Goal: Task Accomplishment & Management: Use online tool/utility

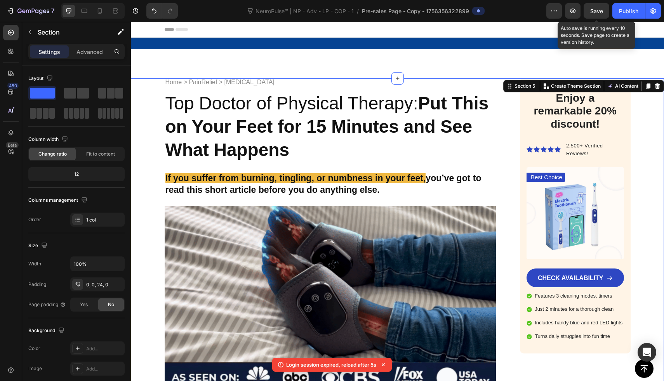
scroll to position [2247, 0]
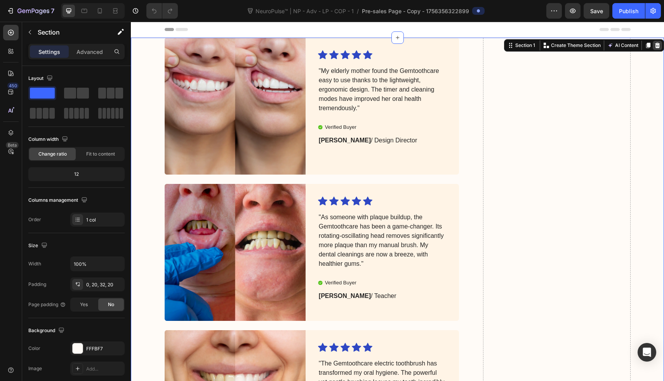
click at [655, 43] on icon at bounding box center [657, 45] width 5 height 5
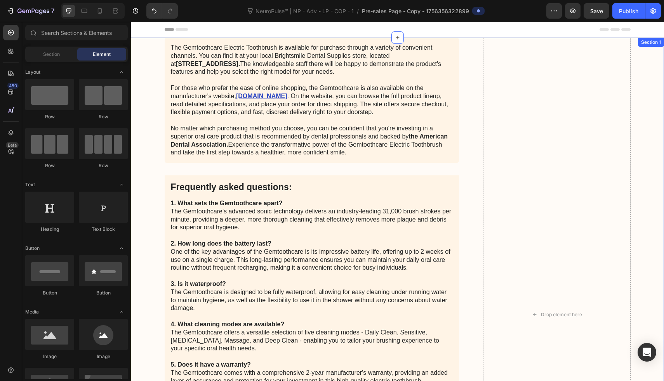
click at [653, 111] on div "The Gemtoothcare Electric Toothbrush is available for purchase through a variet…" at bounding box center [397, 331] width 533 height 586
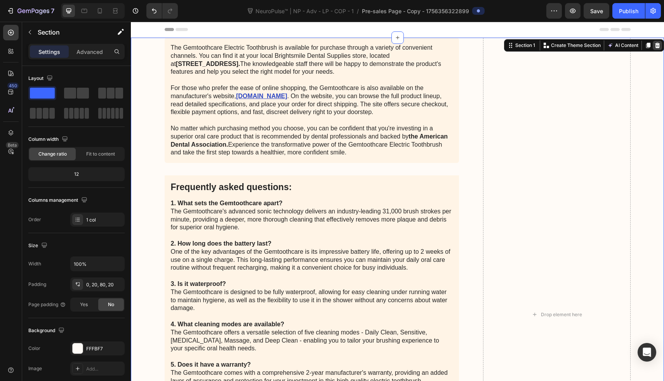
click at [655, 42] on icon at bounding box center [658, 45] width 6 height 6
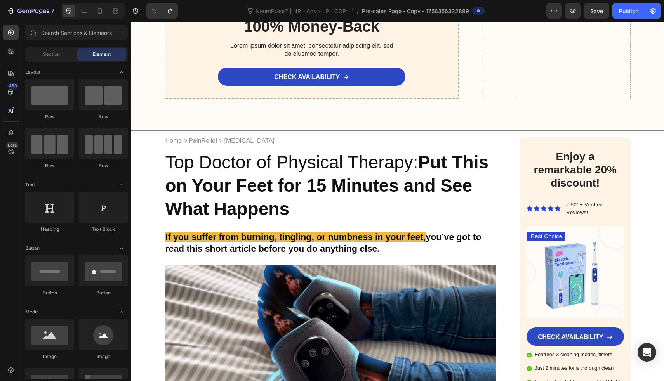
scroll to position [2083, 0]
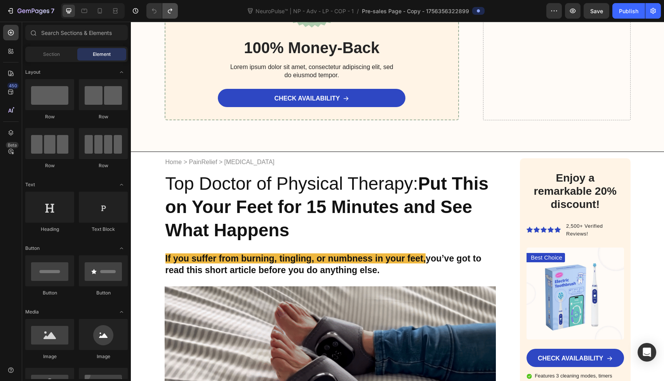
click at [167, 6] on button "Undo/Redo" at bounding box center [170, 11] width 16 height 16
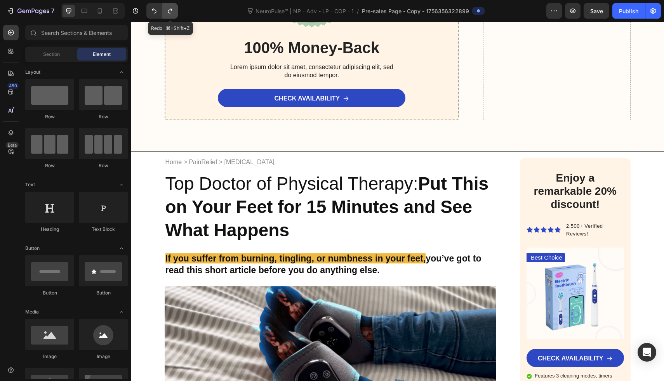
scroll to position [472, 0]
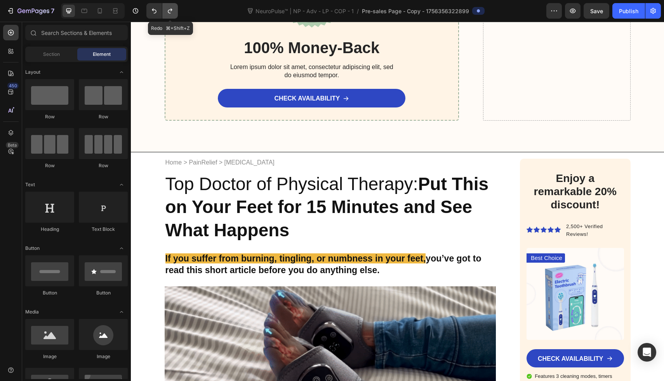
click at [167, 6] on button "Undo/Redo" at bounding box center [170, 11] width 16 height 16
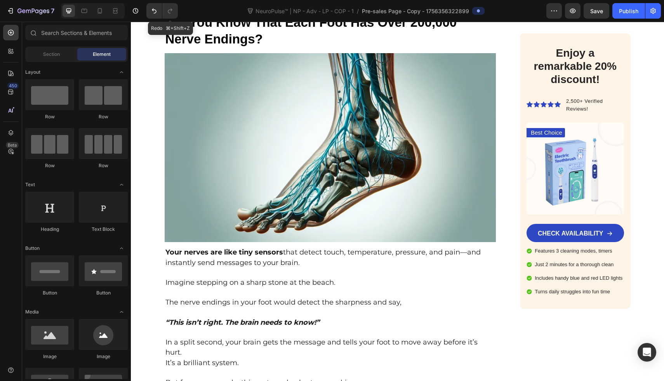
scroll to position [0, 0]
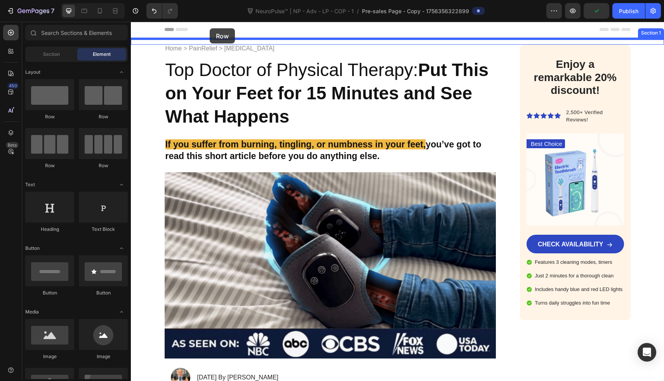
drag, startPoint x: 187, startPoint y: 122, endPoint x: 210, endPoint y: 28, distance: 95.9
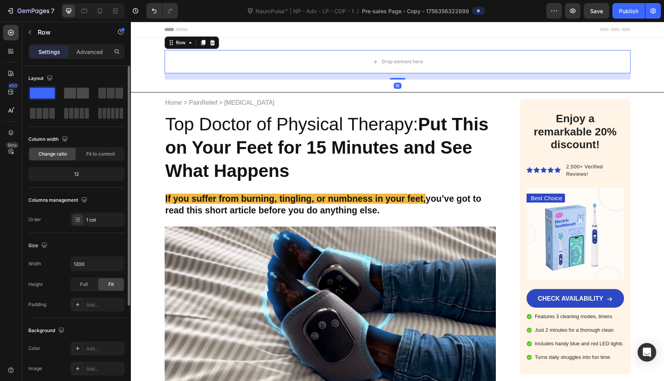
click at [81, 91] on span at bounding box center [83, 93] width 12 height 11
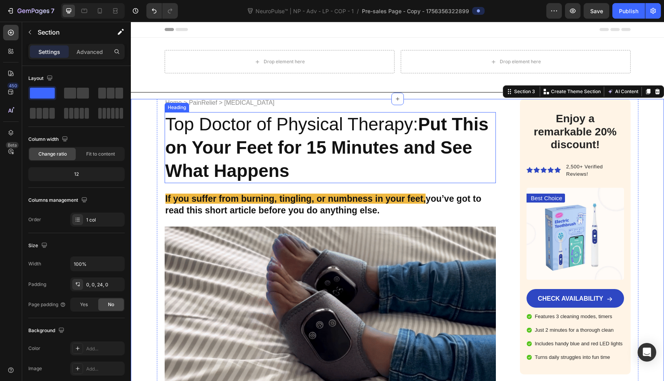
click at [246, 165] on strong "Put This on Your Feet for 15 Minutes and See What Happens" at bounding box center [327, 147] width 324 height 67
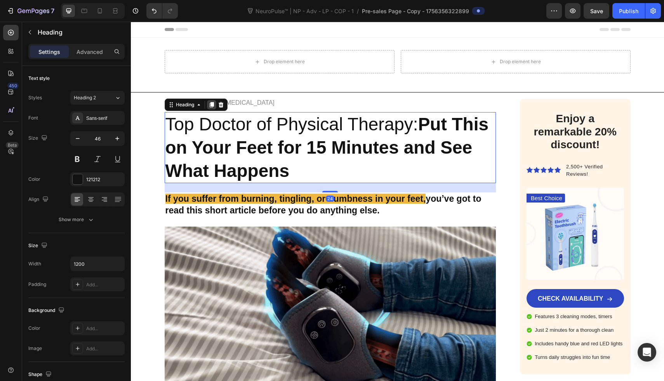
click at [209, 107] on icon at bounding box center [212, 105] width 6 height 6
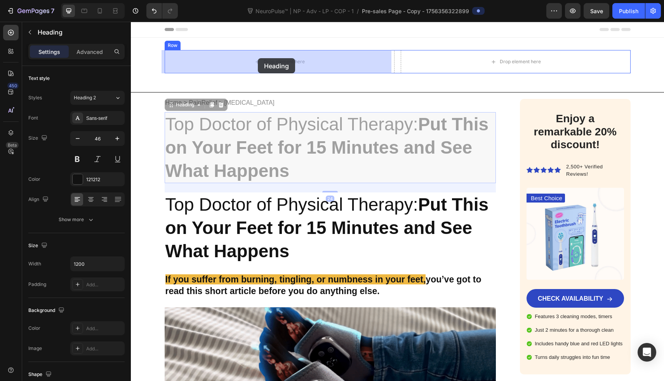
drag, startPoint x: 243, startPoint y: 158, endPoint x: 258, endPoint y: 58, distance: 100.9
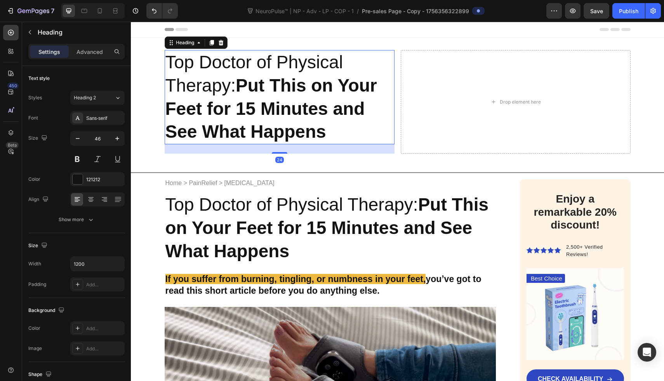
click at [258, 59] on h2 "Top Doctor of Physical Therapy: Put This on Your Feet for 15 Minutes and See Wh…" at bounding box center [280, 97] width 230 height 94
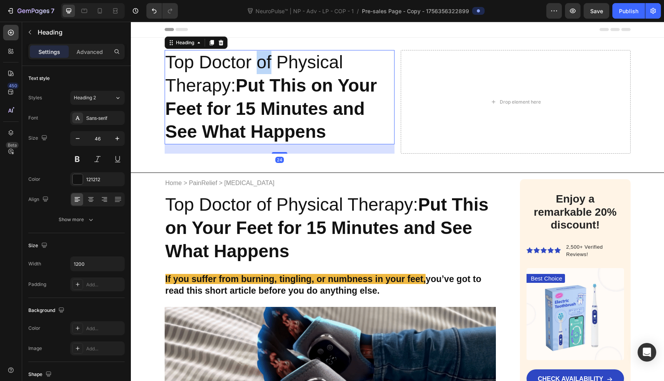
click at [258, 59] on p "Top Doctor of Physical Therapy: Put This on Your Feet for 15 Minutes and See Wh…" at bounding box center [279, 97] width 228 height 93
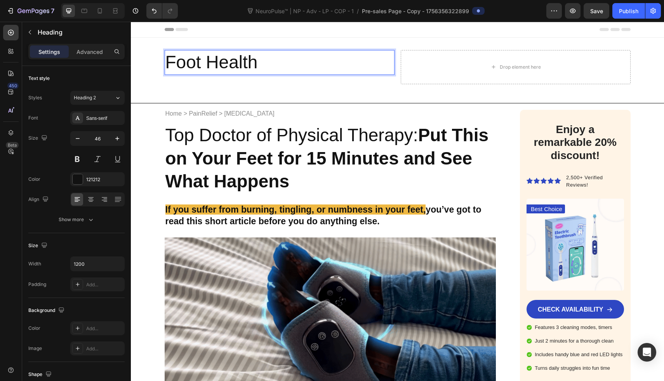
click at [239, 61] on p "Foot Health" at bounding box center [279, 62] width 228 height 23
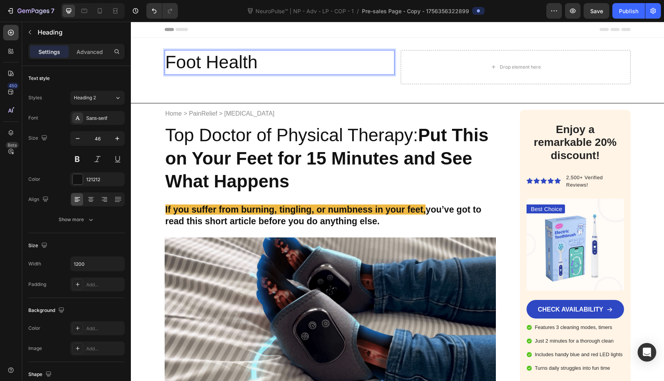
click at [239, 61] on p "Foot Health" at bounding box center [279, 62] width 228 height 23
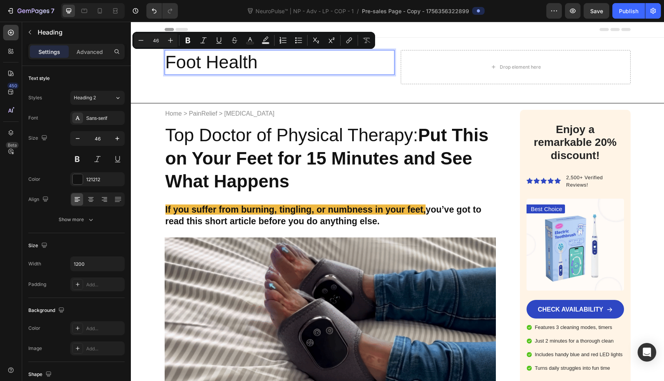
click at [185, 62] on p "Foot Health" at bounding box center [279, 62] width 228 height 23
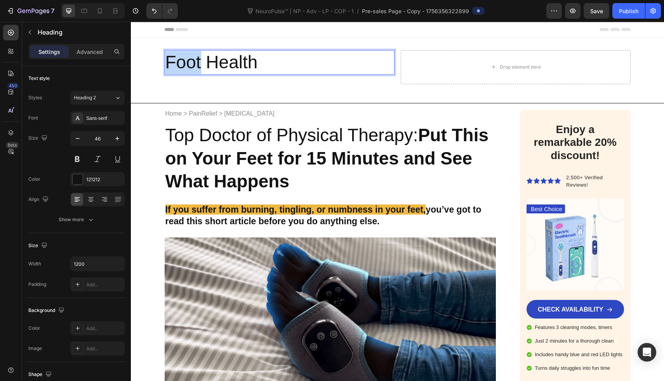
click at [185, 62] on p "Foot Health" at bounding box center [279, 62] width 228 height 23
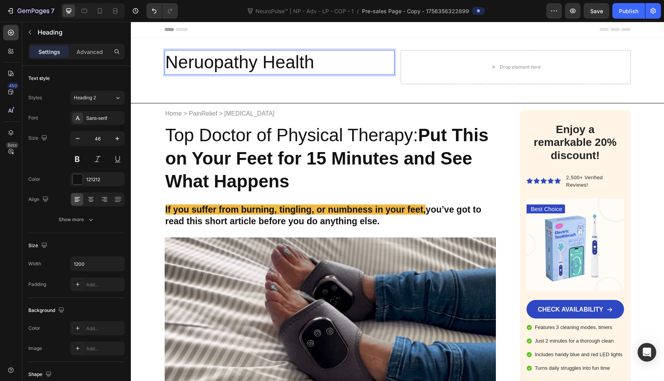
click at [212, 66] on p "Neruopathy Health" at bounding box center [279, 62] width 228 height 23
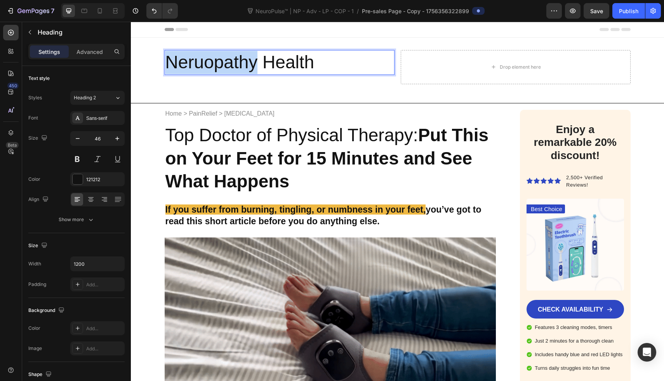
click at [212, 66] on p "Neruopathy Health" at bounding box center [279, 62] width 228 height 23
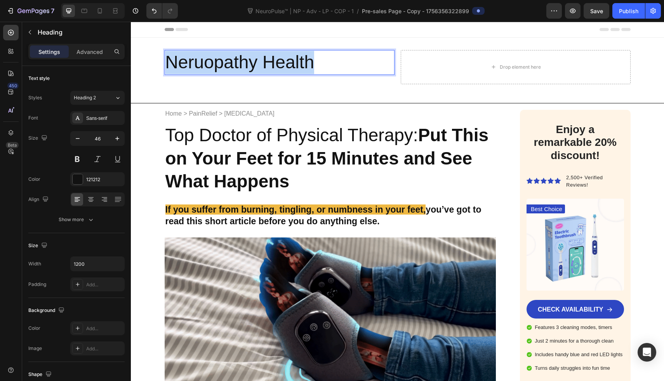
click at [212, 66] on p "Neruopathy Health" at bounding box center [279, 62] width 228 height 23
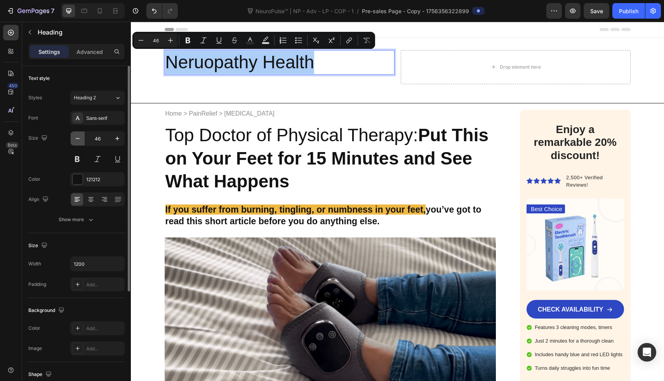
click at [75, 139] on icon "button" at bounding box center [78, 139] width 8 height 8
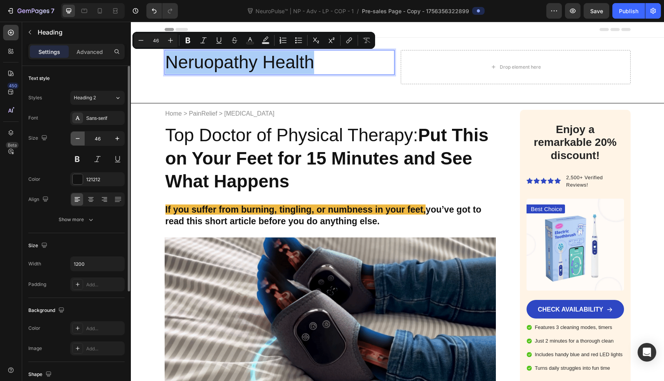
click at [75, 139] on icon "button" at bounding box center [78, 139] width 8 height 8
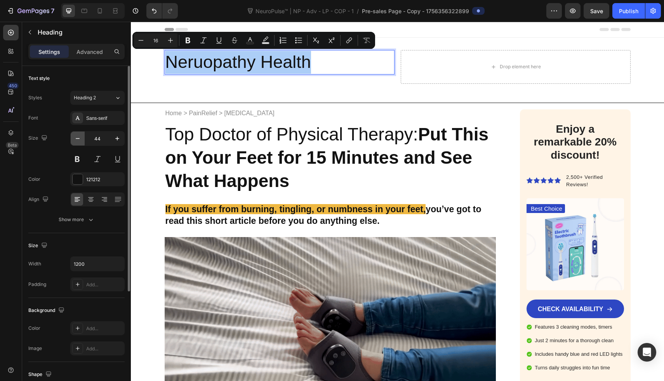
click at [75, 139] on icon "button" at bounding box center [78, 139] width 8 height 8
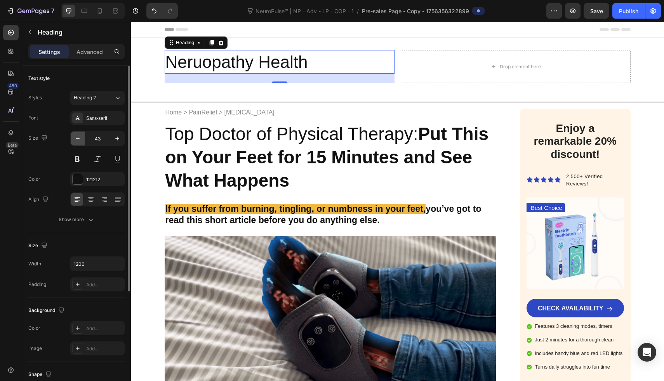
click at [75, 139] on icon "button" at bounding box center [78, 139] width 8 height 8
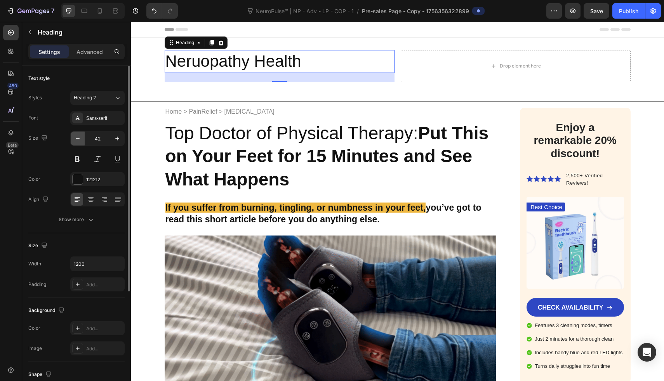
click at [75, 139] on icon "button" at bounding box center [78, 139] width 8 height 8
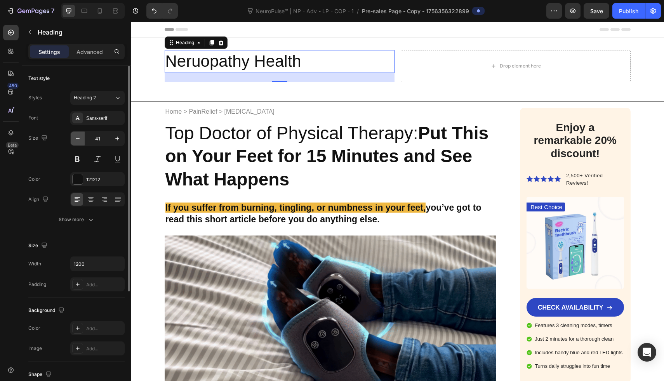
click at [75, 139] on icon "button" at bounding box center [78, 139] width 8 height 8
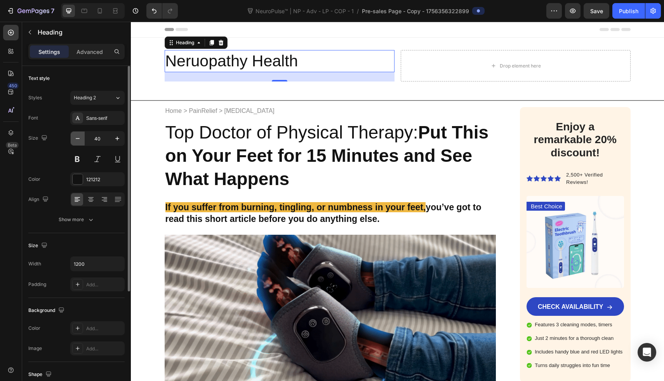
click at [75, 139] on icon "button" at bounding box center [78, 139] width 8 height 8
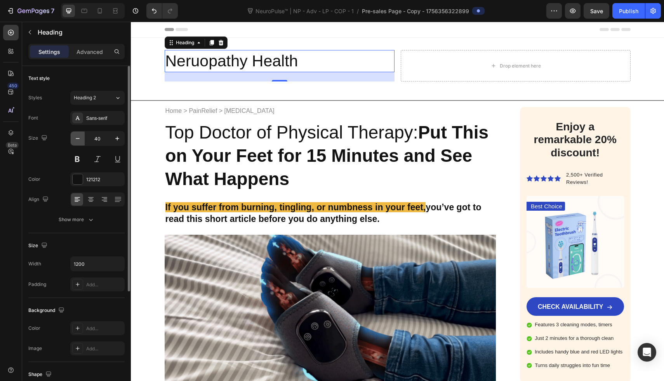
click at [75, 139] on icon "button" at bounding box center [78, 139] width 8 height 8
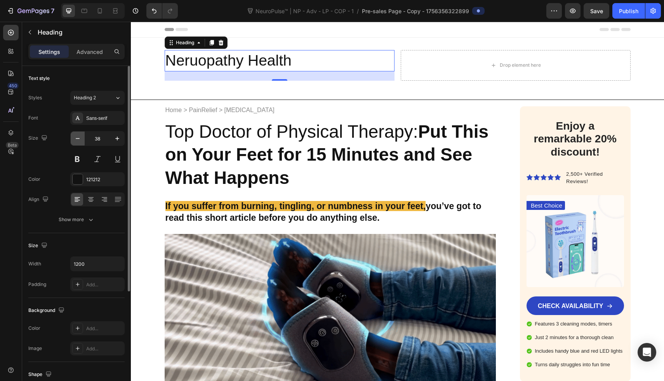
click at [75, 139] on icon "button" at bounding box center [78, 139] width 8 height 8
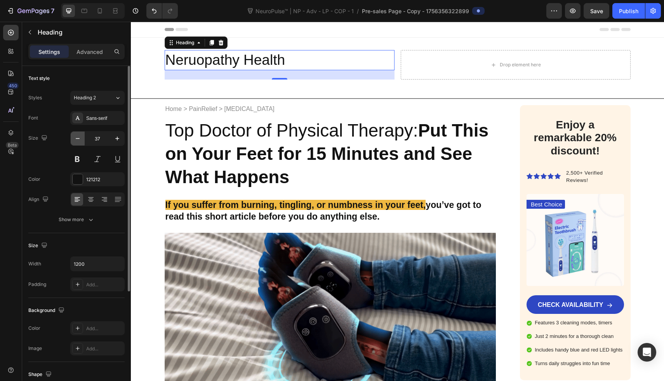
click at [75, 139] on icon "button" at bounding box center [78, 139] width 8 height 8
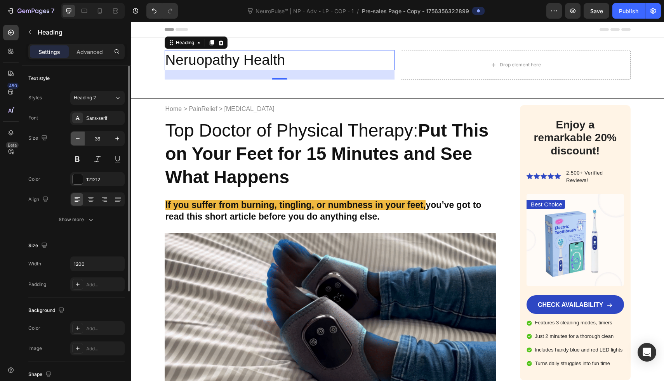
click at [75, 139] on icon "button" at bounding box center [78, 139] width 8 height 8
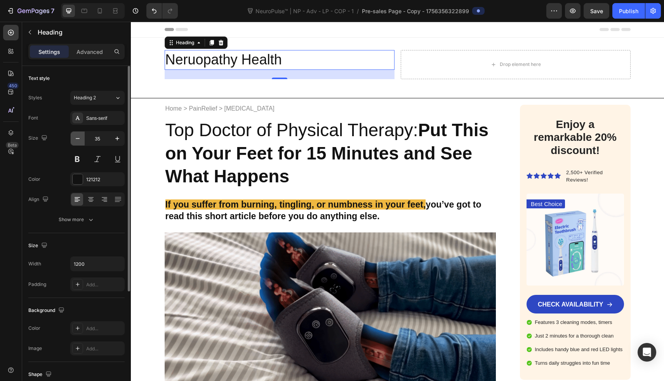
click at [75, 139] on icon "button" at bounding box center [78, 139] width 8 height 8
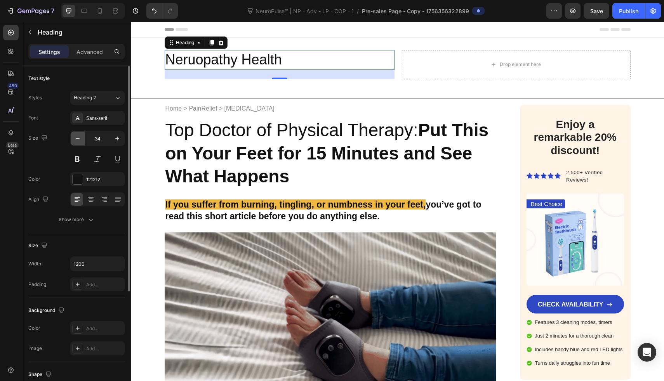
click at [75, 139] on icon "button" at bounding box center [78, 139] width 8 height 8
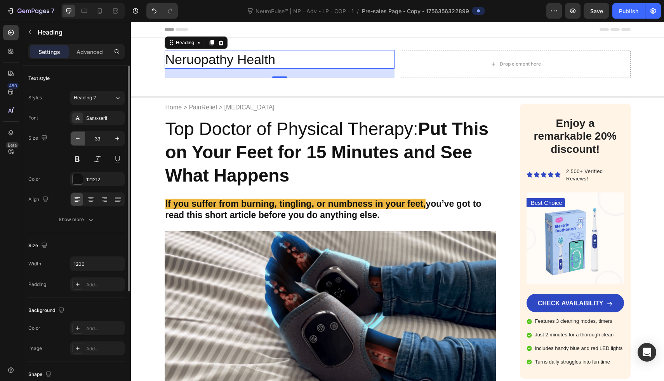
click at [75, 139] on icon "button" at bounding box center [78, 139] width 8 height 8
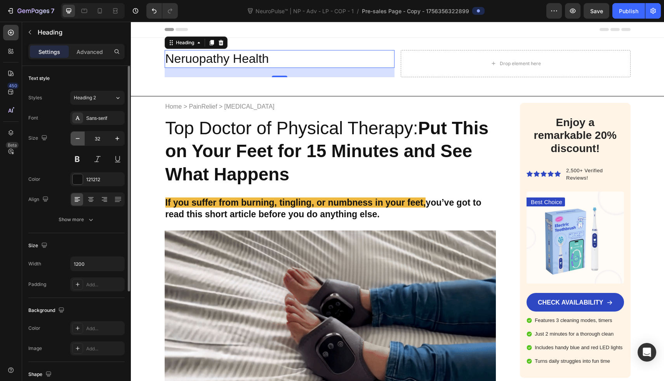
click at [75, 139] on icon "button" at bounding box center [78, 139] width 8 height 8
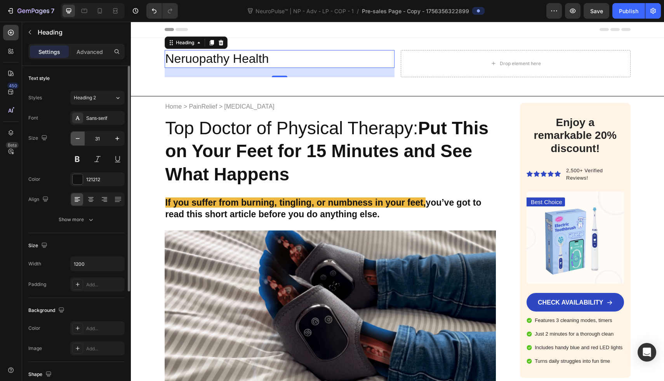
click at [75, 139] on icon "button" at bounding box center [78, 139] width 8 height 8
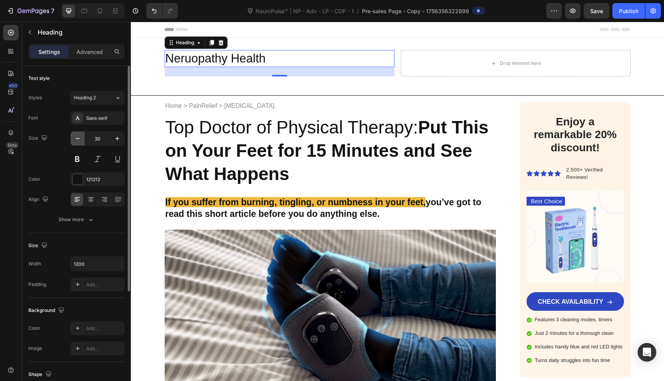
click at [75, 139] on icon "button" at bounding box center [78, 139] width 8 height 8
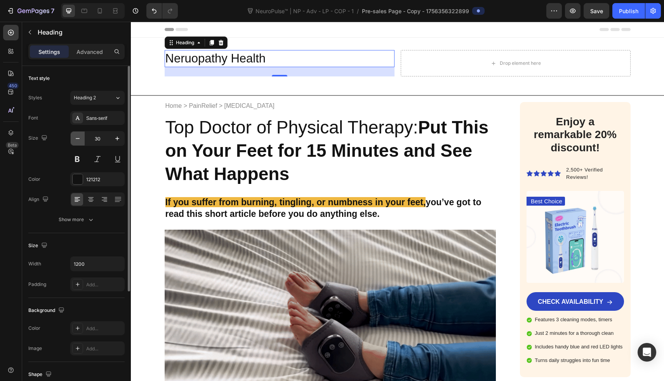
type input "29"
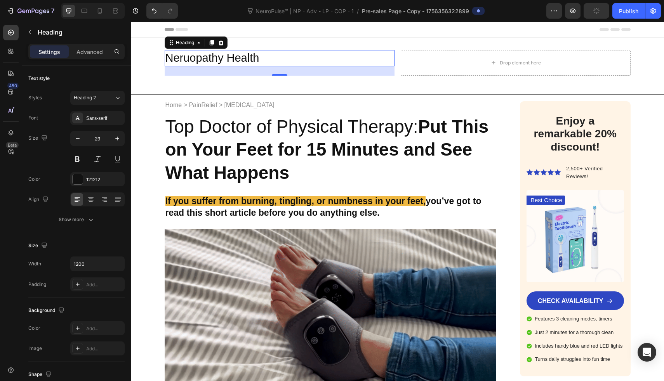
drag, startPoint x: 279, startPoint y: 75, endPoint x: 280, endPoint y: 11, distance: 64.1
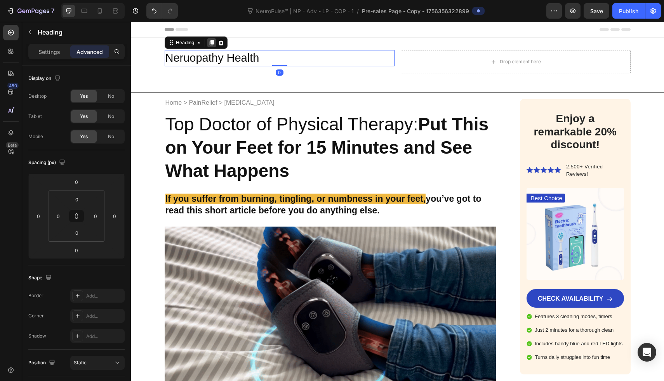
click at [209, 41] on icon at bounding box center [211, 42] width 4 height 5
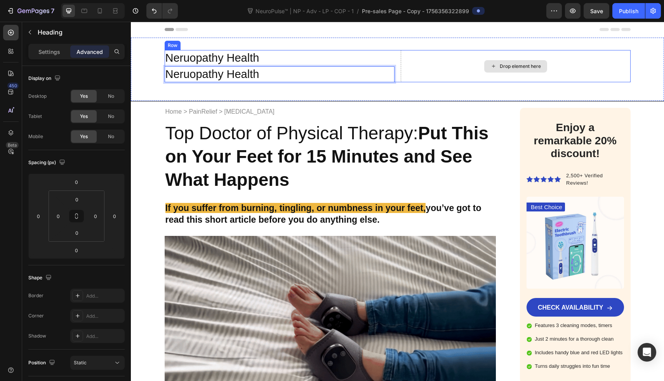
drag, startPoint x: 246, startPoint y: 77, endPoint x: 508, endPoint y: 75, distance: 262.2
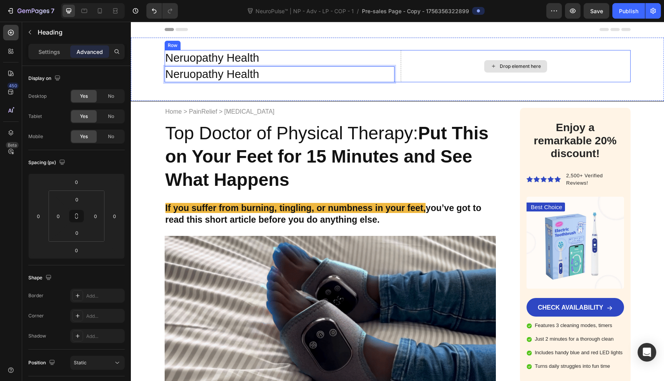
click at [508, 75] on div "Neruopathy Health Heading Neruopathy Health Heading 0 Drop element here Row" at bounding box center [398, 66] width 466 height 32
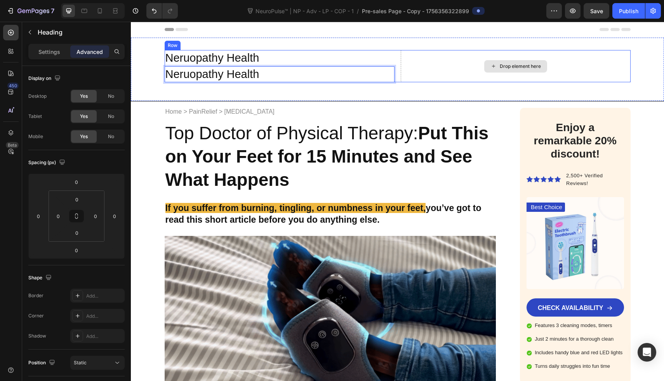
drag, startPoint x: 378, startPoint y: 75, endPoint x: 425, endPoint y: 75, distance: 47.0
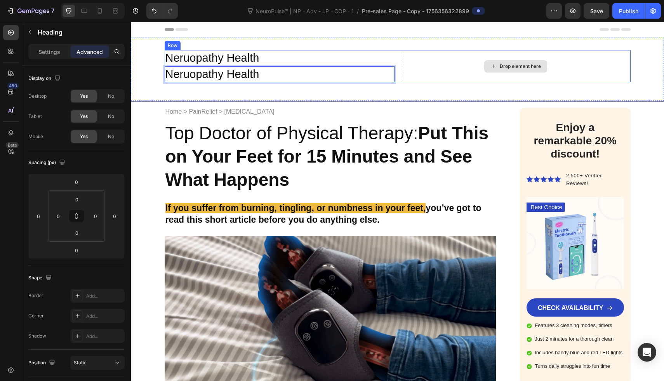
click at [425, 75] on div "Neruopathy Health Heading Neruopathy Health Heading 0 Drop element here Row" at bounding box center [398, 66] width 466 height 32
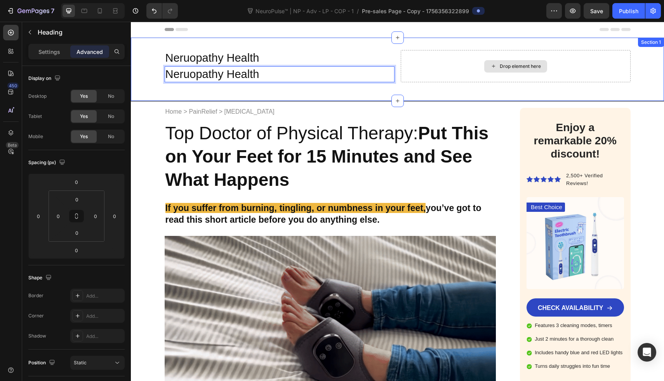
click at [373, 90] on div "Neruopathy Health Heading Neruopathy Health Heading 0 Drop element here Row Sec…" at bounding box center [397, 69] width 533 height 63
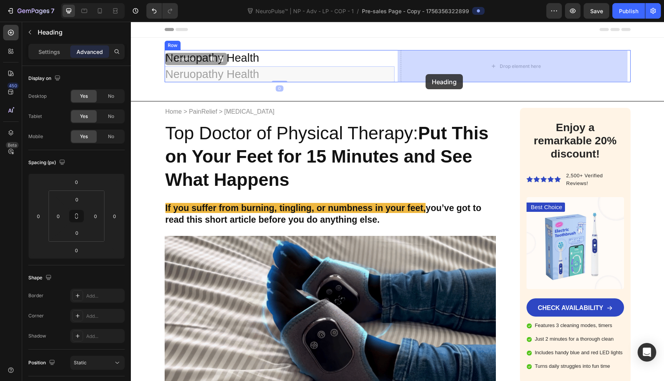
drag, startPoint x: 364, startPoint y: 75, endPoint x: 414, endPoint y: 75, distance: 50.1
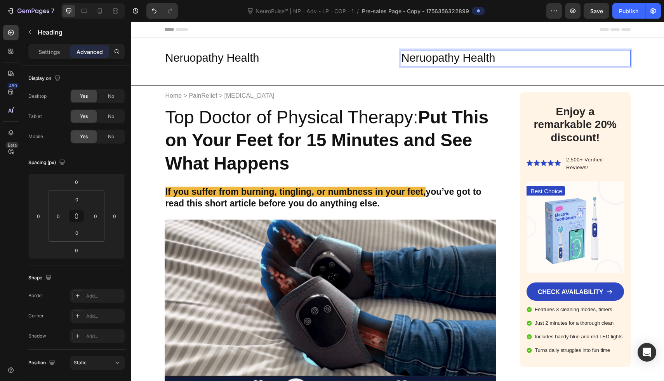
click at [434, 58] on h2 "Neruopathy Health" at bounding box center [516, 58] width 230 height 16
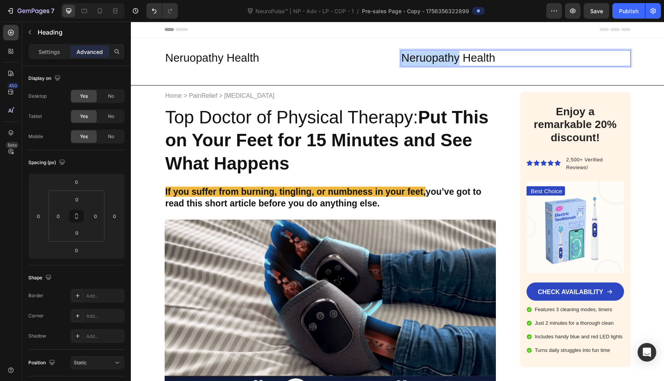
click at [434, 58] on p "Neruopathy Health" at bounding box center [516, 58] width 228 height 15
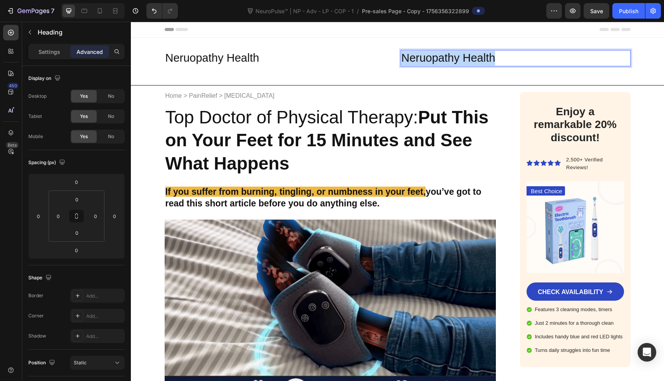
click at [434, 58] on p "Neruopathy Health" at bounding box center [516, 58] width 228 height 15
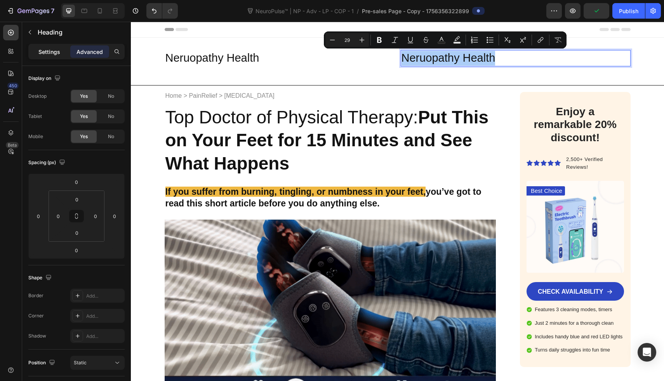
click at [45, 49] on p "Settings" at bounding box center [49, 52] width 22 height 8
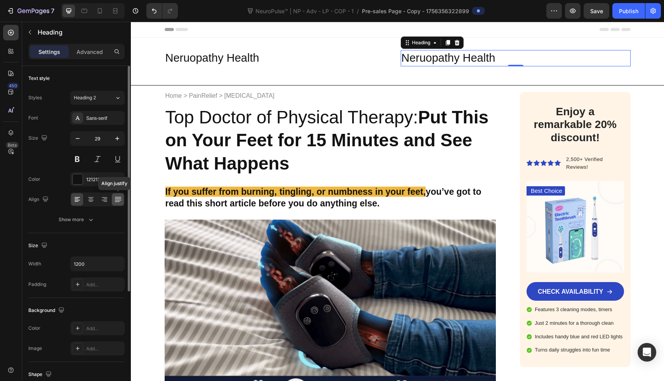
click at [116, 202] on icon at bounding box center [118, 200] width 8 height 8
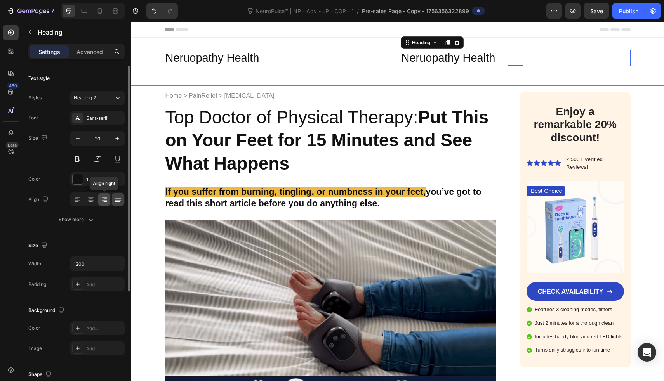
click at [102, 202] on icon at bounding box center [105, 200] width 8 height 8
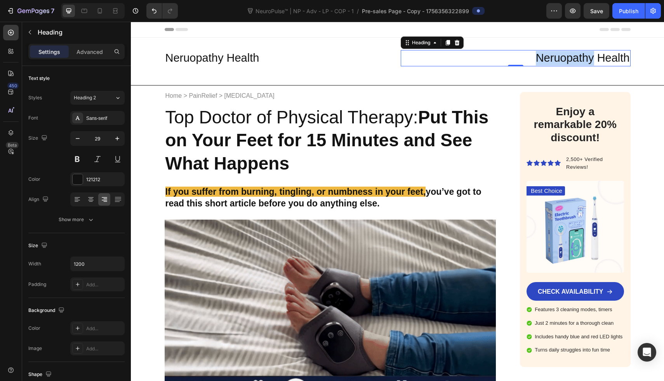
click at [556, 61] on p "Neruopathy Health" at bounding box center [516, 58] width 228 height 15
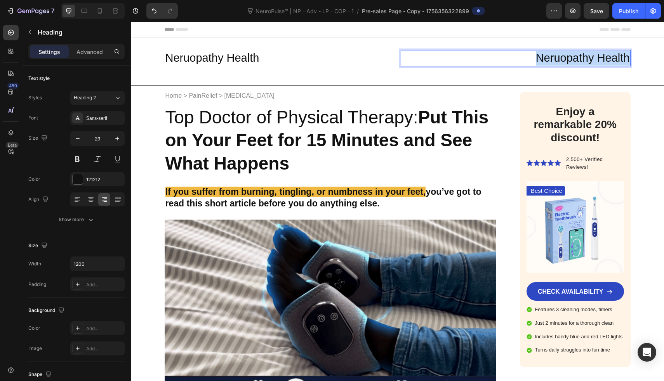
click at [556, 61] on p "Neruopathy Health" at bounding box center [516, 58] width 228 height 15
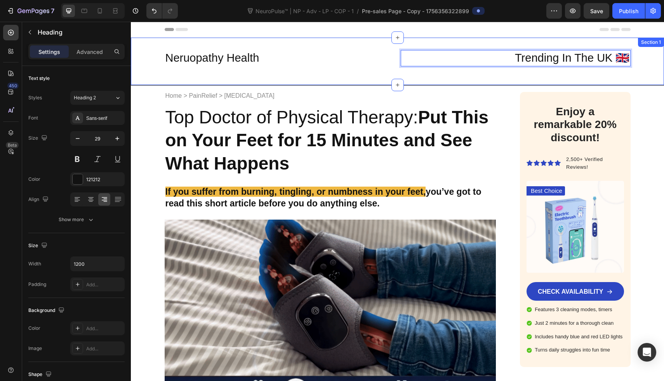
click at [338, 70] on div "Neruopathy Health Heading Trending In The UK 🇬🇧 Heading 0 Row" at bounding box center [397, 61] width 533 height 23
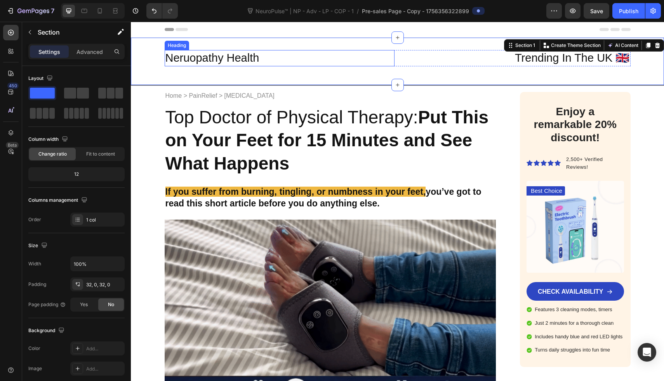
click at [317, 61] on p "Neruopathy Health" at bounding box center [279, 58] width 228 height 15
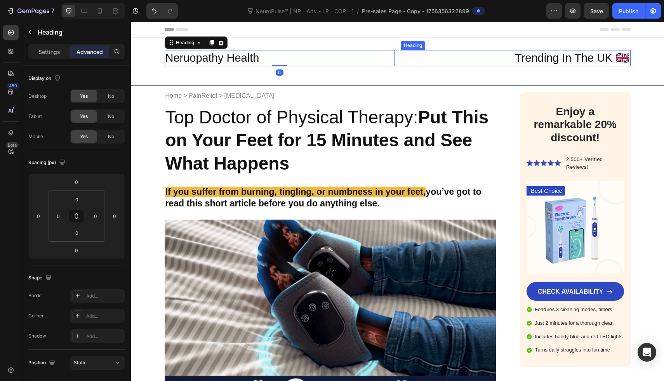
click at [401, 60] on h2 "Trending In The UK 🇬🇧" at bounding box center [516, 58] width 230 height 16
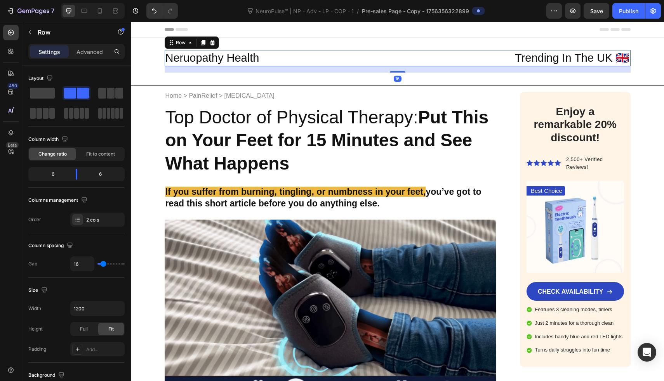
click at [394, 61] on div "Neruopathy Health Heading Trending In The UK 🇬🇧 Heading Row 16" at bounding box center [398, 58] width 466 height 16
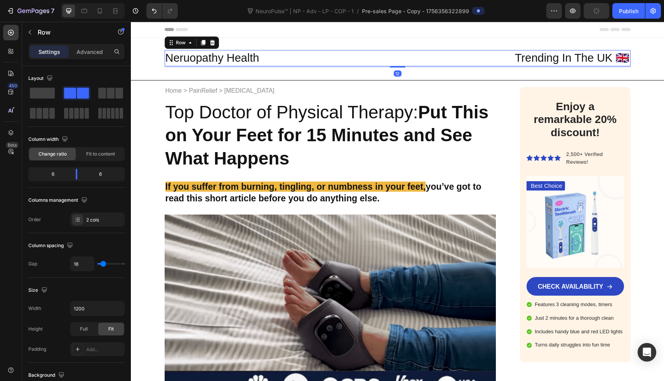
drag, startPoint x: 394, startPoint y: 72, endPoint x: 394, endPoint y: 23, distance: 49.3
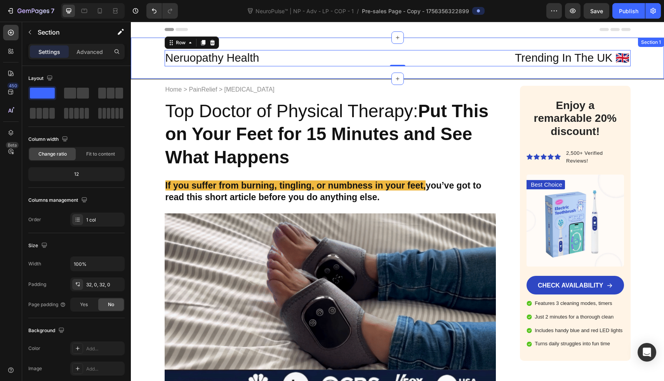
click at [172, 71] on div "Neruopathy Health Heading Trending In The UK 🇬🇧 Heading Row 0 Section 1" at bounding box center [397, 58] width 533 height 41
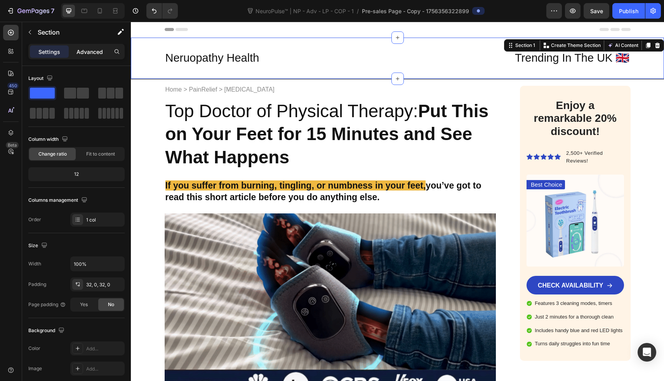
click at [94, 54] on p "Advanced" at bounding box center [90, 52] width 26 height 8
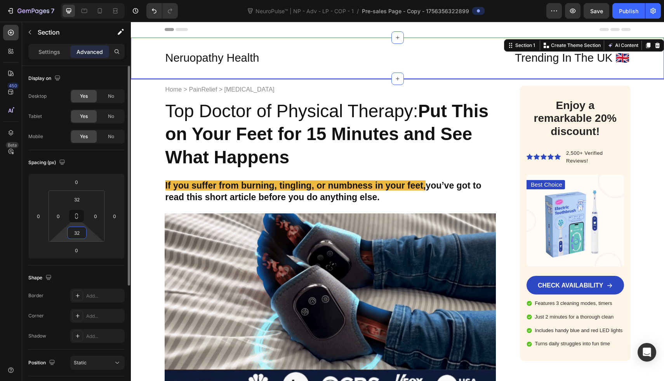
click at [82, 233] on input "32" at bounding box center [77, 233] width 16 height 12
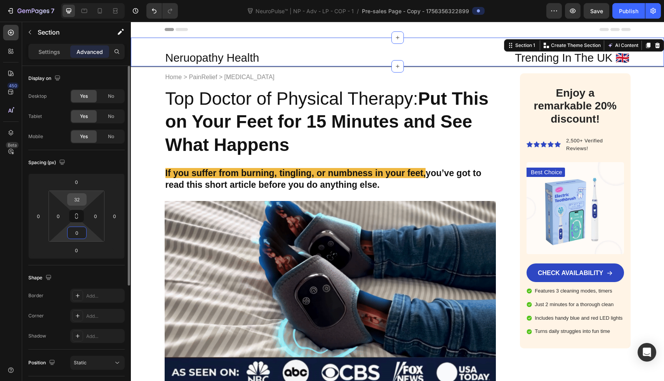
type input "0"
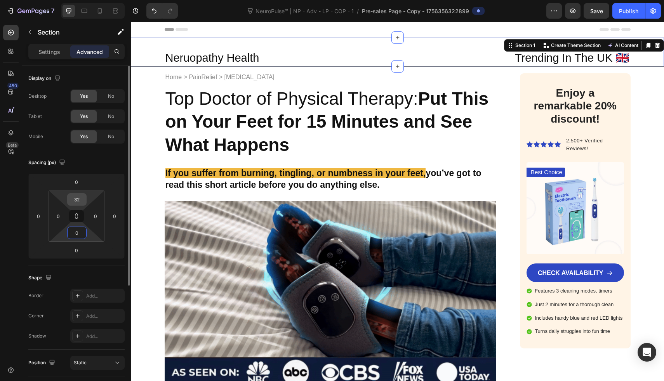
click at [75, 200] on input "32" at bounding box center [77, 200] width 16 height 12
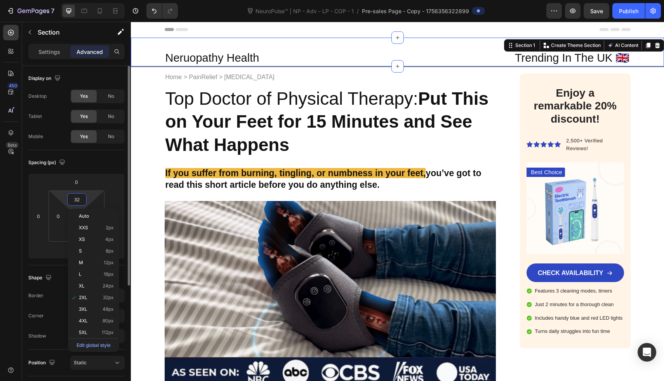
type input "0"
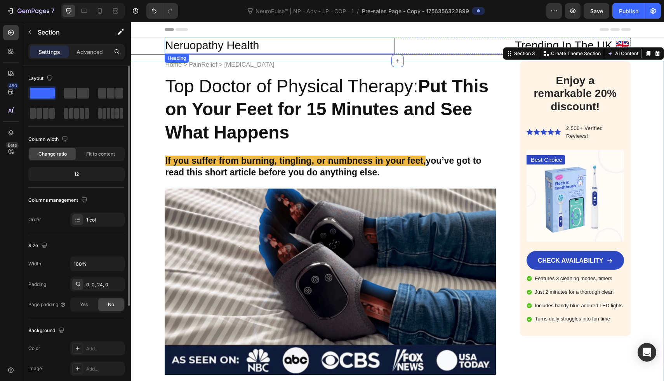
click at [234, 37] on div "Header" at bounding box center [398, 30] width 466 height 16
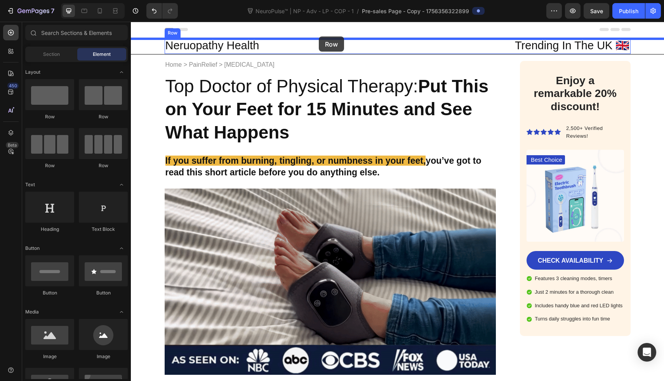
drag, startPoint x: 162, startPoint y: 66, endPoint x: 319, endPoint y: 37, distance: 159.4
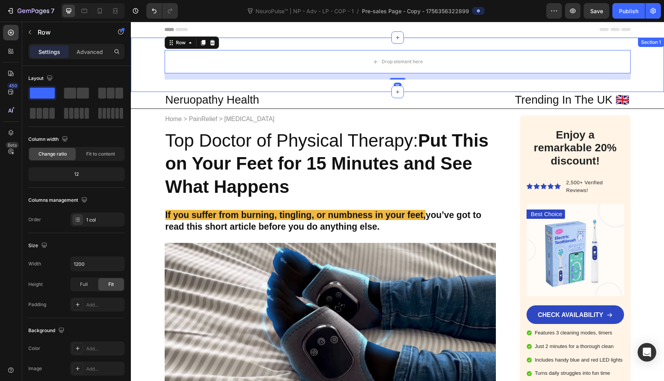
click at [151, 63] on div "Drop element here Row 16" at bounding box center [397, 65] width 533 height 30
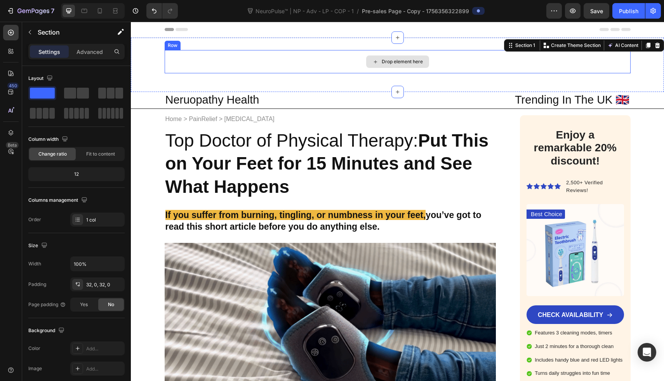
click at [270, 57] on div "Drop element here" at bounding box center [398, 61] width 466 height 23
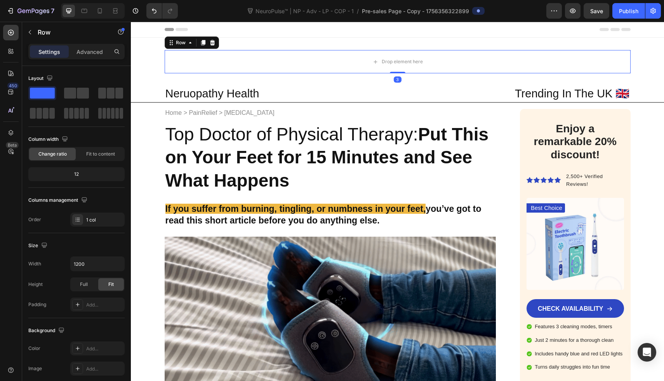
drag, startPoint x: 391, startPoint y: 79, endPoint x: 392, endPoint y: 54, distance: 25.3
click at [391, 57] on div "Drop element here Row 3" at bounding box center [398, 61] width 466 height 23
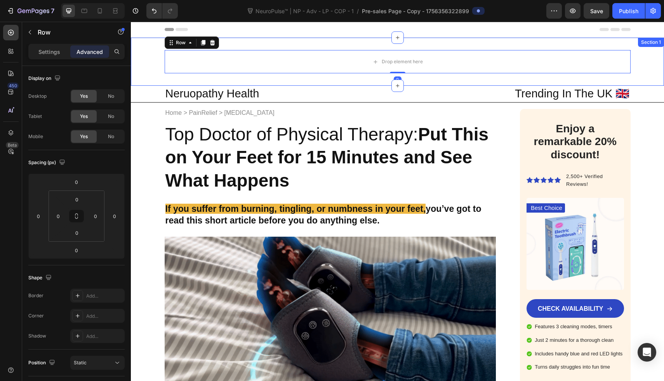
click at [153, 44] on div "Drop element here Row 0 Section 1" at bounding box center [397, 62] width 533 height 48
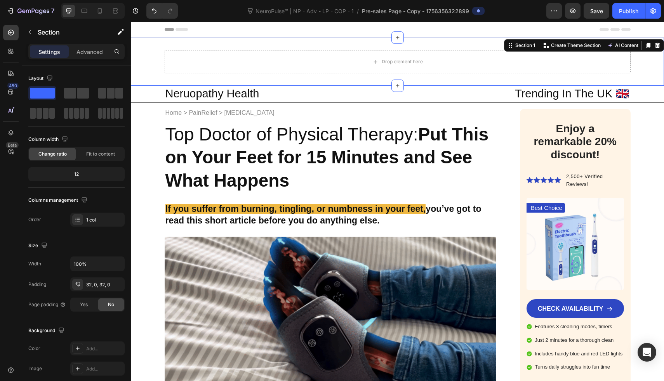
click at [81, 59] on div "Settings Advanced" at bounding box center [76, 52] width 96 height 16
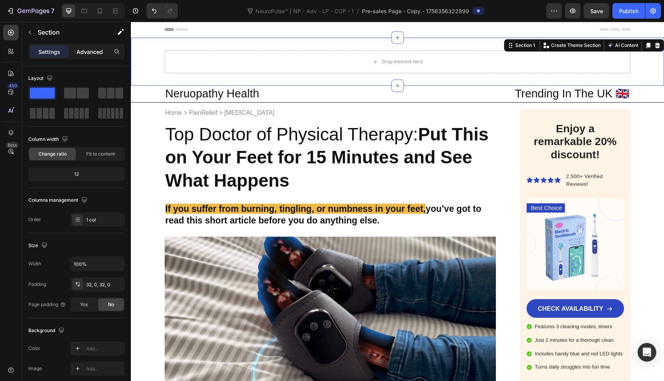
click at [85, 55] on p "Advanced" at bounding box center [90, 52] width 26 height 8
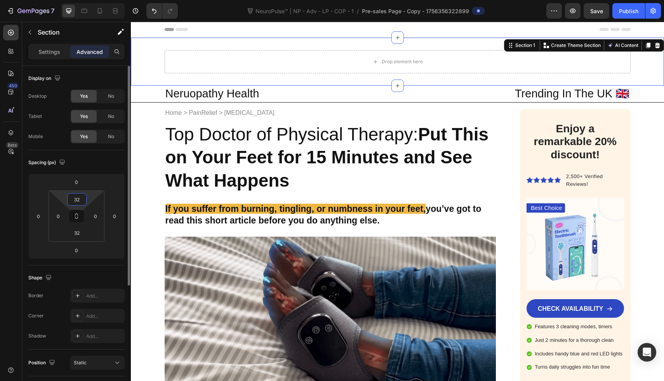
click at [81, 201] on input "32" at bounding box center [77, 200] width 16 height 12
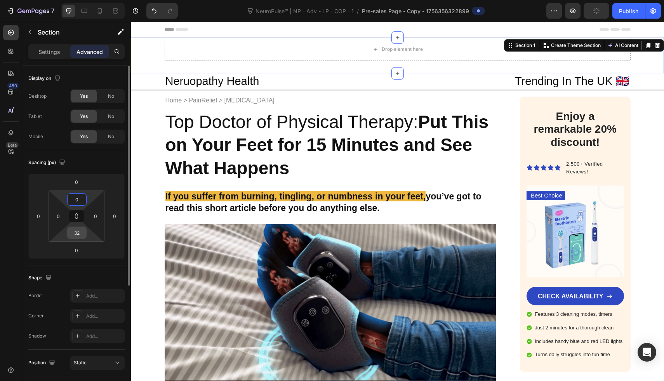
type input "0"
click at [80, 233] on input "32" at bounding box center [77, 233] width 16 height 12
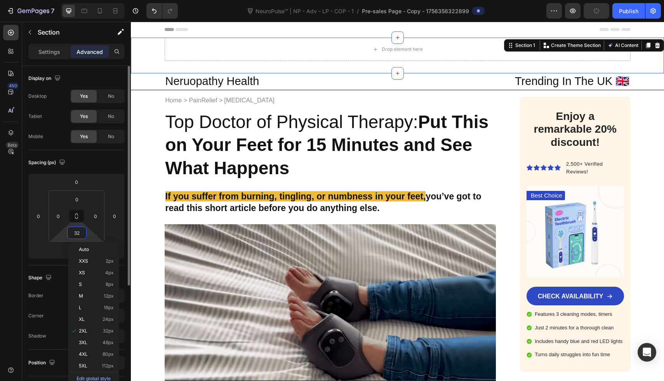
type input "-"
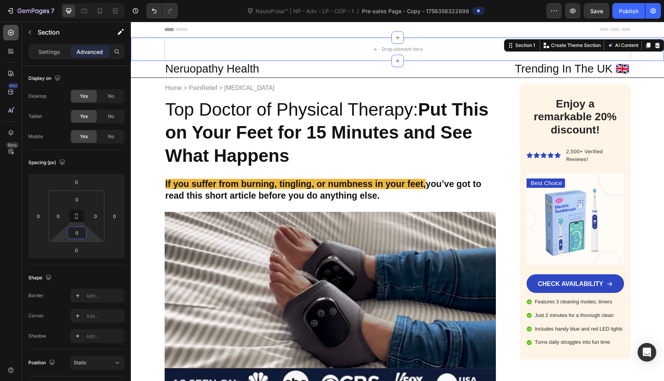
type input "0"
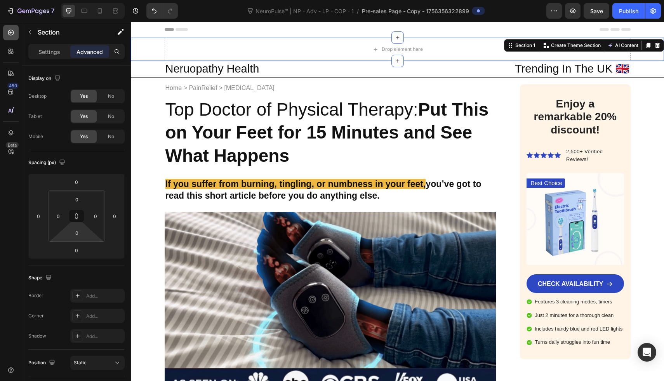
click at [10, 36] on icon at bounding box center [11, 33] width 8 height 8
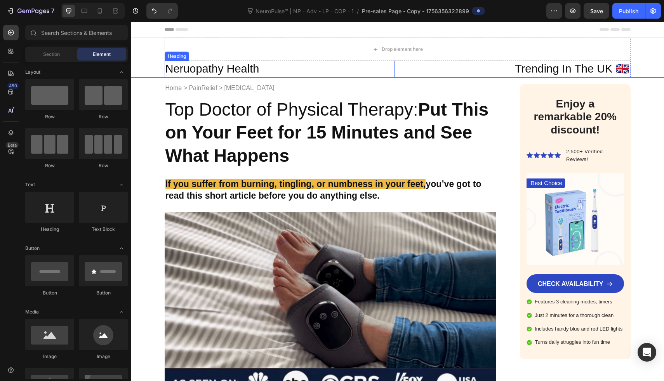
click at [228, 66] on p "Neruopathy Health" at bounding box center [279, 69] width 228 height 15
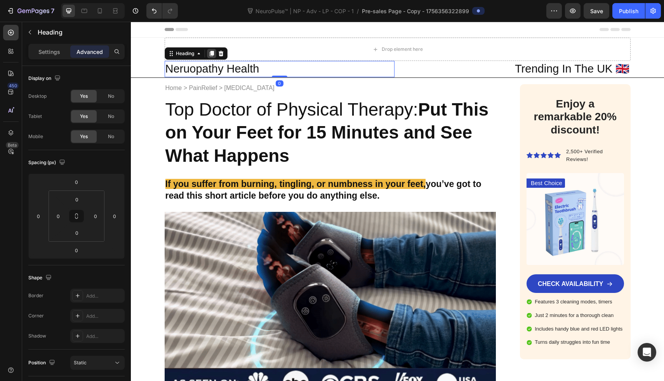
click at [209, 56] on icon at bounding box center [211, 53] width 4 height 5
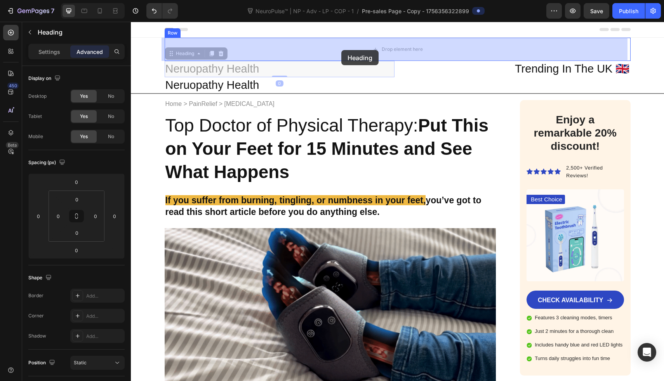
drag, startPoint x: 255, startPoint y: 71, endPoint x: 313, endPoint y: 58, distance: 59.4
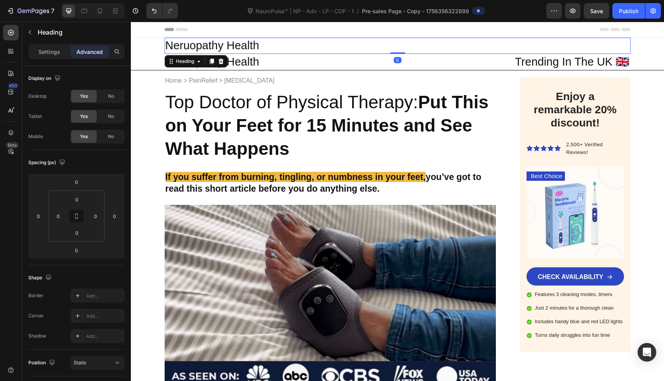
click at [341, 49] on h2 "Neruopathy Health" at bounding box center [398, 46] width 466 height 16
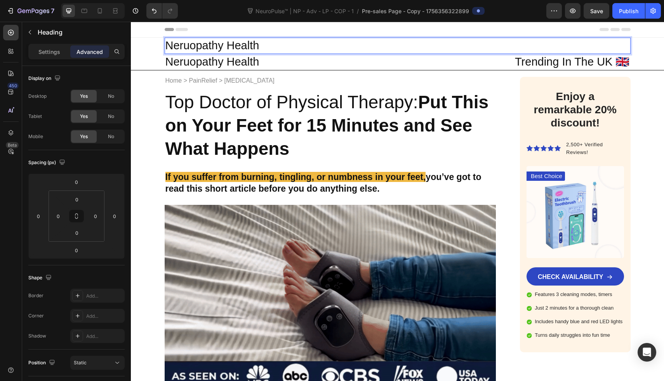
click at [341, 49] on p "Neruopathy Health" at bounding box center [397, 45] width 465 height 15
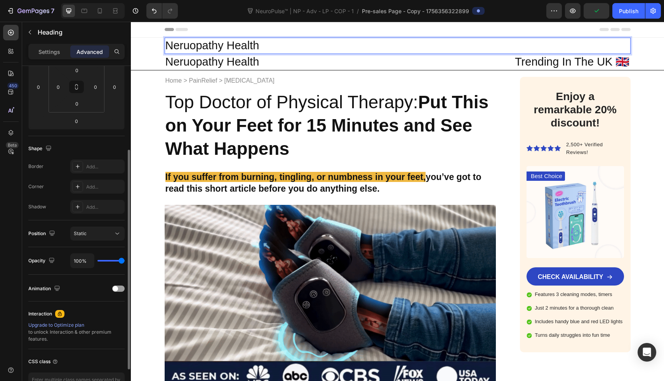
scroll to position [181, 0]
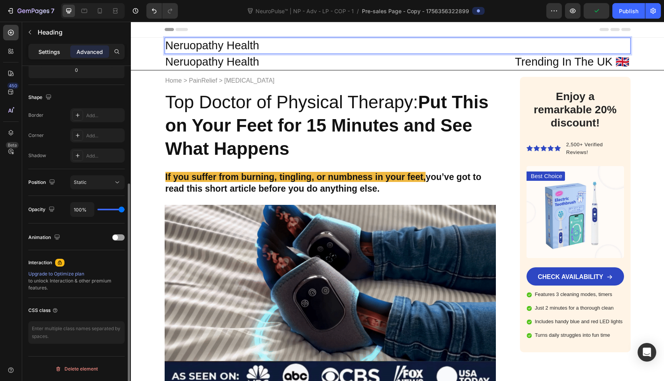
click at [53, 50] on p "Settings" at bounding box center [49, 52] width 22 height 8
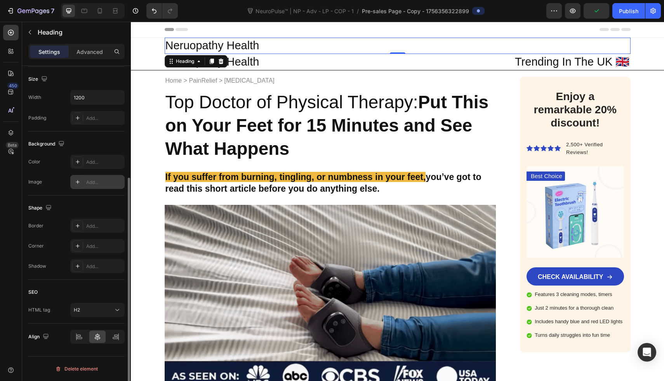
scroll to position [167, 0]
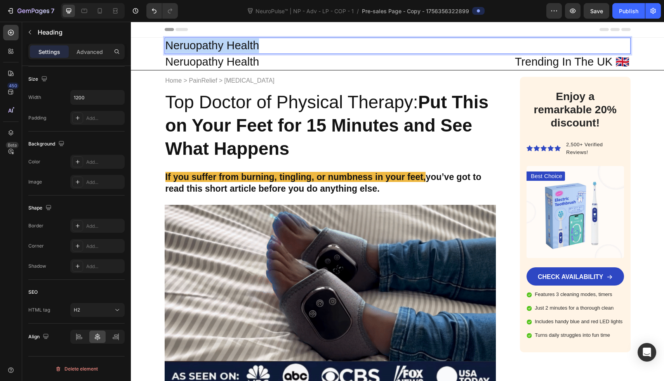
click at [252, 49] on p "Neruopathy Health" at bounding box center [397, 45] width 465 height 15
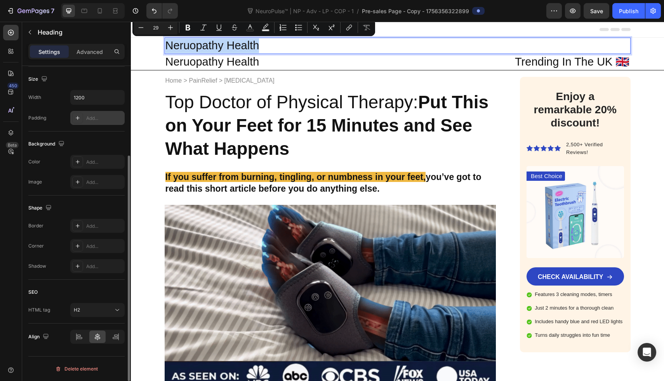
scroll to position [0, 0]
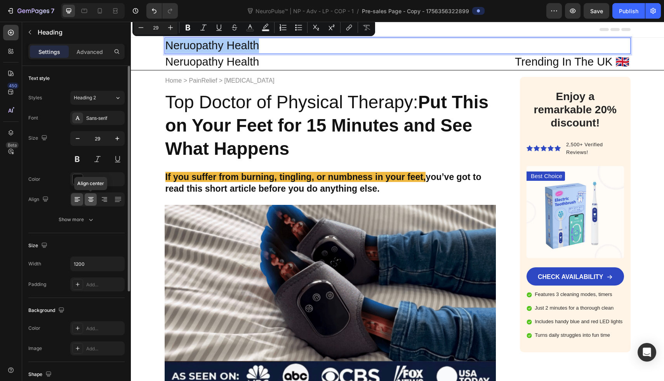
click at [92, 195] on div at bounding box center [91, 199] width 12 height 12
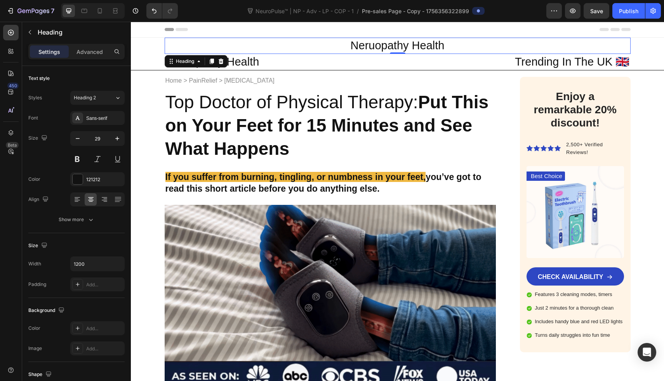
click at [365, 40] on p "Neruopathy Health" at bounding box center [397, 45] width 465 height 15
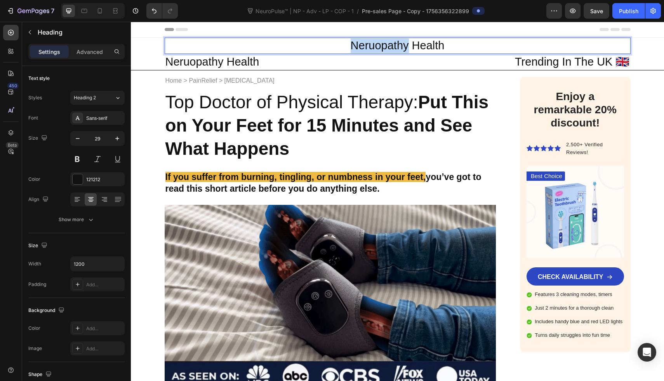
click at [365, 40] on p "Neruopathy Health" at bounding box center [397, 45] width 465 height 15
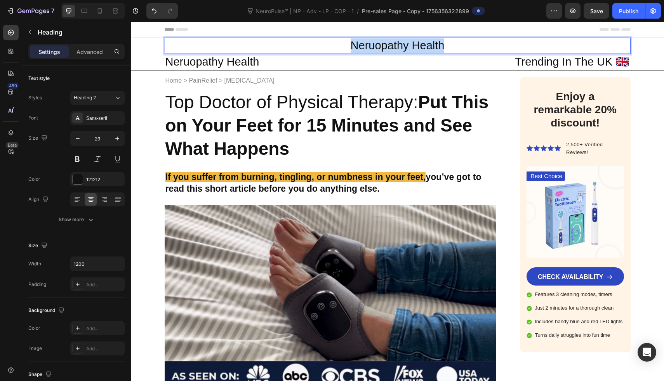
click at [365, 40] on p "Neruopathy Health" at bounding box center [397, 45] width 465 height 15
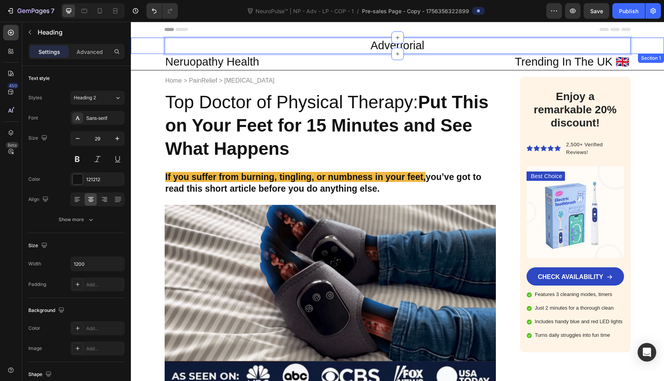
click at [150, 50] on div "Advertorial Heading 0 Row" at bounding box center [397, 46] width 533 height 16
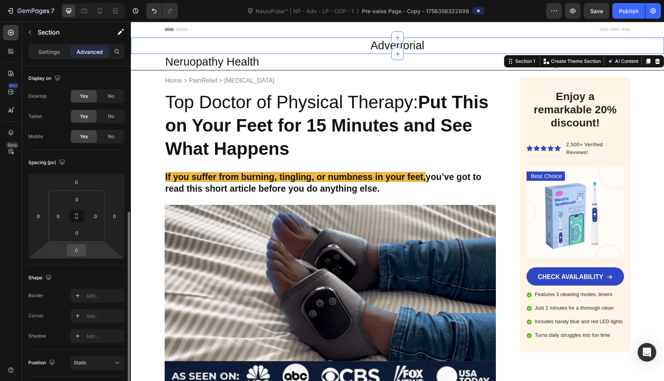
scroll to position [181, 0]
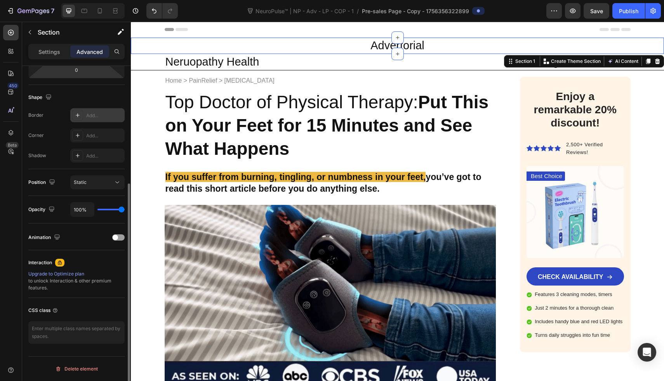
click at [98, 115] on div "Add..." at bounding box center [104, 115] width 37 height 7
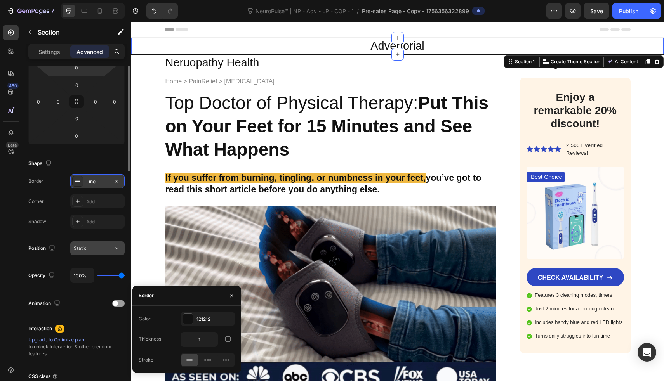
scroll to position [0, 0]
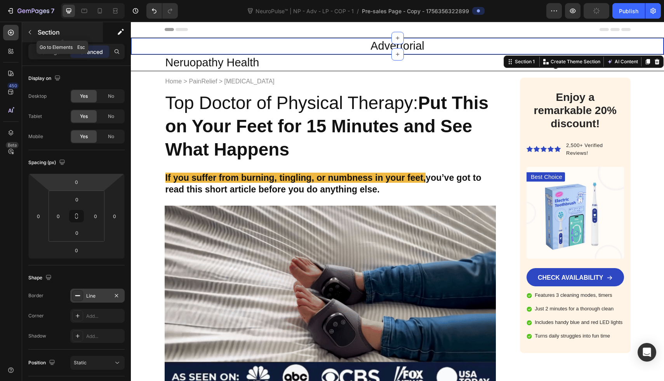
click at [37, 42] on div "Section" at bounding box center [62, 32] width 81 height 20
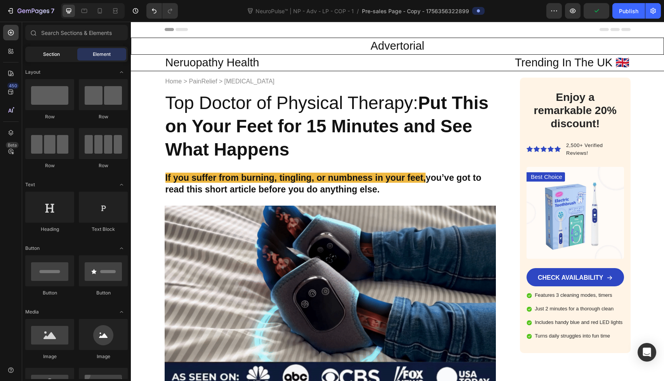
click at [37, 52] on div "Section" at bounding box center [51, 54] width 49 height 12
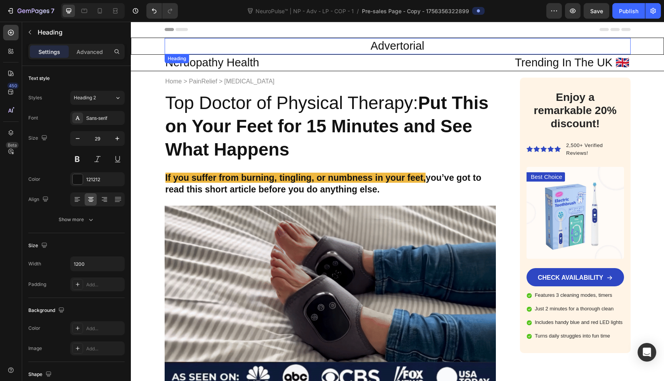
click at [277, 40] on p "Advertorial" at bounding box center [397, 46] width 465 height 15
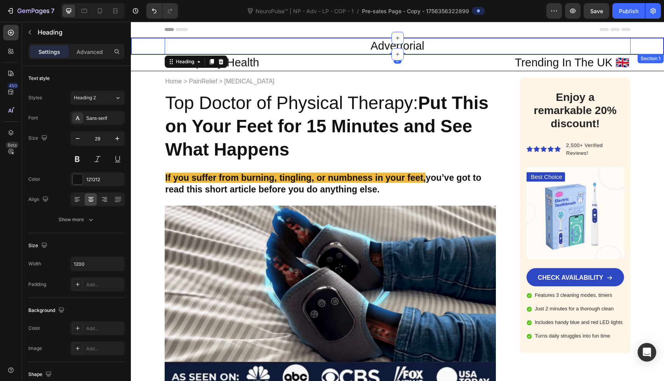
click at [139, 53] on div "Advertorial Heading 0 Row" at bounding box center [397, 46] width 533 height 16
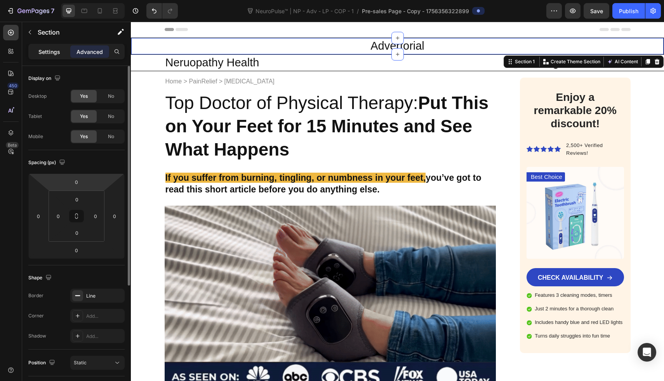
click at [50, 50] on p "Settings" at bounding box center [49, 52] width 22 height 8
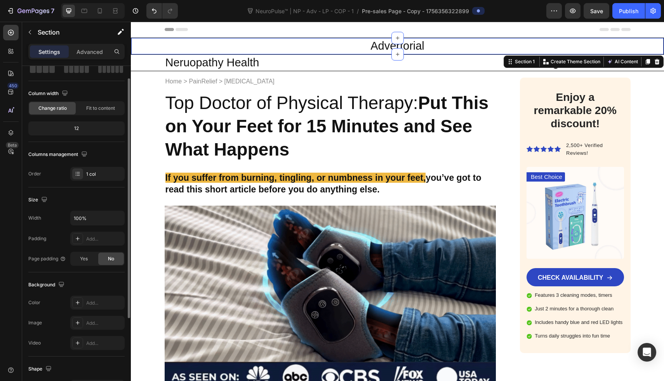
scroll to position [57, 0]
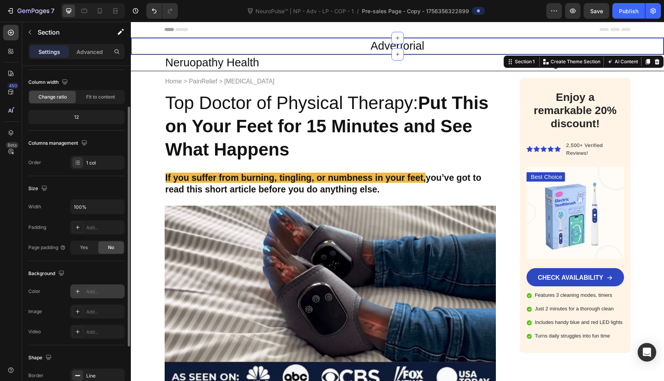
click at [90, 292] on div "Add..." at bounding box center [104, 292] width 37 height 7
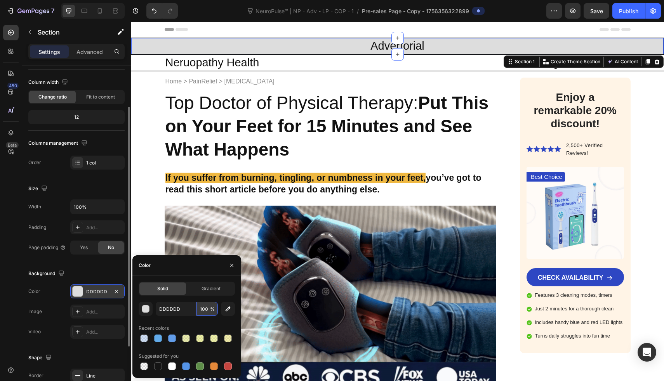
click at [206, 308] on input "100" at bounding box center [207, 309] width 21 height 14
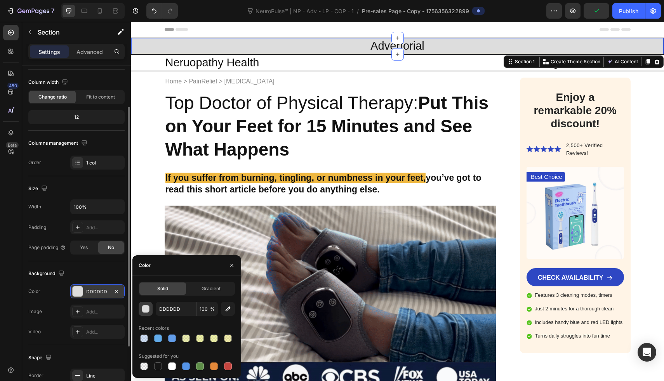
click at [146, 309] on div "button" at bounding box center [146, 310] width 8 height 8
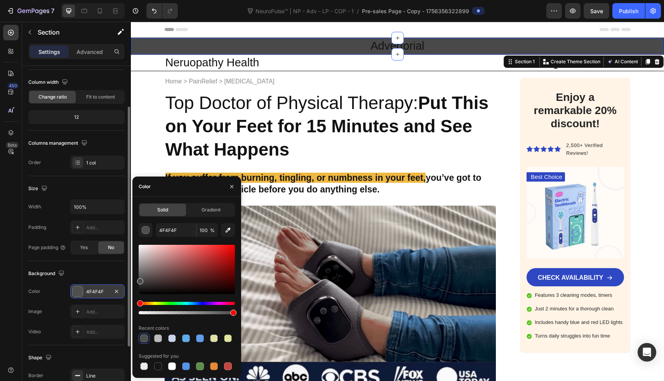
drag, startPoint x: 139, startPoint y: 251, endPoint x: 135, endPoint y: 280, distance: 29.1
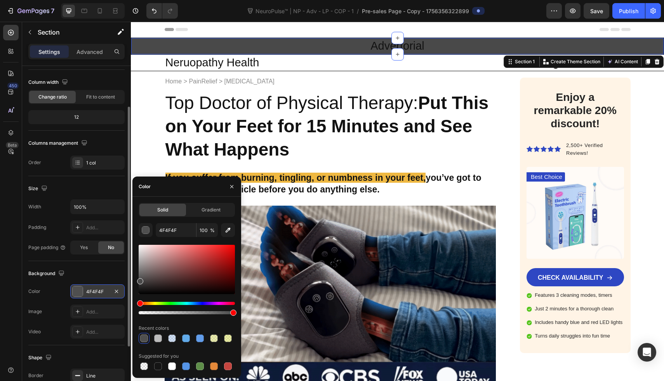
click at [135, 280] on div "Solid Gradient 4F4F4F 100 % Recent colors Suggested for you" at bounding box center [186, 287] width 109 height 169
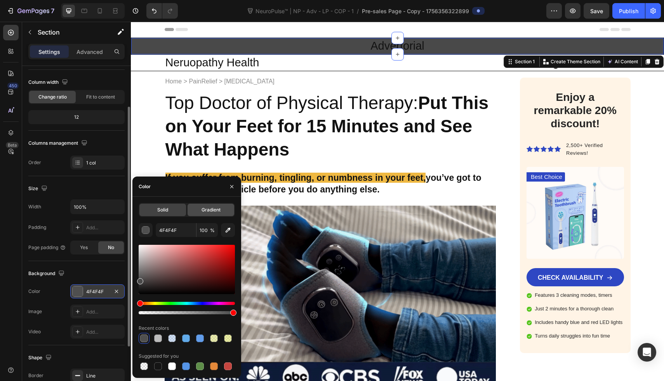
type input "494949"
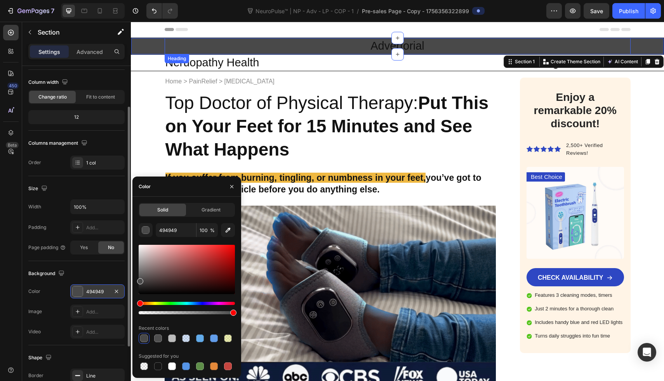
click at [373, 45] on p "Advertorial" at bounding box center [397, 46] width 465 height 15
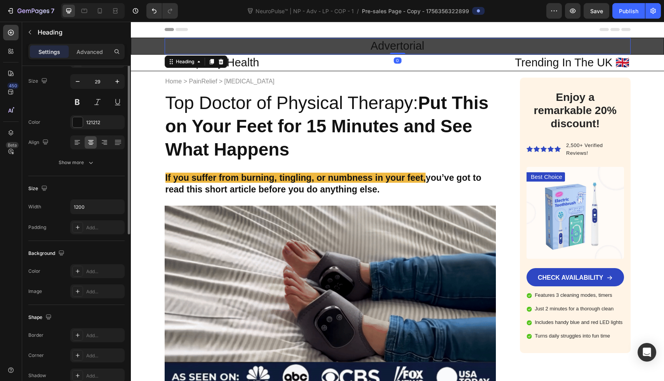
scroll to position [0, 0]
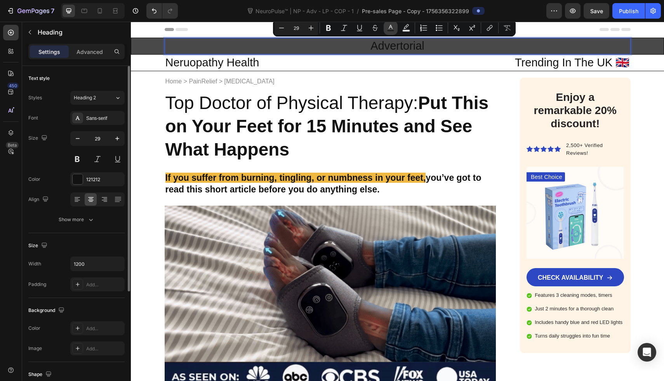
click at [387, 28] on icon "Editor contextual toolbar" at bounding box center [391, 28] width 8 height 8
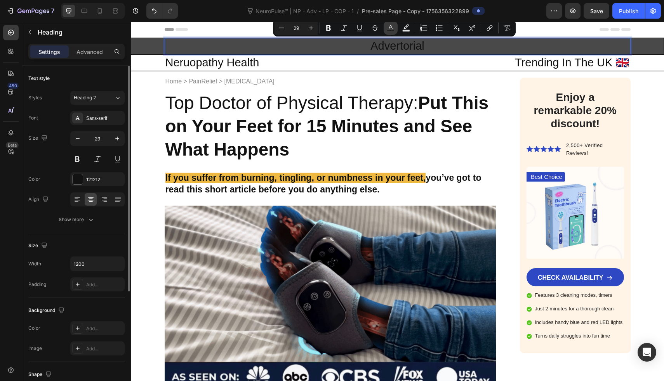
type input "121212"
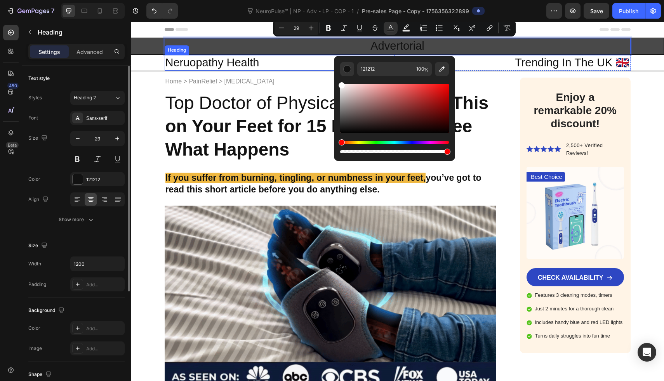
type input "FFFFFF"
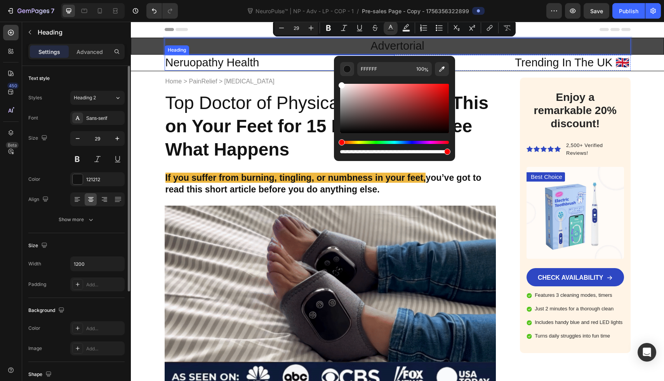
drag, startPoint x: 487, startPoint y: 126, endPoint x: 316, endPoint y: 56, distance: 185.0
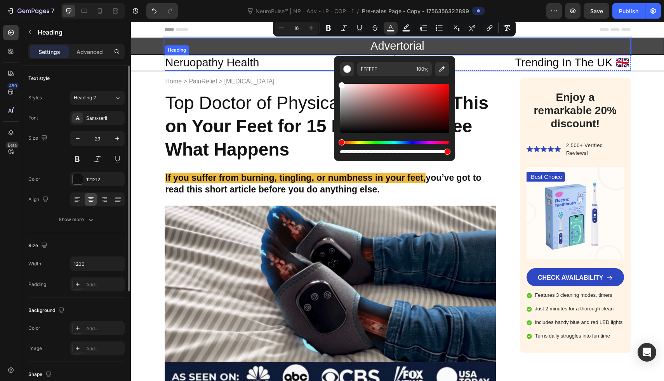
click at [281, 59] on h2 "Neruopathy Health" at bounding box center [280, 63] width 230 height 16
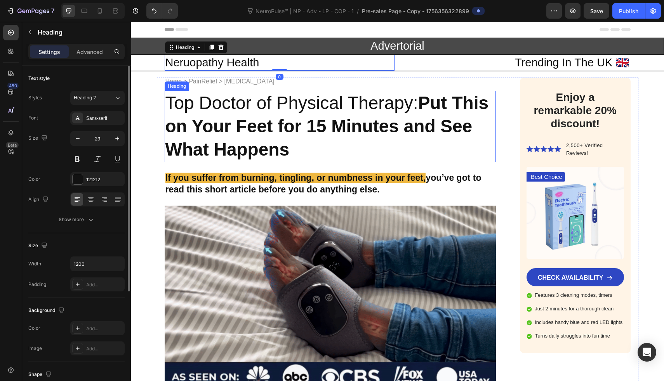
click at [172, 114] on h2 "Top Doctor of Physical Therapy: Put This on Your Feet for 15 Minutes and See Wh…" at bounding box center [331, 126] width 332 height 71
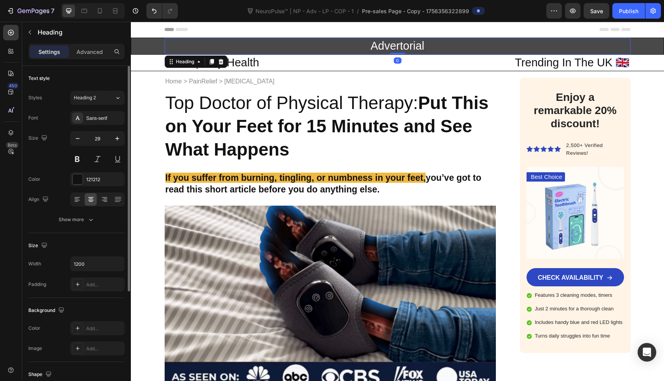
click at [381, 42] on span "Advertorial" at bounding box center [398, 46] width 54 height 12
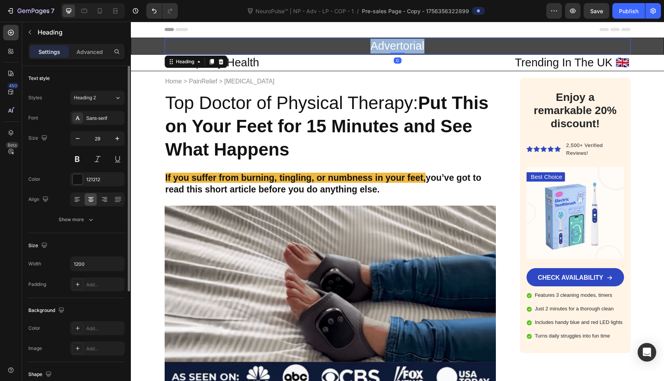
click at [381, 42] on span "Advertorial" at bounding box center [398, 46] width 54 height 12
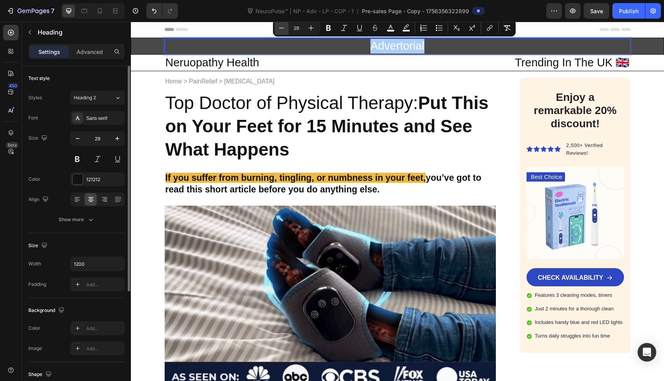
click at [284, 26] on icon "Editor contextual toolbar" at bounding box center [282, 28] width 8 height 8
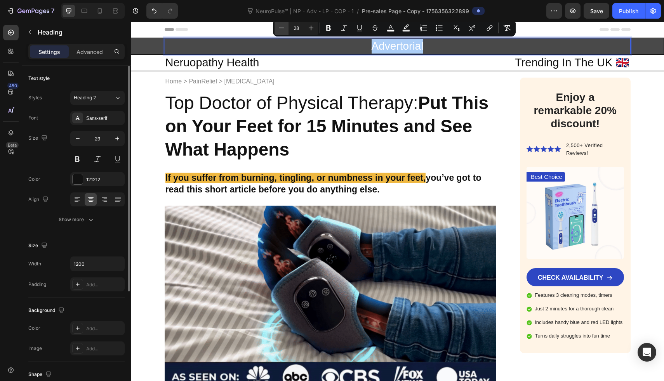
click at [284, 26] on icon "Editor contextual toolbar" at bounding box center [282, 28] width 8 height 8
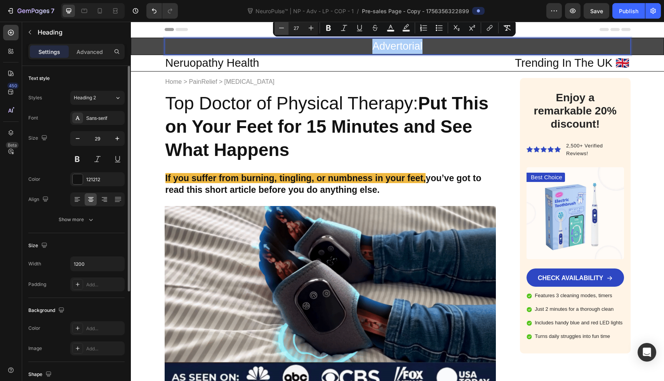
click at [284, 26] on icon "Editor contextual toolbar" at bounding box center [282, 28] width 8 height 8
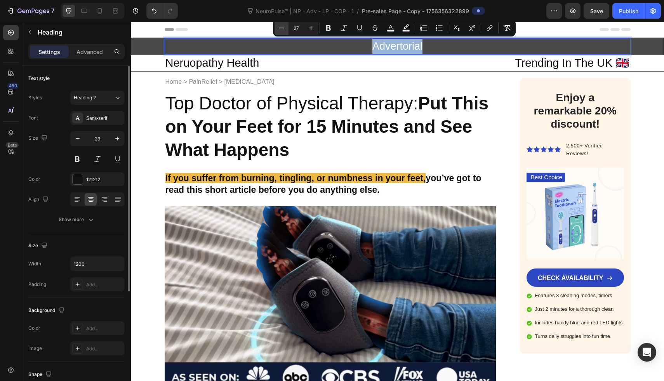
type input "26"
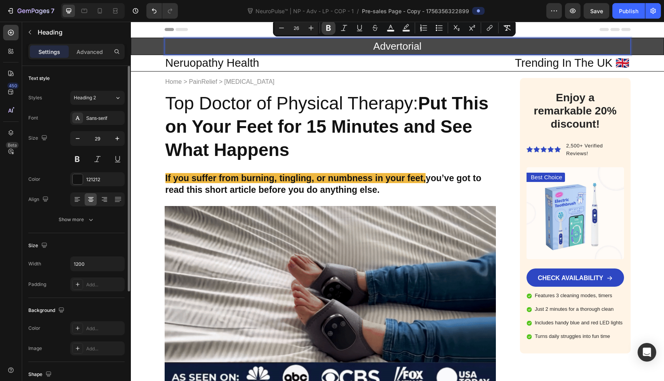
click at [330, 27] on icon "Editor contextual toolbar" at bounding box center [328, 28] width 5 height 6
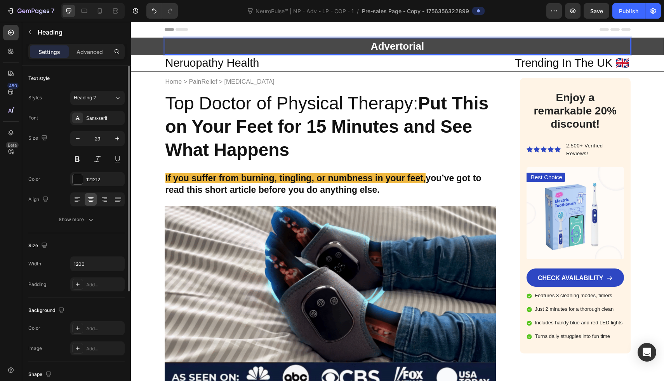
click at [293, 61] on h2 "Neruopathy Health" at bounding box center [280, 63] width 230 height 16
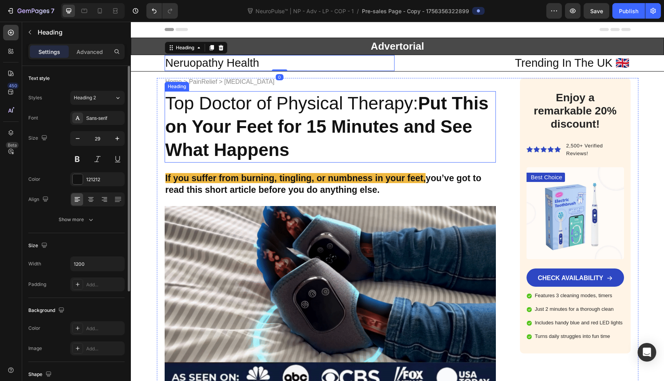
scroll to position [8, 0]
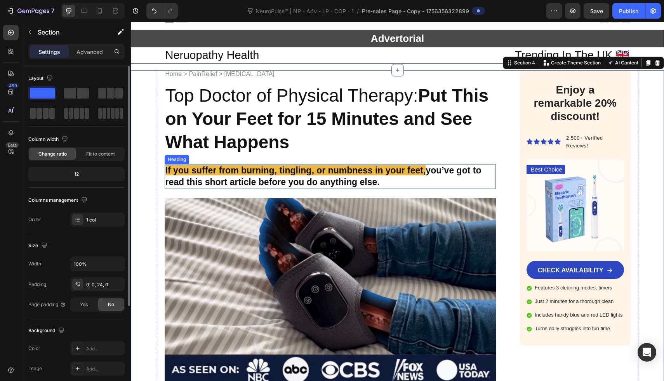
click at [484, 180] on h2 "If you suffer from burning, tingling, or numbness in your feet, you’ve got to r…" at bounding box center [331, 176] width 332 height 25
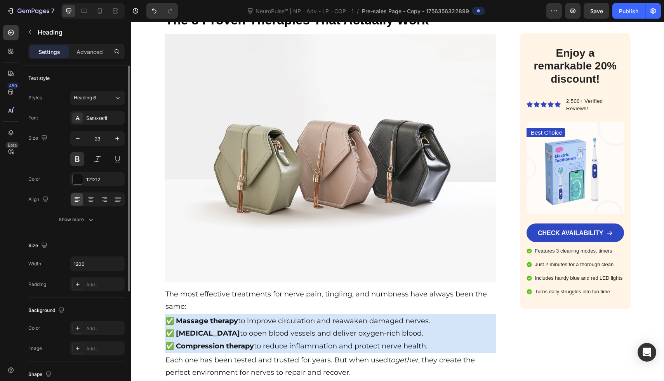
scroll to position [2128, 0]
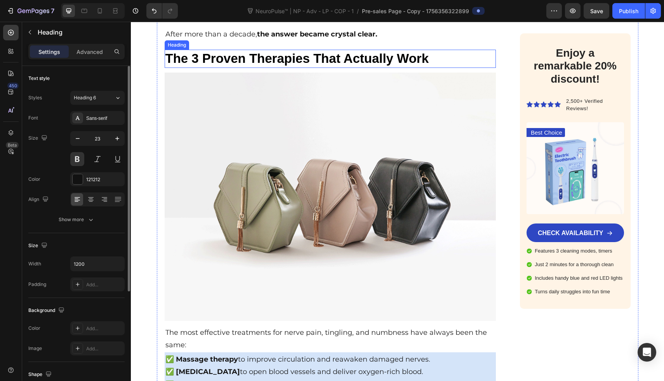
click at [337, 61] on h3 "The 3 Proven Therapies That Actually Work" at bounding box center [331, 59] width 332 height 18
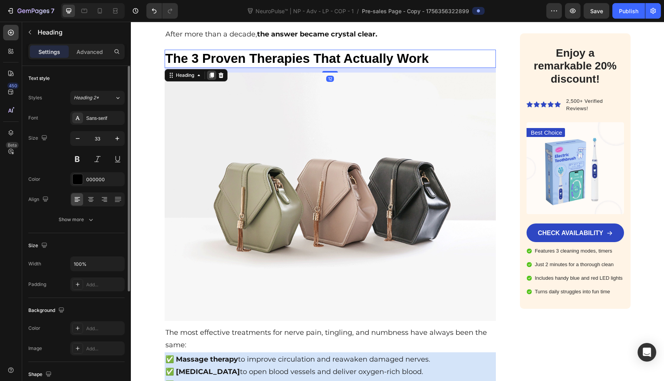
click at [207, 71] on div at bounding box center [211, 75] width 9 height 9
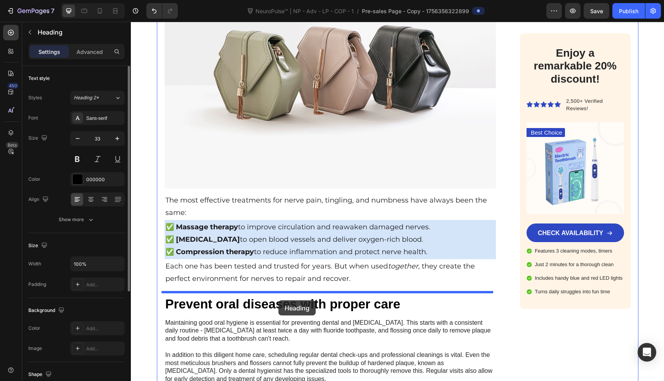
drag, startPoint x: 277, startPoint y: 76, endPoint x: 279, endPoint y: 301, distance: 224.9
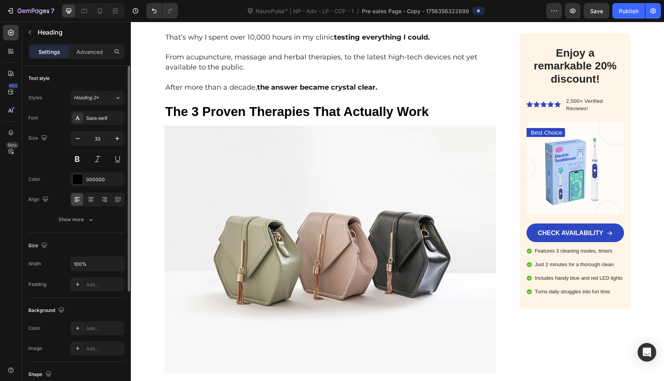
scroll to position [2054, 0]
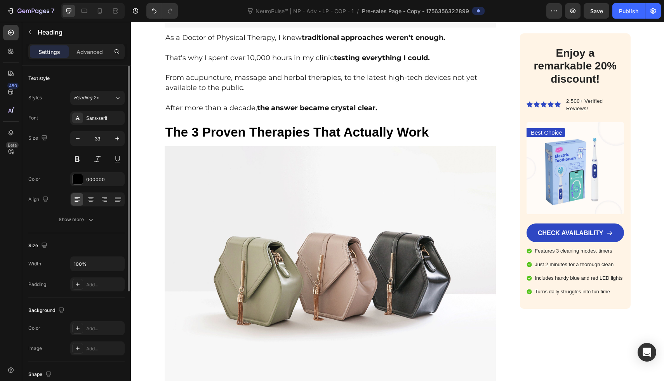
click at [279, 301] on img at bounding box center [331, 270] width 332 height 249
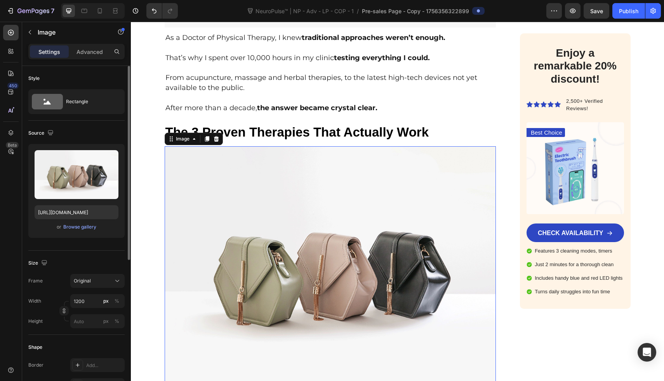
click at [204, 141] on div "Image" at bounding box center [194, 139] width 58 height 12
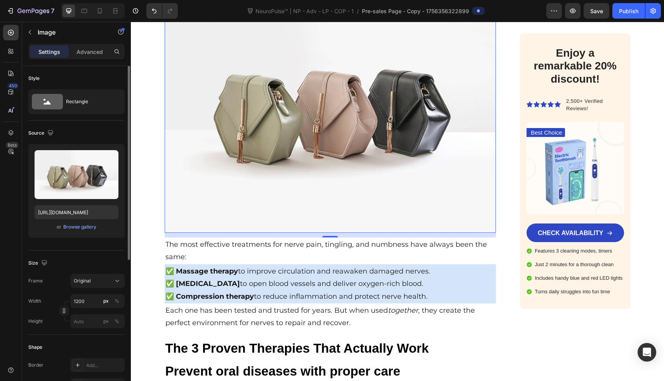
scroll to position [2166, 0]
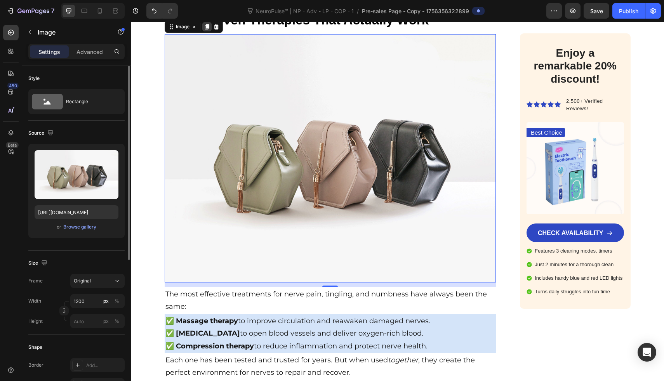
click at [205, 24] on icon at bounding box center [207, 26] width 4 height 5
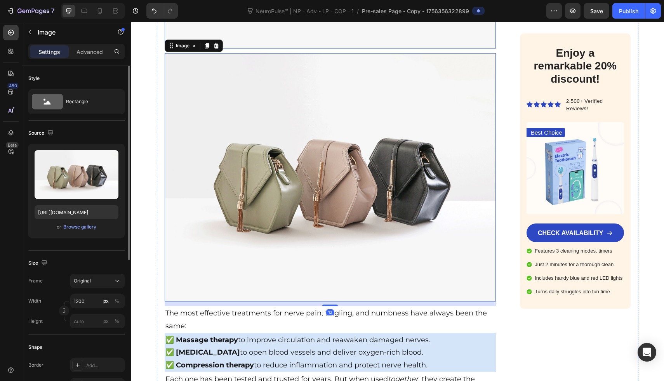
scroll to position [2459, 0]
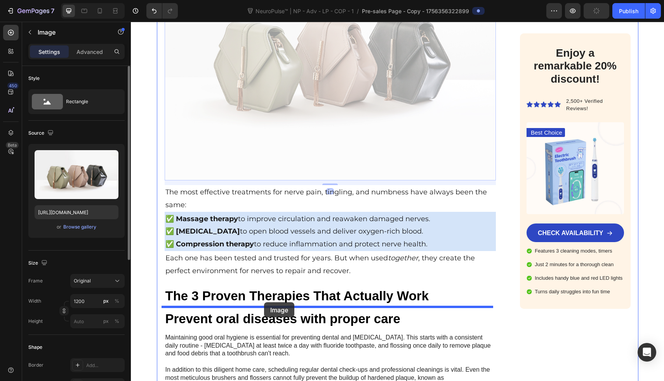
drag, startPoint x: 259, startPoint y: 127, endPoint x: 264, endPoint y: 303, distance: 175.7
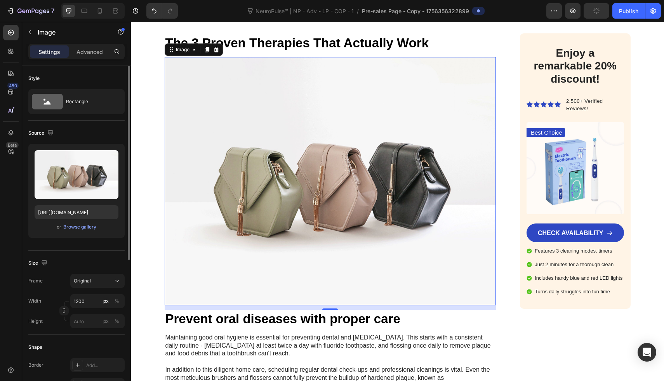
scroll to position [2268, 0]
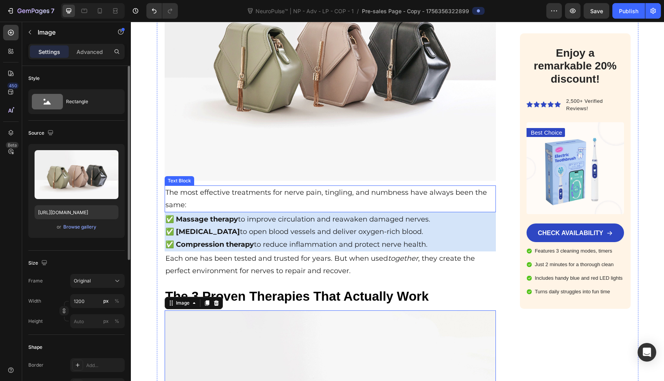
click at [285, 187] on p "The most effective treatments for nerve pain, tingling, and numbness have alway…" at bounding box center [330, 198] width 330 height 25
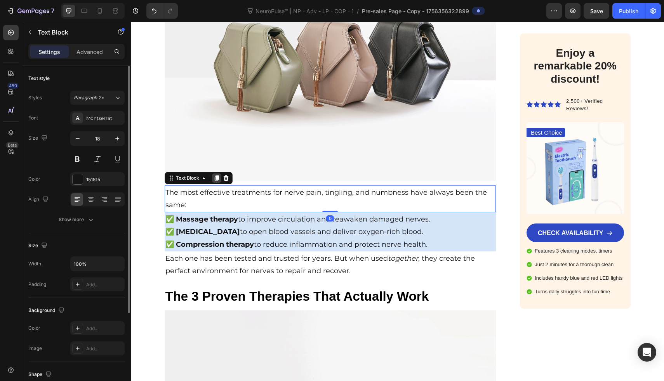
click at [215, 176] on icon at bounding box center [216, 178] width 4 height 5
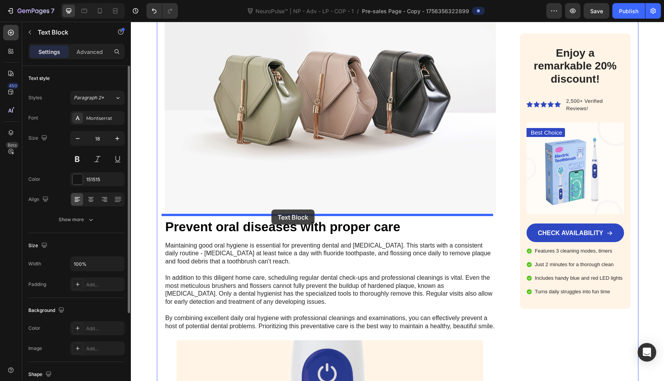
drag, startPoint x: 249, startPoint y: 221, endPoint x: 272, endPoint y: 210, distance: 25.0
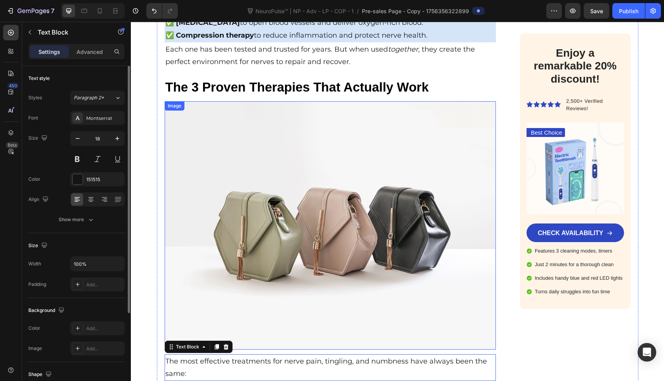
scroll to position [2471, 0]
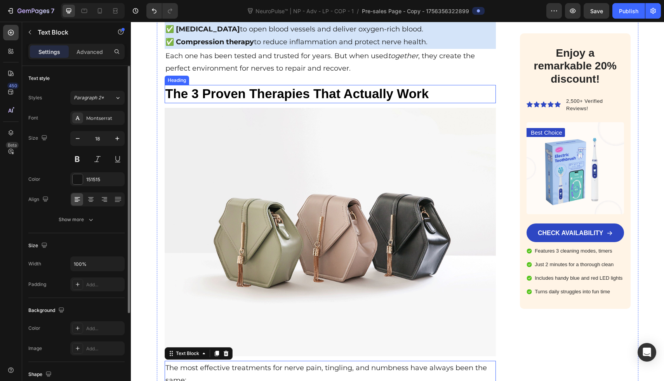
click at [259, 94] on p "The 3 Proven Therapies That Actually Work" at bounding box center [330, 94] width 330 height 17
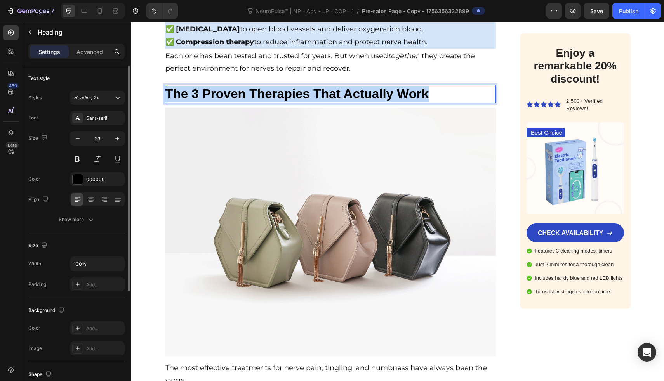
click at [259, 94] on p "The 3 Proven Therapies That Actually Work" at bounding box center [330, 94] width 330 height 17
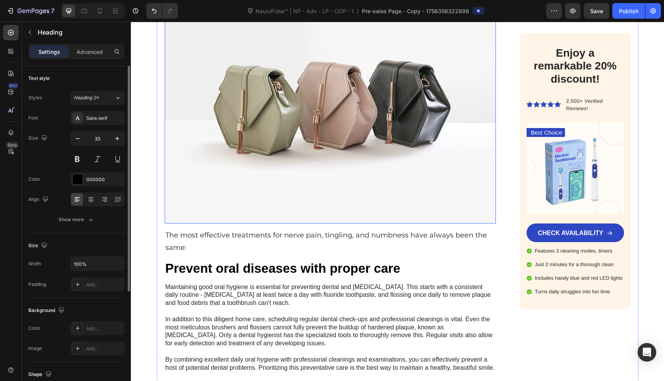
scroll to position [2705, 0]
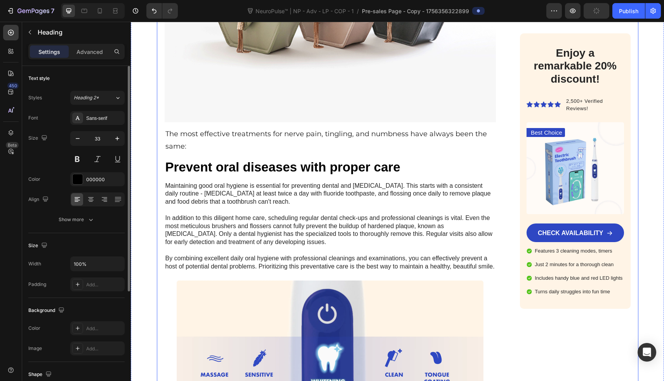
click at [223, 181] on div "Maintaining good oral hygiene is essential for preventing dental and gum diseas…" at bounding box center [331, 226] width 332 height 91
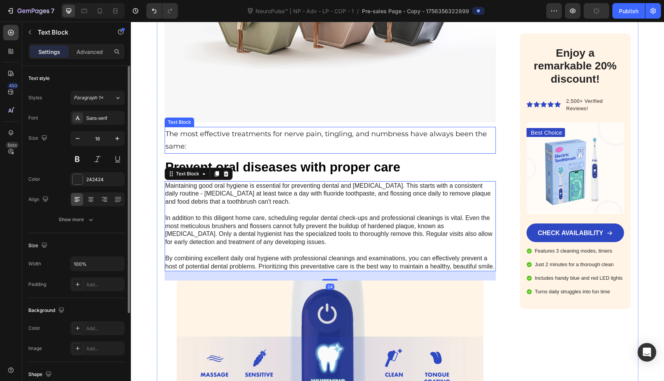
click at [229, 129] on p "The most effective treatments for nerve pain, tingling, and numbness have alway…" at bounding box center [330, 140] width 330 height 25
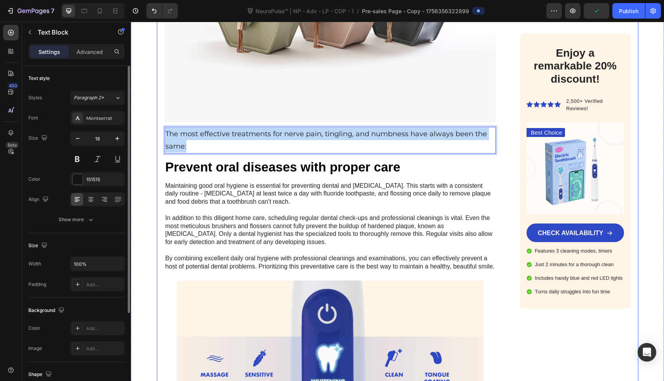
drag, startPoint x: 223, startPoint y: 142, endPoint x: 161, endPoint y: 131, distance: 63.2
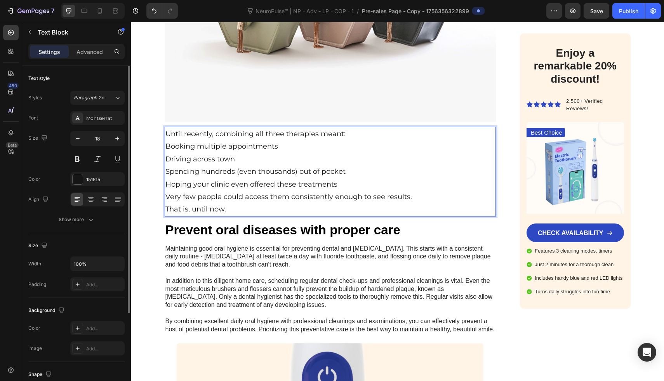
click at [344, 134] on p "Until recently, combining all three therapies meant:" at bounding box center [330, 134] width 330 height 12
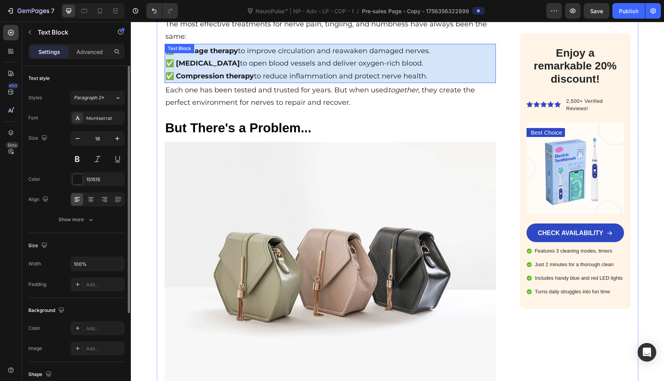
click at [359, 75] on p "✅ Compression therapy to reduce inflammation and protect nerve health." at bounding box center [330, 76] width 330 height 12
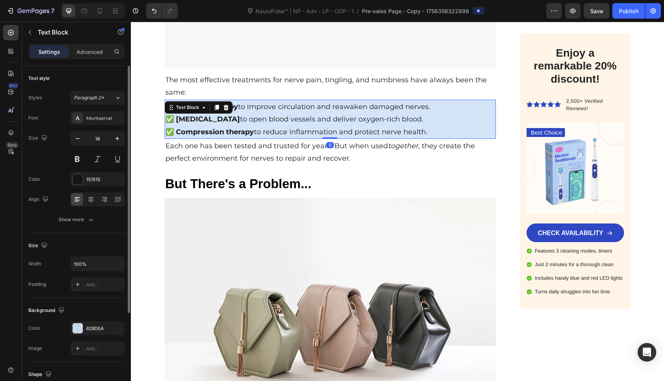
scroll to position [2339, 0]
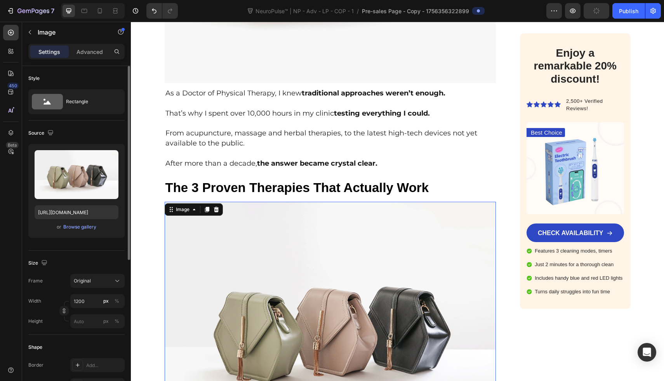
scroll to position [1982, 0]
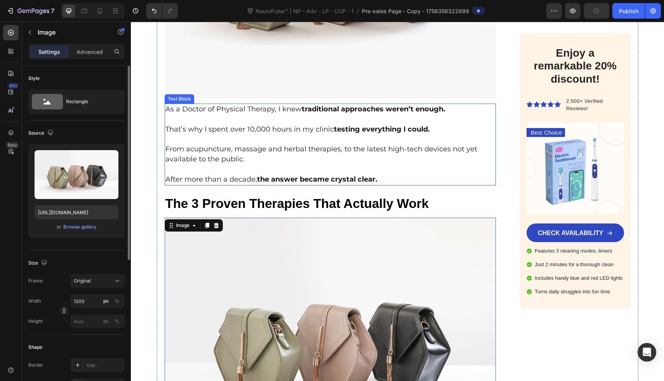
click at [387, 167] on p at bounding box center [330, 170] width 330 height 10
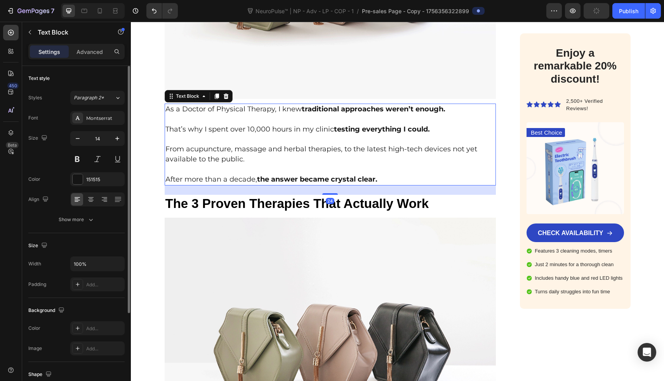
click at [387, 160] on p "From acupuncture, massage and herbal therapies, to the latest high-tech devices…" at bounding box center [330, 155] width 330 height 20
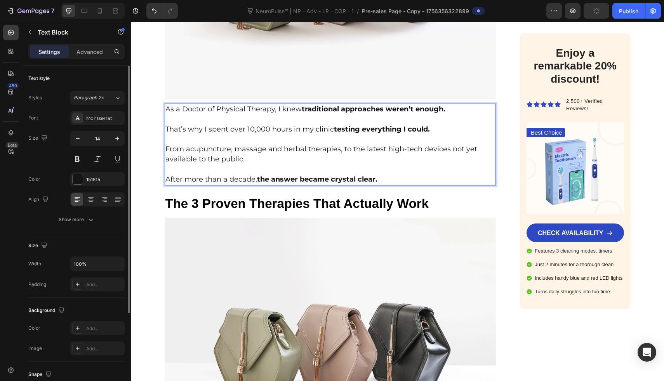
click at [387, 165] on p "Rich Text Editor. Editing area: main" at bounding box center [330, 170] width 330 height 10
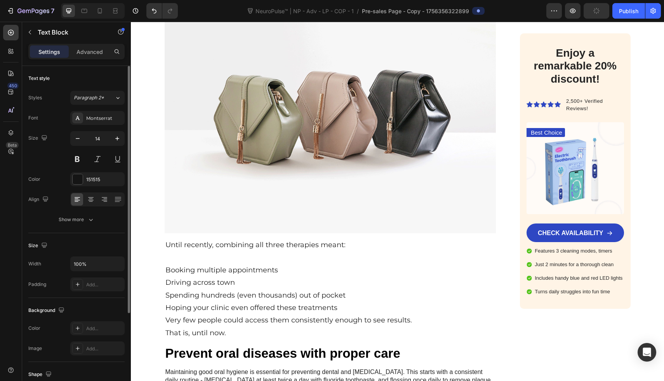
scroll to position [2742, 0]
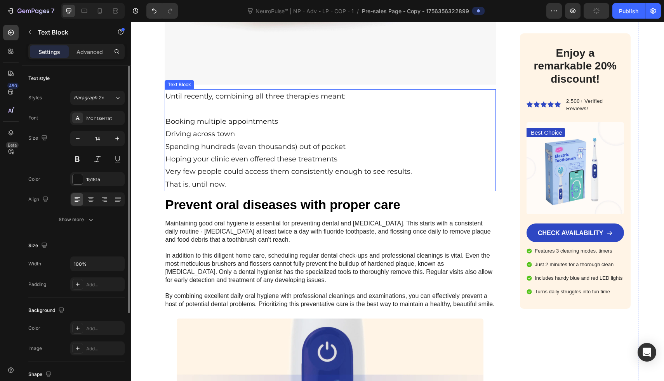
click at [280, 148] on p "Spending hundreds (even thousands) out of pocket" at bounding box center [330, 147] width 330 height 12
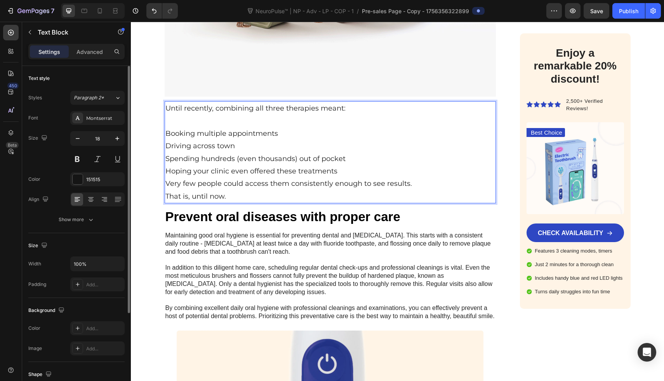
scroll to position [2728, 0]
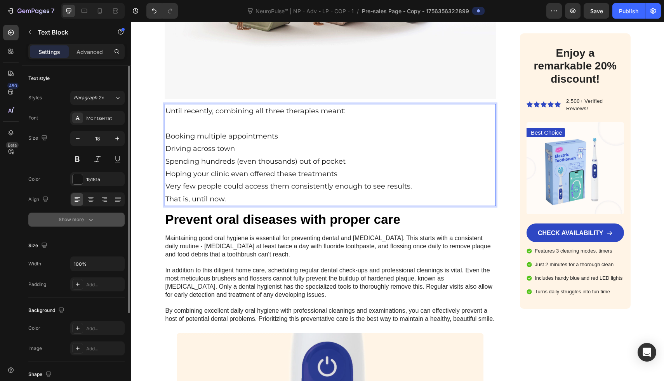
click at [67, 221] on div "Show more" at bounding box center [77, 220] width 36 height 8
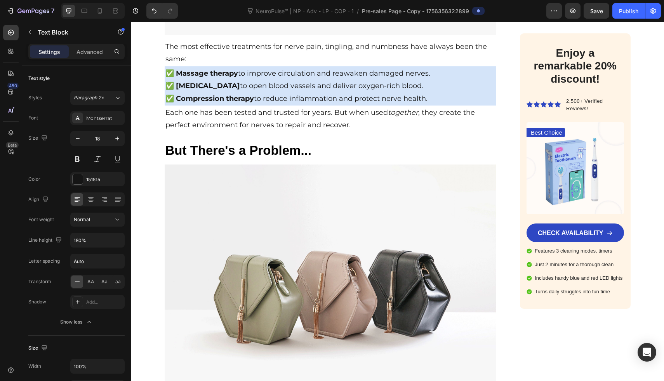
scroll to position [2388, 0]
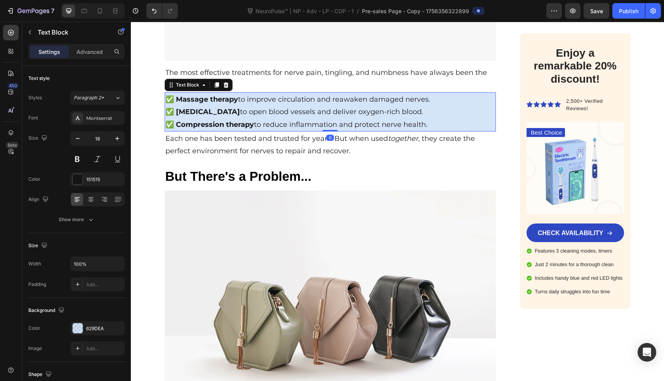
click at [214, 120] on strong "✅ Compression therapy" at bounding box center [209, 124] width 89 height 9
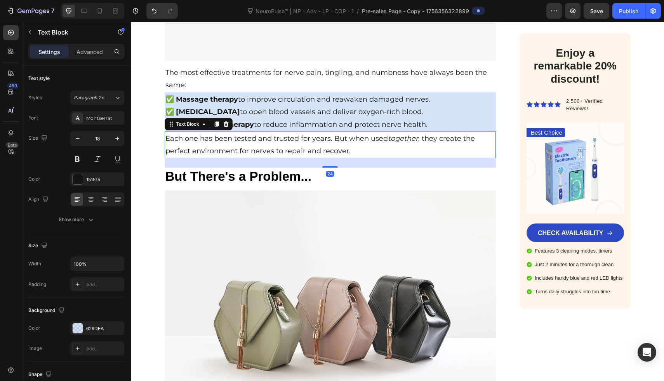
click at [208, 141] on p "Each one has been tested and trusted for years. But when used together , they c…" at bounding box center [330, 144] width 330 height 25
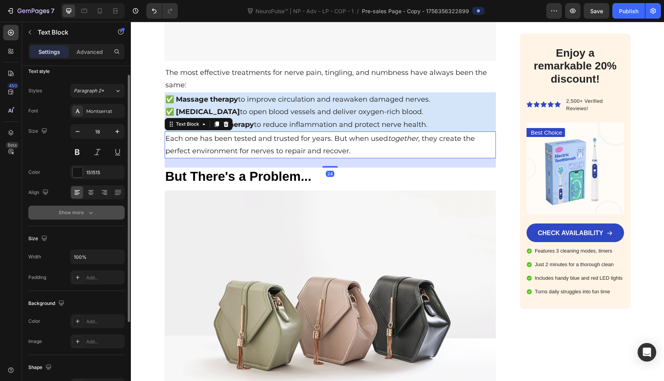
scroll to position [12, 0]
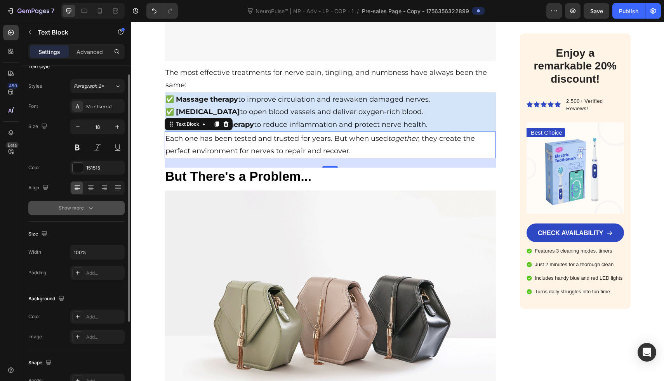
click at [101, 213] on button "Show more" at bounding box center [76, 208] width 96 height 14
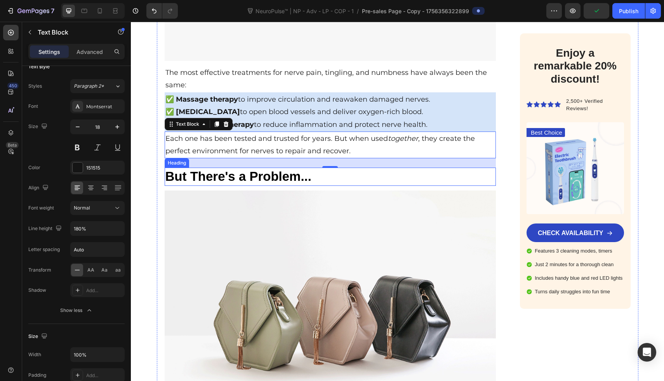
scroll to position [2393, 0]
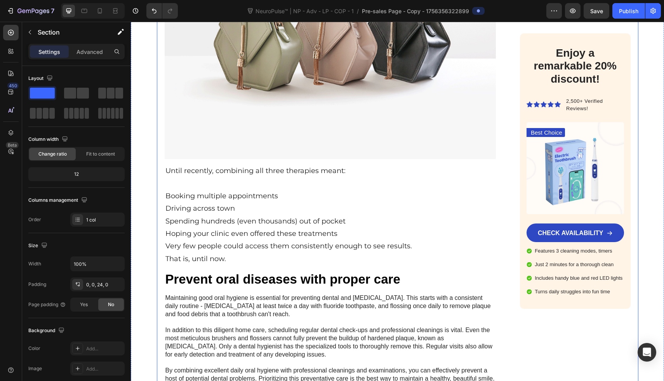
scroll to position [2669, 0]
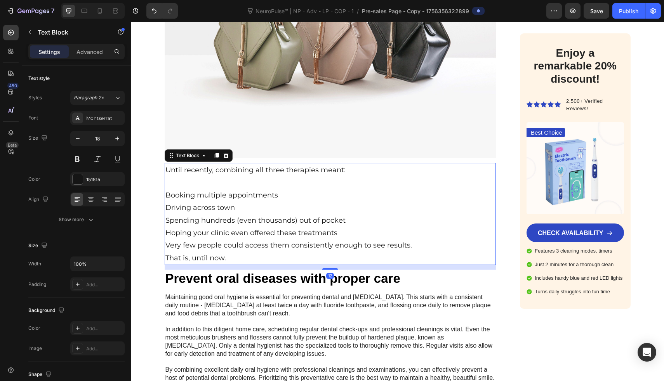
click at [287, 179] on p "Rich Text Editor. Editing area: main" at bounding box center [330, 182] width 330 height 12
click at [66, 221] on div "Show more" at bounding box center [77, 220] width 36 height 8
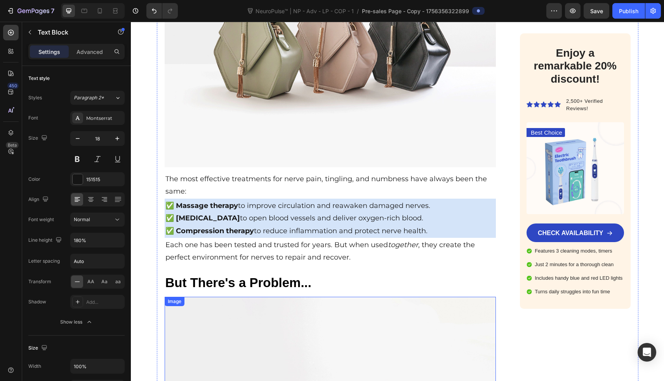
scroll to position [2291, 0]
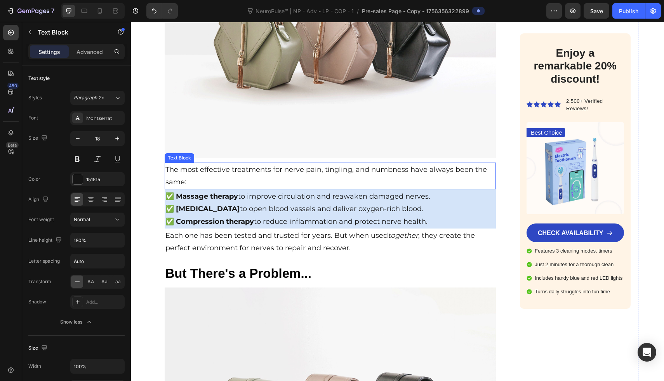
click at [215, 179] on p "The most effective treatments for nerve pain, tingling, and numbness have alway…" at bounding box center [330, 176] width 330 height 25
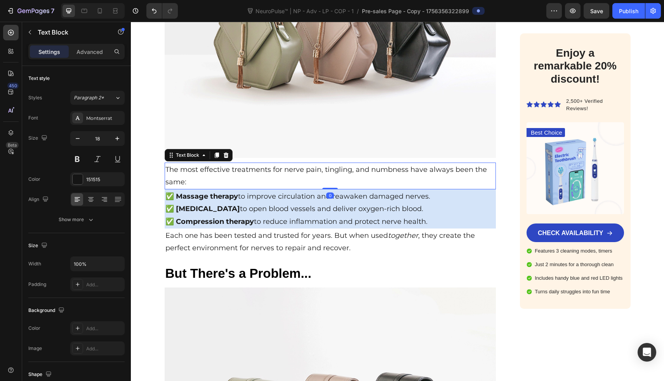
click at [306, 177] on p "The most effective treatments for nerve pain, tingling, and numbness have alway…" at bounding box center [330, 176] width 330 height 25
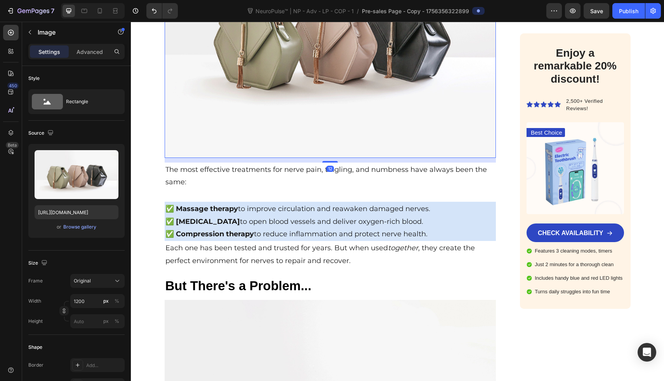
click at [313, 111] on img at bounding box center [331, 33] width 332 height 249
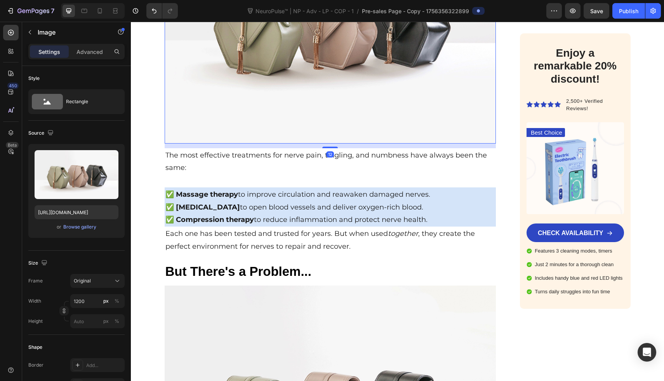
scroll to position [2306, 0]
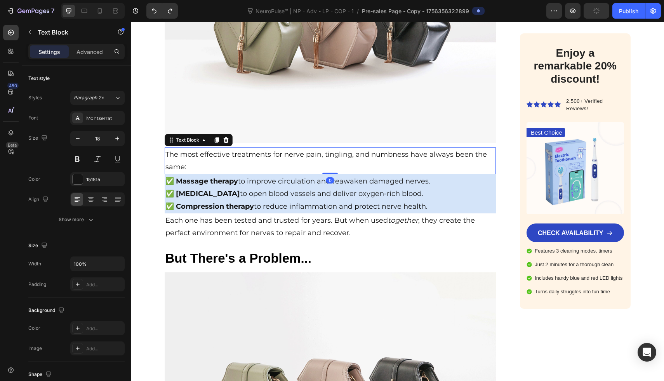
click at [307, 160] on p "The most effective treatments for nerve pain, tingling, and numbness have alway…" at bounding box center [330, 160] width 330 height 25
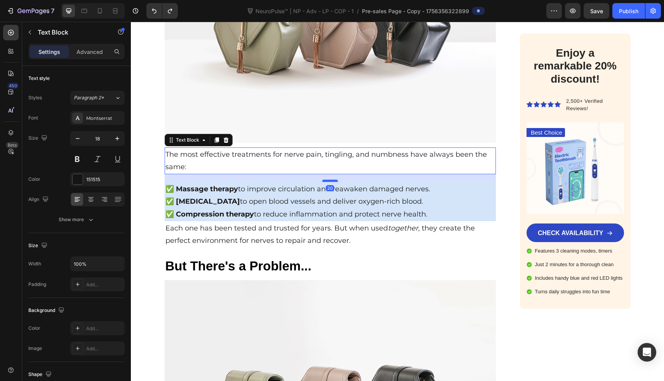
drag, startPoint x: 323, startPoint y: 169, endPoint x: 323, endPoint y: 177, distance: 7.8
click at [323, 180] on div at bounding box center [330, 181] width 16 height 2
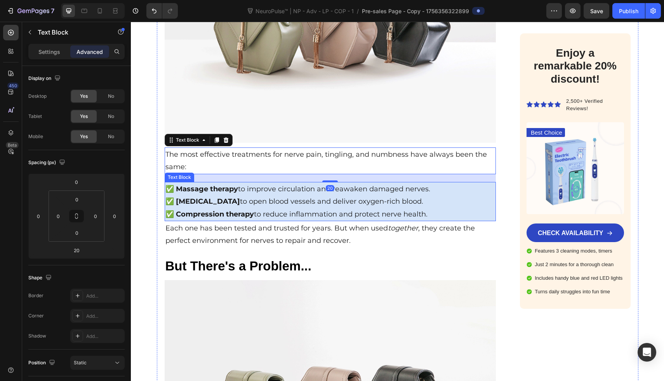
click at [307, 216] on p "✅ Compression therapy to reduce inflammation and protect nerve health." at bounding box center [330, 214] width 330 height 12
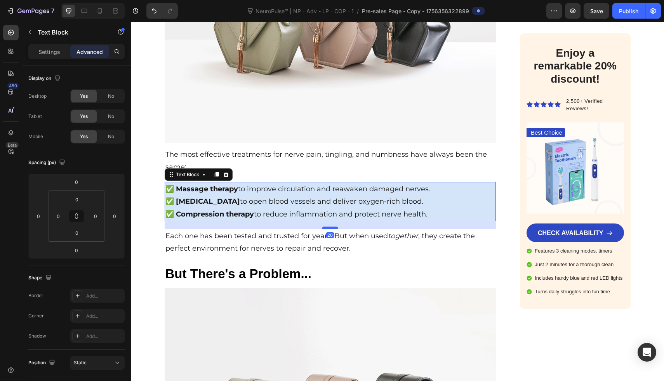
drag, startPoint x: 327, startPoint y: 218, endPoint x: 327, endPoint y: 225, distance: 7.8
click at [327, 227] on div at bounding box center [330, 228] width 16 height 2
type input "20"
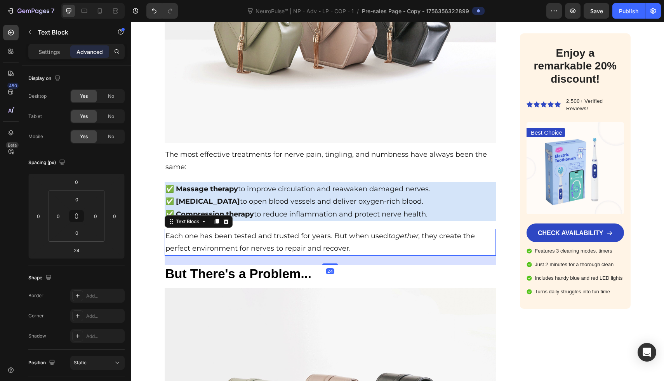
click at [355, 240] on p "Each one has been tested and trusted for years. But when used together , they c…" at bounding box center [330, 242] width 330 height 25
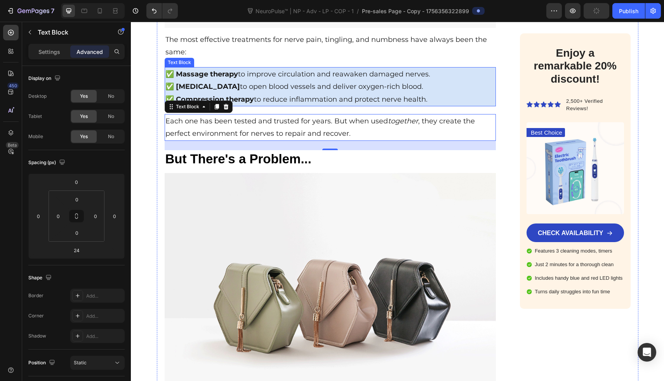
scroll to position [2423, 0]
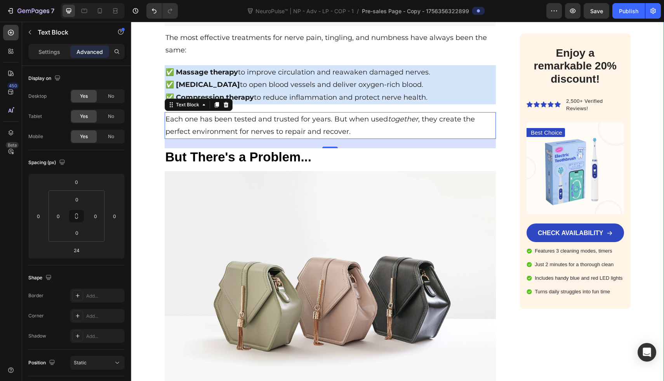
click at [200, 122] on p "Each one has been tested and trusted for years. But when used together , they c…" at bounding box center [330, 125] width 330 height 25
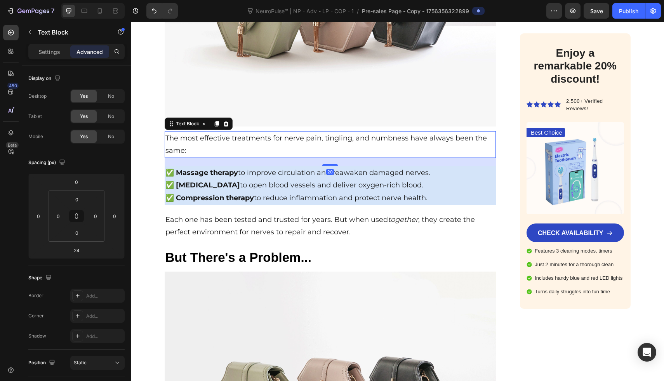
click at [289, 141] on p "The most effective treatments for nerve pain, tingling, and numbness have alway…" at bounding box center [330, 144] width 330 height 25
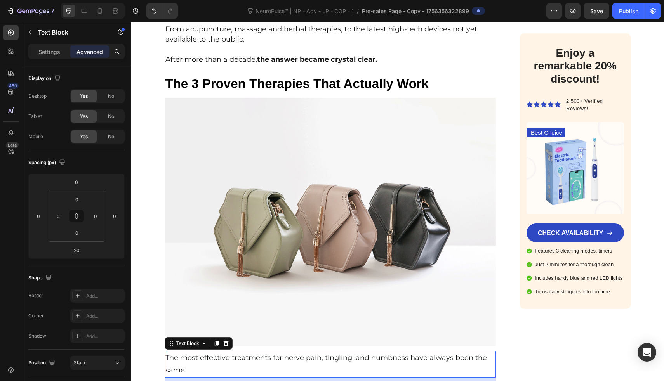
scroll to position [1933, 0]
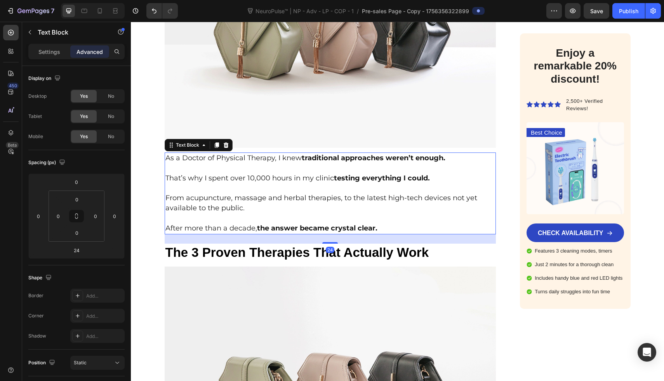
click at [280, 188] on p "Rich Text Editor. Editing area: main" at bounding box center [330, 189] width 330 height 10
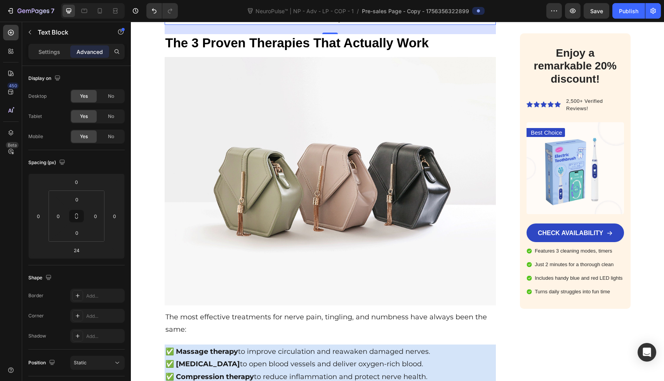
scroll to position [2031, 0]
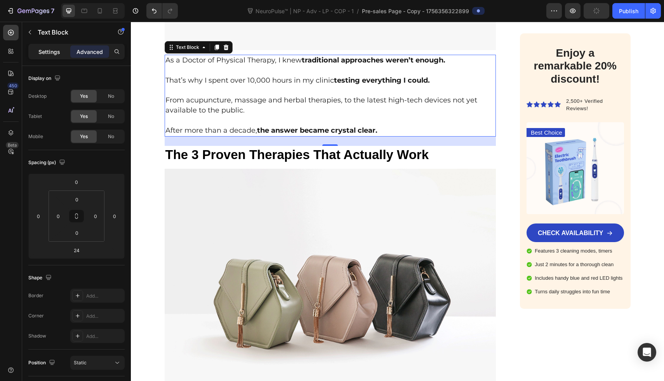
click at [59, 50] on p "Settings" at bounding box center [49, 52] width 22 height 8
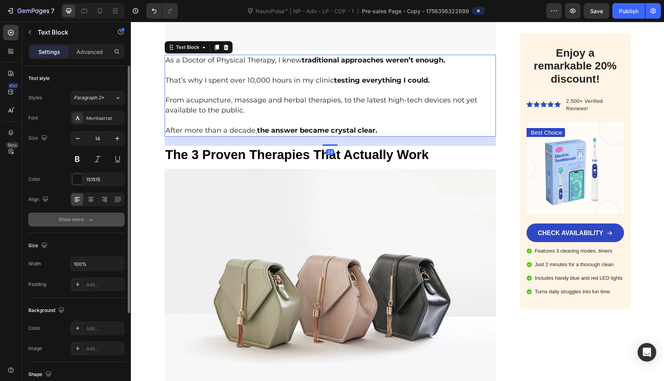
click at [92, 218] on icon "button" at bounding box center [91, 220] width 8 height 8
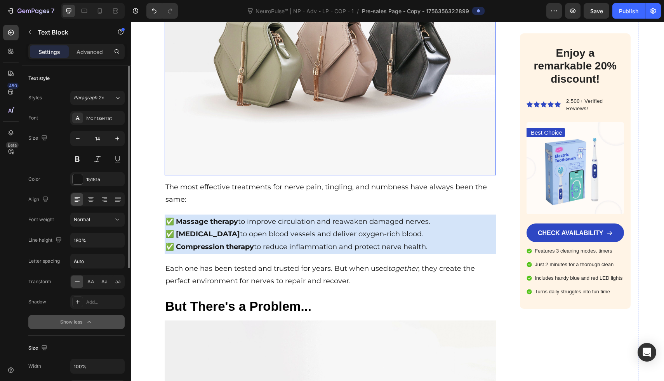
scroll to position [2302, 0]
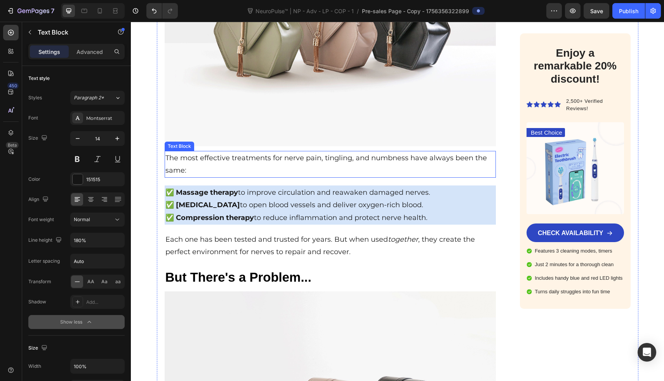
click at [208, 160] on p "The most effective treatments for nerve pain, tingling, and numbness have alway…" at bounding box center [330, 164] width 330 height 25
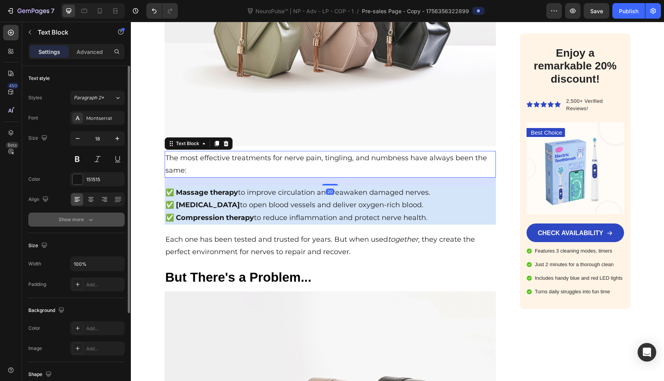
click at [70, 220] on div "Show more" at bounding box center [77, 220] width 36 height 8
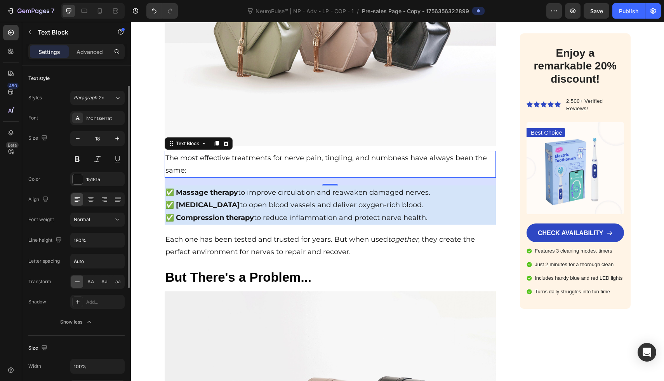
scroll to position [16, 0]
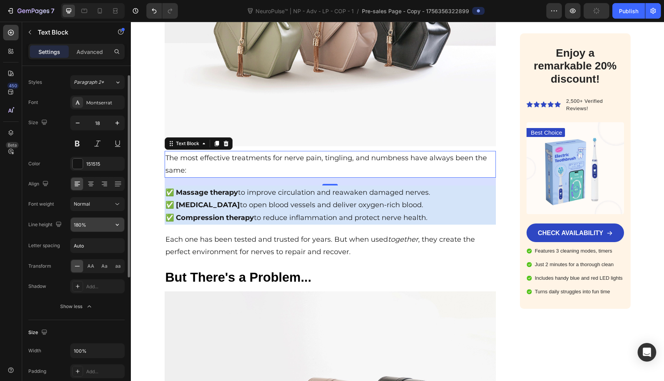
click at [82, 225] on input "180%" at bounding box center [98, 225] width 54 height 14
click at [115, 229] on button "button" at bounding box center [117, 225] width 14 height 14
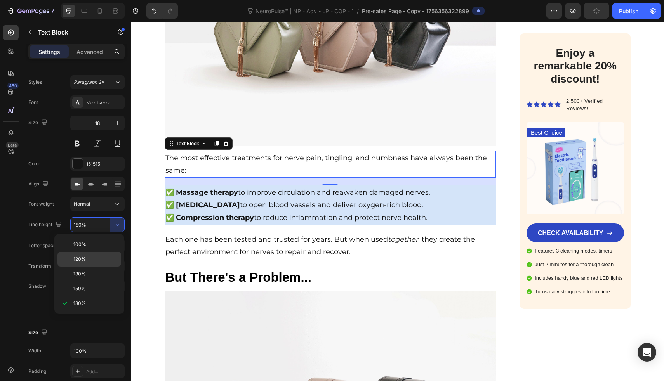
click at [104, 257] on p "120%" at bounding box center [95, 259] width 44 height 7
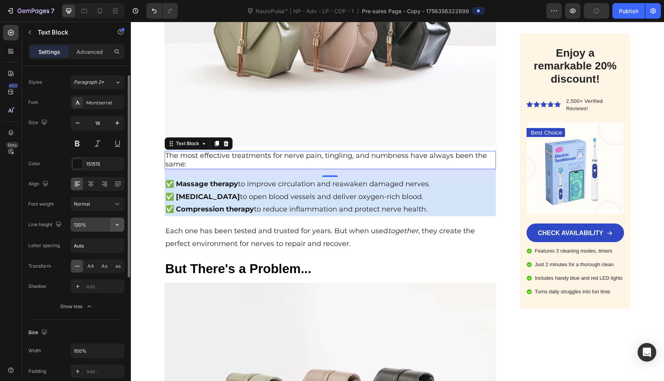
click at [114, 223] on icon "button" at bounding box center [117, 225] width 8 height 8
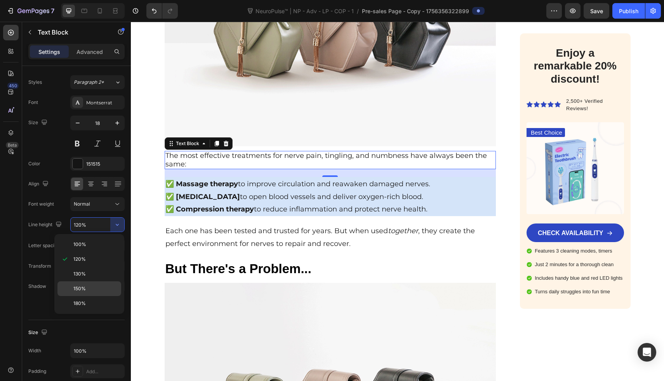
click at [105, 296] on div "150%" at bounding box center [89, 303] width 64 height 15
type input "150%"
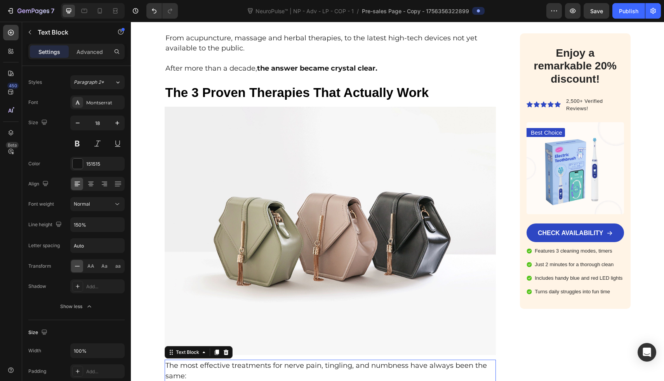
scroll to position [2025, 0]
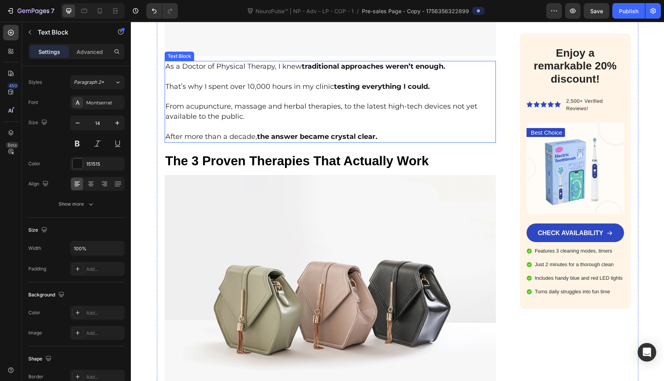
click at [285, 111] on p "From acupuncture, massage and herbal therapies, to the latest high-tech devices…" at bounding box center [330, 112] width 330 height 20
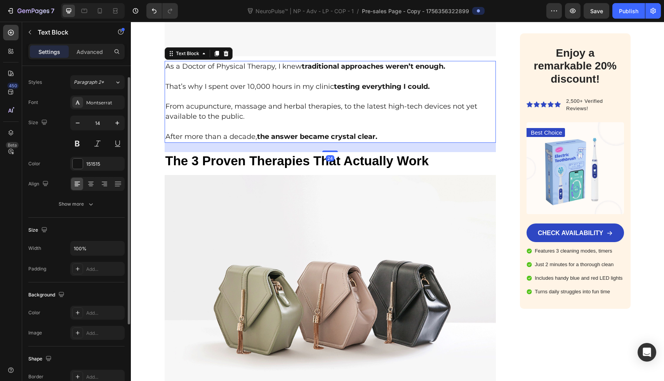
click at [108, 283] on div "Text style Styles Paragraph 2* Font Montserrat Size 14 Color 151515 Align Show …" at bounding box center [76, 315] width 96 height 64
click at [109, 205] on button "Show more" at bounding box center [76, 204] width 96 height 14
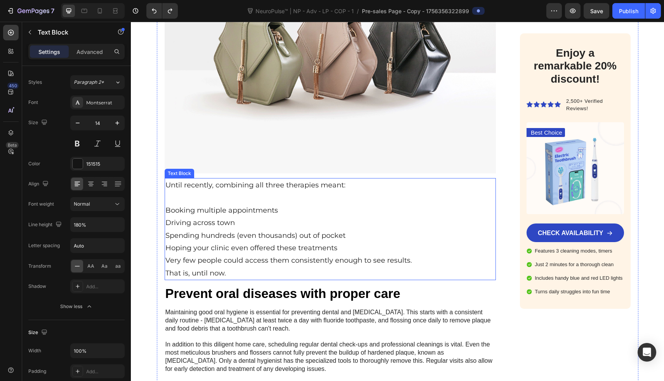
scroll to position [2703, 0]
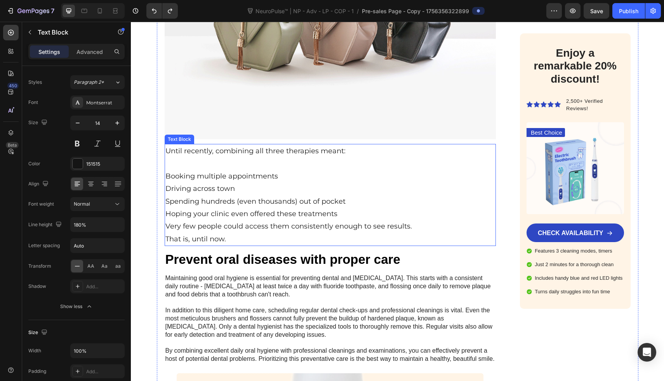
click at [281, 165] on p "Rich Text Editor. Editing area: main" at bounding box center [330, 163] width 330 height 12
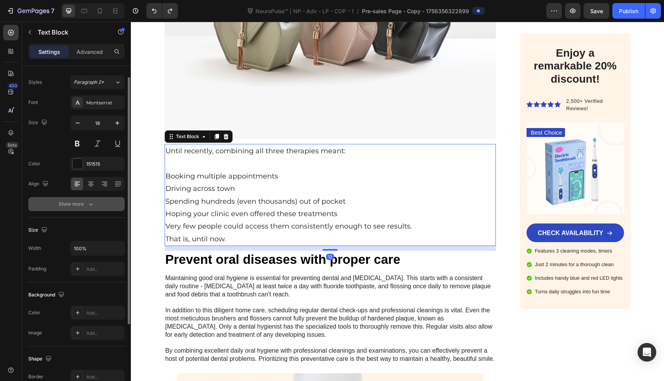
click at [78, 200] on div "Show more" at bounding box center [77, 204] width 36 height 8
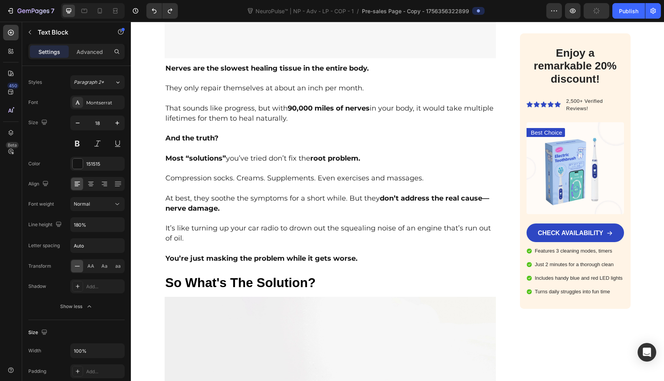
scroll to position [1535, 0]
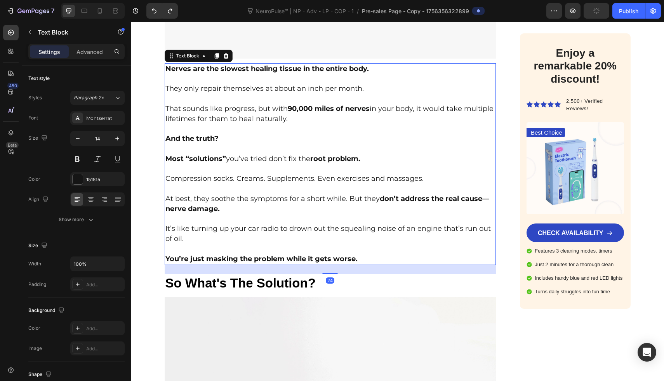
scroll to position [16, 0]
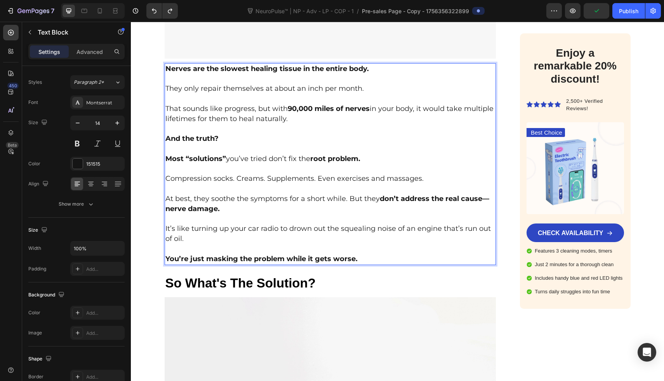
click at [366, 94] on p "Rich Text Editor. Editing area: main" at bounding box center [330, 99] width 330 height 10
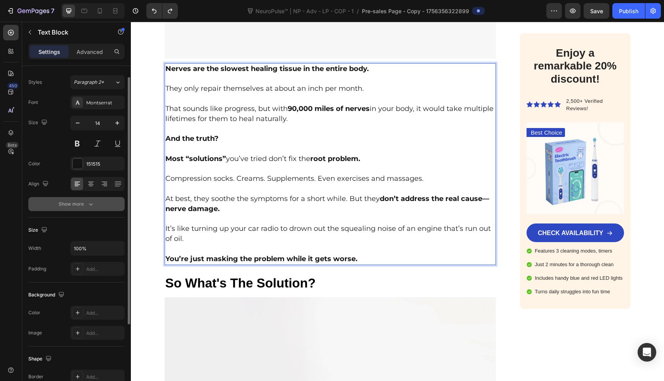
click at [101, 207] on button "Show more" at bounding box center [76, 204] width 96 height 14
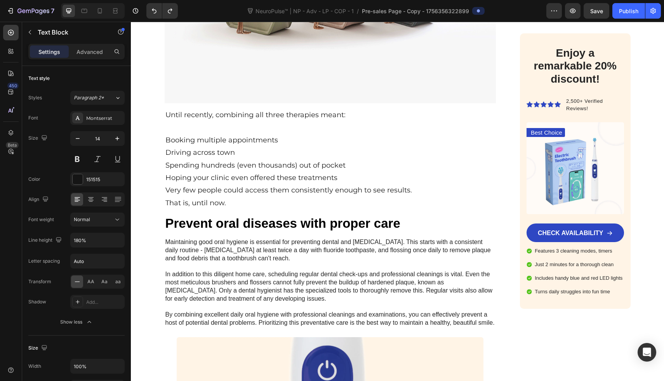
scroll to position [2758, 0]
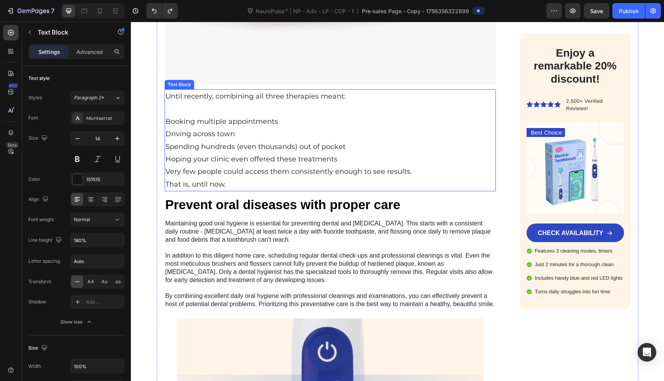
click at [288, 116] on p "Booking multiple appointments" at bounding box center [330, 121] width 330 height 12
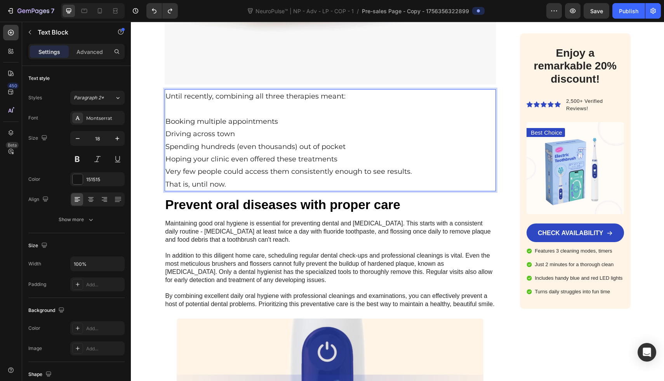
click at [289, 103] on p "Rich Text Editor. Editing area: main" at bounding box center [330, 109] width 330 height 12
click at [291, 121] on p "Booking multiple appointments" at bounding box center [330, 121] width 330 height 12
click at [273, 129] on p "Driving across town" at bounding box center [330, 134] width 330 height 12
click at [283, 121] on p "Booking multiple appointments..." at bounding box center [330, 121] width 330 height 12
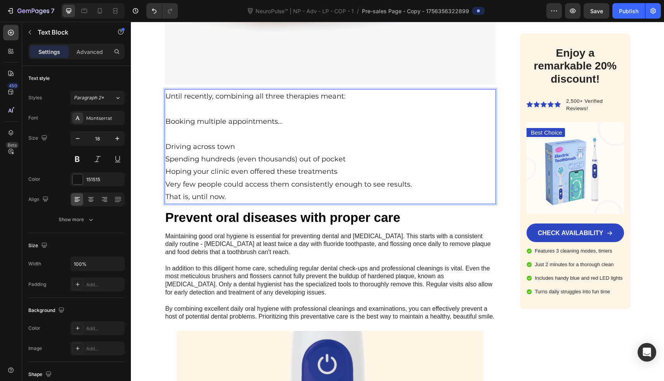
click at [266, 145] on p "Driving across town" at bounding box center [330, 147] width 330 height 12
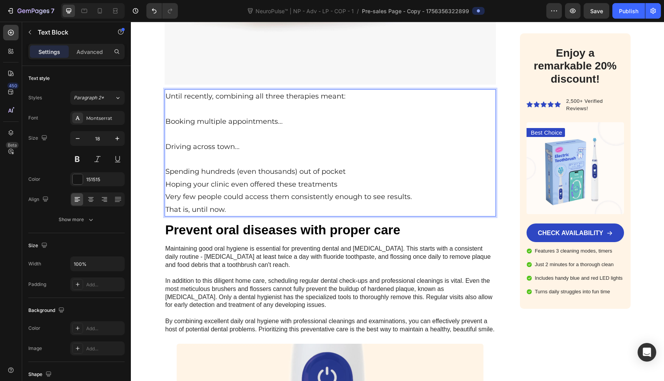
click at [347, 167] on p "Spending hundreds (even thousands) out of pocket" at bounding box center [330, 171] width 330 height 12
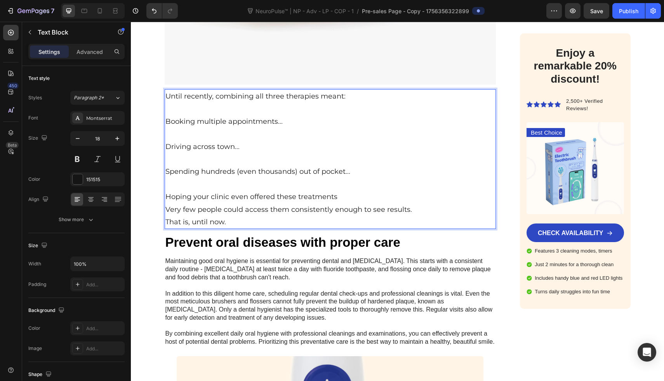
click at [341, 195] on p "Hoping your clinic even offered these treatments" at bounding box center [330, 197] width 330 height 12
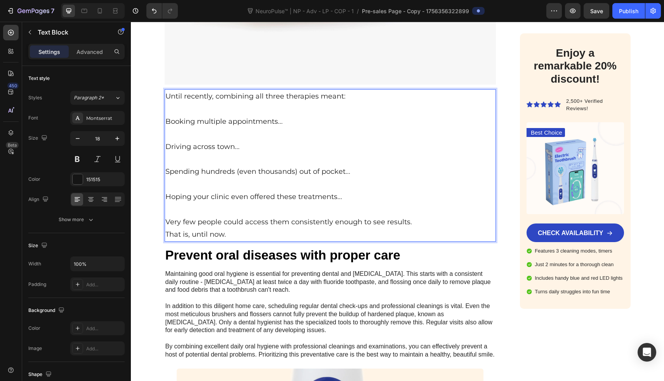
click at [418, 221] on p "Very few people could access them consistently enough to see results." at bounding box center [330, 222] width 330 height 12
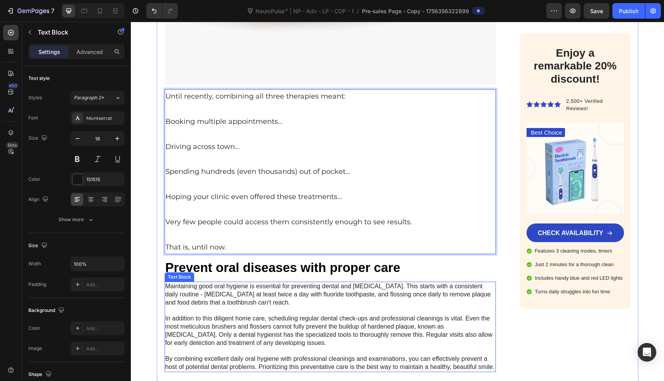
click at [299, 311] on p "Maintaining good oral hygiene is essential for preventing dental and gum diseas…" at bounding box center [330, 327] width 330 height 89
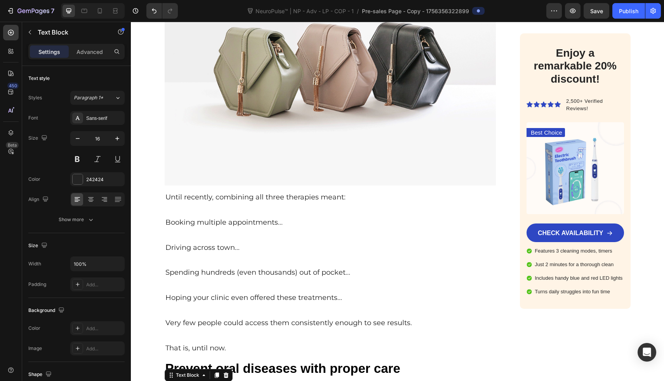
scroll to position [2666, 0]
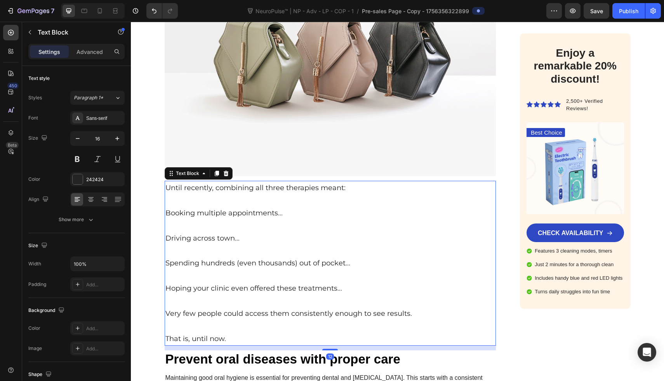
click at [297, 263] on p "Spending hundreds (even thousands) out of pocket..." at bounding box center [330, 263] width 330 height 12
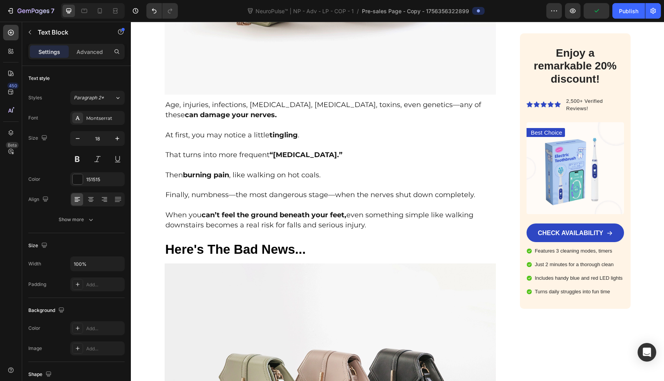
scroll to position [1047, 0]
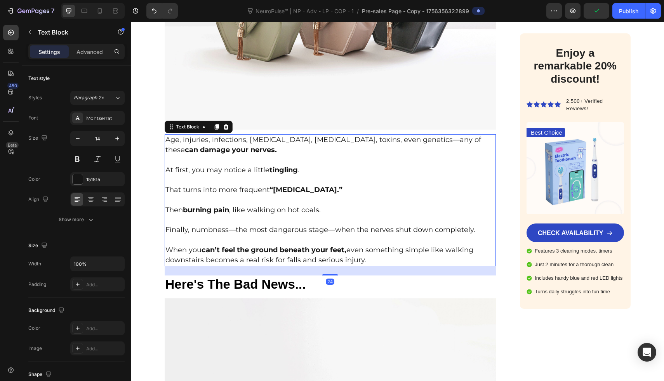
click at [299, 165] on p "At first, you may notice a little tingling ." at bounding box center [330, 170] width 330 height 10
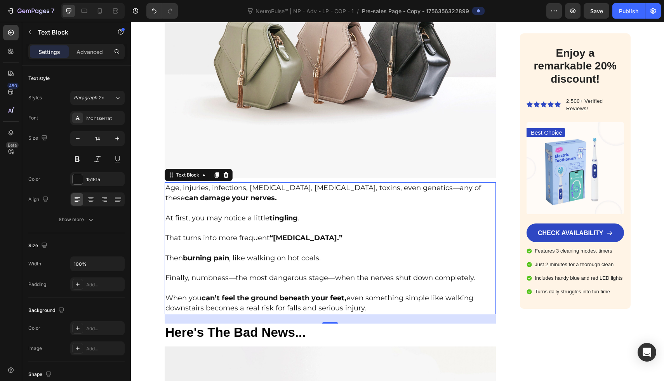
click at [214, 172] on icon at bounding box center [216, 174] width 4 height 5
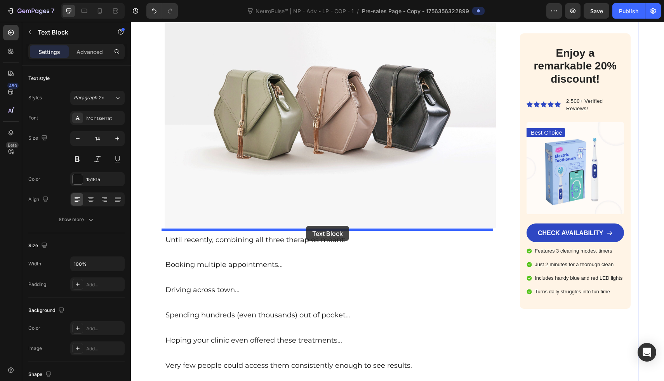
drag, startPoint x: 366, startPoint y: 131, endPoint x: 306, endPoint y: 226, distance: 112.3
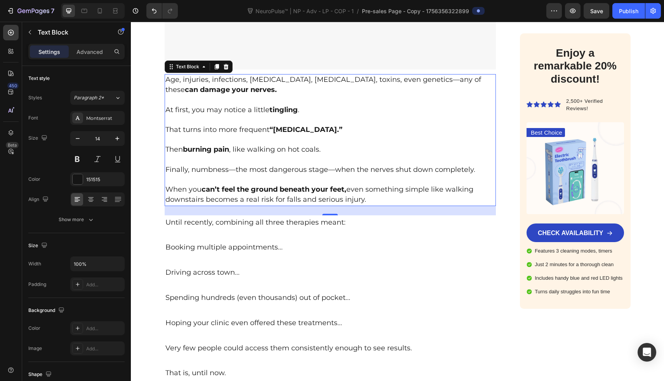
scroll to position [2775, 0]
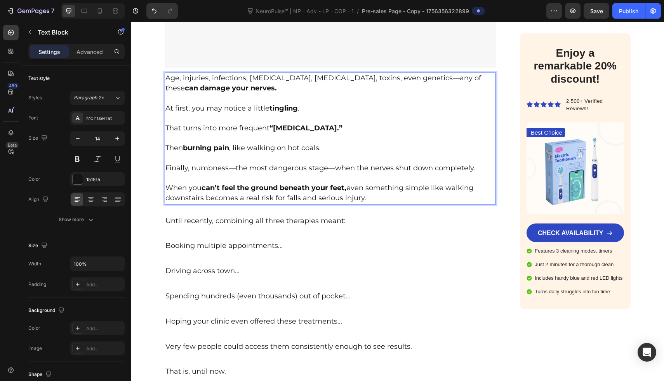
click at [358, 175] on p "Rich Text Editor. Editing area: main" at bounding box center [330, 179] width 330 height 10
click at [371, 193] on p "When you can’t feel the ground beneath your feet, even something simple like wa…" at bounding box center [330, 193] width 330 height 20
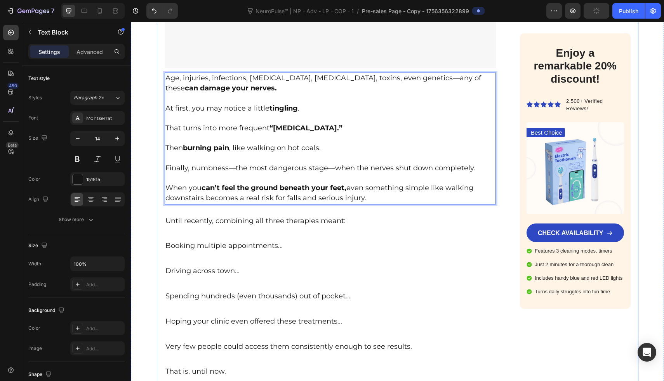
drag, startPoint x: 374, startPoint y: 195, endPoint x: 159, endPoint y: 79, distance: 244.7
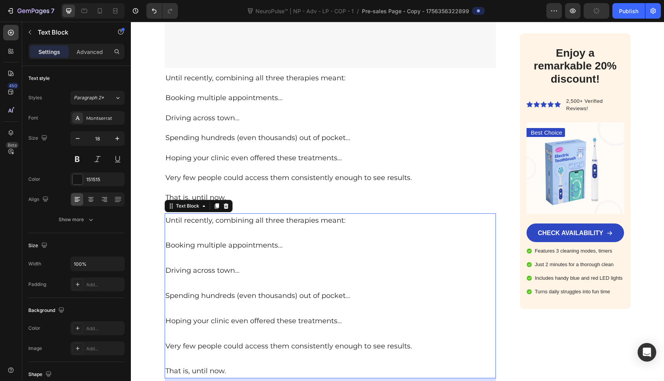
click at [249, 216] on p "Until recently, combining all three therapies meant:" at bounding box center [330, 220] width 330 height 12
click at [223, 203] on icon at bounding box center [225, 205] width 5 height 5
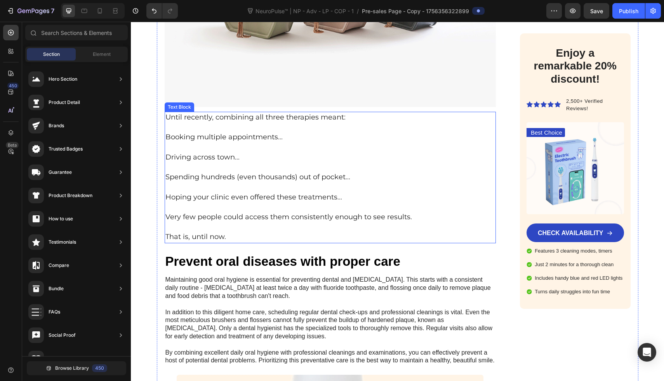
scroll to position [2735, 0]
click at [237, 115] on span "Until recently, combining all three therapies meant:" at bounding box center [255, 117] width 180 height 9
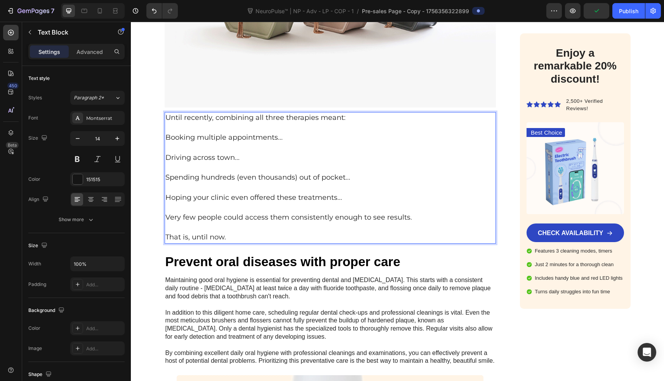
click at [369, 113] on p "Until recently, combining all three therapies meant:" at bounding box center [330, 118] width 330 height 10
click at [165, 113] on span "Until recently, combining all three therapies meant were'nt easy..." at bounding box center [279, 117] width 229 height 9
click at [297, 153] on p "Driving across town..." at bounding box center [330, 158] width 330 height 10
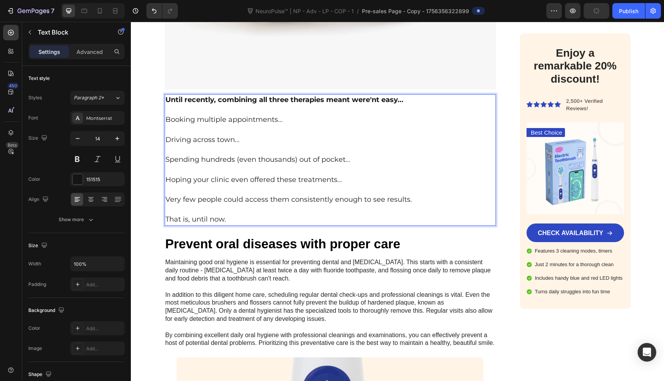
scroll to position [2756, 0]
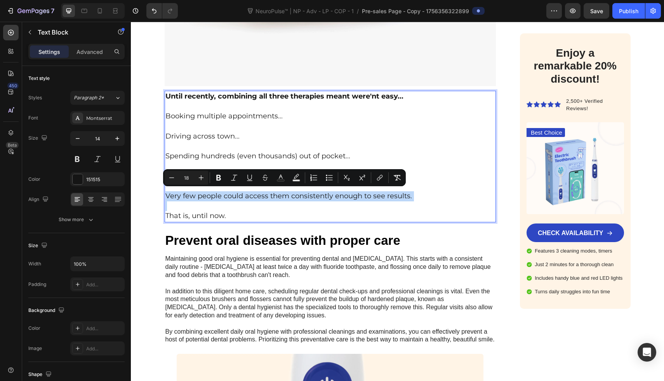
drag, startPoint x: 164, startPoint y: 195, endPoint x: 399, endPoint y: 209, distance: 234.7
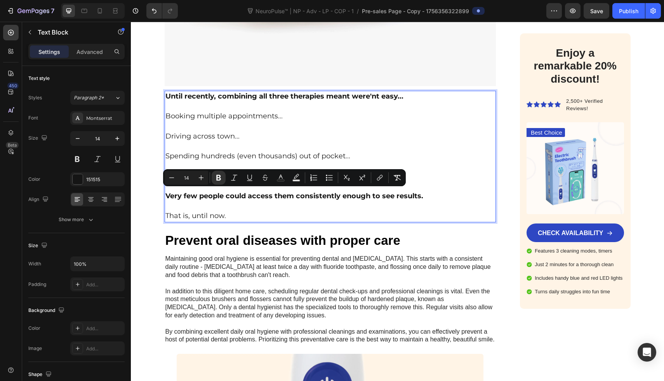
click at [434, 125] on p "Rich Text Editor. Editing area: main" at bounding box center [330, 127] width 330 height 10
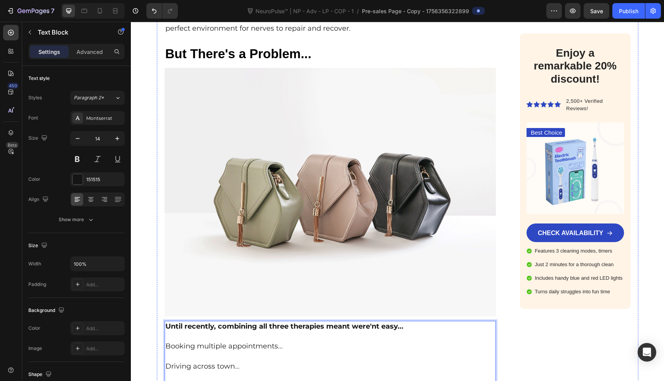
scroll to position [2502, 0]
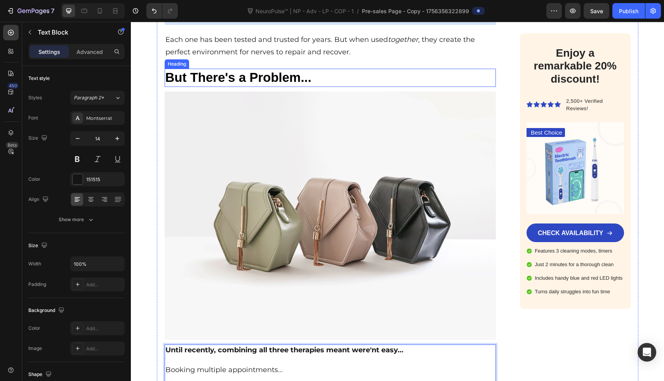
click at [325, 73] on p "But There's a Problem..." at bounding box center [330, 78] width 330 height 17
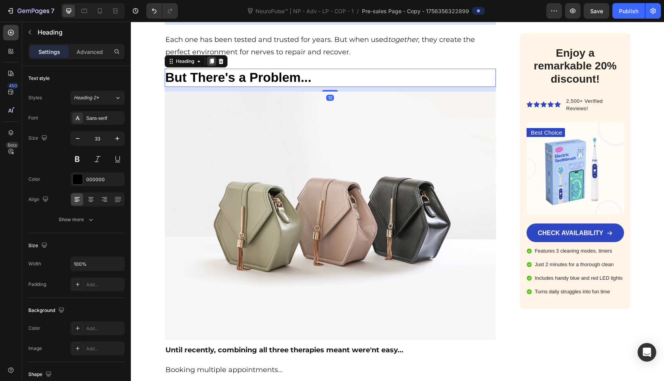
click at [209, 59] on icon at bounding box center [211, 61] width 4 height 5
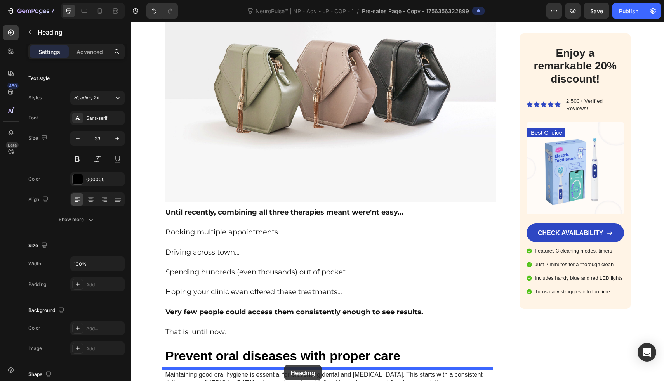
scroll to position [2685, 0]
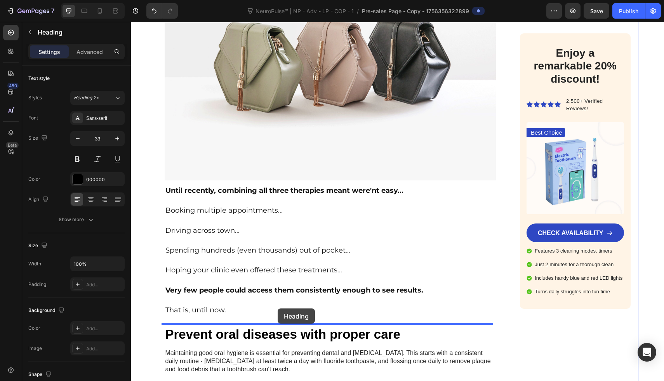
drag, startPoint x: 302, startPoint y: 98, endPoint x: 278, endPoint y: 308, distance: 212.0
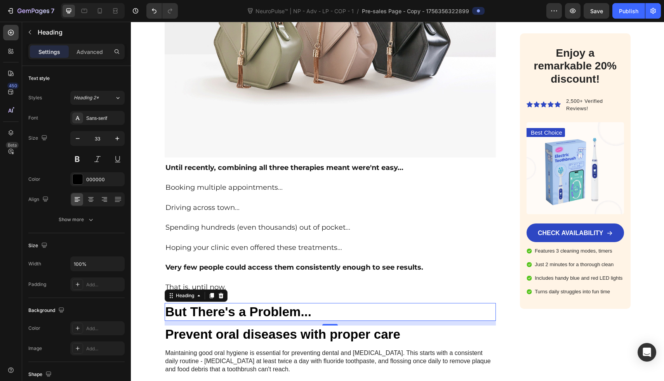
scroll to position [2662, 0]
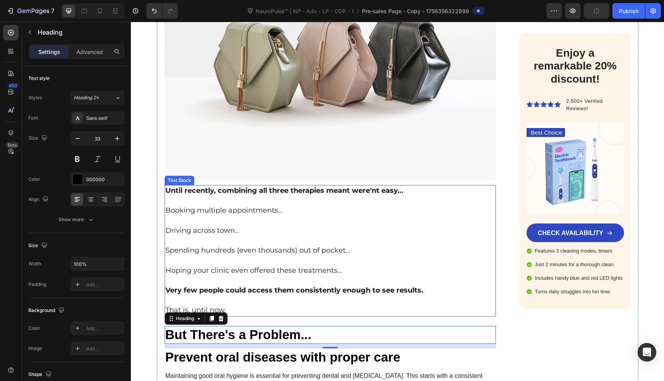
click at [287, 231] on p "Driving across town..." at bounding box center [330, 231] width 330 height 10
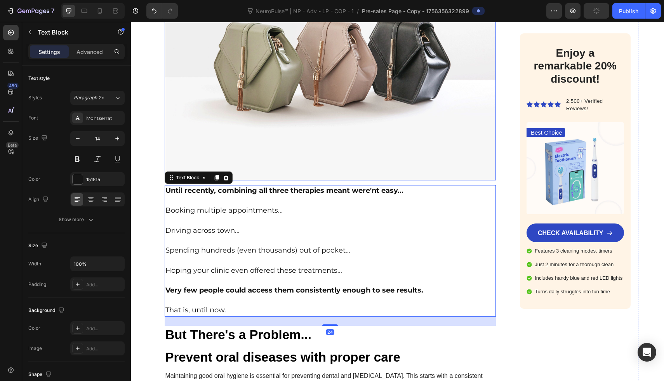
click at [244, 130] on img at bounding box center [331, 56] width 332 height 249
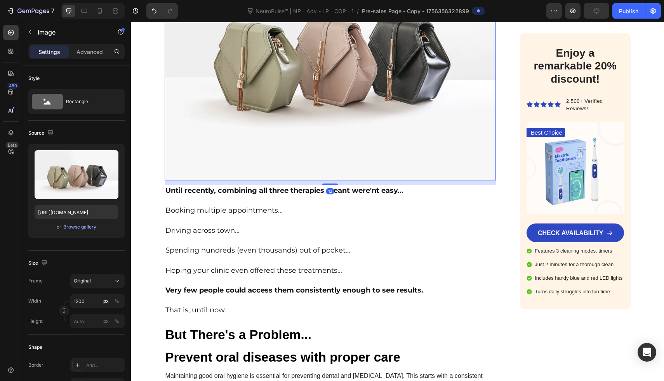
scroll to position [2539, 0]
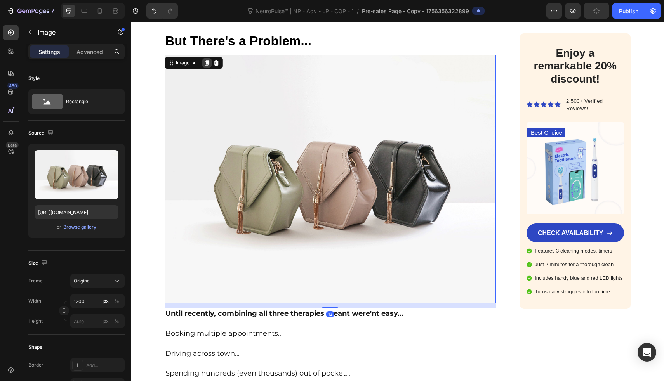
click at [204, 61] on icon at bounding box center [207, 63] width 6 height 6
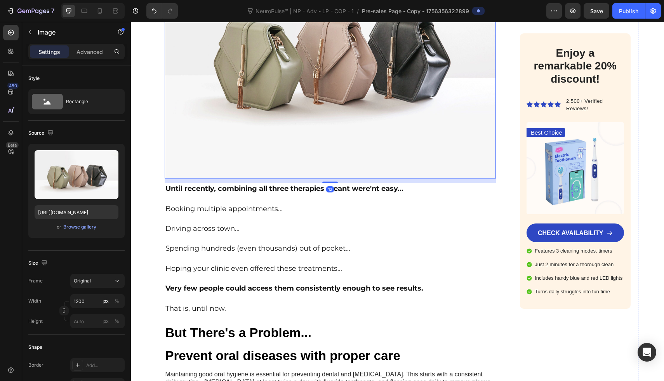
scroll to position [2959, 0]
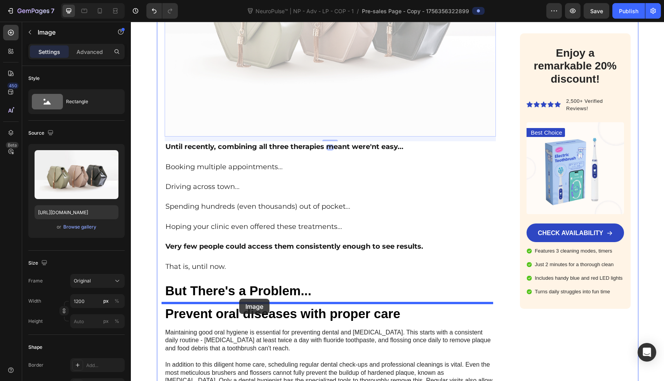
drag, startPoint x: 239, startPoint y: 54, endPoint x: 239, endPoint y: 299, distance: 245.1
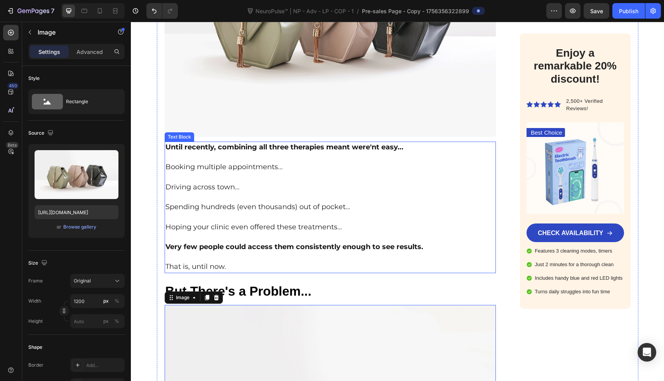
click at [226, 173] on p "Rich Text Editor. Editing area: main" at bounding box center [330, 178] width 330 height 10
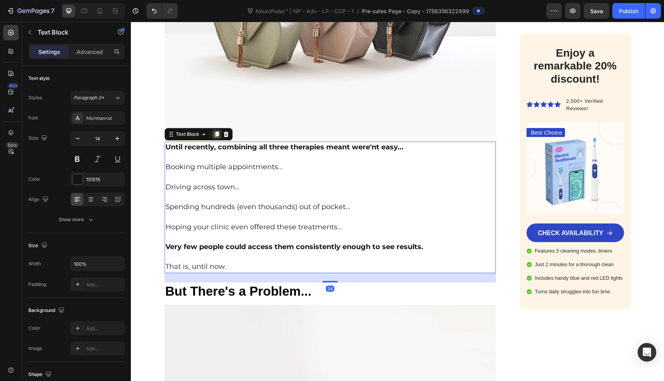
click at [214, 133] on icon at bounding box center [217, 134] width 6 height 6
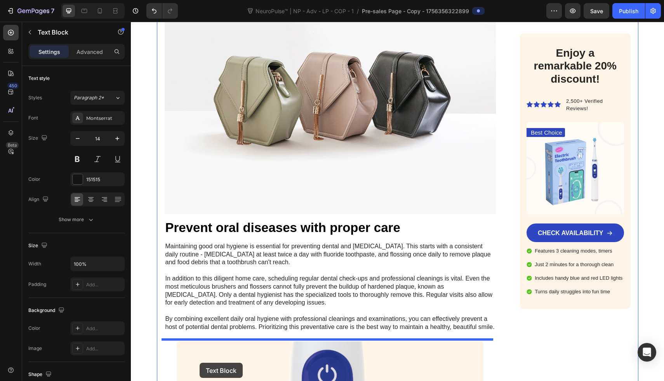
scroll to position [3225, 0]
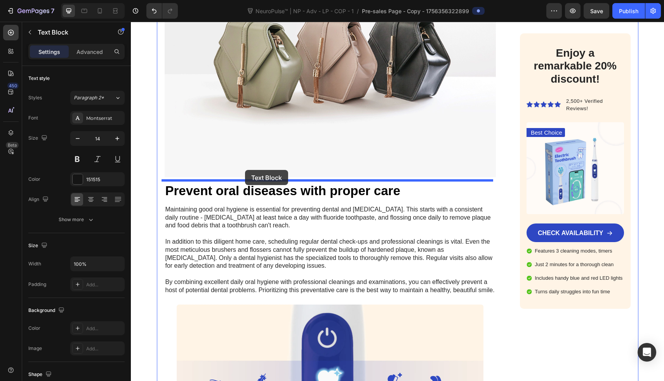
drag, startPoint x: 214, startPoint y: 133, endPoint x: 245, endPoint y: 170, distance: 48.8
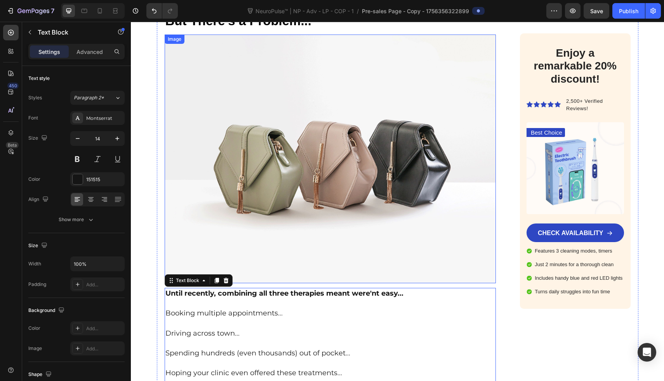
scroll to position [2920, 0]
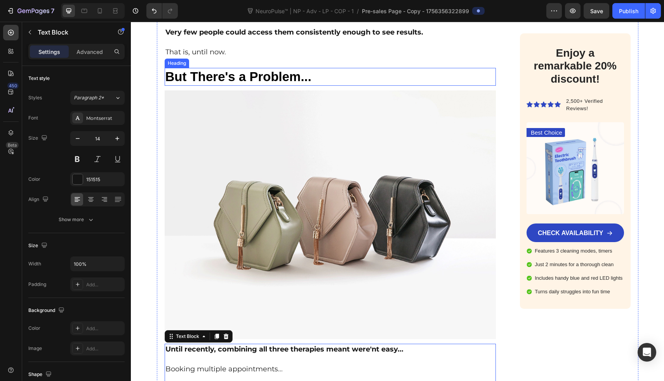
click at [260, 69] on p "But There's a Problem..." at bounding box center [330, 77] width 330 height 17
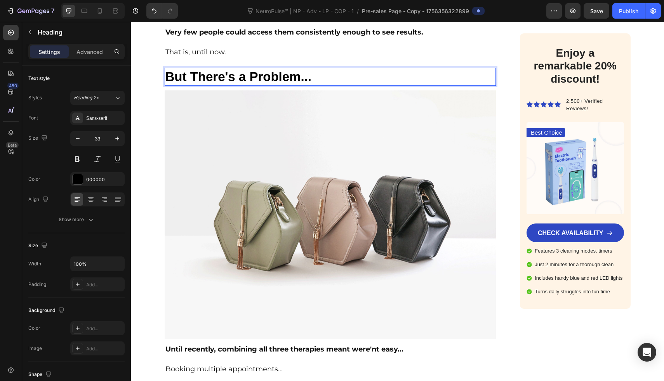
click at [260, 70] on p "But There's a Problem..." at bounding box center [330, 77] width 330 height 17
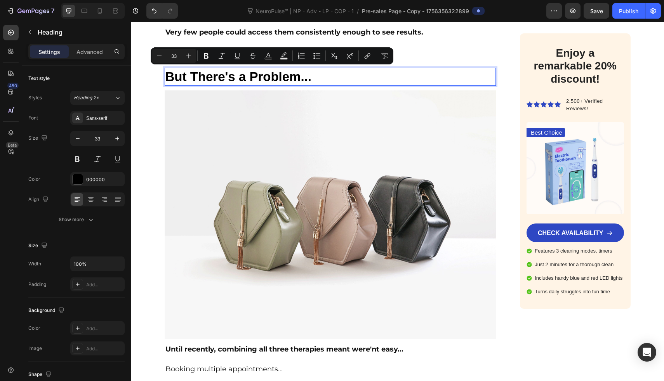
click at [260, 70] on p "But There's a Problem..." at bounding box center [330, 77] width 330 height 17
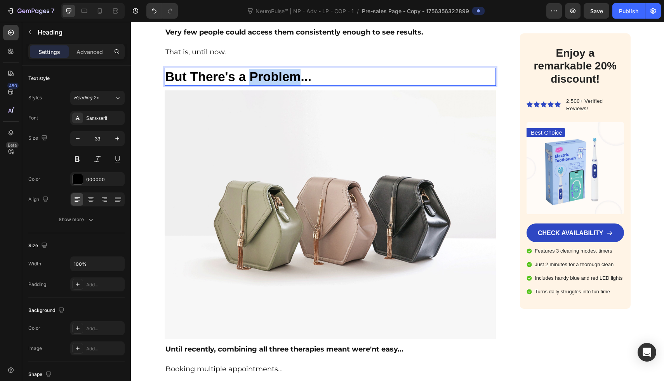
click at [260, 70] on p "But There's a Problem..." at bounding box center [330, 77] width 330 height 17
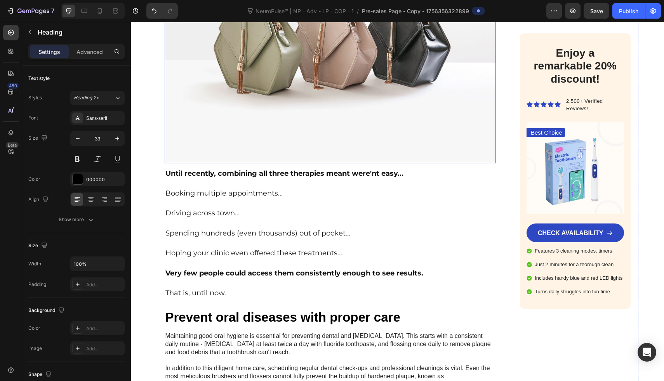
scroll to position [3120, 0]
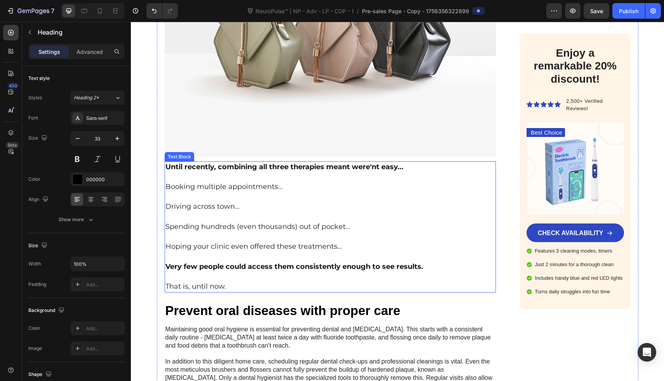
click at [224, 202] on span "Driving across town..." at bounding box center [202, 206] width 74 height 9
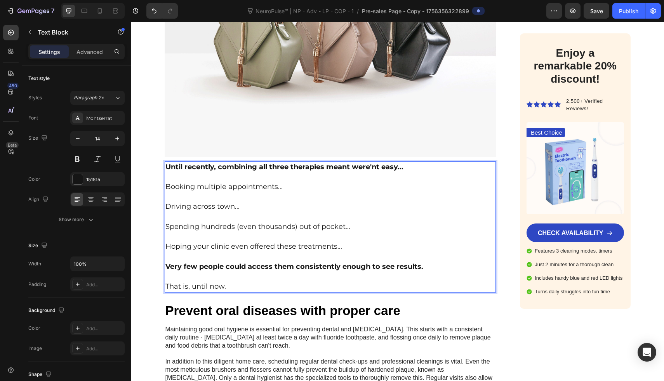
click at [242, 282] on p "That is, until now." at bounding box center [330, 287] width 330 height 10
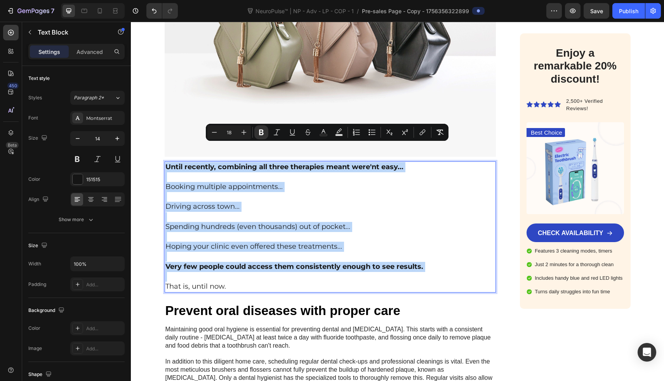
type input "14"
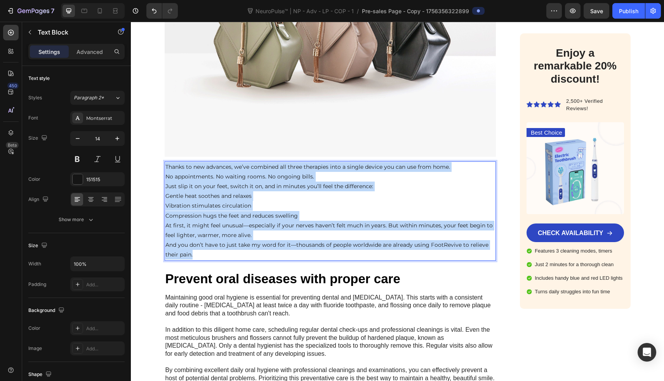
click at [165, 162] on p "Thanks to new advances, we’ve combined all three therapies into a single device…" at bounding box center [330, 167] width 330 height 10
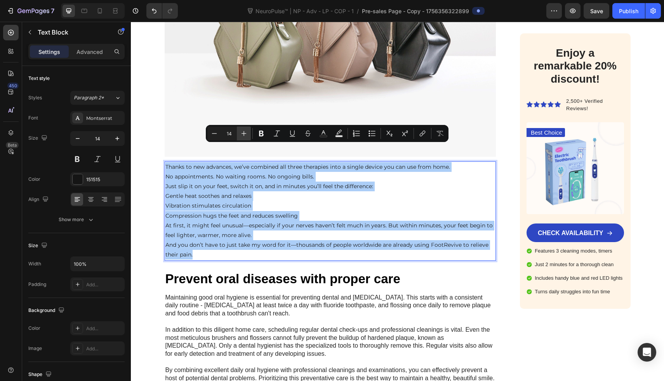
click at [244, 132] on icon "Editor contextual toolbar" at bounding box center [244, 134] width 8 height 8
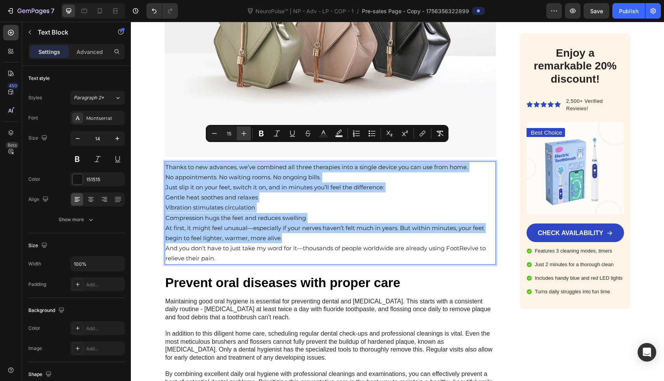
click at [244, 132] on icon "Editor contextual toolbar" at bounding box center [244, 134] width 8 height 8
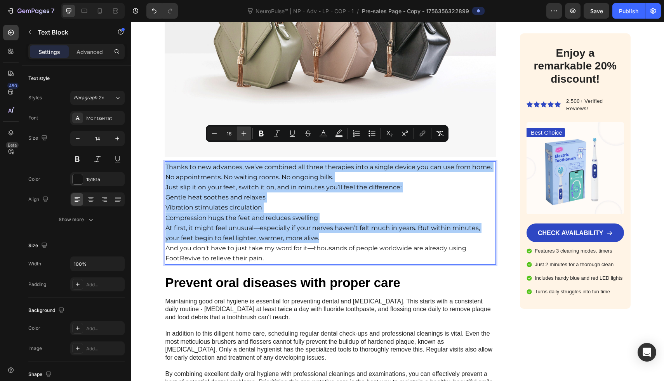
click at [244, 132] on icon "Editor contextual toolbar" at bounding box center [244, 134] width 8 height 8
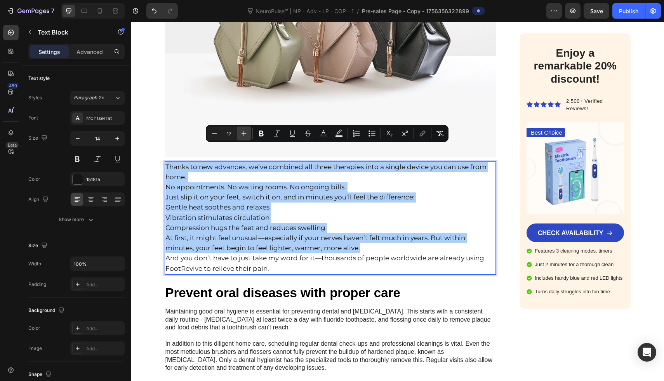
click at [244, 132] on icon "Editor contextual toolbar" at bounding box center [244, 134] width 8 height 8
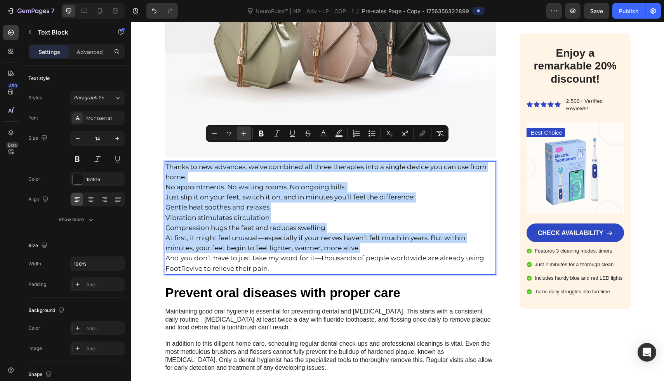
type input "18"
click at [223, 163] on p "Thanks to new advances, we’ve combined all three therapies into a single device…" at bounding box center [330, 172] width 330 height 20
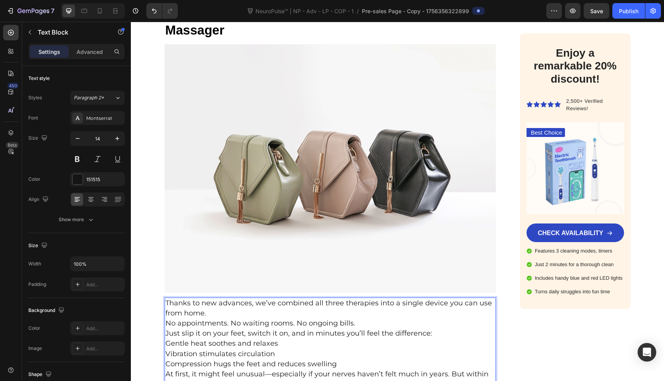
scroll to position [3151, 0]
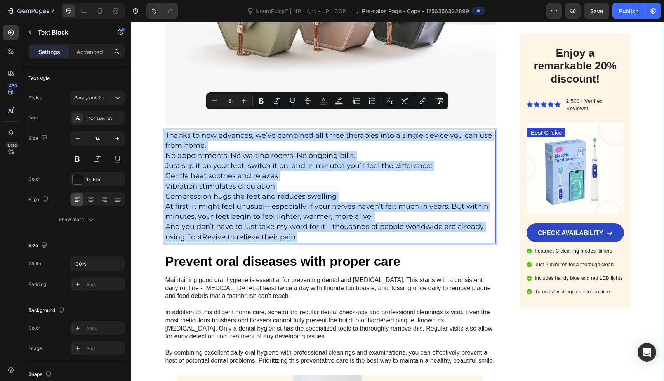
drag, startPoint x: 317, startPoint y: 223, endPoint x: 146, endPoint y: 109, distance: 205.1
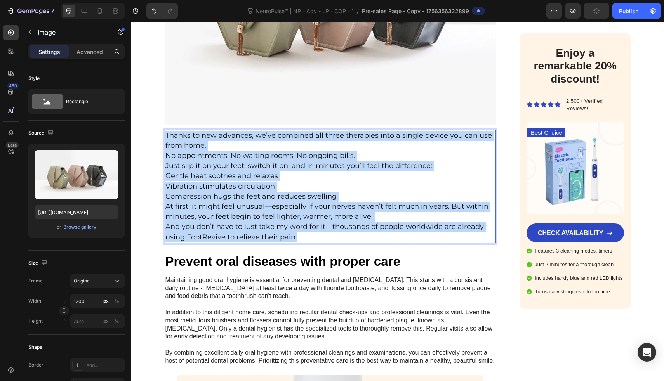
click at [165, 89] on img at bounding box center [331, 0] width 332 height 249
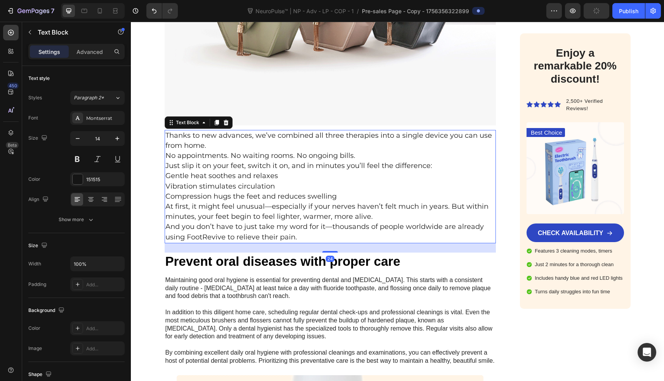
click at [211, 131] on p "Thanks to new advances, we’ve combined all three therapies into a single device…" at bounding box center [330, 141] width 330 height 20
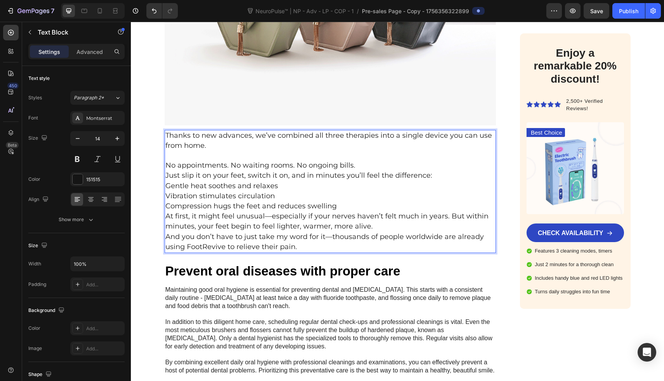
click at [360, 161] on p "No appointments. No waiting rooms. No ongoing bills." at bounding box center [330, 166] width 330 height 10
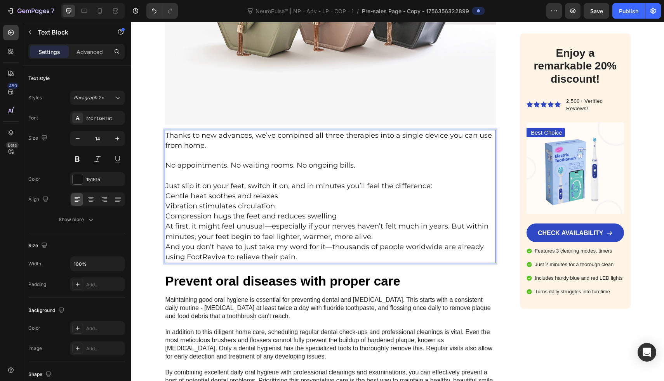
click at [435, 181] on p "Just slip it on your feet, switch it on, and in minutes you’ll feel the differe…" at bounding box center [330, 186] width 330 height 10
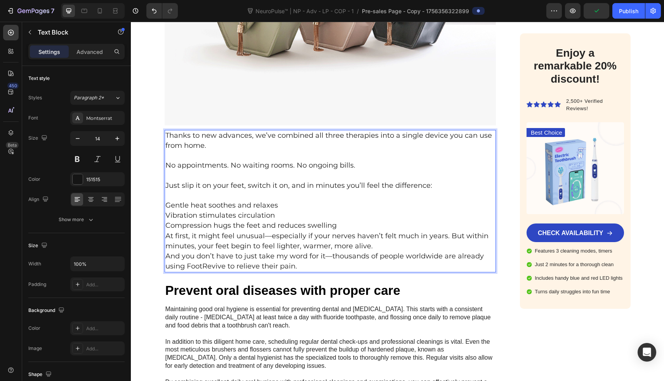
click at [288, 201] on p "Gentle heat soothes and relaxes" at bounding box center [330, 206] width 330 height 10
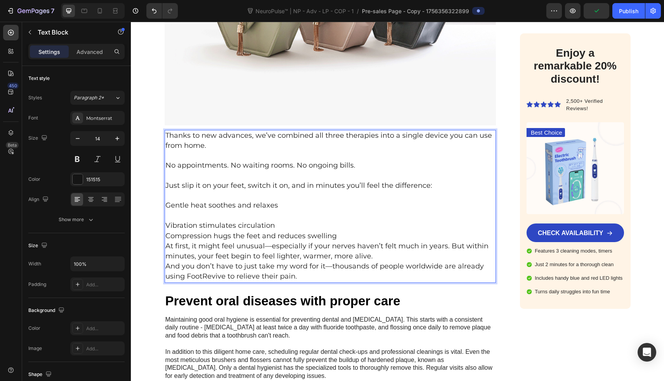
click at [286, 211] on p "Rich Text Editor. Editing area: main" at bounding box center [330, 216] width 330 height 10
click at [287, 221] on p "Vibration stimulates circulation" at bounding box center [330, 226] width 330 height 10
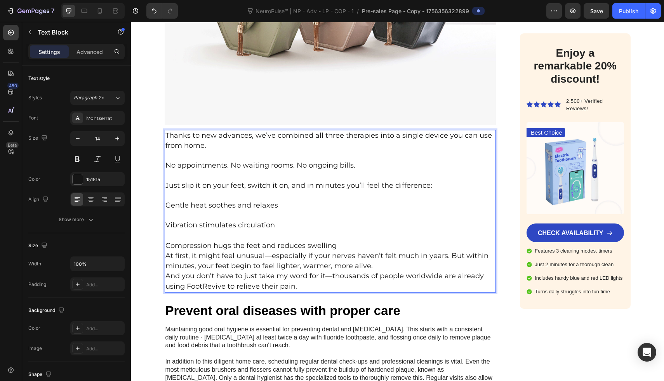
click at [347, 241] on p "Compression hugs the feet and reduces swelling" at bounding box center [330, 246] width 330 height 10
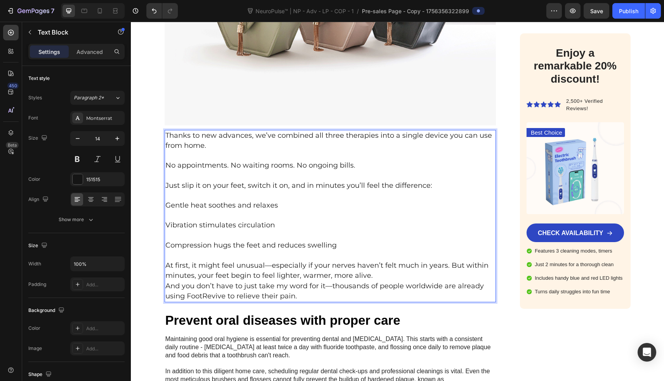
click at [447, 261] on span "At first, it might feel unusual—especially if your nerves haven’t felt much in …" at bounding box center [326, 270] width 323 height 19
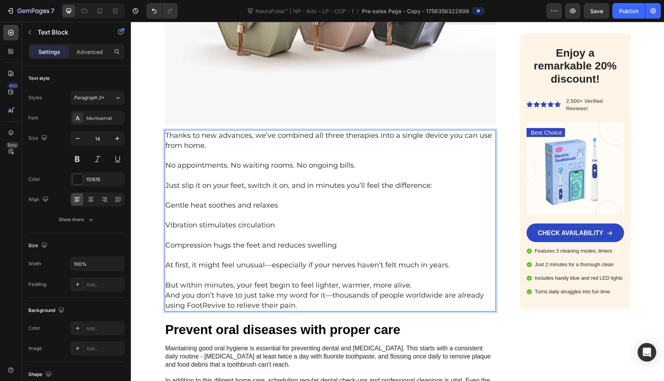
click at [441, 281] on p "But within minutes, your feet begin to feel lighter, warmer, more alive." at bounding box center [330, 286] width 330 height 10
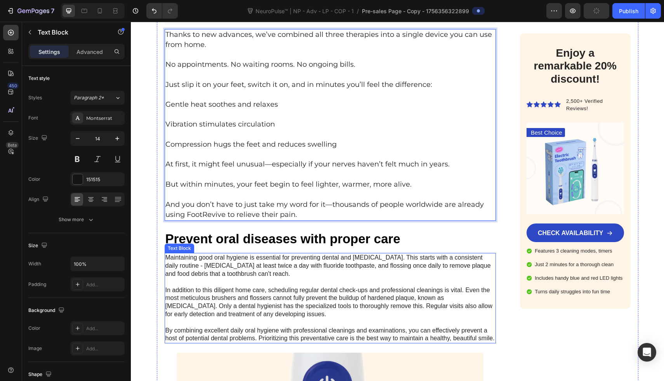
scroll to position [3250, 0]
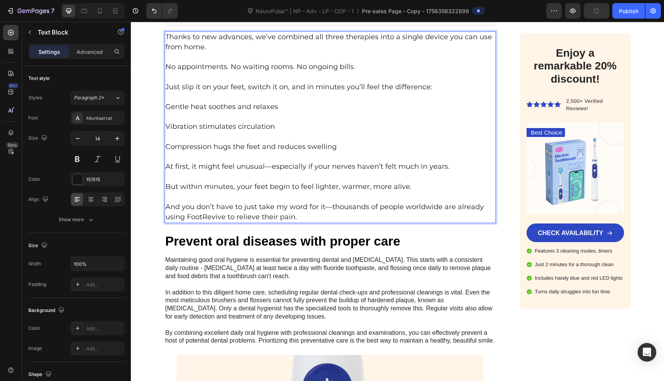
click at [268, 162] on span "At first, it might feel unusual—especially if your nerves haven’t felt much in …" at bounding box center [307, 166] width 284 height 9
click at [327, 202] on span "And you don’t have to just take my word for it—thousands of people worldwide ar…" at bounding box center [324, 211] width 319 height 19
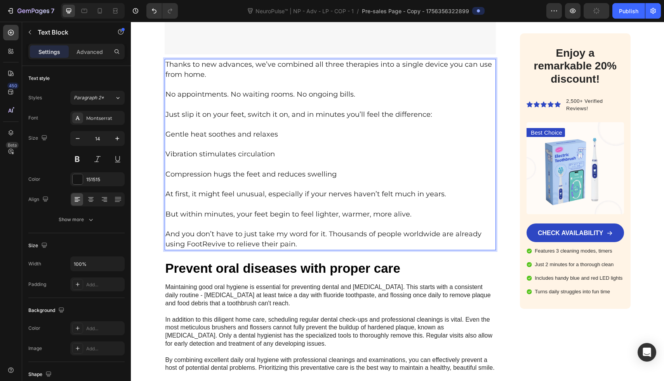
scroll to position [3199, 0]
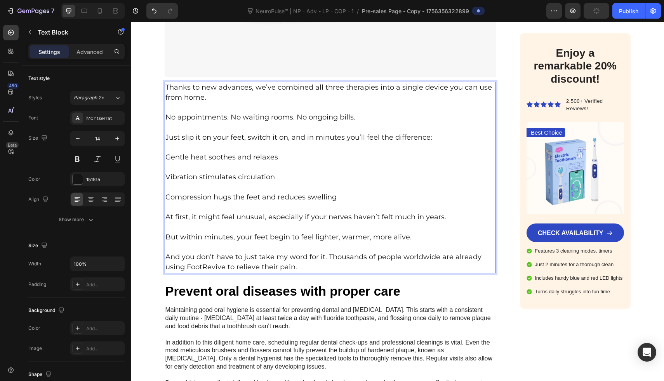
click at [196, 253] on span "And you don’t have to just take my word for it. Thousands of people worldwide a…" at bounding box center [323, 262] width 316 height 19
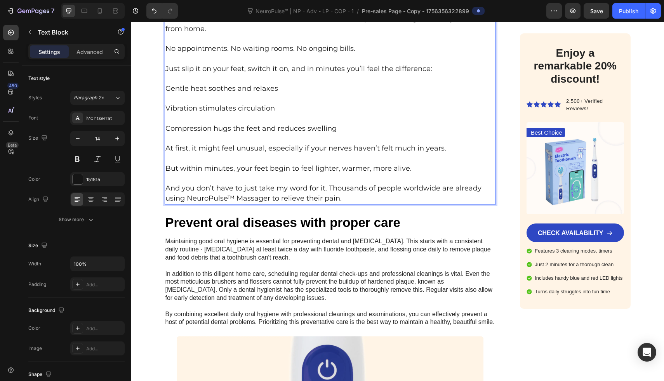
scroll to position [3263, 0]
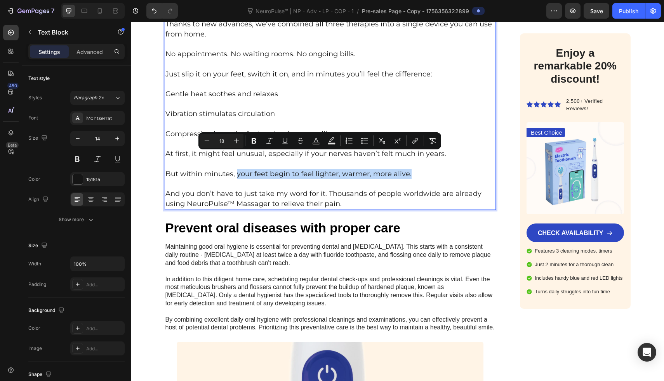
drag, startPoint x: 233, startPoint y: 155, endPoint x: 456, endPoint y: 158, distance: 223.0
click at [456, 169] on p "But within minutes, your feet begin to feel lighter, warmer, more alive." at bounding box center [330, 174] width 330 height 10
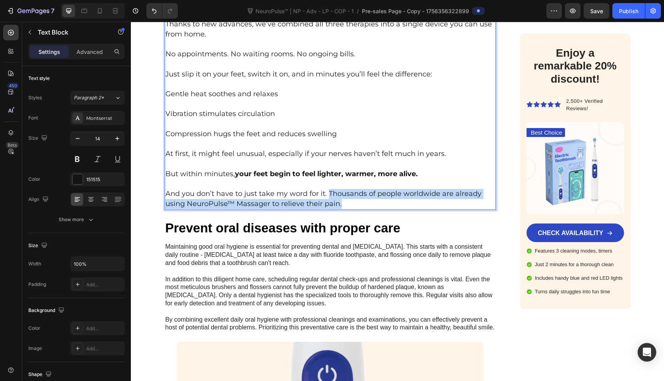
drag, startPoint x: 325, startPoint y: 176, endPoint x: 360, endPoint y: 188, distance: 37.2
click at [360, 189] on p "And you don’t have to just take my word for it. Thousands of people worldwide a…" at bounding box center [330, 199] width 330 height 20
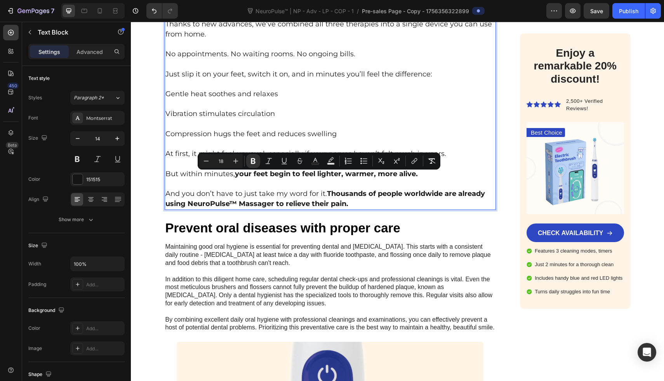
click at [413, 109] on p "Vibration stimulates circulation" at bounding box center [330, 114] width 330 height 10
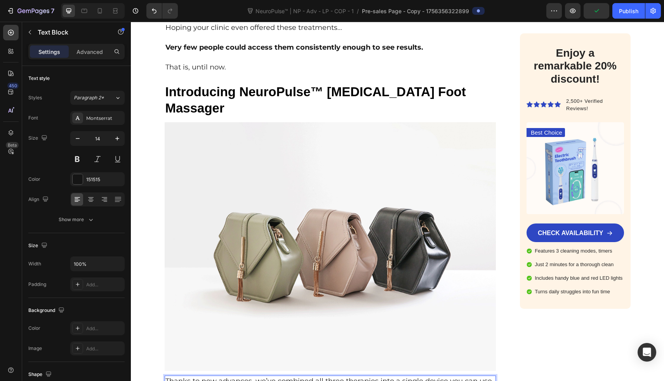
scroll to position [2910, 0]
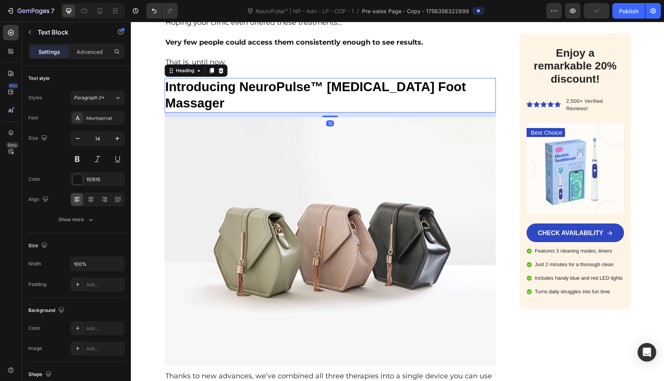
click at [215, 79] on p "Introducing NeuroPulse™ [MEDICAL_DATA] Foot Massager" at bounding box center [330, 95] width 330 height 33
click at [209, 68] on icon at bounding box center [211, 70] width 4 height 5
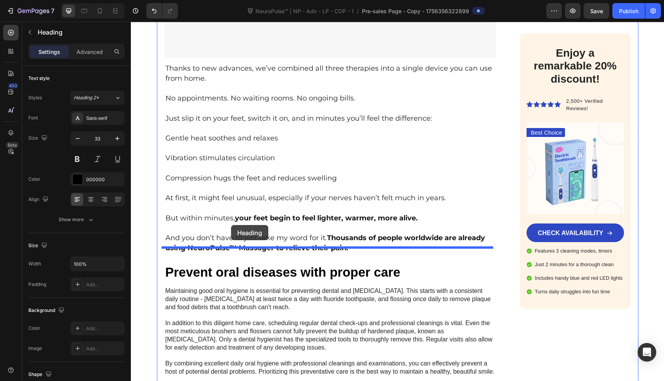
drag, startPoint x: 228, startPoint y: 107, endPoint x: 231, endPoint y: 226, distance: 118.5
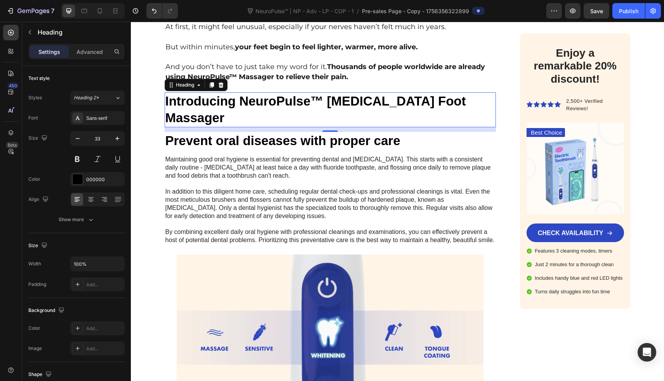
scroll to position [3388, 0]
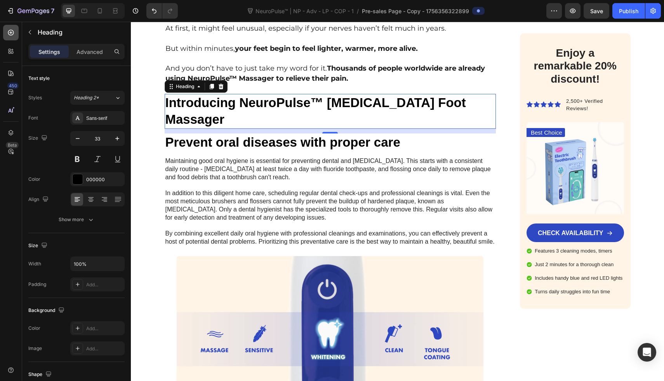
click at [10, 33] on icon at bounding box center [11, 33] width 6 height 6
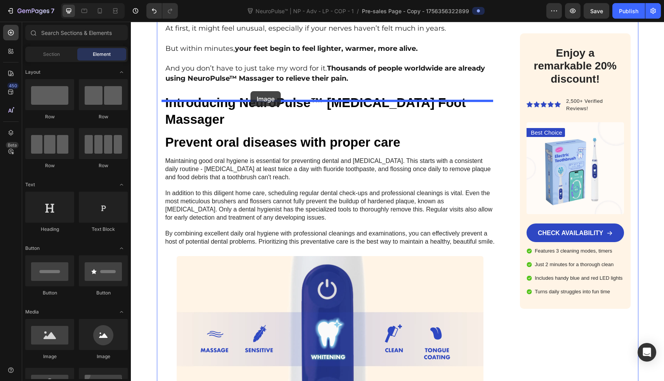
drag, startPoint x: 185, startPoint y: 352, endPoint x: 251, endPoint y: 91, distance: 269.2
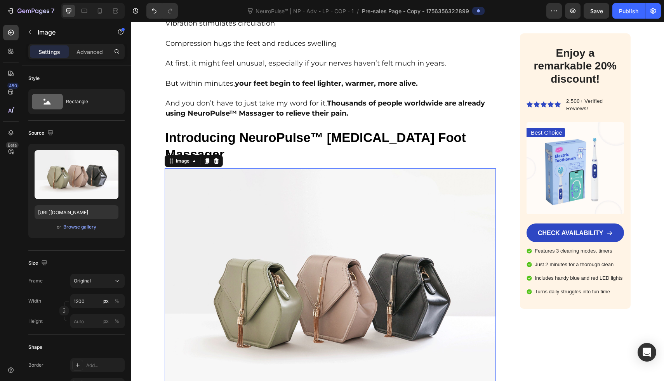
click at [251, 99] on p "And you don’t have to just take my word for it. Thousands of people worldwide a…" at bounding box center [330, 109] width 330 height 20
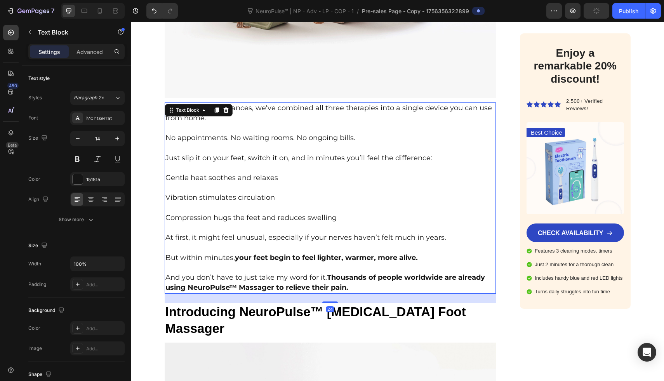
scroll to position [3177, 0]
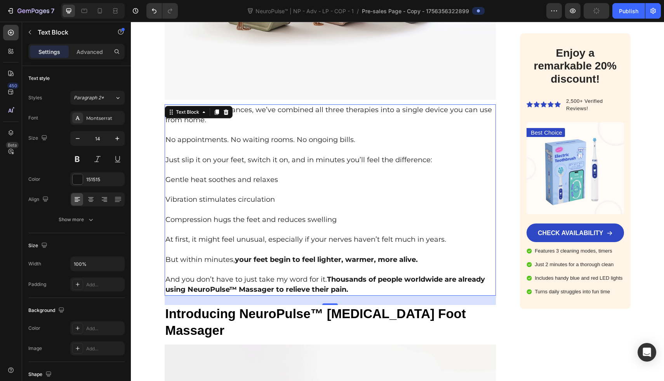
click at [214, 106] on div "Text Block" at bounding box center [199, 112] width 68 height 12
click at [214, 110] on icon at bounding box center [216, 112] width 4 height 5
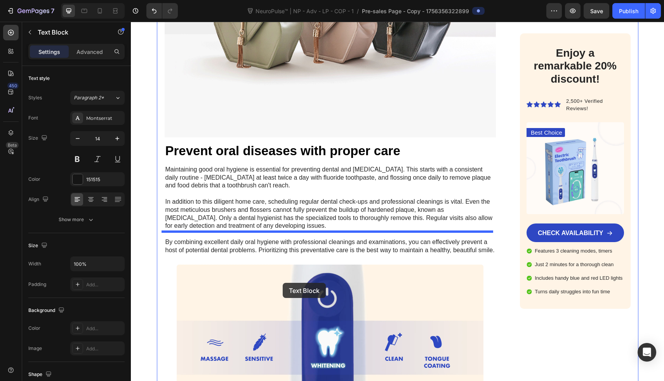
scroll to position [3842, 0]
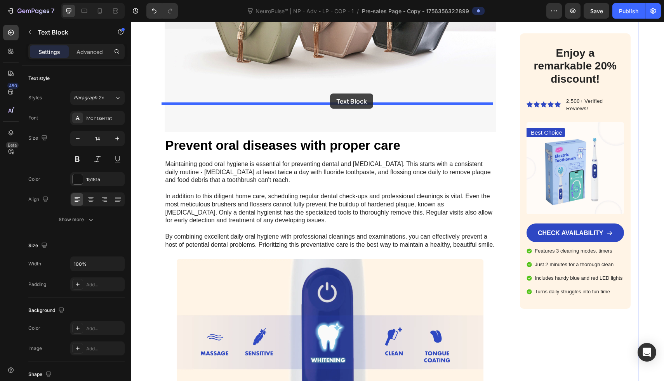
drag, startPoint x: 274, startPoint y: 97, endPoint x: 330, endPoint y: 94, distance: 56.0
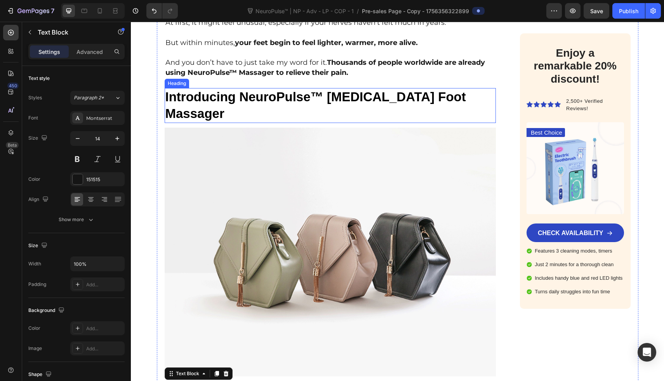
scroll to position [3388, 0]
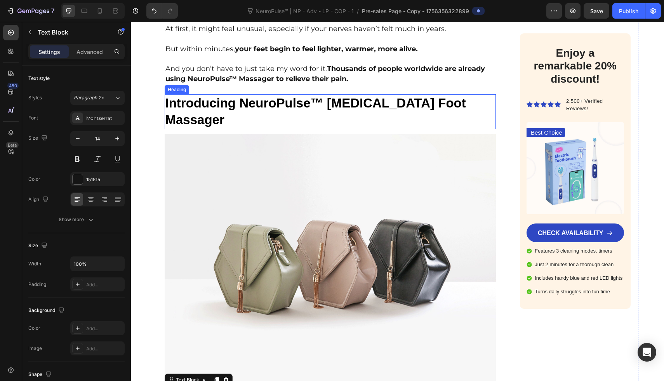
click at [228, 95] on p "Introducing NeuroPulse™ [MEDICAL_DATA] Foot Massager" at bounding box center [330, 111] width 330 height 33
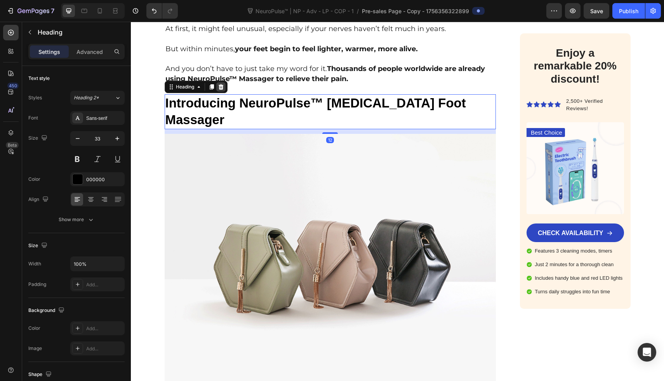
click at [219, 84] on icon at bounding box center [220, 86] width 5 height 5
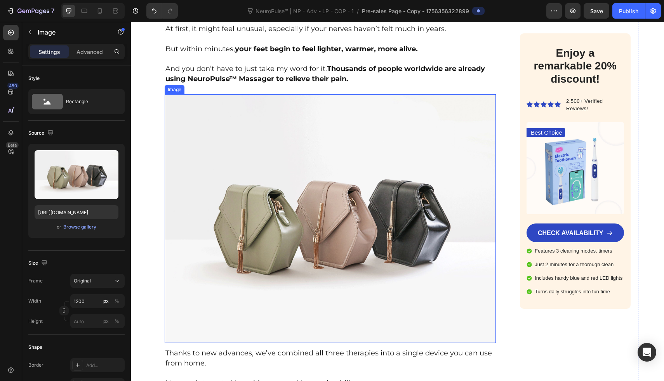
click at [226, 105] on img at bounding box center [331, 218] width 332 height 249
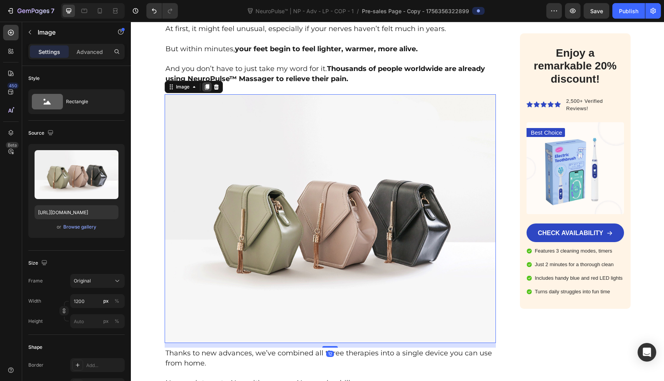
click at [204, 84] on icon at bounding box center [207, 87] width 6 height 6
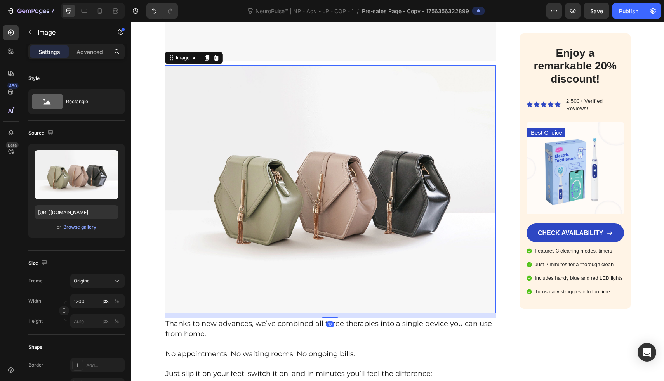
click at [212, 155] on img at bounding box center [331, 189] width 332 height 249
click at [204, 53] on div at bounding box center [206, 57] width 9 height 9
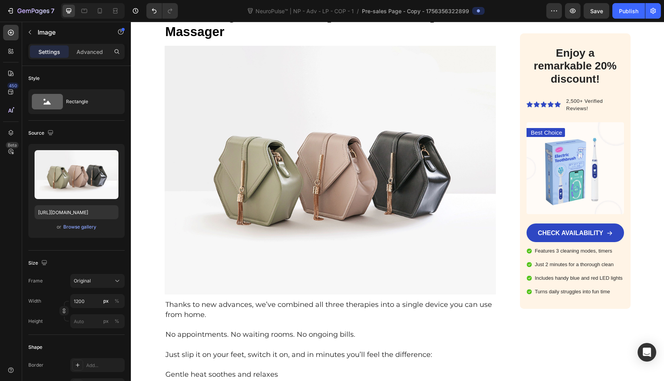
scroll to position [2805, 0]
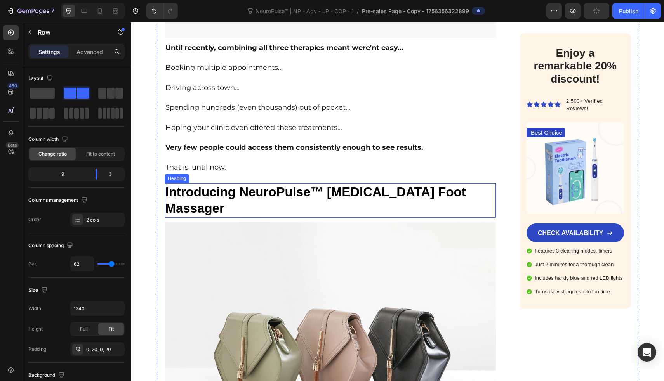
click at [227, 184] on p "Introducing NeuroPulse™ [MEDICAL_DATA] Foot Massager" at bounding box center [330, 200] width 330 height 33
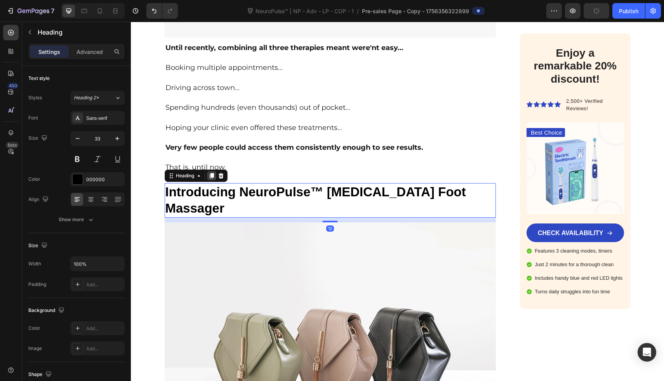
click at [211, 173] on icon at bounding box center [211, 175] width 4 height 5
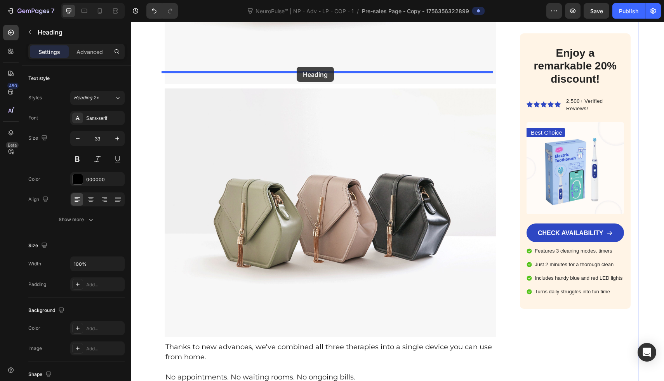
drag, startPoint x: 265, startPoint y: 209, endPoint x: 296, endPoint y: 70, distance: 142.3
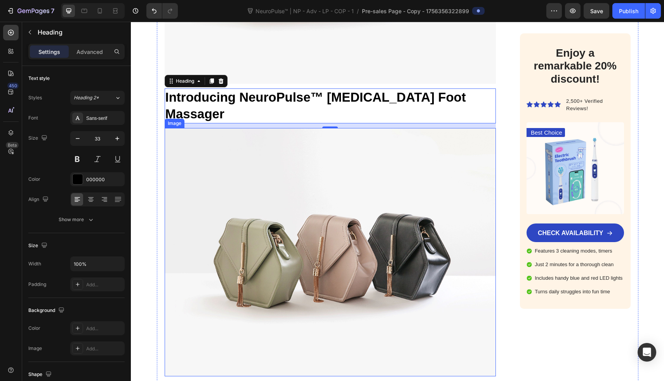
scroll to position [3907, 0]
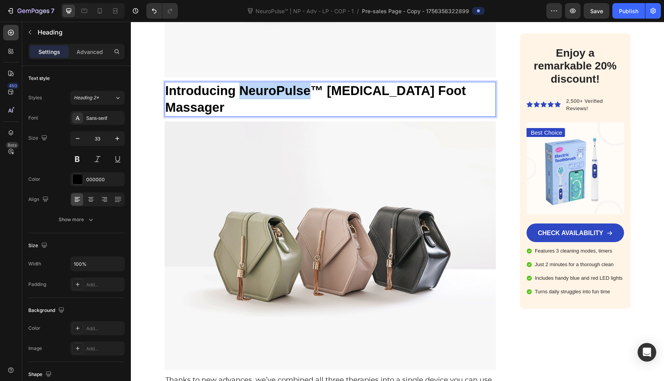
click at [249, 83] on p "Introducing NeuroPulse™ [MEDICAL_DATA] Foot Massager" at bounding box center [330, 99] width 330 height 33
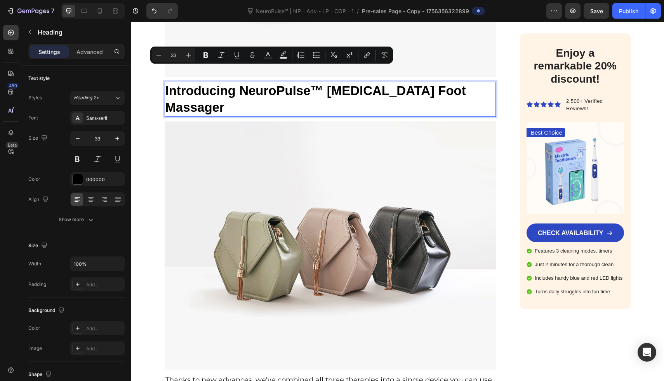
click at [224, 83] on p "Introducing NeuroPulse™ [MEDICAL_DATA] Foot Massager" at bounding box center [330, 99] width 330 height 33
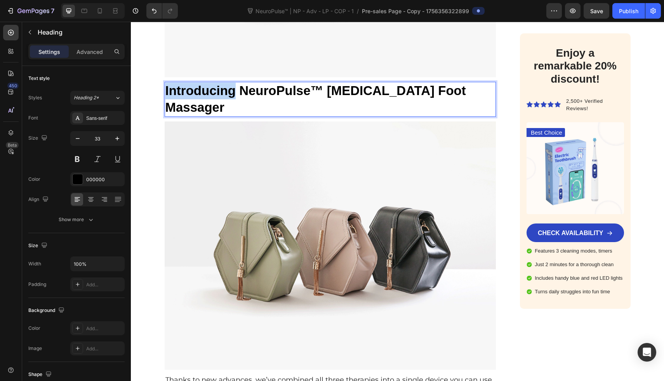
click at [224, 83] on p "Introducing NeuroPulse™ [MEDICAL_DATA] Foot Massager" at bounding box center [330, 99] width 330 height 33
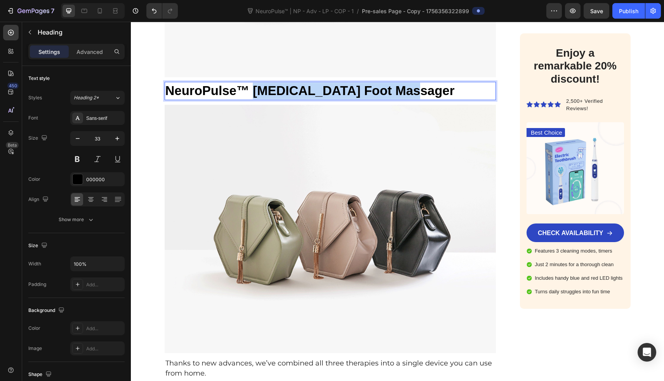
drag, startPoint x: 251, startPoint y: 71, endPoint x: 409, endPoint y: 70, distance: 157.3
click at [410, 83] on p "NeuroPulse™ Neuropathy Foot Massager" at bounding box center [330, 91] width 330 height 17
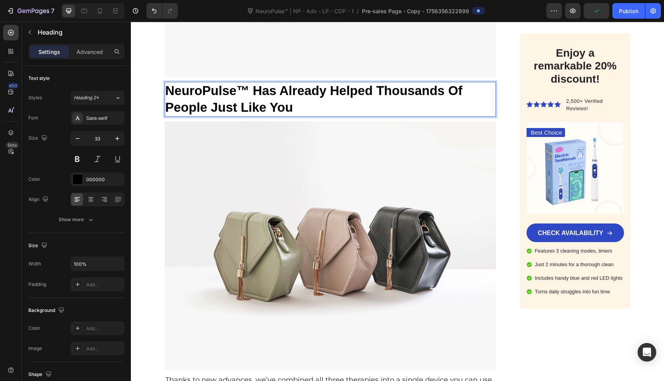
click at [456, 83] on p "NeuroPulse™ Has Already Helped Thousands Of People Just Like You" at bounding box center [330, 99] width 330 height 33
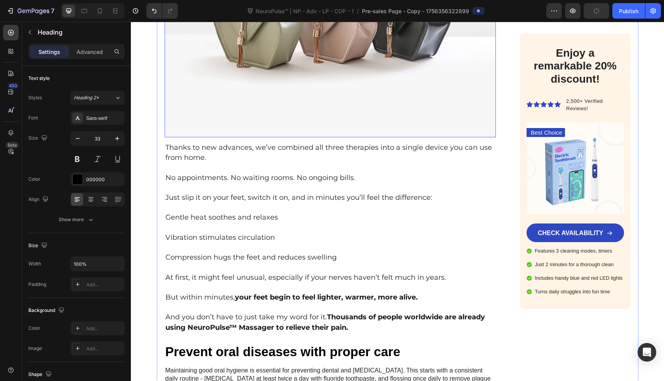
scroll to position [4147, 0]
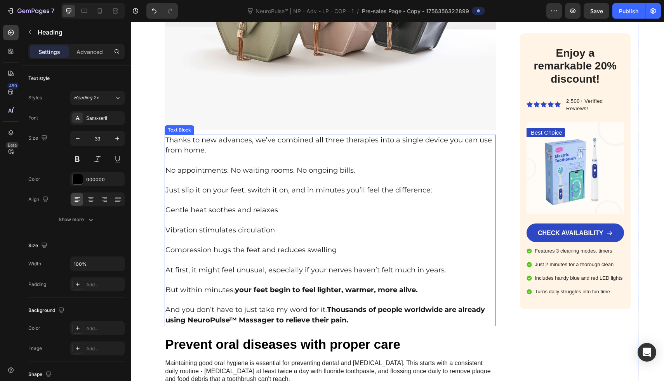
click at [305, 136] on p "Thanks to new advances, we’ve combined all three therapies into a single device…" at bounding box center [330, 146] width 330 height 20
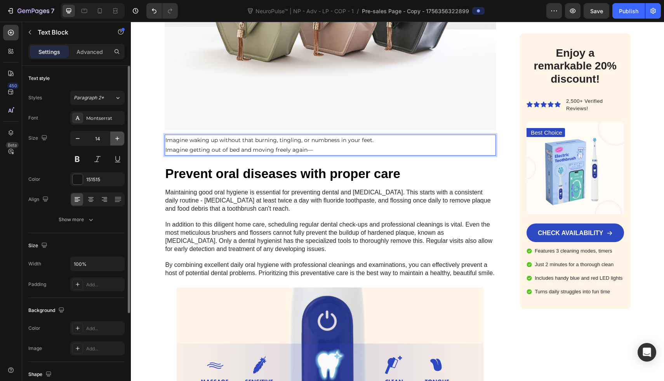
click at [119, 139] on icon "button" at bounding box center [117, 139] width 8 height 8
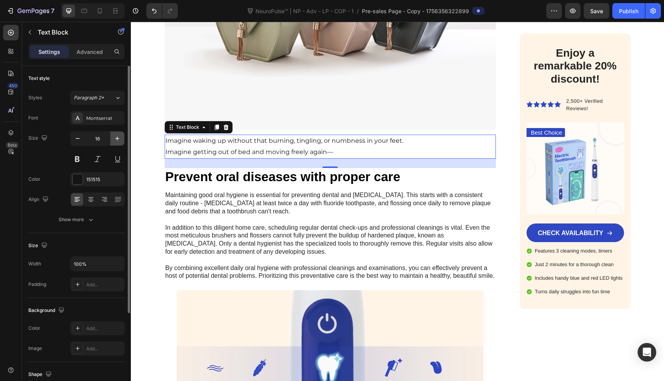
click at [119, 139] on icon "button" at bounding box center [117, 139] width 8 height 8
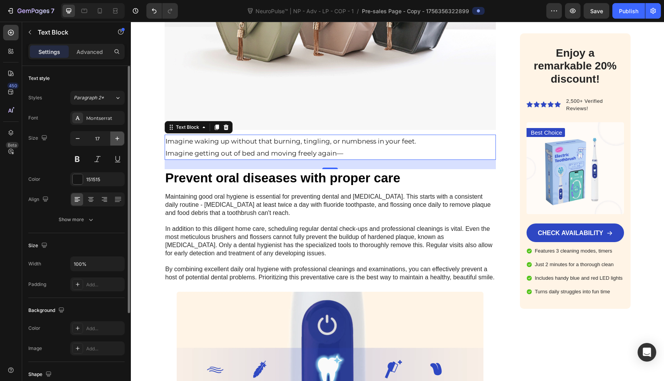
click at [119, 139] on icon "button" at bounding box center [117, 139] width 8 height 8
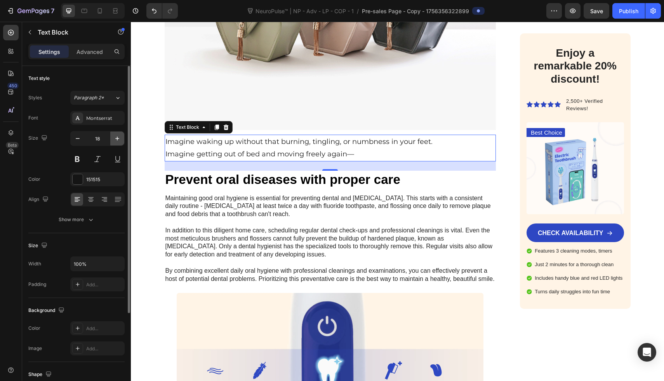
click at [119, 139] on icon "button" at bounding box center [117, 139] width 8 height 8
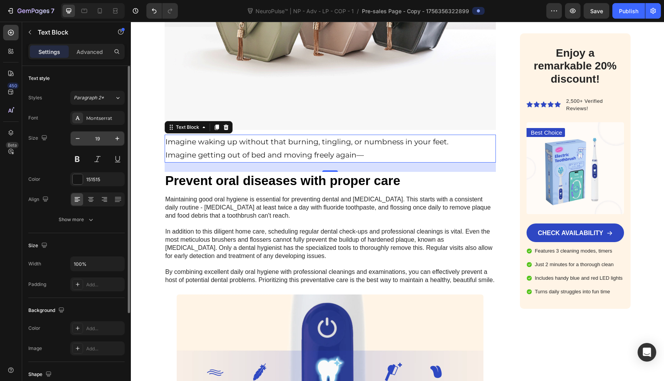
click at [85, 139] on input "19" at bounding box center [98, 139] width 26 height 14
click at [82, 139] on button "button" at bounding box center [78, 139] width 14 height 14
type input "18"
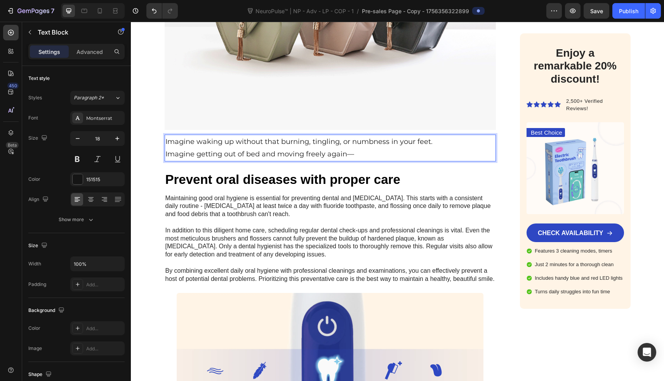
click at [439, 136] on p "Imagine waking up without that burning, tingling, or numbness in your feet." at bounding box center [330, 142] width 330 height 12
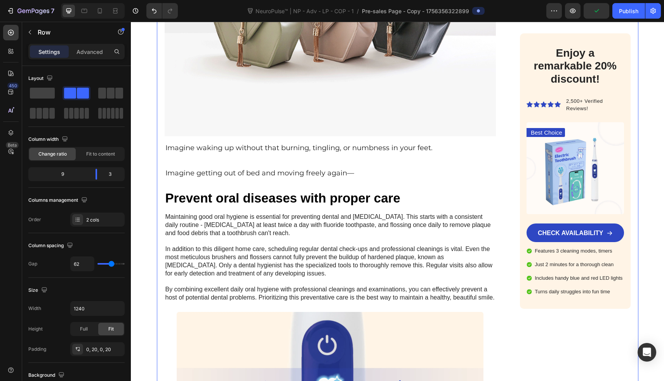
scroll to position [4146, 0]
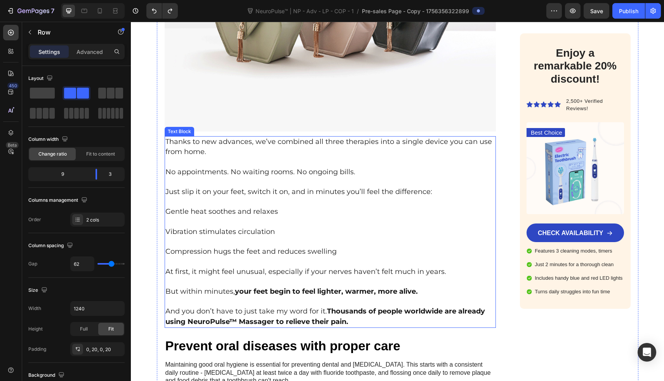
click at [367, 207] on p "Gentle heat soothes and relaxes" at bounding box center [330, 212] width 330 height 10
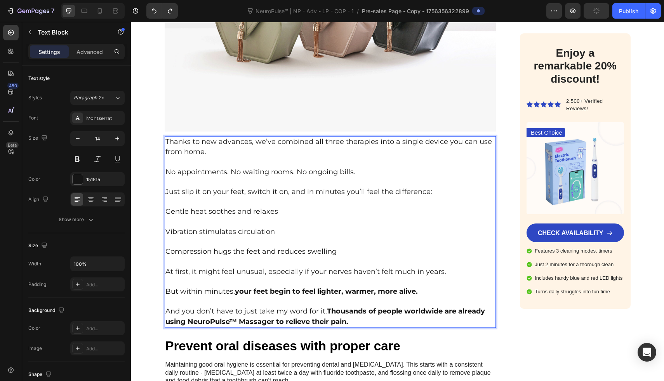
click at [231, 197] on p "Rich Text Editor. Editing area: main" at bounding box center [330, 202] width 330 height 10
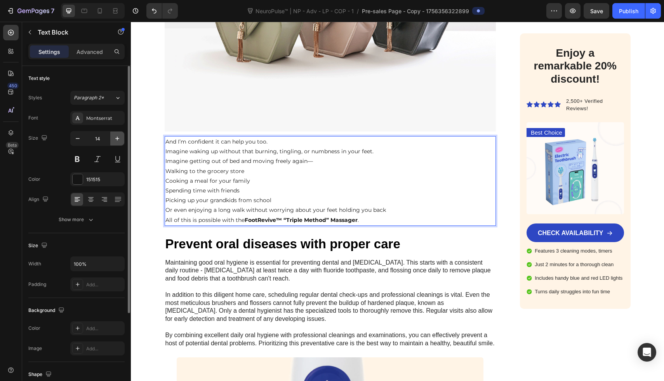
click at [121, 138] on button "button" at bounding box center [117, 139] width 14 height 14
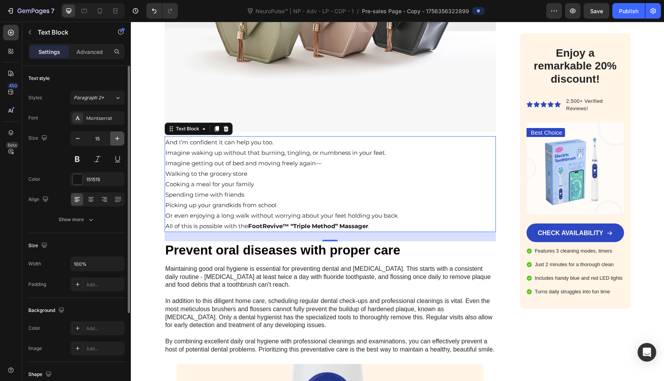
click at [121, 138] on button "button" at bounding box center [117, 139] width 14 height 14
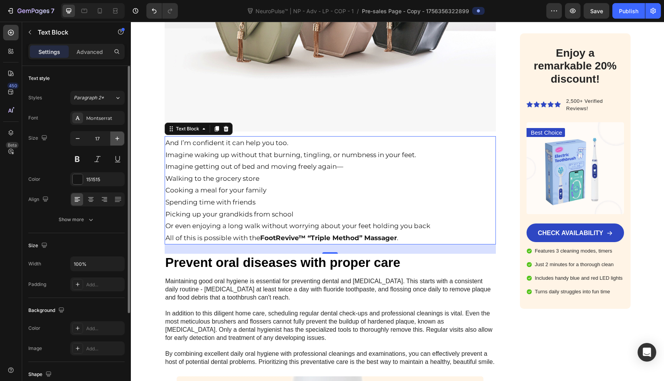
click at [121, 138] on button "button" at bounding box center [117, 139] width 14 height 14
type input "18"
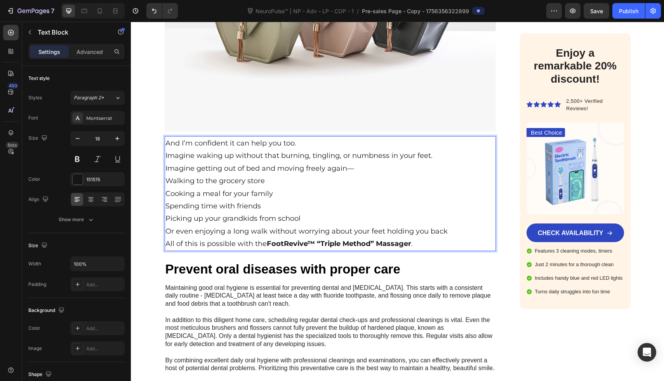
click at [301, 137] on p "And I’m confident it can help you too." at bounding box center [330, 143] width 330 height 12
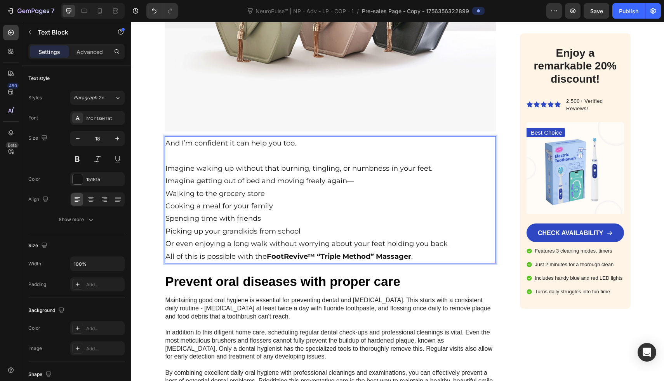
click at [373, 200] on p "Cooking a meal for your family" at bounding box center [330, 206] width 330 height 12
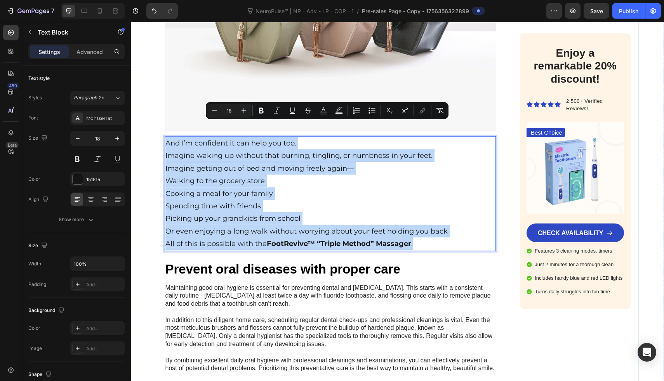
drag, startPoint x: 437, startPoint y: 227, endPoint x: 169, endPoint y: 115, distance: 290.4
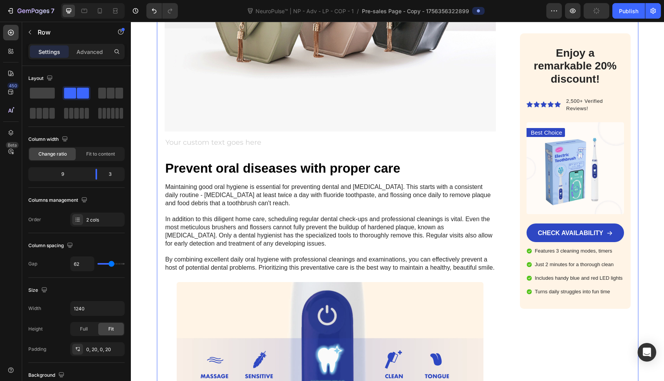
click at [231, 136] on div "Rich Text Editor. Editing area: main" at bounding box center [331, 143] width 332 height 14
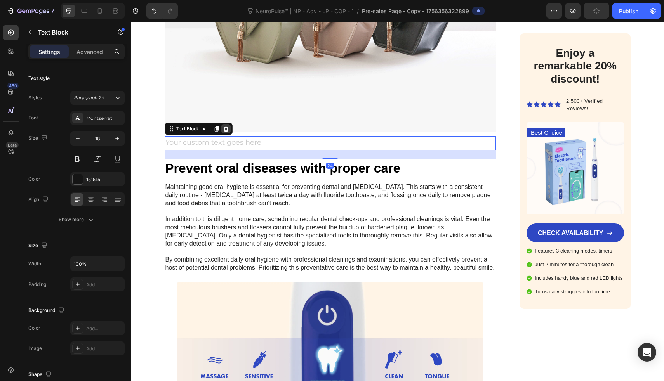
click at [223, 126] on icon at bounding box center [225, 128] width 5 height 5
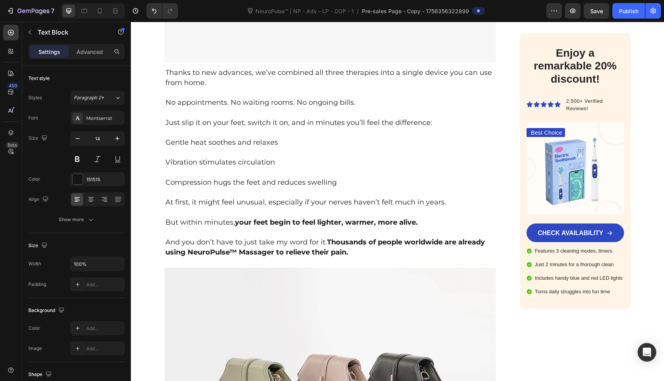
click at [223, 128] on p "Rich Text Editor. Editing area: main" at bounding box center [330, 133] width 330 height 10
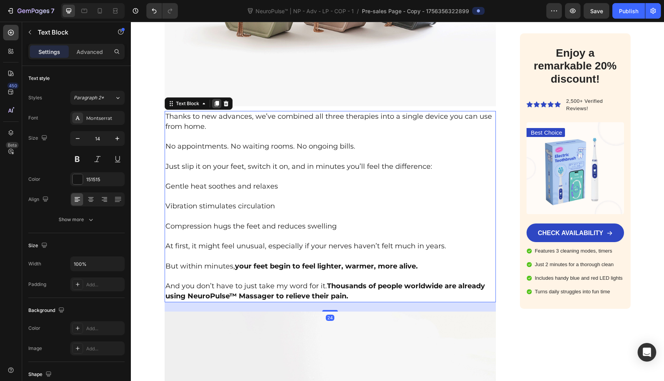
click at [214, 101] on icon at bounding box center [216, 103] width 4 height 5
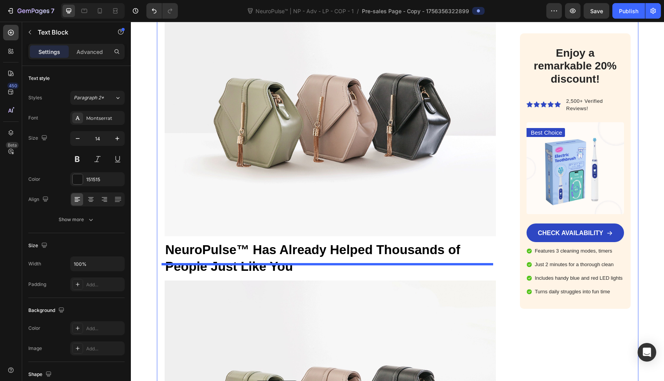
scroll to position [4013, 0]
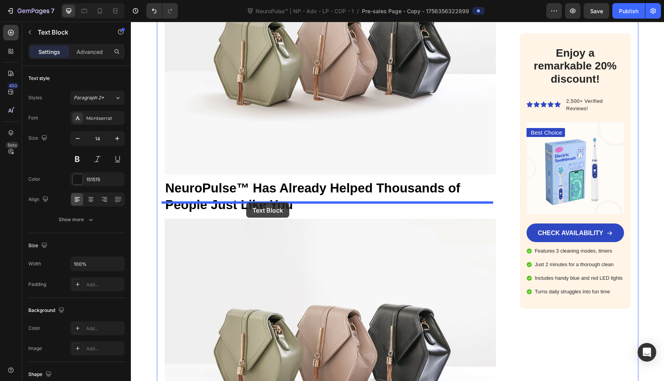
drag, startPoint x: 259, startPoint y: 169, endPoint x: 246, endPoint y: 203, distance: 36.6
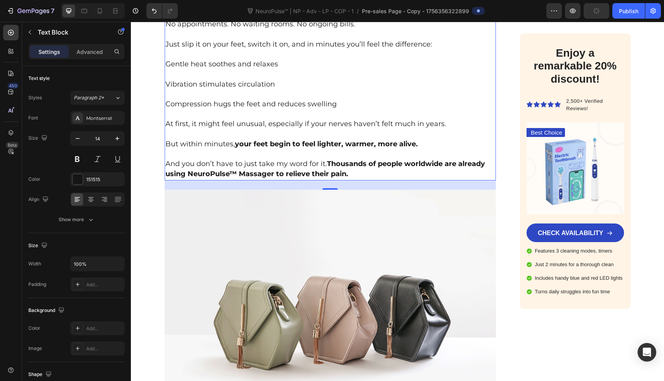
scroll to position [4081, 0]
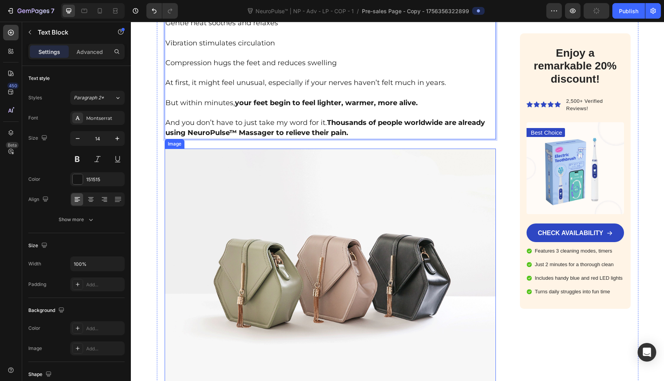
drag, startPoint x: 263, startPoint y: 84, endPoint x: 307, endPoint y: 146, distance: 76.4
click at [374, 78] on span "At first, it might feel unusual, especially if your nerves haven’t felt much in…" at bounding box center [305, 82] width 281 height 9
click at [350, 160] on img at bounding box center [331, 273] width 332 height 249
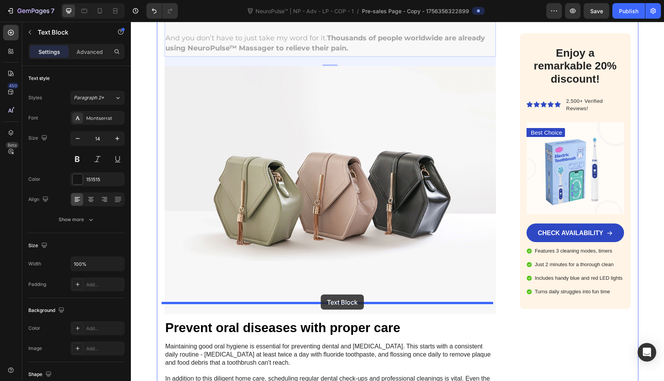
drag, startPoint x: 369, startPoint y: 52, endPoint x: 321, endPoint y: 295, distance: 247.5
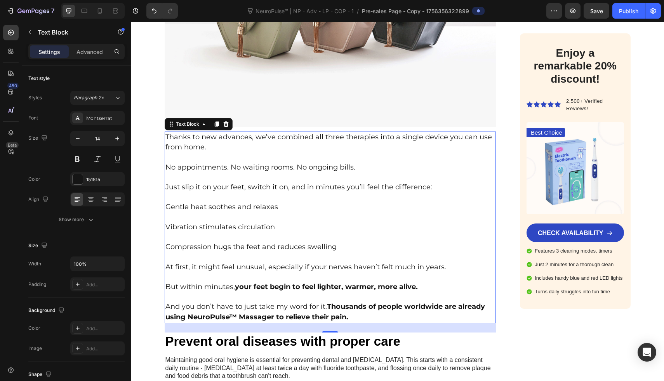
scroll to position [4151, 0]
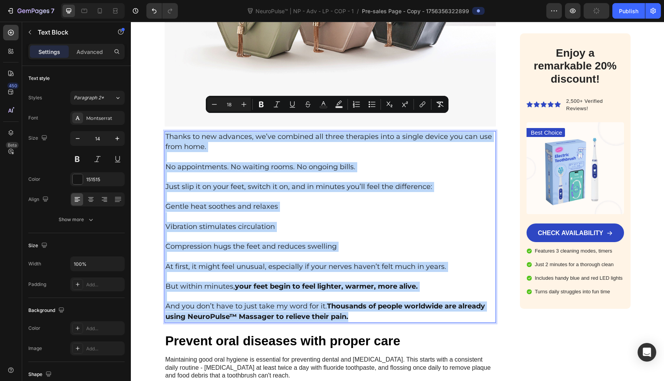
drag, startPoint x: 373, startPoint y: 303, endPoint x: 164, endPoint y: 120, distance: 277.5
click at [165, 131] on div "Thanks to new advances, we’ve combined all three therapies into a single device…" at bounding box center [331, 227] width 332 height 192
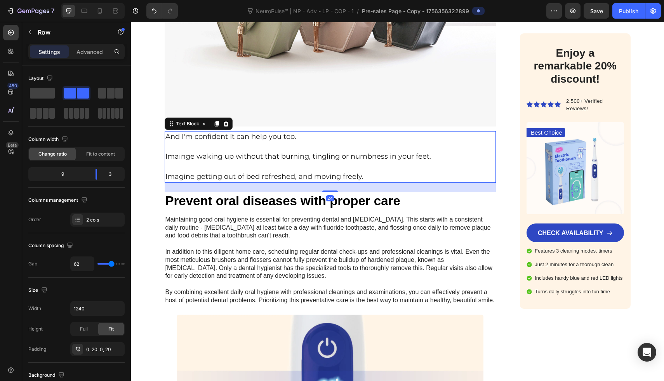
click at [202, 152] on span "Imainge waking up without that burning, tingling or numbness in your feet." at bounding box center [298, 156] width 266 height 9
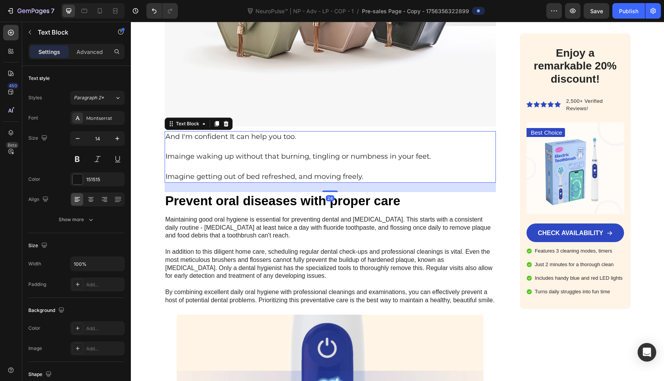
click at [212, 118] on div "Text Block" at bounding box center [199, 124] width 68 height 12
click at [215, 121] on icon at bounding box center [216, 123] width 4 height 5
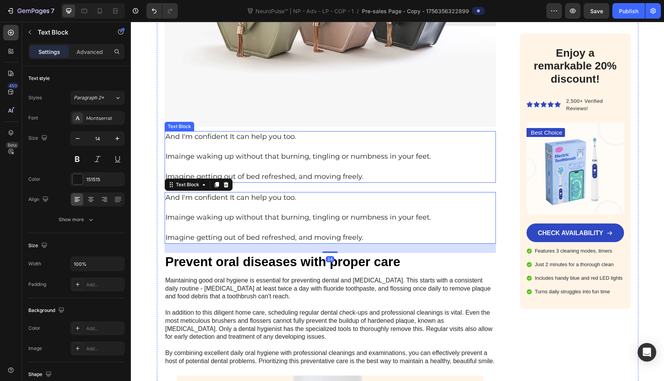
scroll to position [4176, 0]
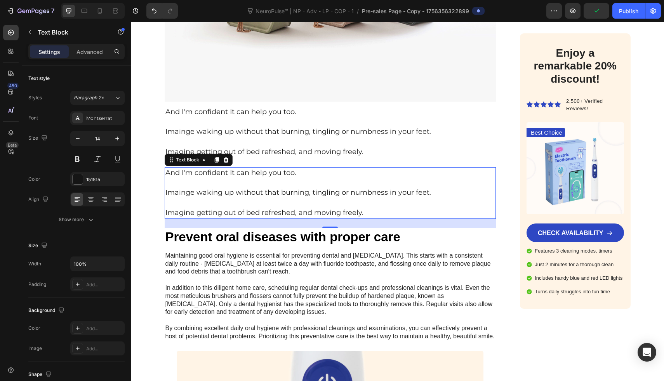
click at [239, 199] on p at bounding box center [330, 204] width 330 height 10
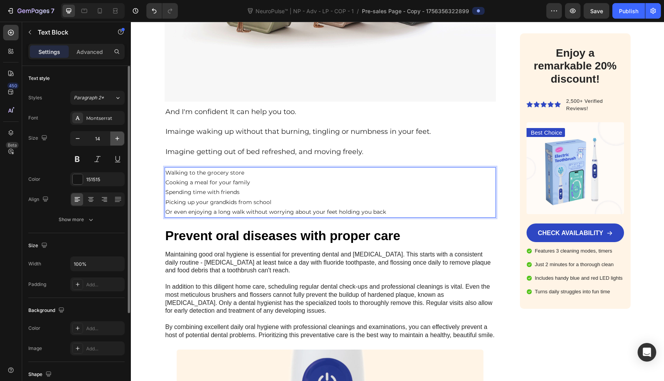
click at [117, 138] on icon "button" at bounding box center [117, 139] width 4 height 4
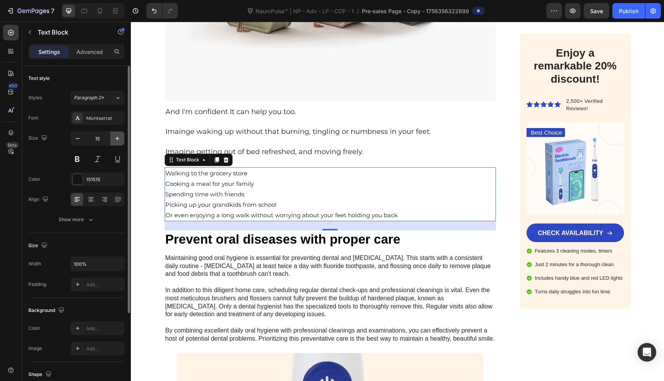
click at [117, 138] on icon "button" at bounding box center [117, 139] width 4 height 4
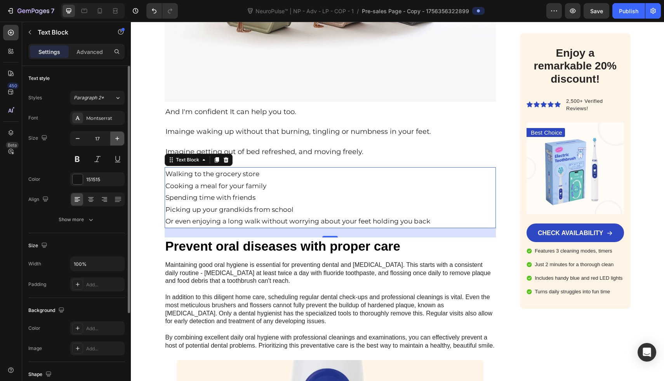
click at [117, 138] on icon "button" at bounding box center [117, 139] width 4 height 4
type input "18"
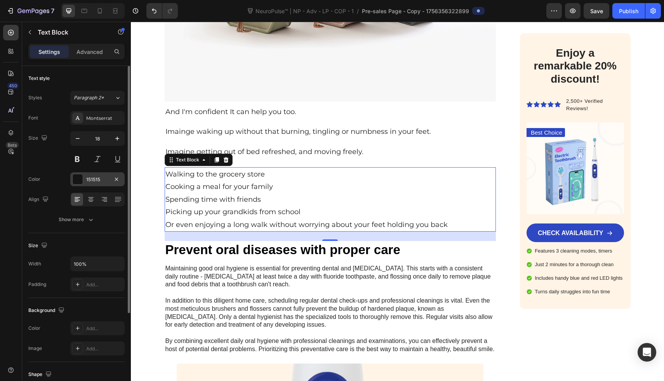
click at [107, 181] on div "151515" at bounding box center [97, 179] width 23 height 7
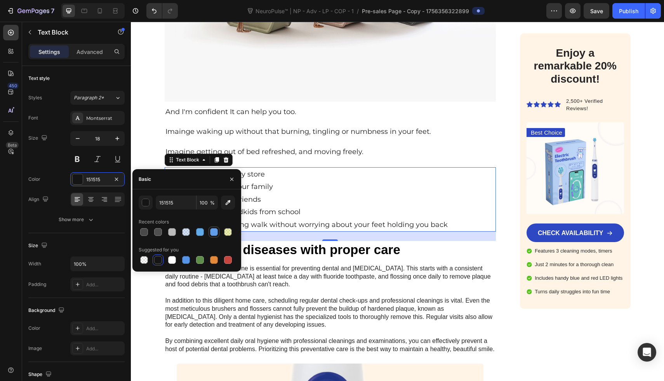
click at [212, 232] on div at bounding box center [214, 232] width 8 height 8
click at [204, 232] on div at bounding box center [199, 232] width 9 height 9
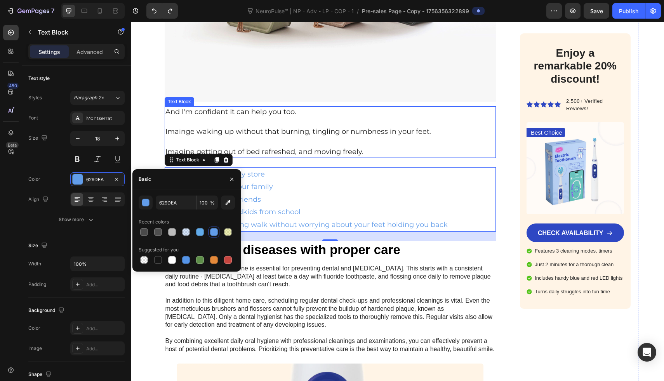
type input "151515"
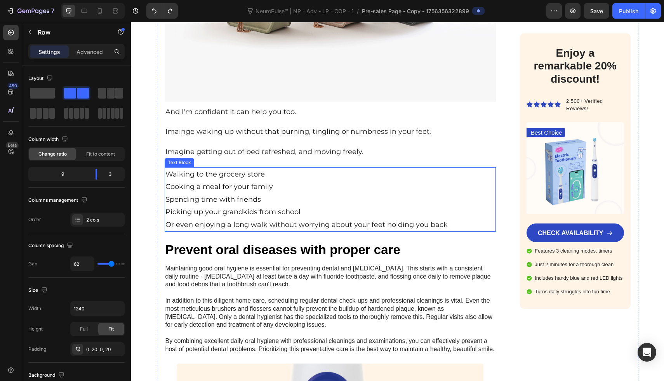
click at [471, 181] on p "Cooking a meal for your family" at bounding box center [330, 187] width 330 height 12
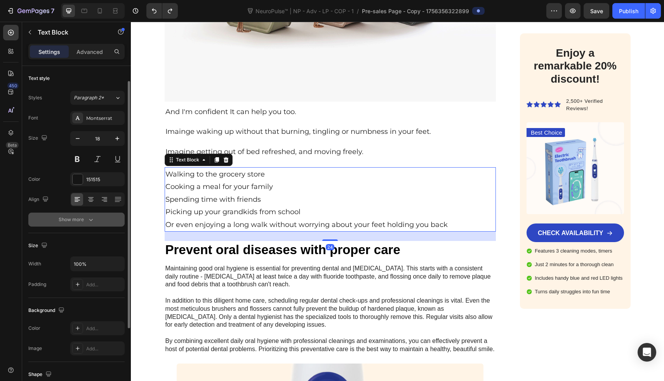
scroll to position [19, 0]
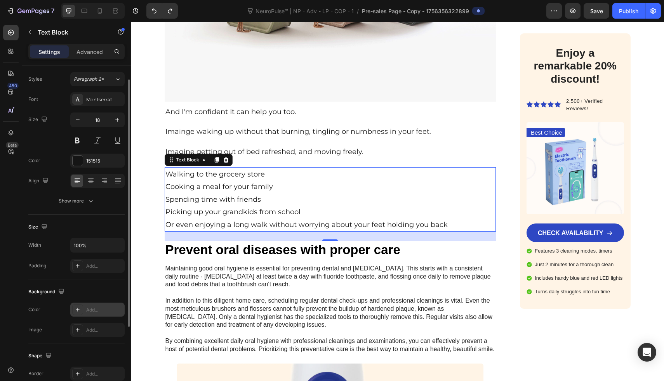
click at [97, 312] on div "Add..." at bounding box center [104, 310] width 37 height 7
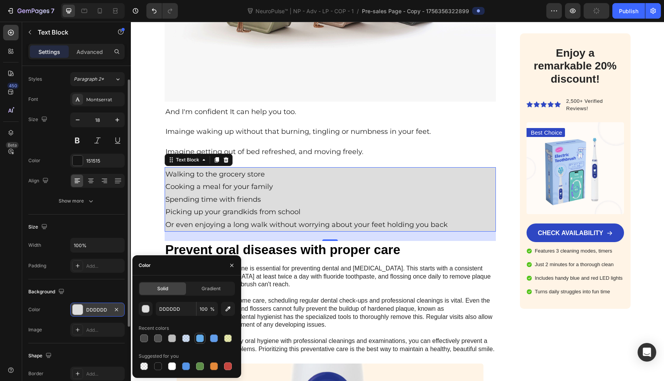
click at [200, 339] on div at bounding box center [200, 339] width 8 height 8
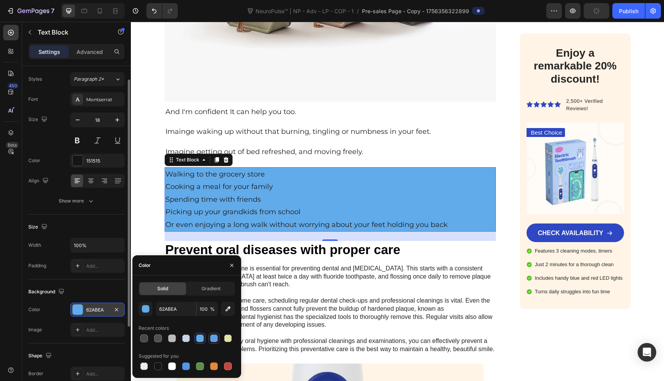
click at [217, 338] on div at bounding box center [214, 339] width 8 height 8
type input "629DEA"
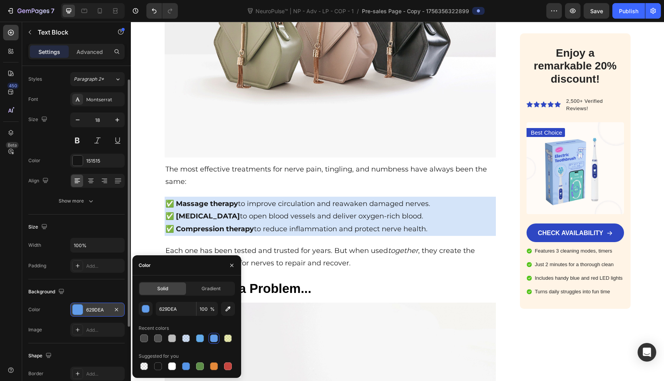
scroll to position [2378, 0]
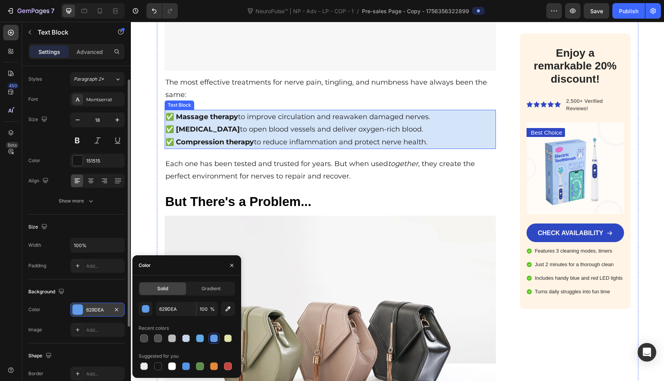
click at [478, 119] on p "✅ Massage therapy to improve circulation and reawaken damaged nerves." at bounding box center [330, 117] width 330 height 12
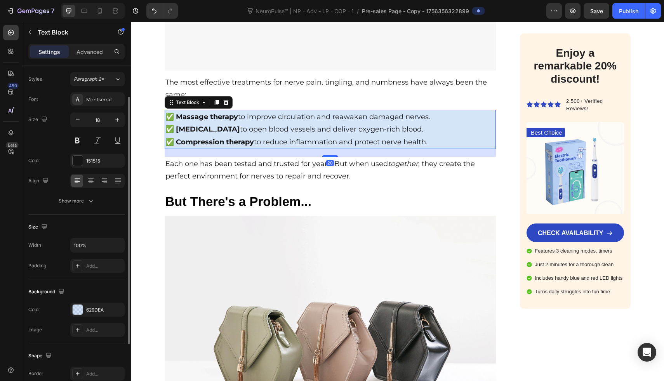
scroll to position [36, 0]
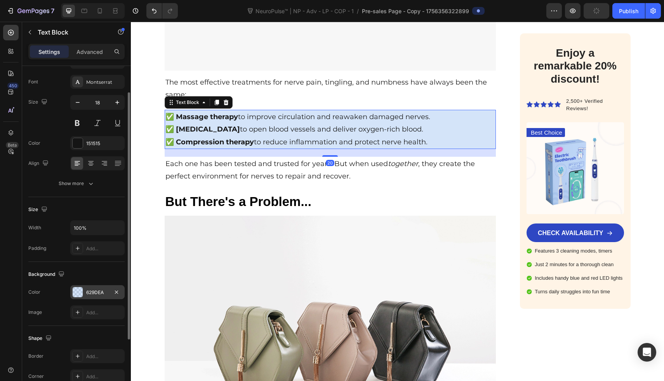
click at [89, 296] on div "629DEA" at bounding box center [97, 292] width 23 height 7
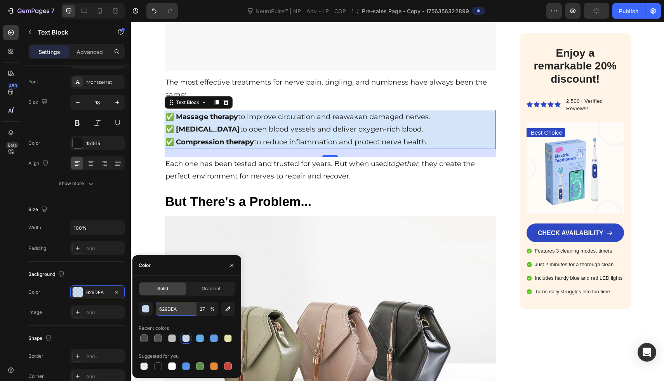
click at [179, 307] on input "629DEA" at bounding box center [176, 309] width 40 height 14
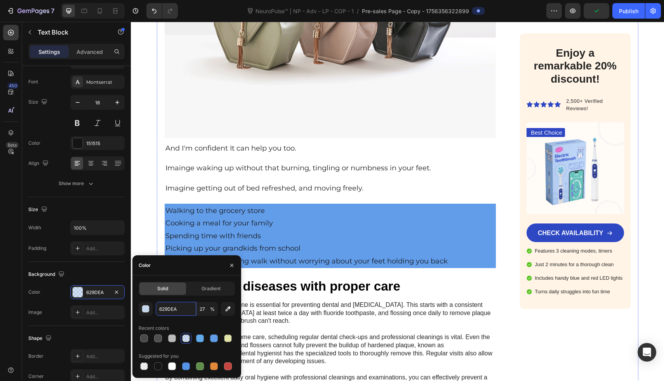
scroll to position [4262, 0]
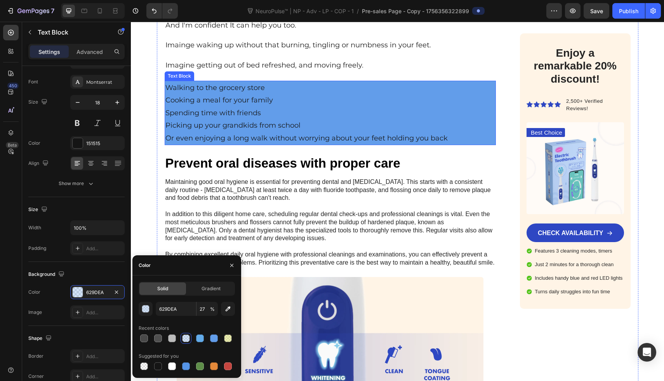
click at [320, 82] on p "Walking to the grocery store" at bounding box center [330, 88] width 330 height 12
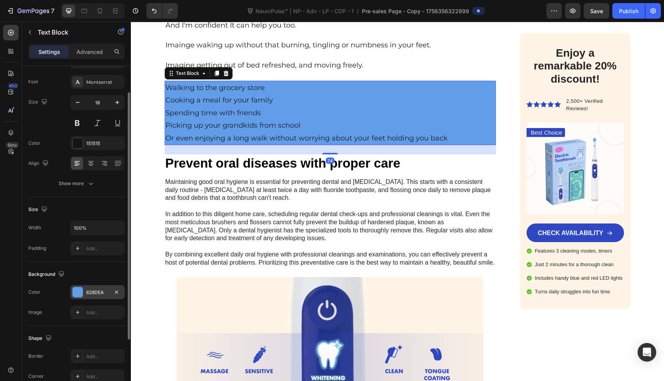
click at [88, 296] on div "629DEA" at bounding box center [97, 292] width 23 height 7
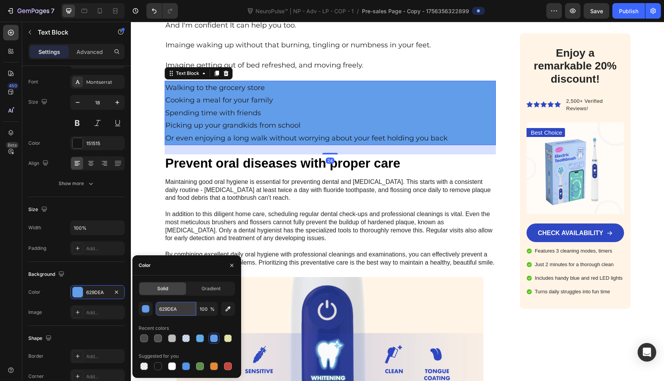
click at [181, 305] on input "629DEA" at bounding box center [176, 309] width 40 height 14
paste input "629DEA"
click at [181, 311] on input "629DEA629DEA" at bounding box center [176, 309] width 40 height 14
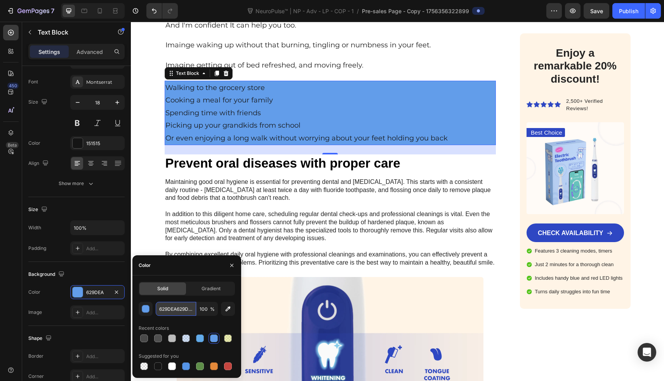
paste input "text"
type input "629DEA"
click at [205, 311] on input "100" at bounding box center [207, 309] width 21 height 14
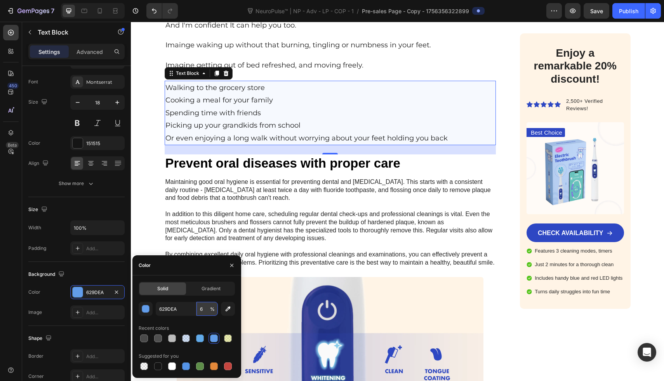
type input "60"
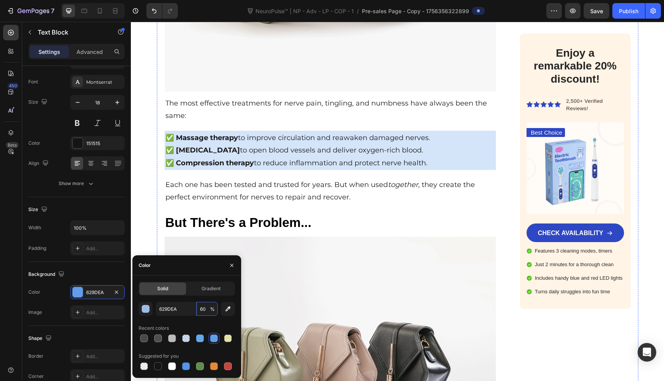
scroll to position [2334, 0]
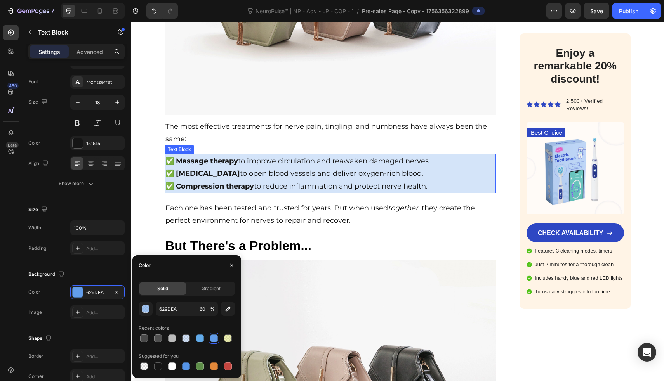
click at [442, 167] on p "✅ Heat therapy to open blood vessels and deliver oxygen-rich blood." at bounding box center [330, 173] width 330 height 12
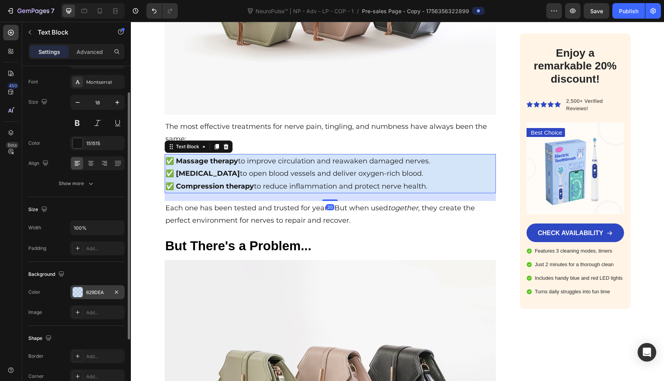
click at [87, 293] on div "629DEA" at bounding box center [97, 292] width 23 height 7
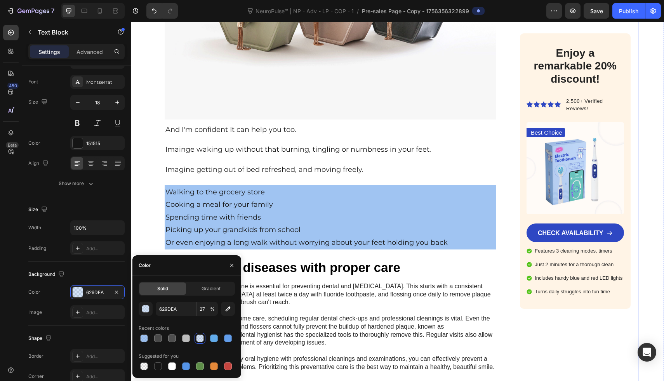
scroll to position [4203, 0]
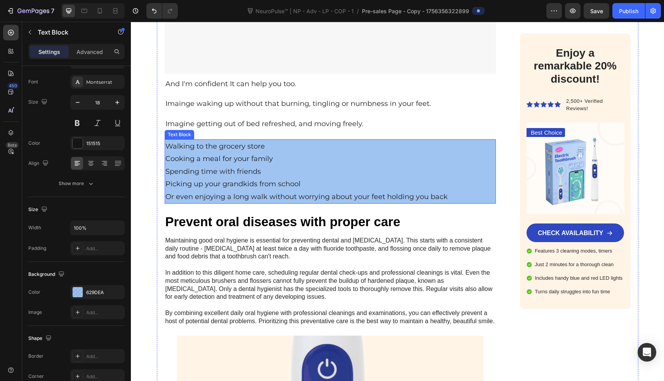
click at [481, 153] on p "Cooking a meal for your family" at bounding box center [330, 159] width 330 height 12
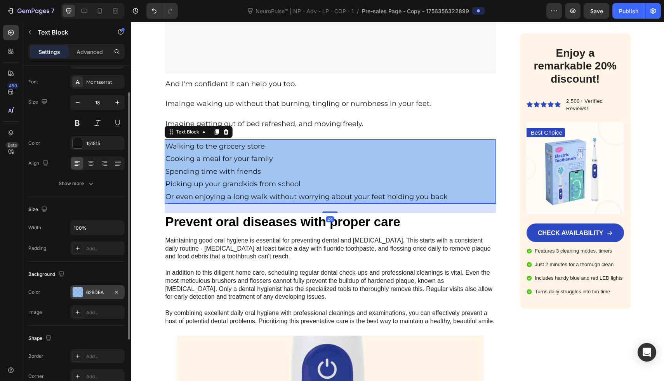
click at [92, 290] on div "629DEA" at bounding box center [97, 292] width 23 height 7
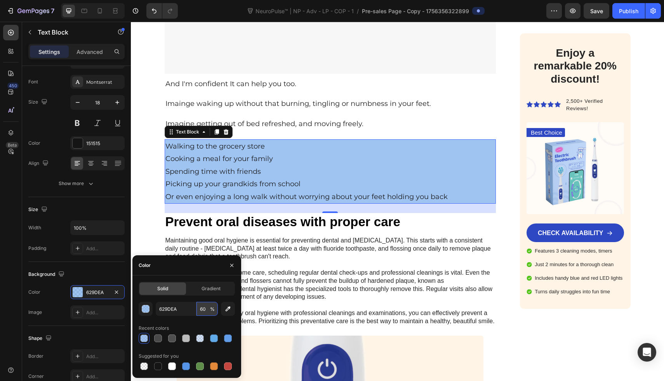
click at [210, 305] on input "60" at bounding box center [207, 309] width 21 height 14
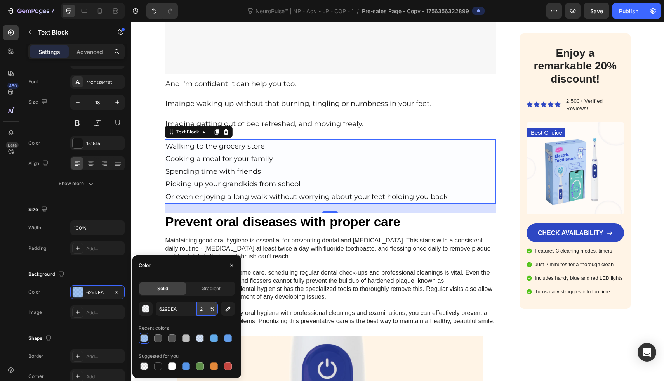
type input "27"
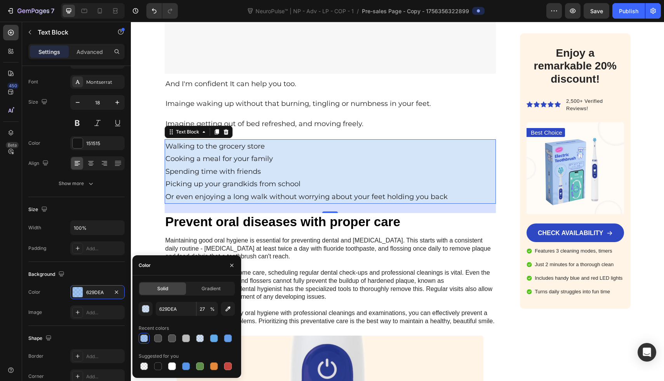
click at [165, 139] on div "Walking to the grocery store Cooking a meal for your family Spending time with …" at bounding box center [331, 171] width 332 height 64
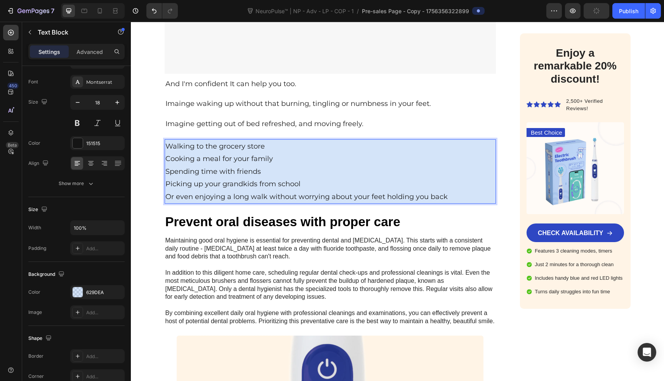
click at [165, 140] on p "Walking to the grocery store" at bounding box center [330, 146] width 330 height 12
click at [165, 140] on p "✅ Walking to the grocery store" at bounding box center [330, 146] width 330 height 12
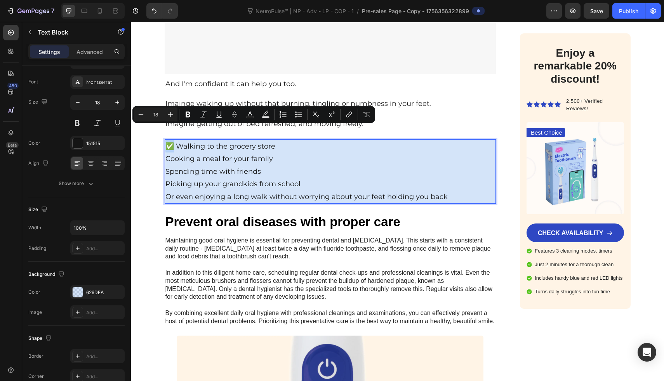
copy p "✅"
click at [165, 153] on p "Cooking a meal for your family" at bounding box center [330, 159] width 330 height 12
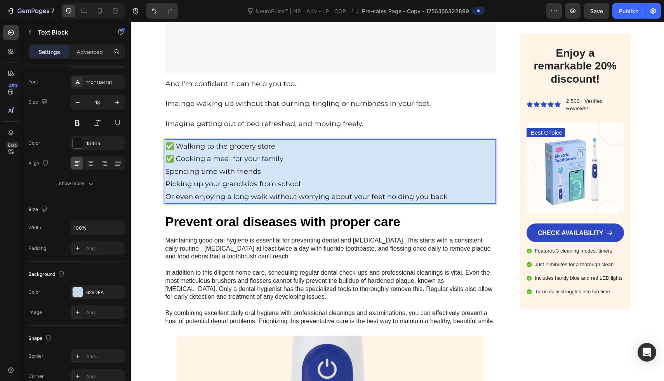
click at [165, 155] on div "✅ Walking to the grocery store ✅ Cooking a meal for your family Spending time w…" at bounding box center [331, 171] width 332 height 64
click at [165, 178] on p "Picking up your grandkids from school" at bounding box center [330, 184] width 330 height 12
click at [165, 191] on p "Or even enjoying a long walk without worrying about your feet holding you back" at bounding box center [330, 197] width 330 height 12
click at [306, 140] on p "✅ Walking to the grocery store" at bounding box center [330, 146] width 330 height 12
click at [306, 153] on p "✅ Cooking a meal for your family" at bounding box center [330, 159] width 330 height 12
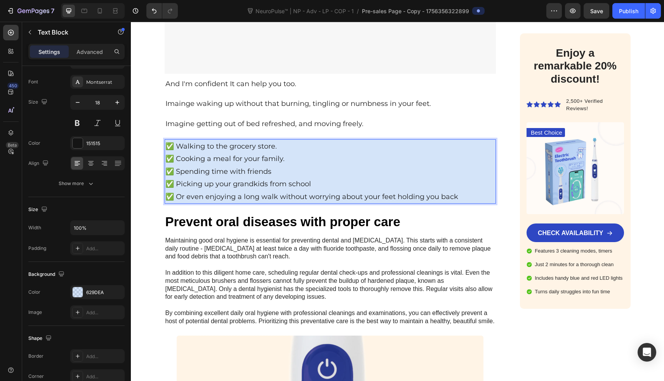
click at [297, 165] on p "✅ Spending time with friends" at bounding box center [330, 171] width 330 height 12
click at [318, 178] on p "✅ Picking up your grandkids from school" at bounding box center [330, 184] width 330 height 12
click at [470, 191] on p "✅ Or even enjoying a long walk without worrying about your feet holding you back" at bounding box center [330, 197] width 330 height 12
click at [470, 191] on p "✅ Or even enjoying a long walk without worrying about your feet holding you bac…" at bounding box center [330, 197] width 330 height 12
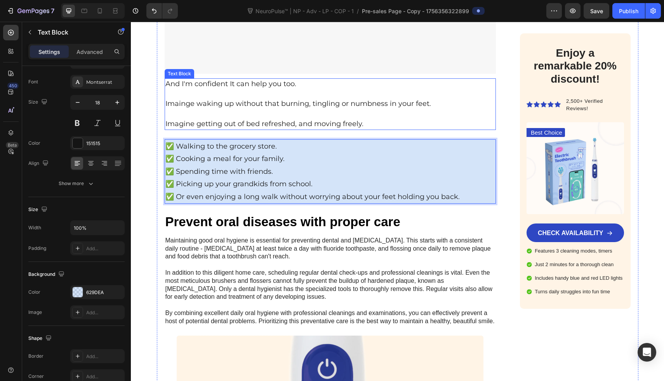
click at [484, 89] on p "Rich Text Editor. Editing area: main" at bounding box center [330, 94] width 330 height 10
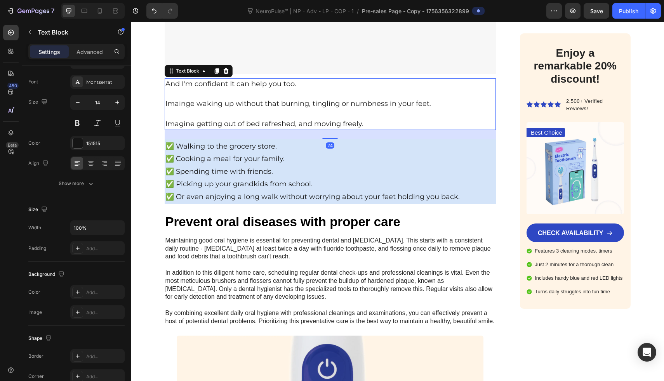
scroll to position [4259, 0]
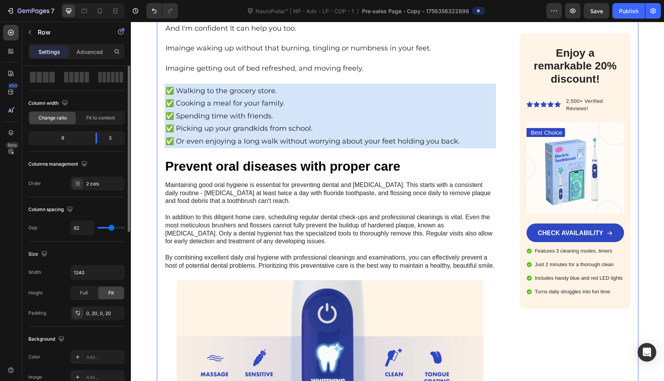
scroll to position [0, 0]
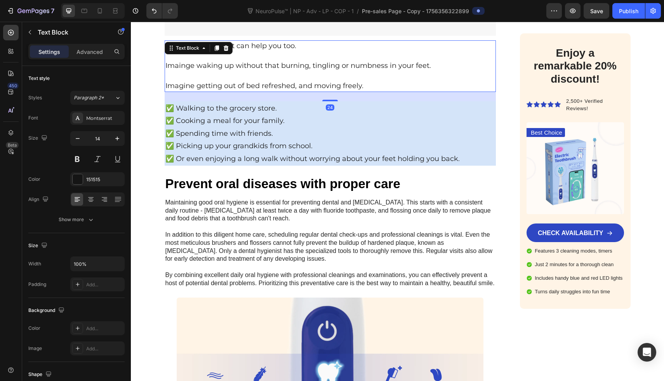
click at [360, 71] on p "Rich Text Editor. Editing area: main" at bounding box center [330, 76] width 330 height 10
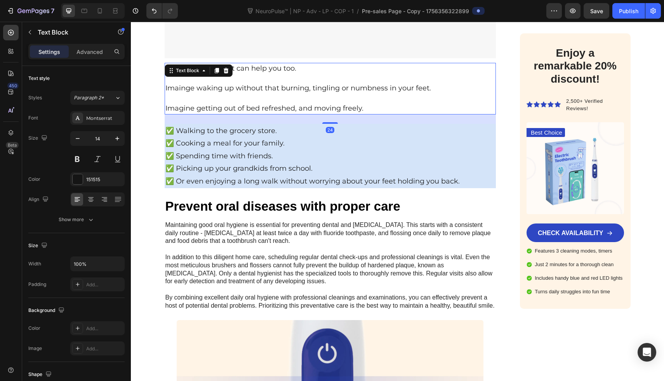
scroll to position [4193, 0]
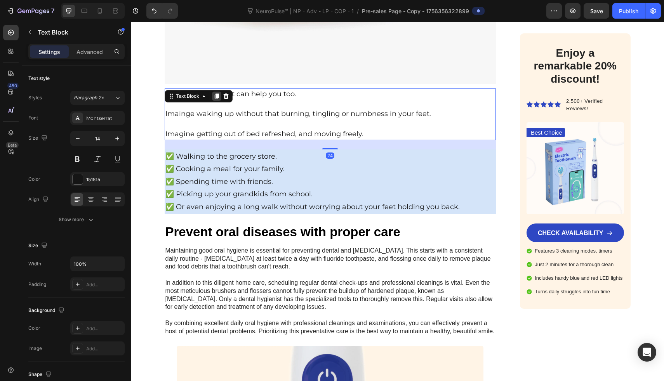
click at [214, 92] on div at bounding box center [216, 96] width 9 height 9
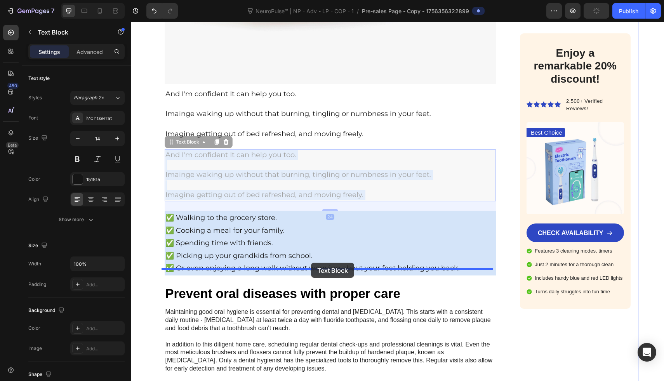
drag, startPoint x: 312, startPoint y: 165, endPoint x: 311, endPoint y: 263, distance: 97.5
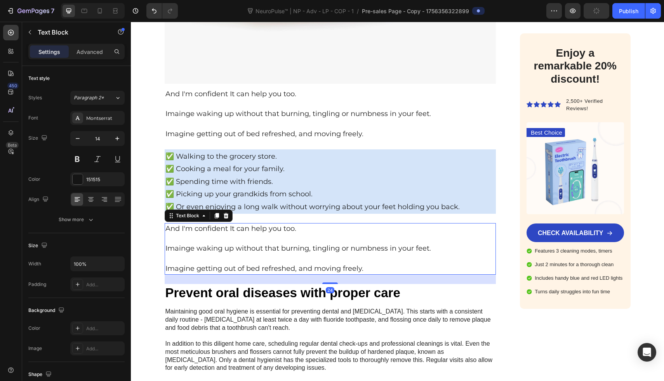
scroll to position [4243, 0]
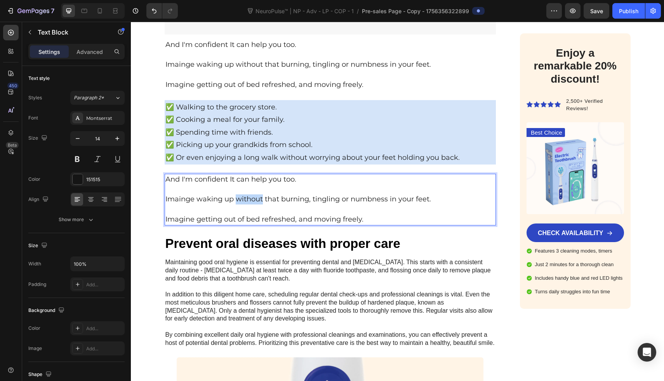
click at [249, 195] on span "Imainge waking up without that burning, tingling or numbness in your feet." at bounding box center [298, 199] width 266 height 9
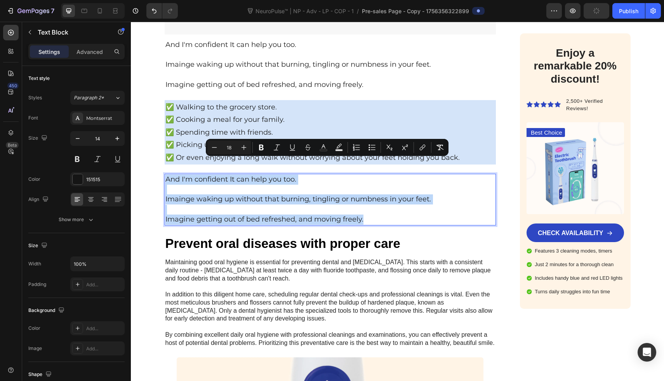
drag, startPoint x: 393, startPoint y: 202, endPoint x: 124, endPoint y: 128, distance: 278.5
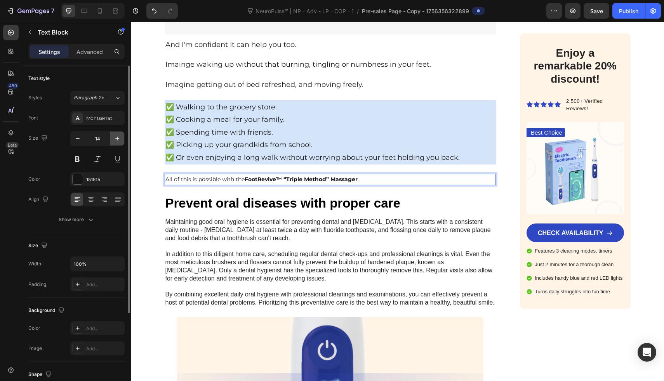
click at [120, 139] on icon "button" at bounding box center [117, 139] width 8 height 8
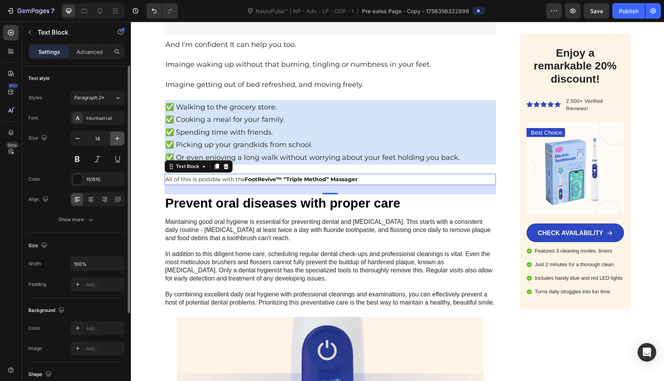
click at [120, 139] on icon "button" at bounding box center [117, 139] width 8 height 8
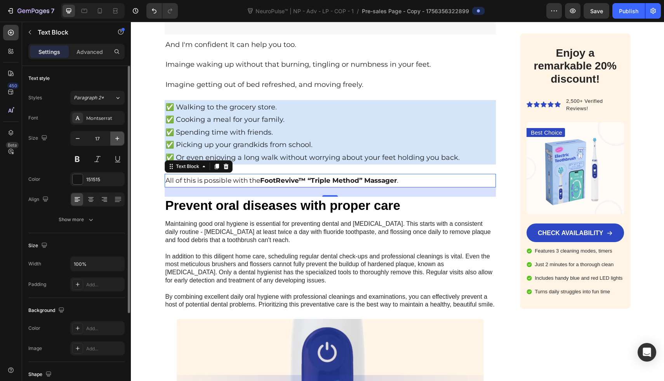
click at [120, 139] on icon "button" at bounding box center [117, 139] width 8 height 8
type input "18"
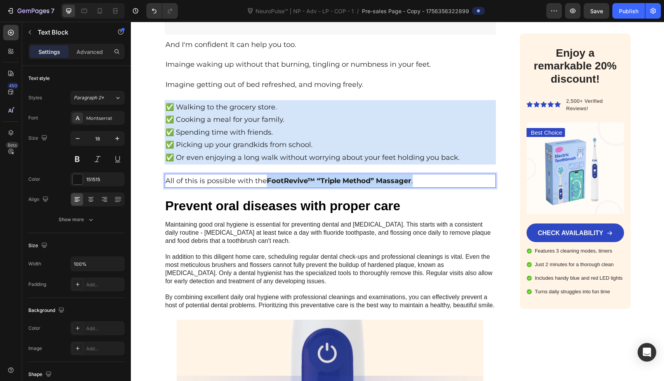
click at [263, 175] on p "All of this is possible with the FootRevive™ “Triple Method” Massager ." at bounding box center [330, 181] width 330 height 12
click at [266, 175] on p "All of this is possible with the NeuroPulse™ Neuropathy Massager" at bounding box center [330, 181] width 330 height 12
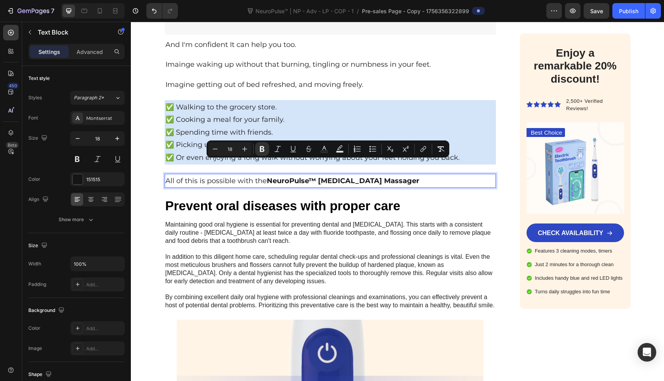
click at [410, 175] on p "All of this is possible with the NeuroPulse™ Neuropathy Massager" at bounding box center [330, 181] width 330 height 12
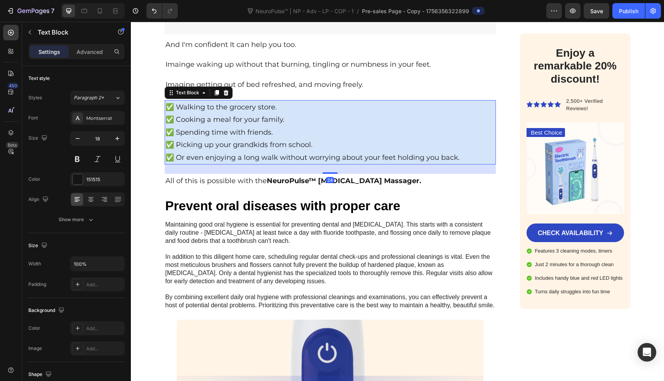
click at [380, 113] on p "✅ Cooking a meal for your family." at bounding box center [330, 119] width 330 height 12
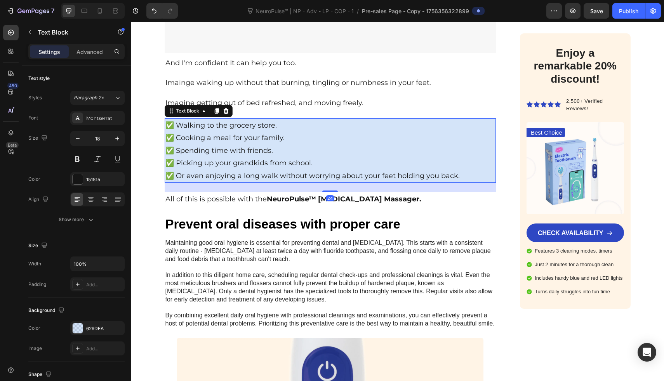
scroll to position [4219, 0]
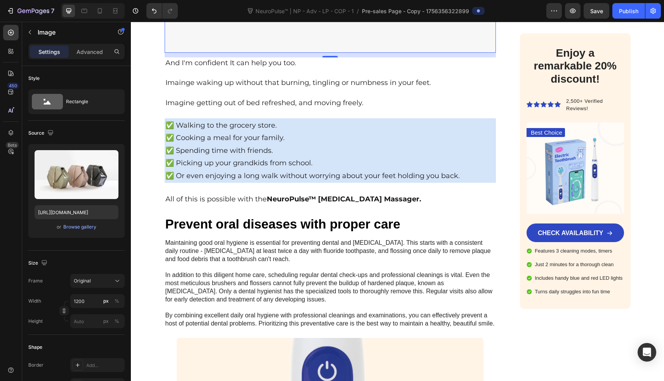
scroll to position [4228, 0]
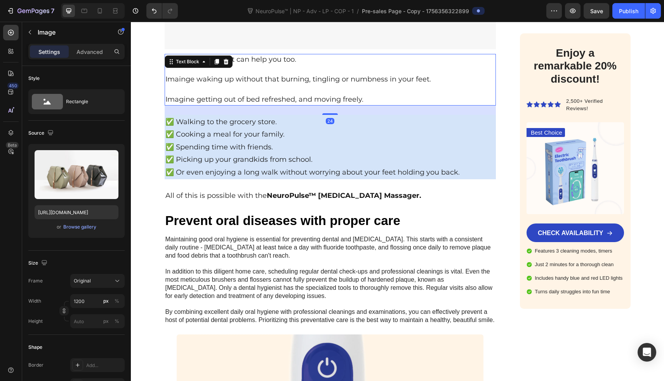
click at [261, 95] on span "Imagine getting out of bed refreshed, and moving freely." at bounding box center [264, 99] width 198 height 9
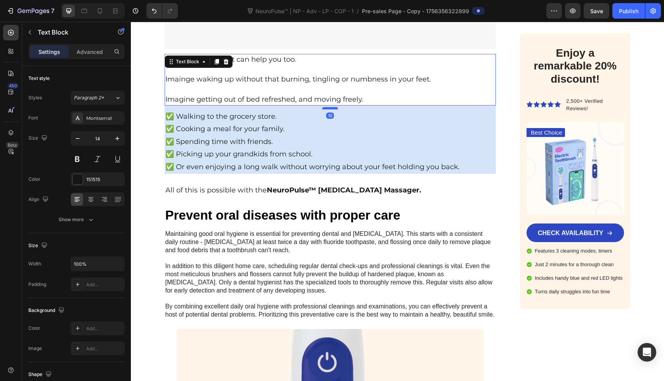
drag, startPoint x: 326, startPoint y: 98, endPoint x: 328, endPoint y: 93, distance: 5.3
click at [328, 107] on div at bounding box center [330, 108] width 16 height 2
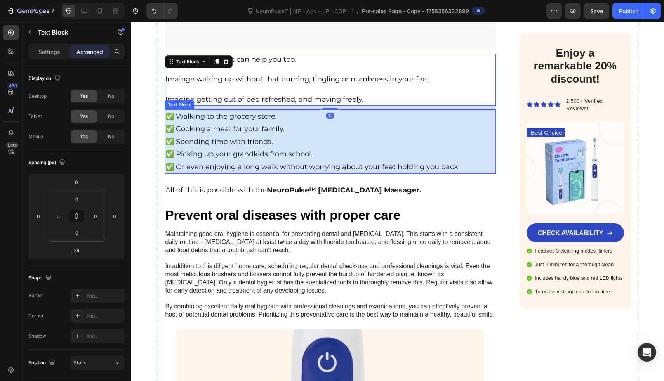
click at [465, 184] on p "All of this is possible with the NeuroPulse™ Neuropathy Massager." at bounding box center [330, 190] width 330 height 12
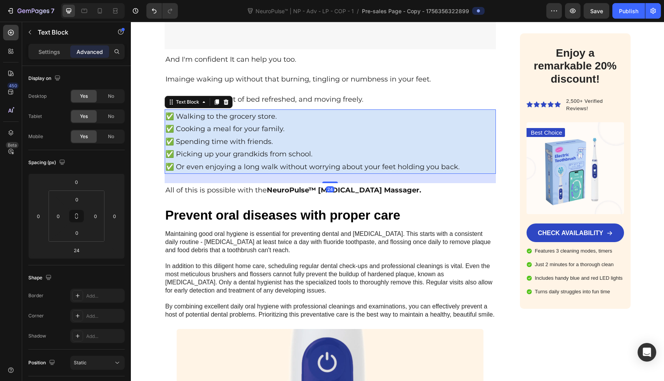
click at [391, 148] on p "✅ Picking up your grandkids from school." at bounding box center [330, 154] width 330 height 12
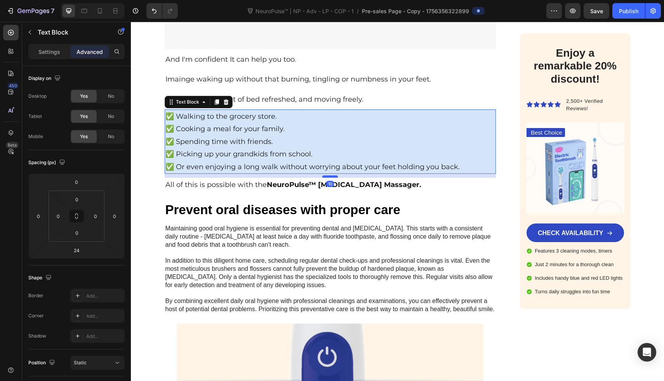
drag, startPoint x: 333, startPoint y: 166, endPoint x: 334, endPoint y: 161, distance: 5.1
click at [334, 176] on div at bounding box center [330, 177] width 16 height 2
type input "10"
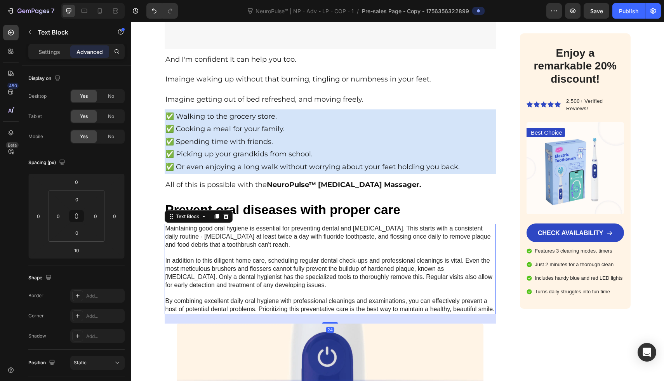
click at [459, 246] on p "Maintaining good oral hygiene is essential for preventing dental and gum diseas…" at bounding box center [330, 269] width 330 height 89
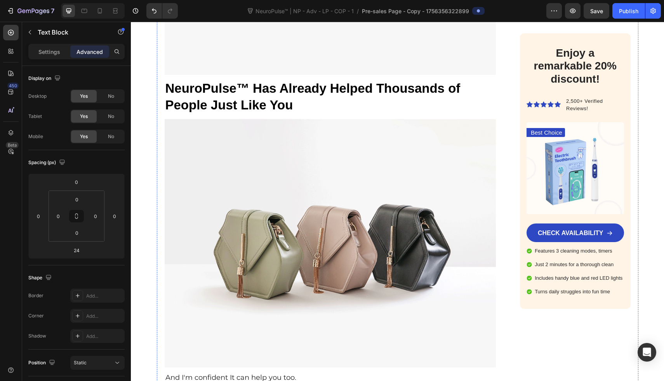
scroll to position [3835, 0]
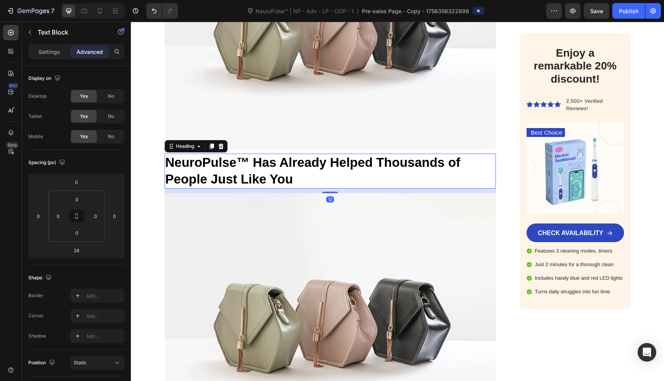
click at [298, 161] on p "NeuroPulse™ Has Already Helped Thousands of People Just Like You" at bounding box center [330, 171] width 330 height 33
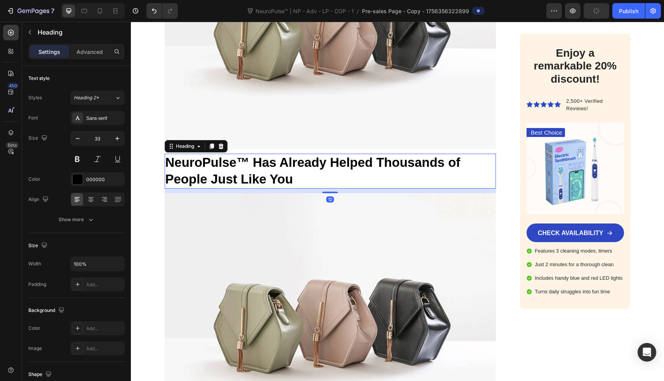
click at [212, 143] on icon at bounding box center [212, 146] width 6 height 6
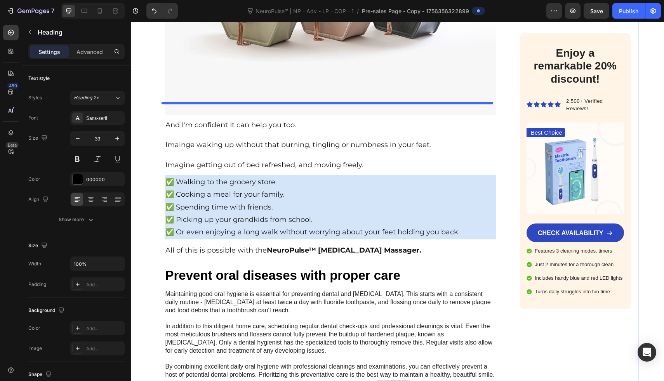
scroll to position [4242, 0]
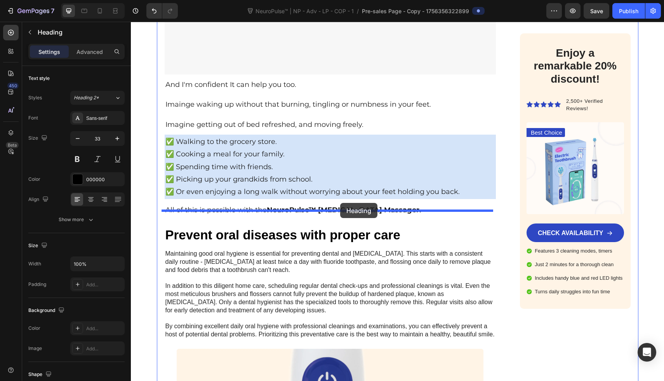
drag, startPoint x: 396, startPoint y: 200, endPoint x: 340, endPoint y: 203, distance: 56.0
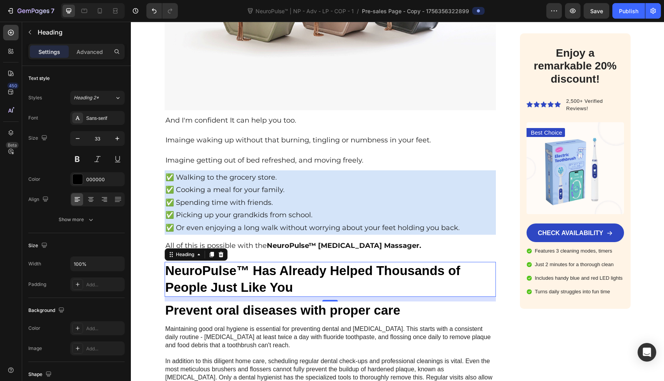
scroll to position [4163, 0]
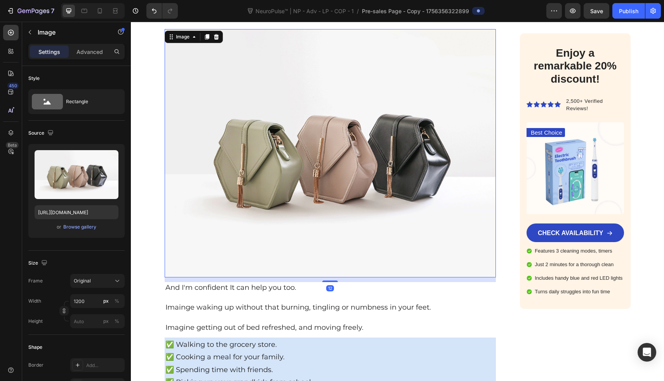
click at [347, 183] on img at bounding box center [331, 153] width 332 height 249
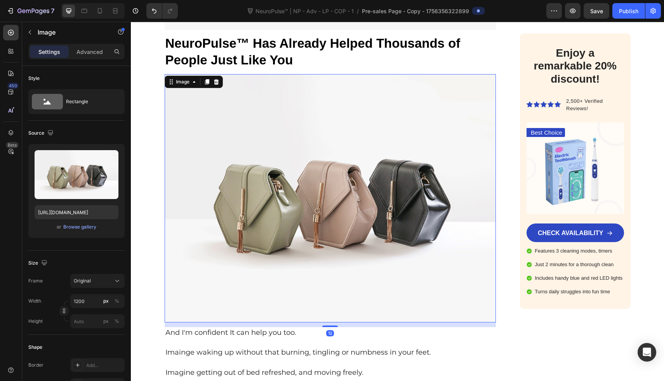
scroll to position [3917, 0]
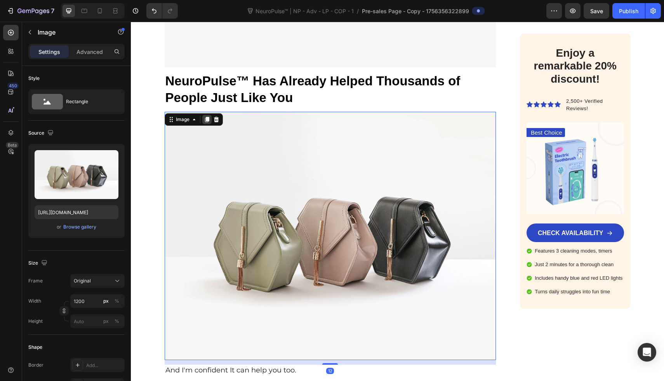
click at [205, 117] on icon at bounding box center [207, 119] width 4 height 5
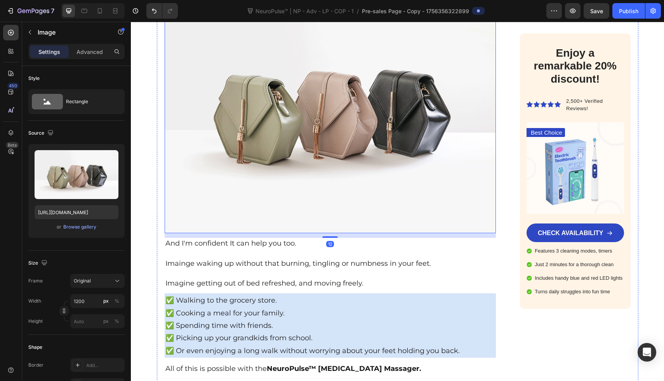
scroll to position [4322, 0]
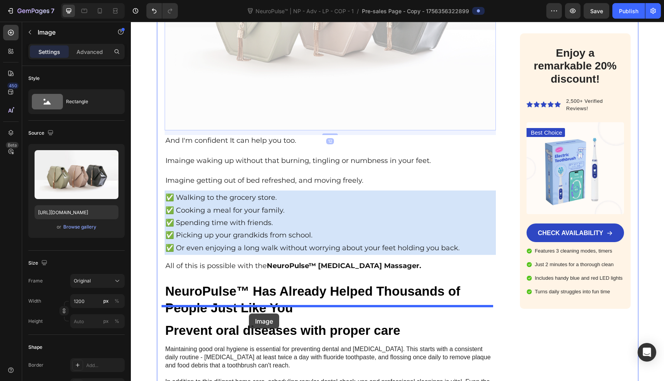
drag, startPoint x: 281, startPoint y: 98, endPoint x: 249, endPoint y: 312, distance: 216.0
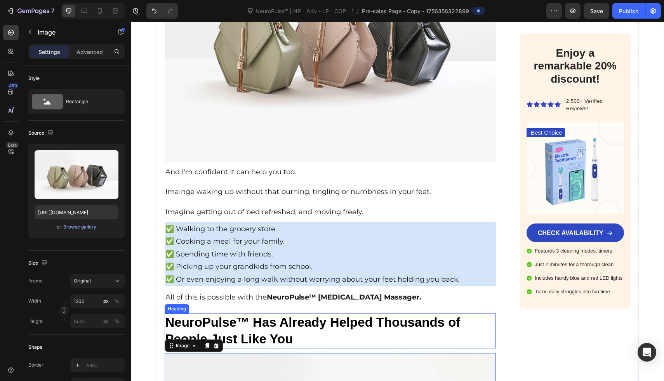
scroll to position [4110, 0]
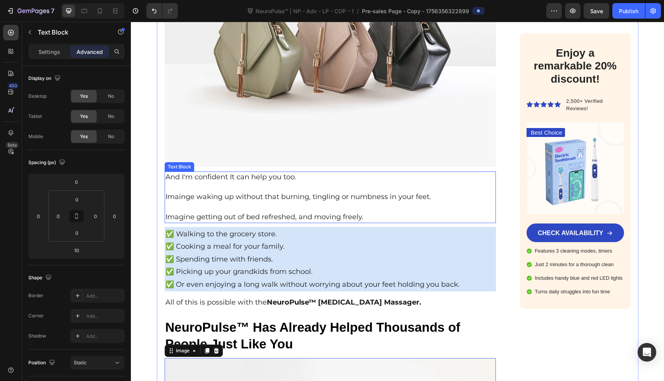
click at [257, 193] on span "Imainge waking up without that burning, tingling or numbness in your feet." at bounding box center [298, 197] width 266 height 9
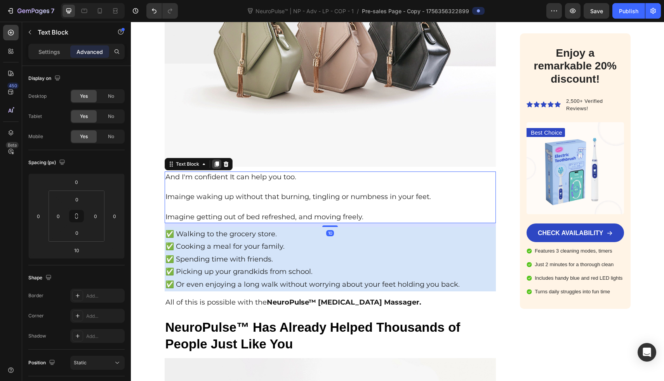
click at [214, 162] on icon at bounding box center [216, 164] width 4 height 5
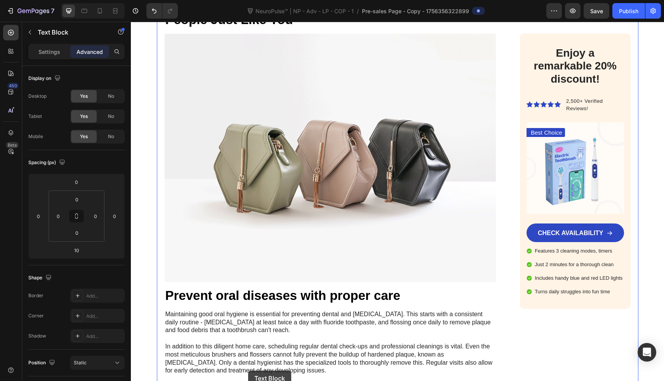
scroll to position [4493, 0]
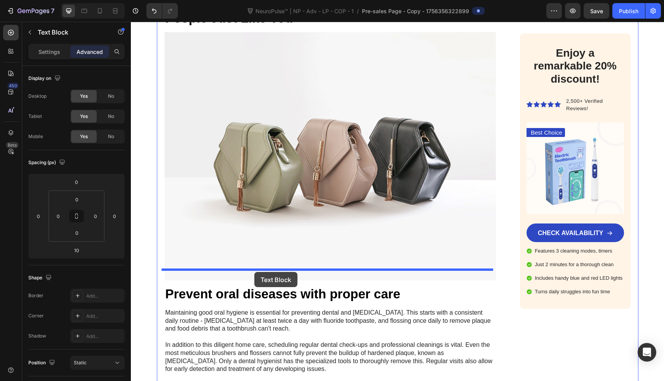
drag, startPoint x: 254, startPoint y: 222, endPoint x: 254, endPoint y: 272, distance: 50.1
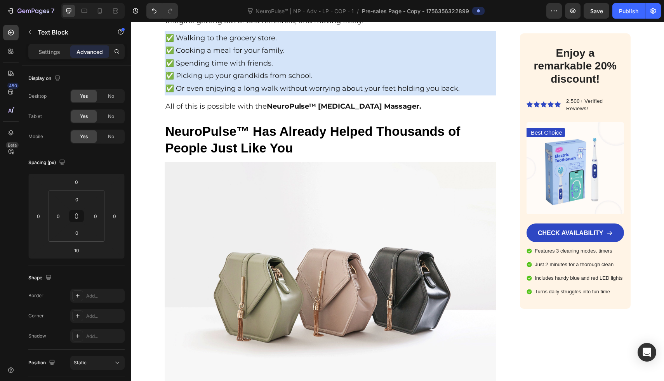
scroll to position [4276, 0]
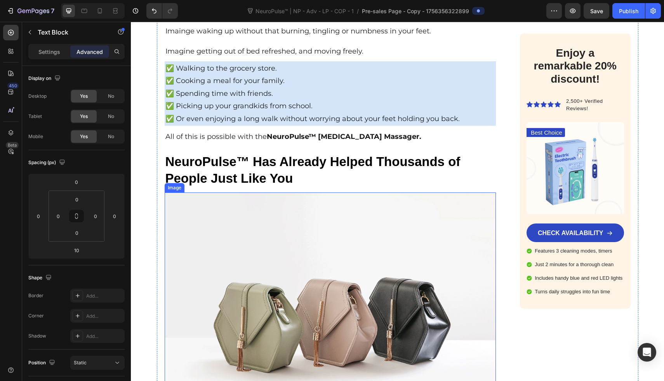
click at [270, 167] on p "NeuroPulse™ Has Already Helped Thousands of People Just Like You" at bounding box center [330, 170] width 330 height 33
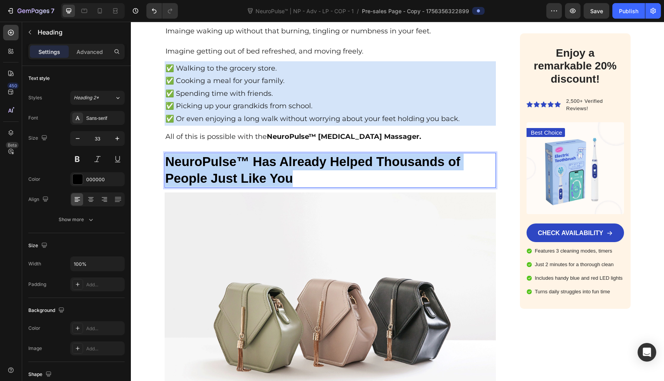
click at [270, 167] on p "NeuroPulse™ Has Already Helped Thousands of People Just Like You" at bounding box center [330, 170] width 330 height 33
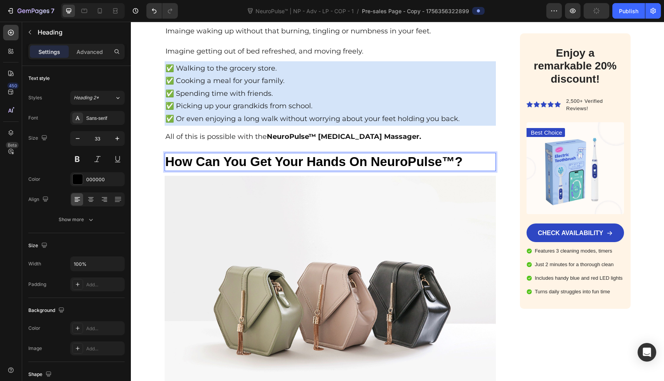
click at [354, 154] on p "How Can You Get Your Hands On NeuroPulse™?" at bounding box center [330, 162] width 330 height 17
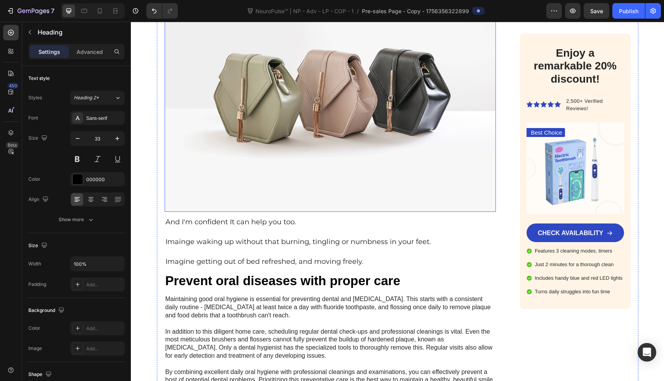
scroll to position [4551, 0]
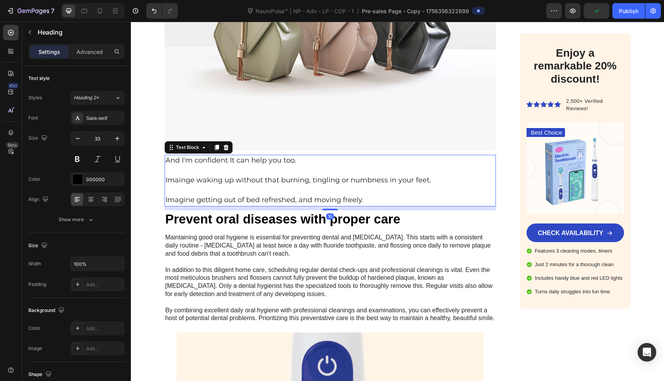
click at [254, 166] on p "Rich Text Editor. Editing area: main" at bounding box center [330, 171] width 330 height 10
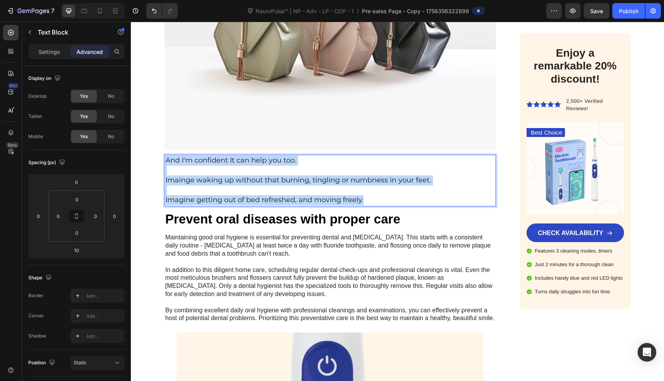
drag, startPoint x: 381, startPoint y: 185, endPoint x: 391, endPoint y: 189, distance: 11.2
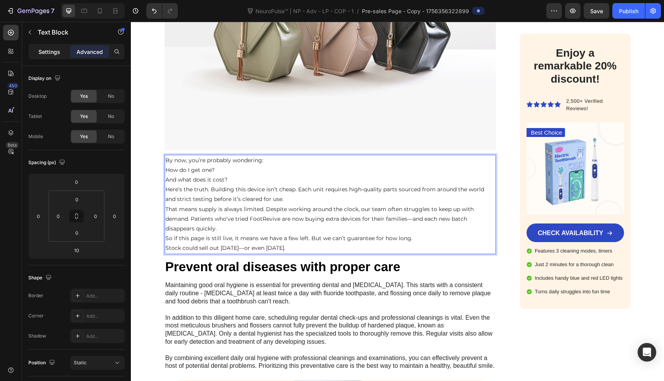
click at [45, 52] on p "Settings" at bounding box center [49, 52] width 22 height 8
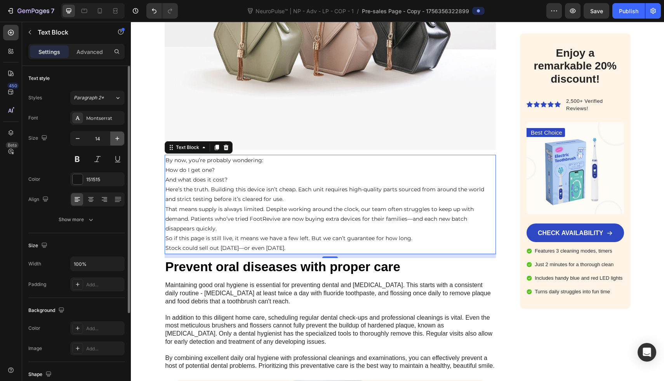
click at [117, 140] on icon "button" at bounding box center [117, 139] width 8 height 8
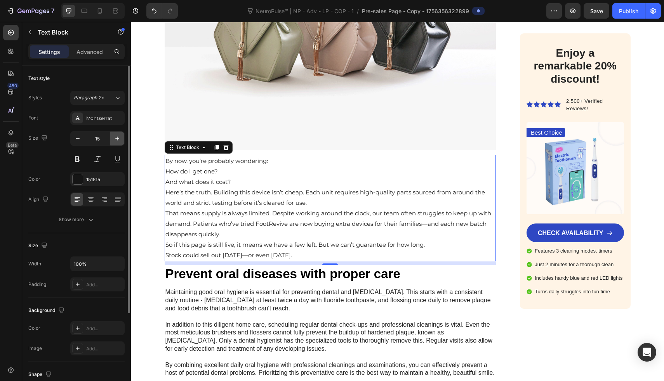
click at [117, 140] on icon "button" at bounding box center [117, 139] width 4 height 4
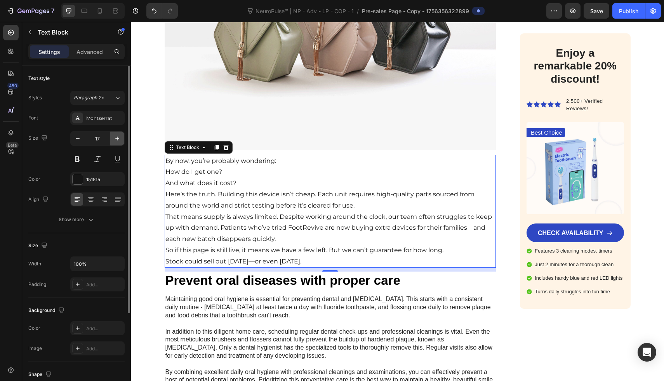
click at [117, 140] on icon "button" at bounding box center [117, 139] width 4 height 4
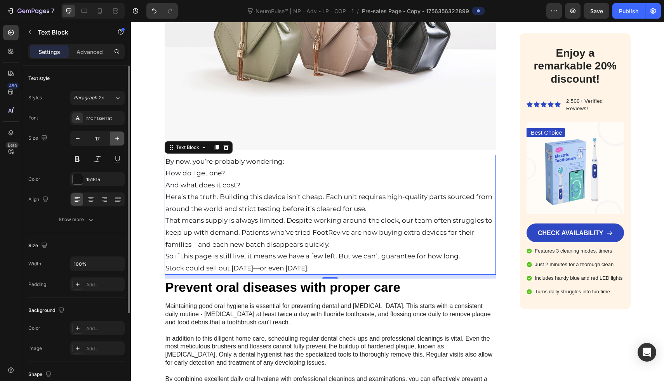
type input "18"
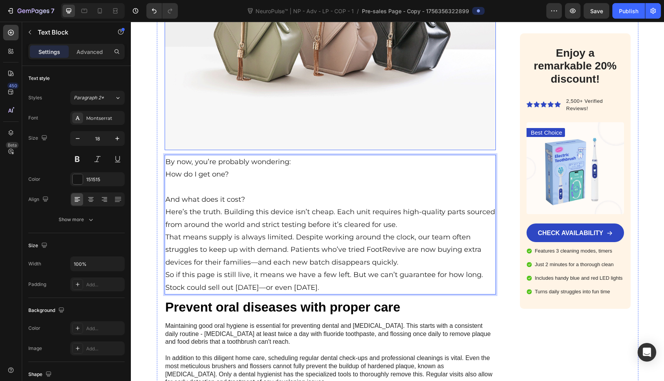
click at [316, 104] on img at bounding box center [331, 25] width 332 height 249
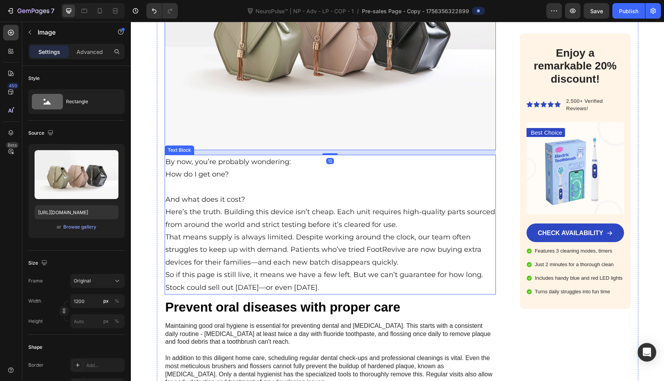
click at [287, 156] on p "By now, you’re probably wondering:" at bounding box center [330, 162] width 330 height 12
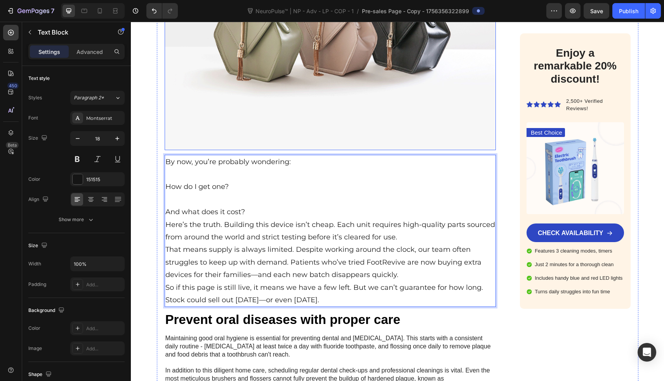
click at [312, 89] on img at bounding box center [331, 25] width 332 height 249
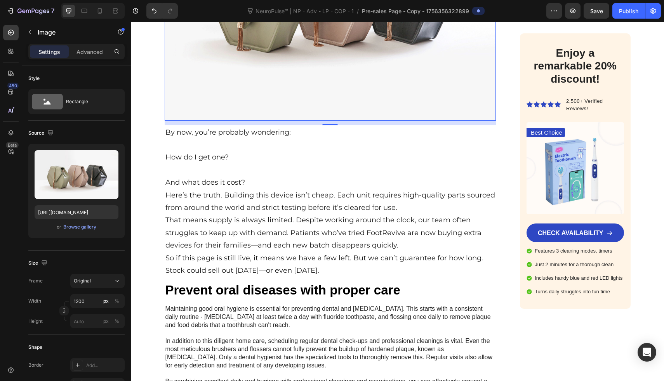
scroll to position [4584, 0]
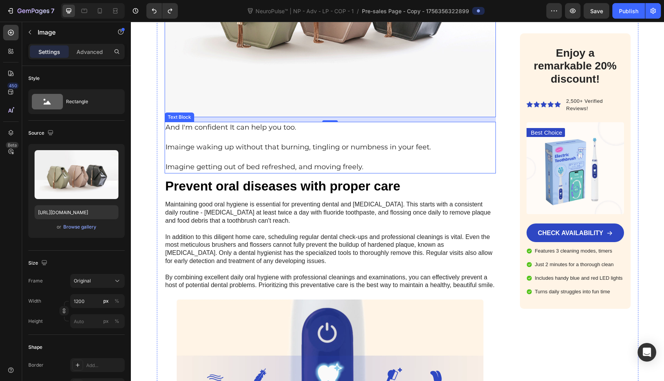
click at [366, 162] on p "Imagine getting out of bed refreshed, and moving freely." at bounding box center [330, 167] width 330 height 10
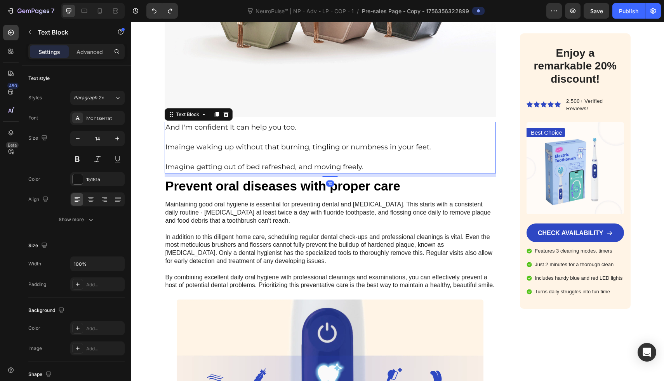
scroll to position [4566, 0]
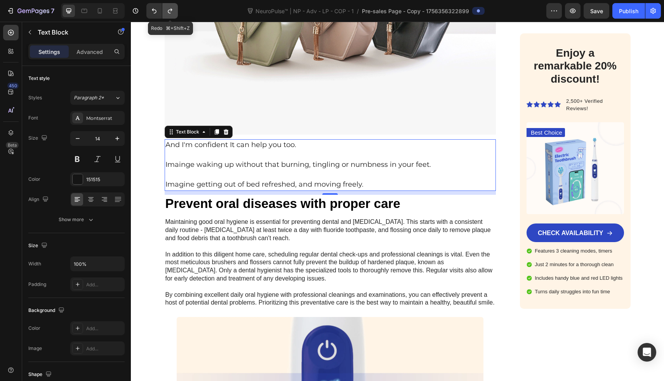
click at [174, 16] on button "Undo/Redo" at bounding box center [170, 11] width 16 height 16
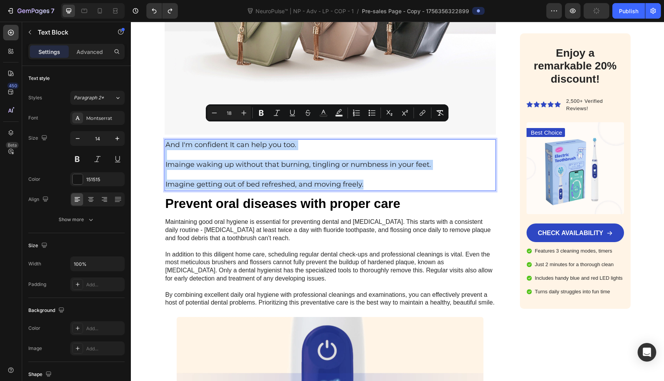
drag, startPoint x: 368, startPoint y: 171, endPoint x: 104, endPoint y: 129, distance: 267.8
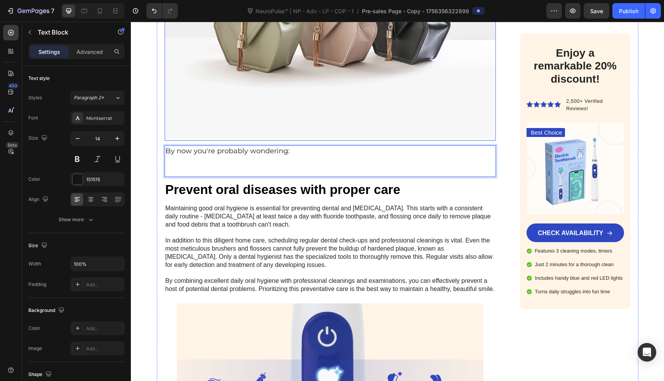
scroll to position [4559, 0]
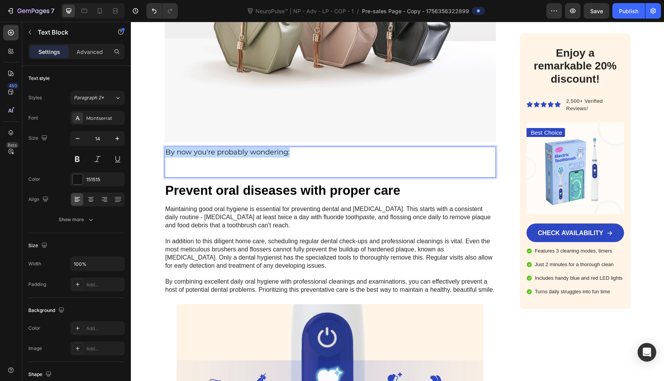
drag, startPoint x: 164, startPoint y: 136, endPoint x: 342, endPoint y: 136, distance: 177.9
click at [165, 148] on span "And whats the price?" at bounding box center [202, 152] width 74 height 9
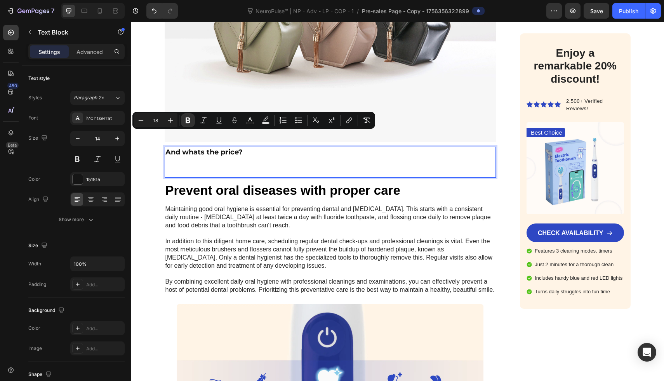
click at [249, 148] on p "And whats the price?" at bounding box center [330, 153] width 330 height 10
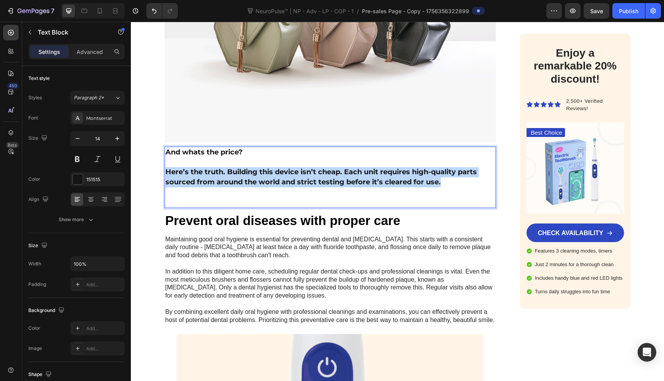
click at [165, 168] on strong "Here’s the truth. Building this device isn’t cheap. Each unit requires high-qua…" at bounding box center [321, 177] width 312 height 19
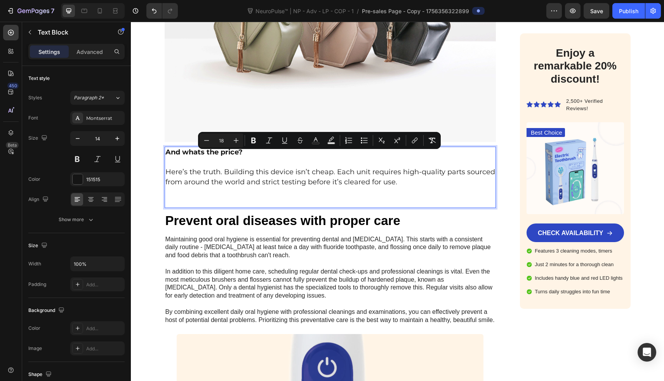
click at [416, 169] on p "Here’s the truth. Building this device isn’t cheap. Each unit requires high-qua…" at bounding box center [330, 177] width 330 height 20
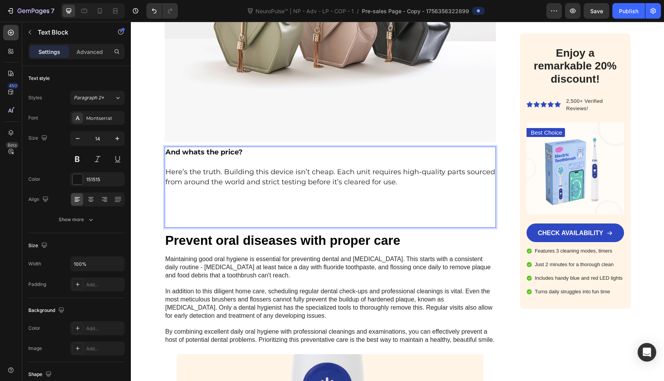
click at [207, 168] on span "Here’s the truth. Building this device isn’t cheap. Each unit requires high-qua…" at bounding box center [330, 177] width 330 height 19
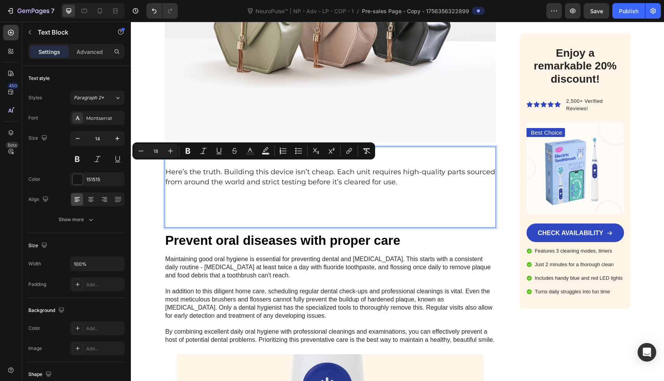
click at [375, 188] on p "Rich Text Editor. Editing area: main" at bounding box center [330, 193] width 330 height 10
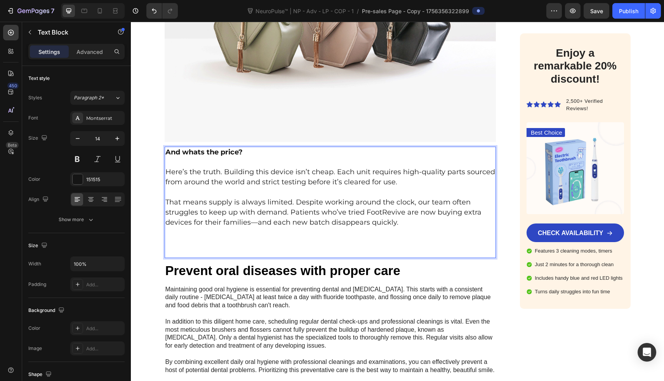
click at [293, 198] on span "That means supply is always limited. Despite working around the clock, our team…" at bounding box center [323, 212] width 316 height 29
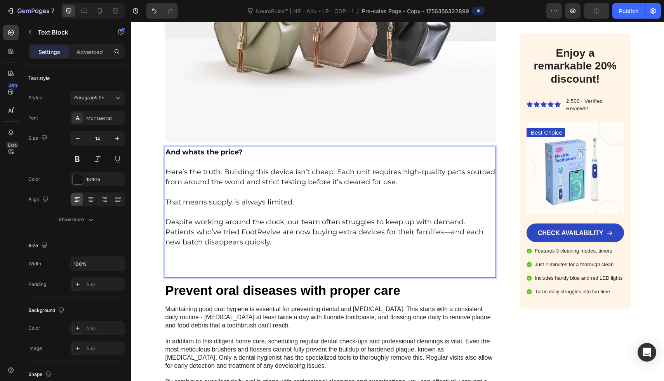
click at [463, 218] on span "Despite working around the clock, our team often struggles to keep up with dema…" at bounding box center [324, 232] width 318 height 29
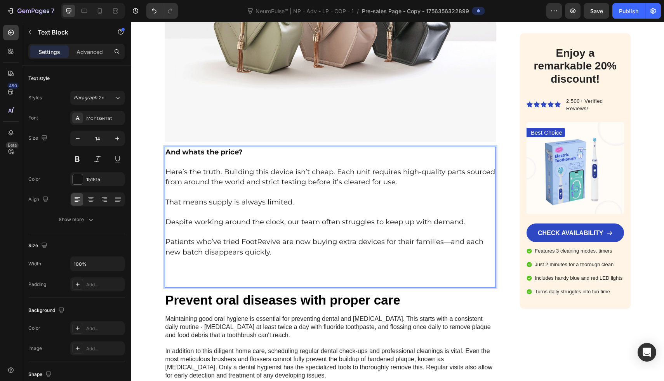
click at [261, 238] on span "Patients who’ve tried FootRevive are now buying extra devices for their familie…" at bounding box center [324, 247] width 318 height 19
click at [286, 277] on p "Rich Text Editor. Editing area: main" at bounding box center [330, 282] width 330 height 10
click at [286, 268] on p "Rich Text Editor. Editing area: main" at bounding box center [330, 273] width 330 height 10
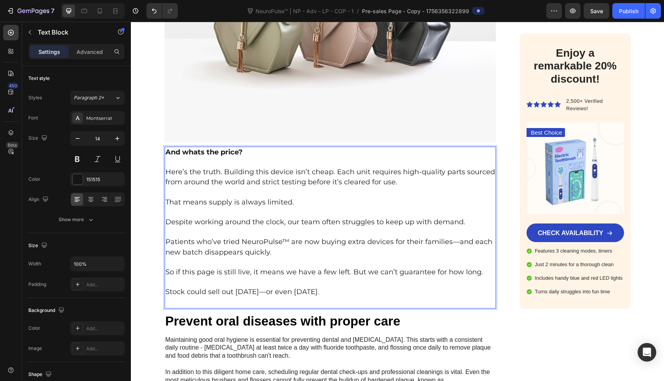
click at [290, 298] on p "Rich Text Editor. Editing area: main" at bounding box center [330, 303] width 330 height 10
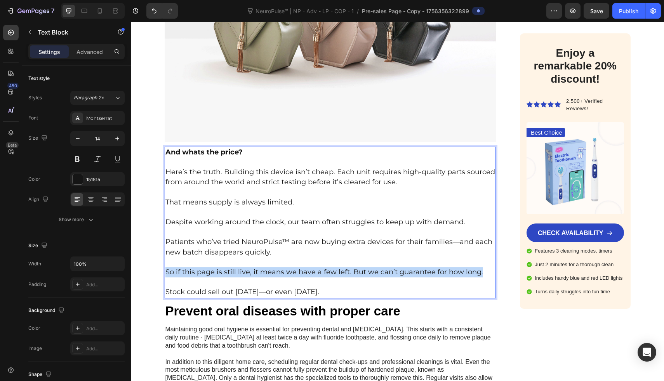
click at [483, 268] on p "So if this page is still live, it means we have a few left. But we can’t guaran…" at bounding box center [330, 273] width 330 height 10
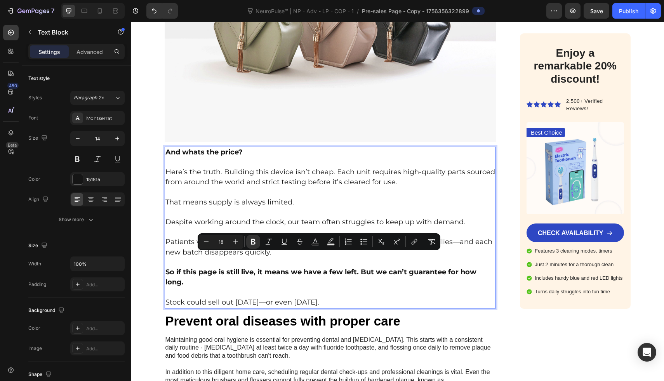
click at [338, 298] on p "Stock could sell out tomorrow—or even today." at bounding box center [330, 303] width 330 height 10
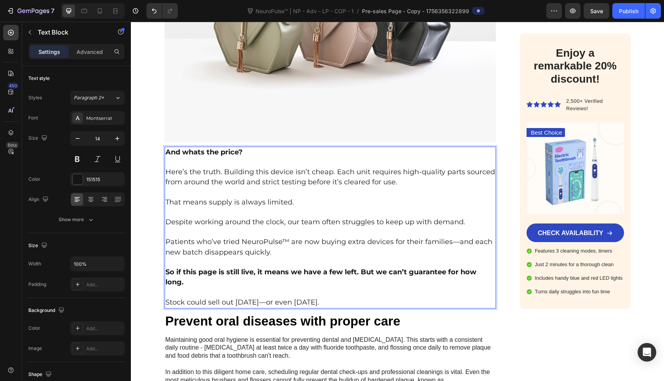
click at [275, 298] on span "Stock could sell out tomorrow—or even today." at bounding box center [242, 302] width 154 height 9
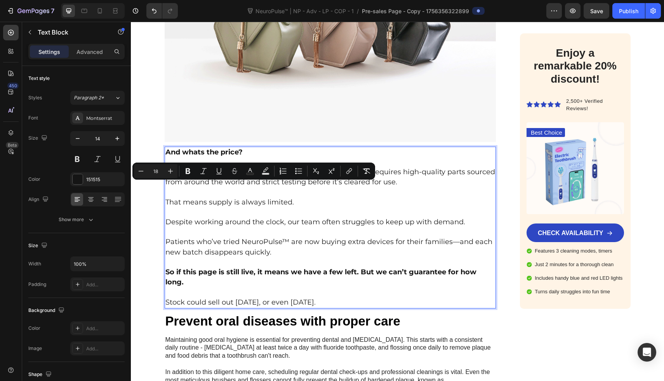
drag, startPoint x: 292, startPoint y: 188, endPoint x: 206, endPoint y: 188, distance: 85.9
click at [206, 198] on p "That means supply is always limited." at bounding box center [330, 203] width 330 height 10
click at [287, 218] on p "Despite working around the clock, our team often struggles to keep up with dema…" at bounding box center [330, 223] width 330 height 10
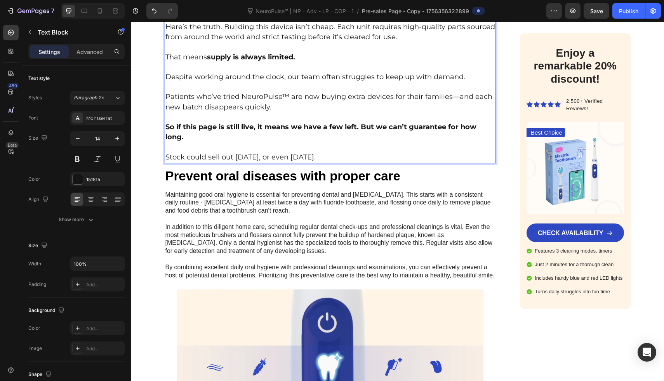
scroll to position [4705, 0]
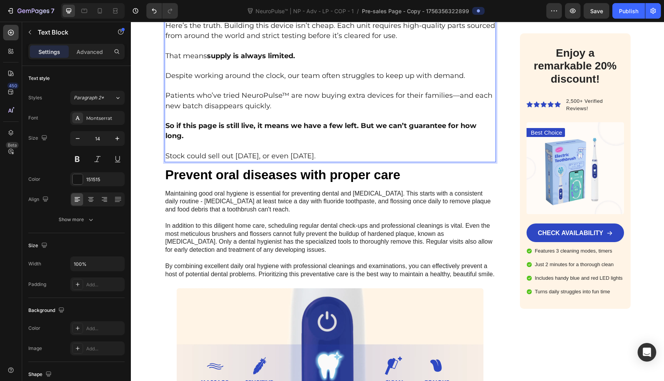
click at [327, 151] on p "Stock could sell out tomorrow, or even today." at bounding box center [330, 156] width 330 height 10
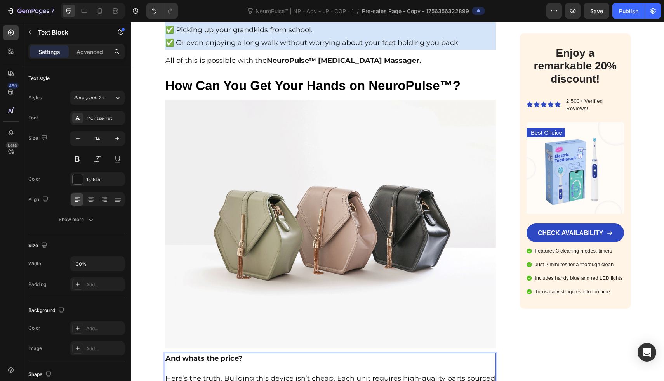
scroll to position [4337, 0]
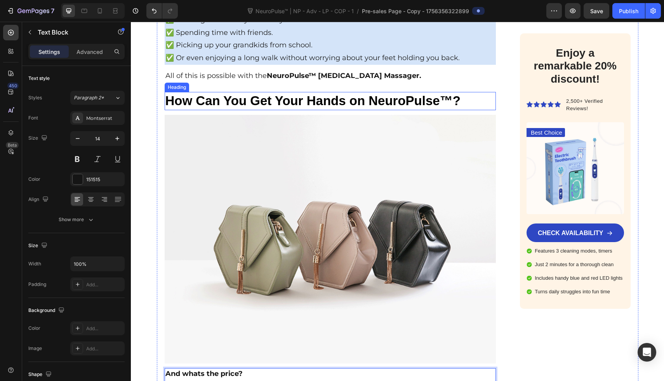
click at [238, 93] on p "How Can You Get Your Hands on NeuroPulse™?" at bounding box center [330, 101] width 330 height 17
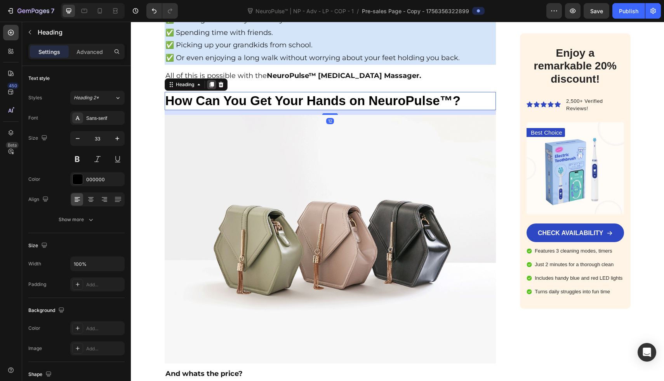
click at [207, 80] on div at bounding box center [211, 84] width 9 height 9
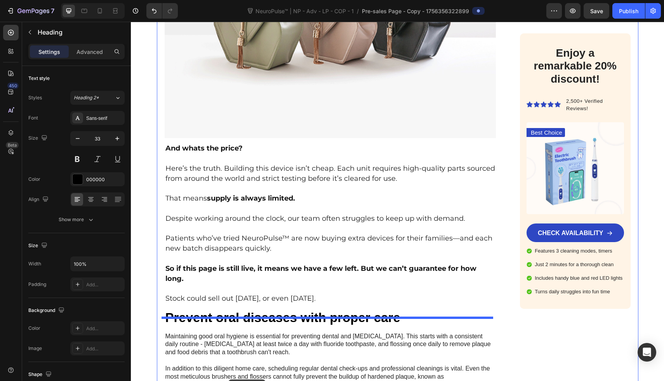
scroll to position [4632, 0]
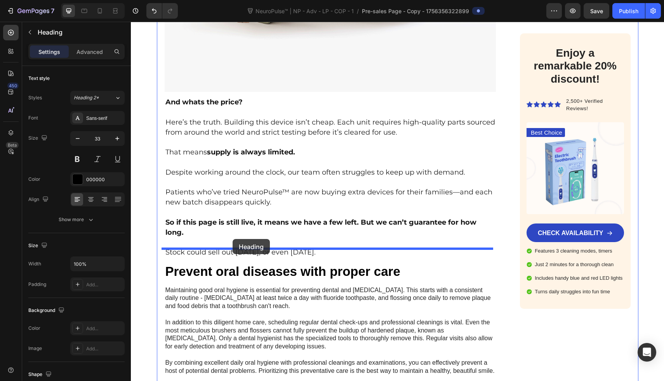
drag, startPoint x: 240, startPoint y: 109, endPoint x: 232, endPoint y: 247, distance: 138.9
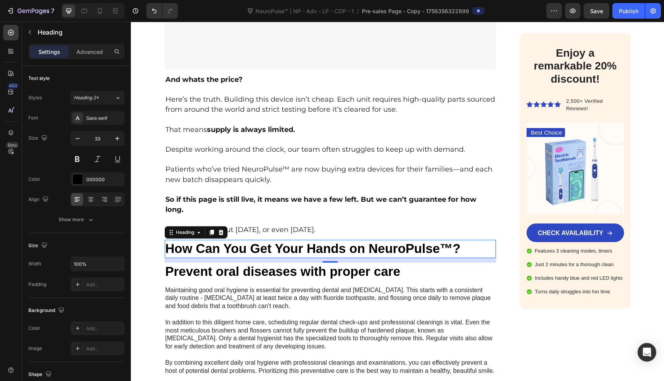
scroll to position [4609, 0]
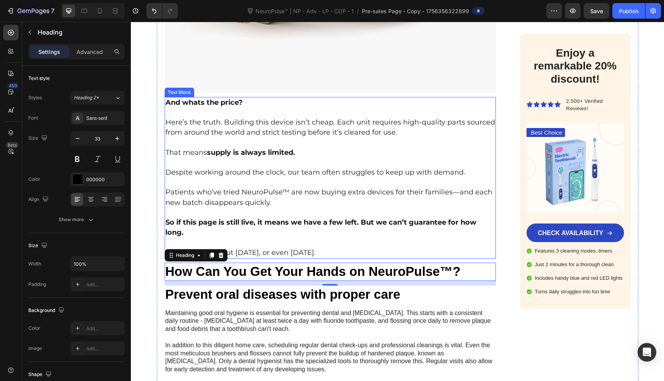
click at [263, 221] on p "So if this page is still live, it means we have a few left. But we can’t guaran…" at bounding box center [330, 228] width 330 height 20
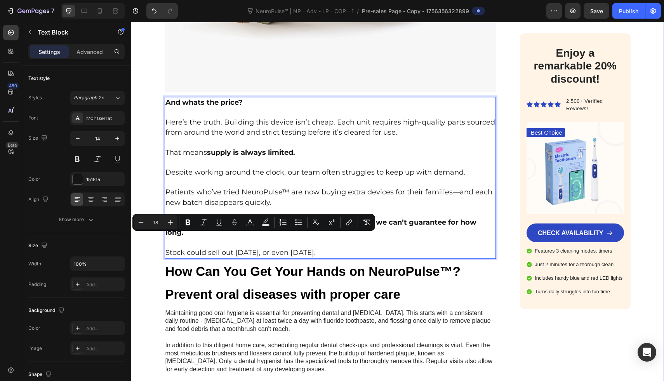
drag, startPoint x: 331, startPoint y: 239, endPoint x: 125, endPoint y: 239, distance: 205.5
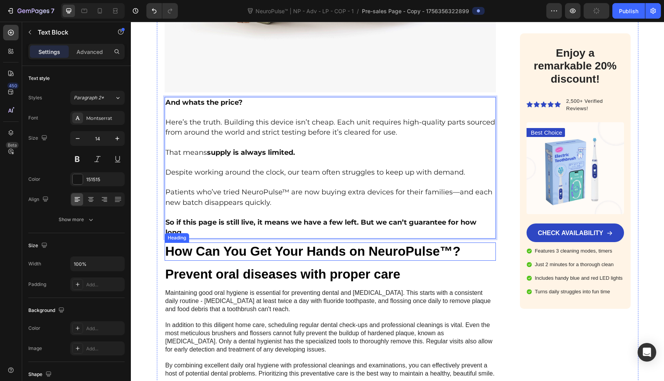
click at [242, 244] on p "How Can You Get Your Hands on NeuroPulse™?" at bounding box center [330, 252] width 330 height 17
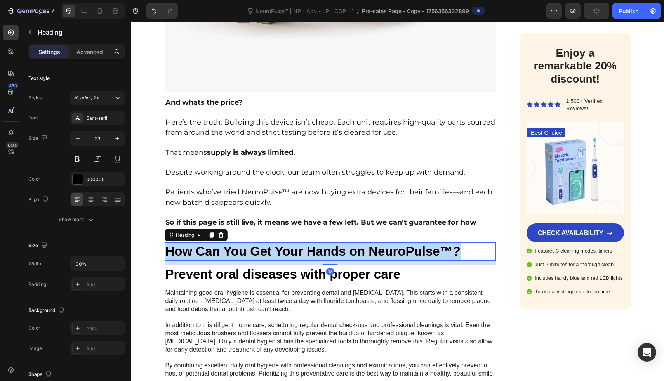
click at [242, 244] on p "How Can You Get Your Hands on NeuroPulse™?" at bounding box center [330, 252] width 330 height 17
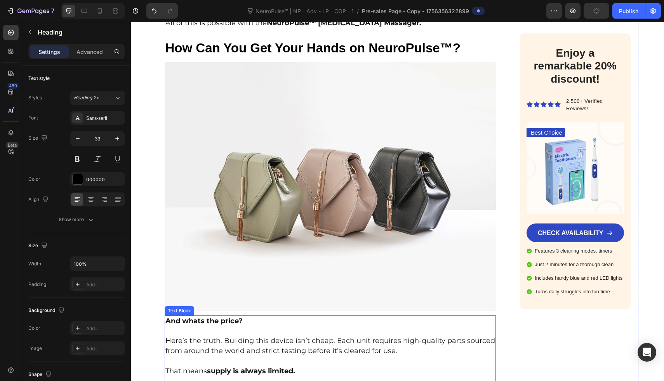
scroll to position [4364, 0]
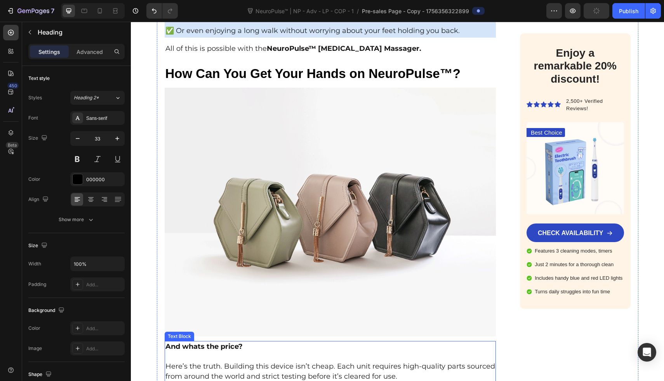
click at [229, 143] on img at bounding box center [331, 212] width 332 height 249
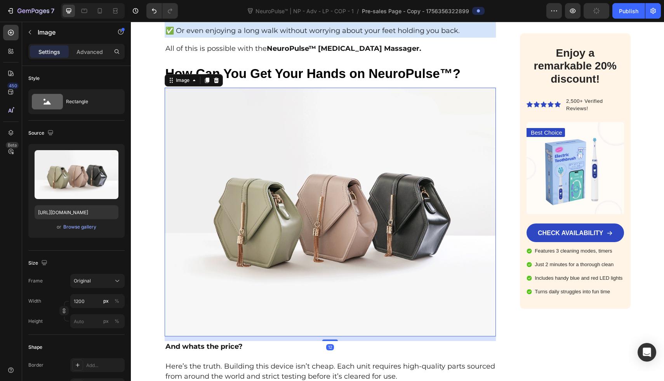
click at [204, 74] on div "Image" at bounding box center [194, 80] width 58 height 12
click at [205, 78] on icon at bounding box center [207, 80] width 4 height 5
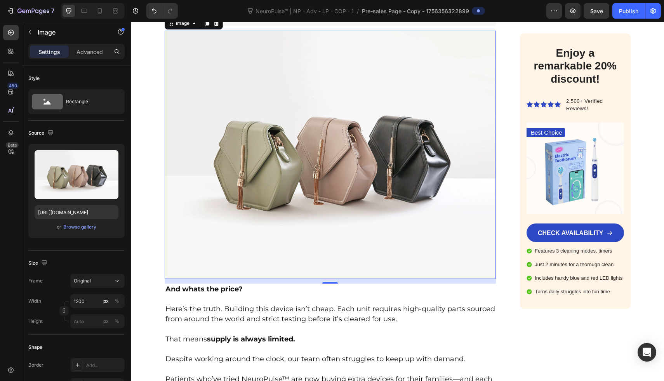
scroll to position [4749, 0]
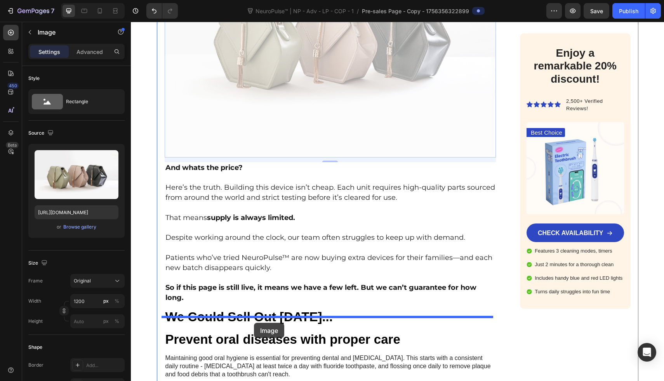
drag, startPoint x: 262, startPoint y: 122, endPoint x: 254, endPoint y: 323, distance: 201.8
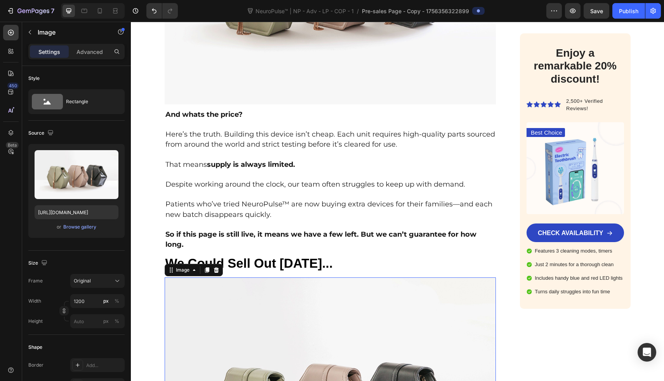
scroll to position [4570, 0]
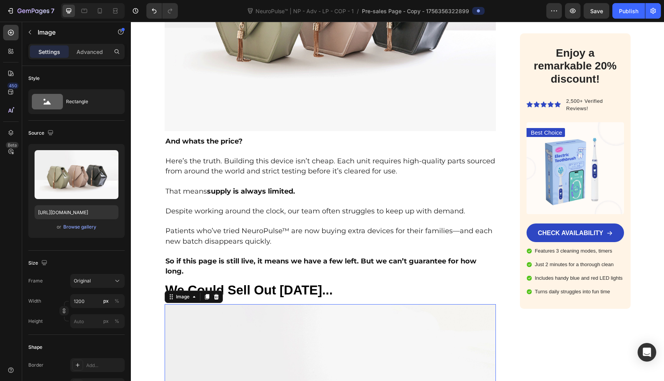
click at [273, 177] on p "Rich Text Editor. Editing area: main" at bounding box center [330, 182] width 330 height 10
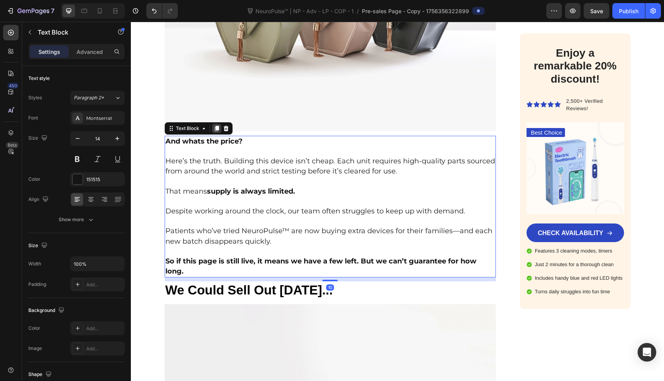
click at [214, 125] on icon at bounding box center [217, 128] width 6 height 6
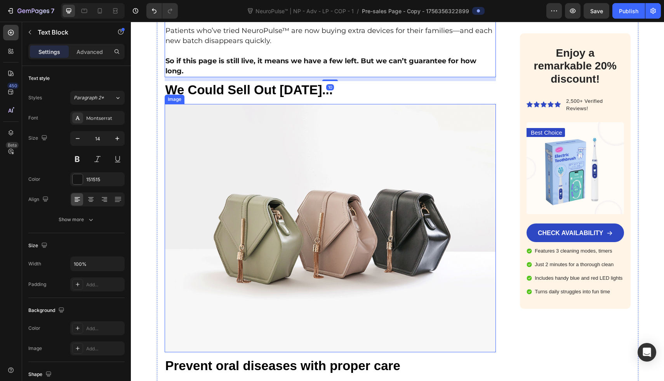
scroll to position [4924, 0]
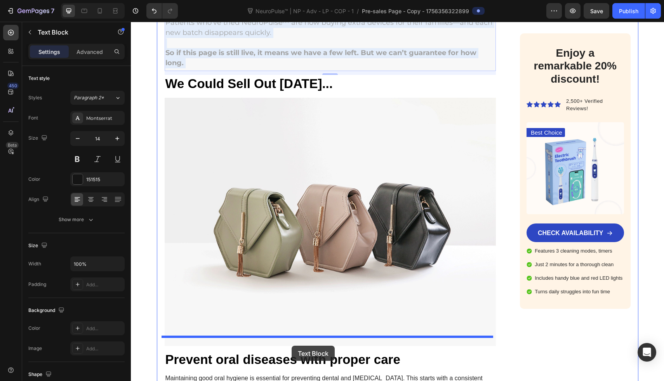
drag, startPoint x: 323, startPoint y: 51, endPoint x: 292, endPoint y: 346, distance: 296.9
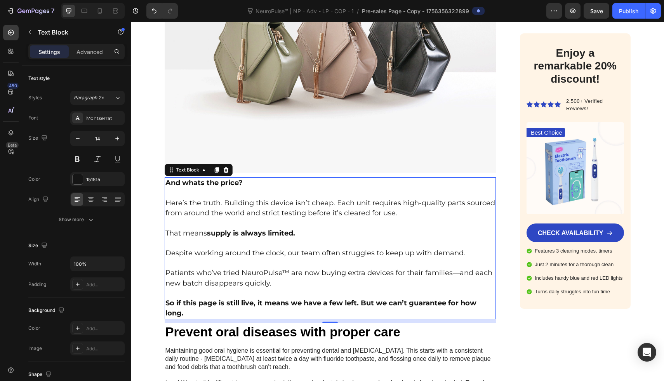
scroll to position [4952, 0]
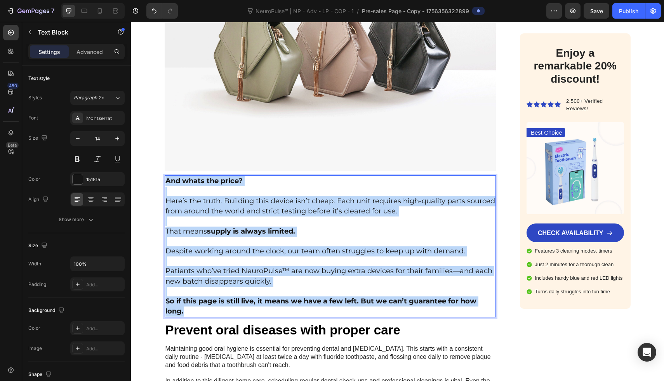
click at [165, 177] on strong "And whats the price?" at bounding box center [203, 181] width 77 height 9
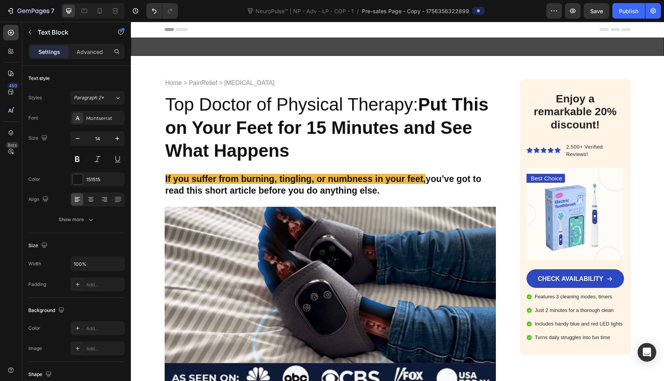
scroll to position [4952, 0]
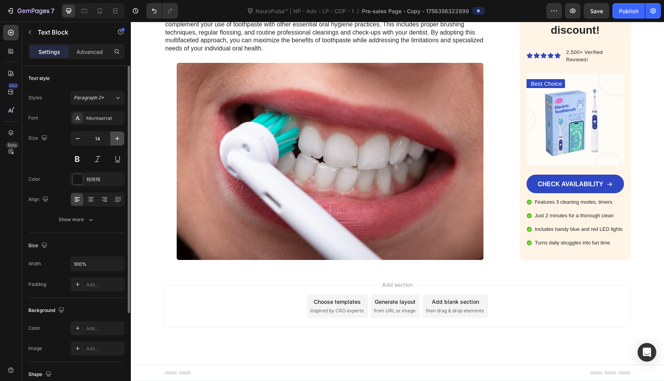
click at [117, 144] on button "button" at bounding box center [117, 139] width 14 height 14
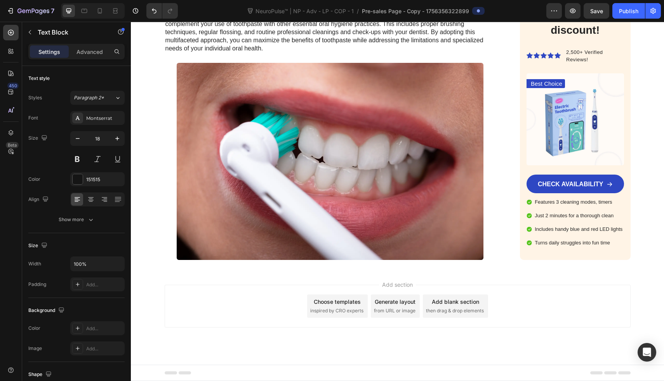
click at [156, 14] on icon "Undo/Redo" at bounding box center [154, 11] width 8 height 8
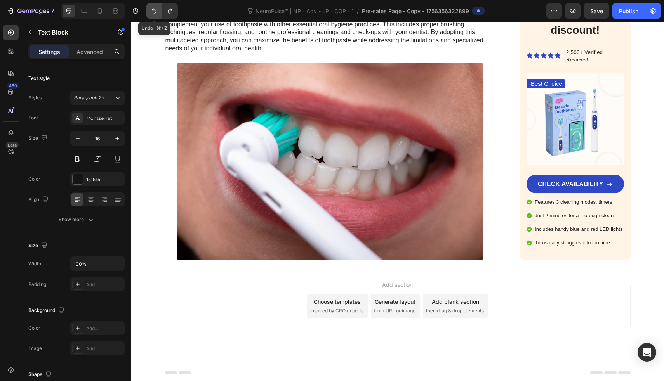
click at [156, 14] on icon "Undo/Redo" at bounding box center [154, 11] width 8 height 8
type input "14"
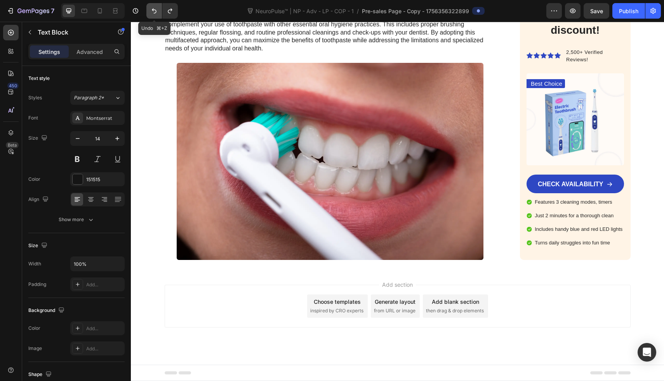
click at [156, 14] on icon "Undo/Redo" at bounding box center [154, 11] width 8 height 8
click at [155, 10] on icon "Undo/Redo" at bounding box center [154, 11] width 8 height 8
click at [171, 11] on icon "Undo/Redo" at bounding box center [170, 11] width 4 height 5
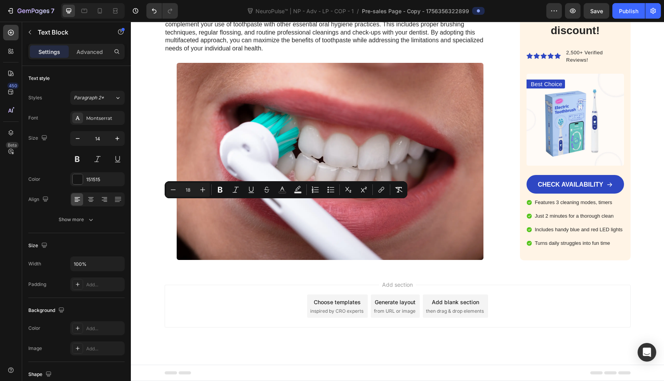
drag, startPoint x: 258, startPoint y: 206, endPoint x: 313, endPoint y: 207, distance: 56.0
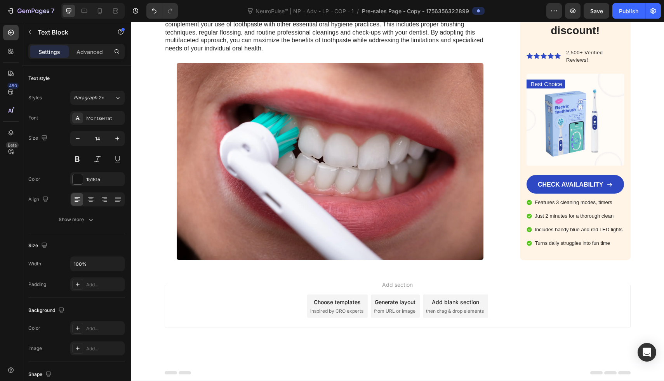
drag, startPoint x: 239, startPoint y: 205, endPoint x: 298, endPoint y: 205, distance: 58.7
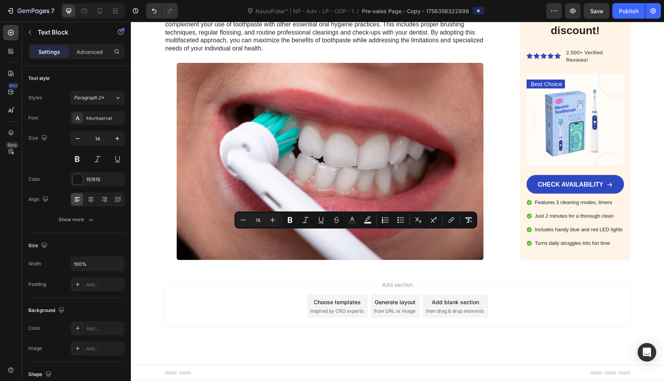
drag, startPoint x: 246, startPoint y: 237, endPoint x: 462, endPoint y: 250, distance: 216.8
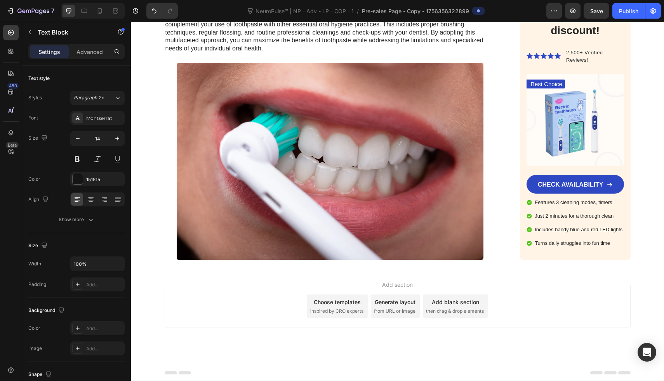
scroll to position [5012, 0]
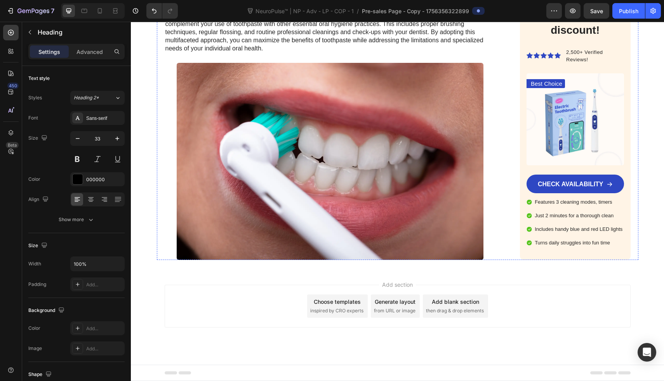
scroll to position [4823, 0]
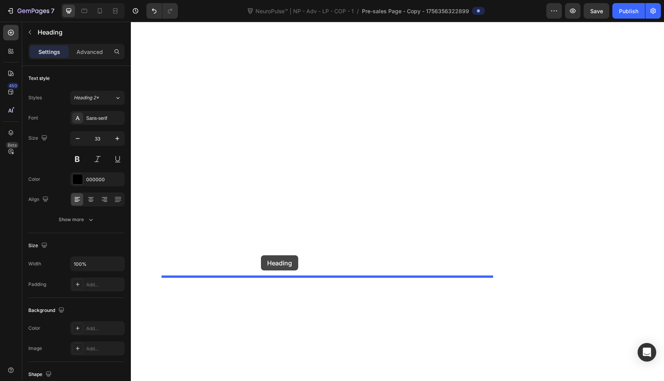
drag, startPoint x: 267, startPoint y: 45, endPoint x: 261, endPoint y: 256, distance: 211.0
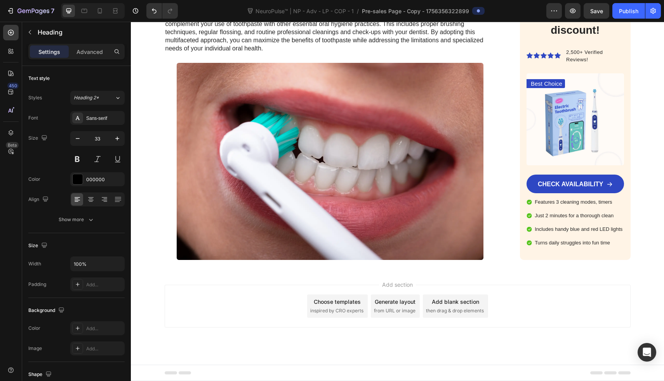
scroll to position [4761, 0]
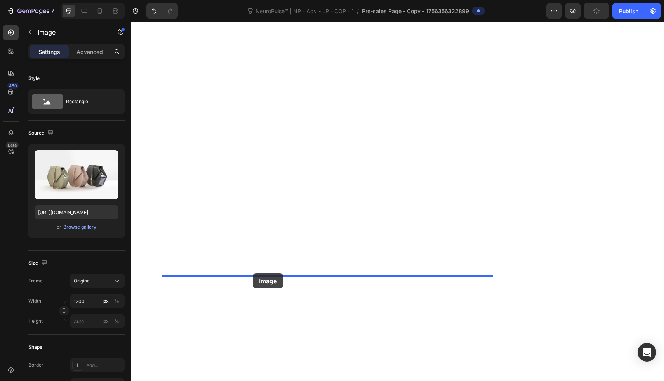
drag, startPoint x: 252, startPoint y: 133, endPoint x: 253, endPoint y: 273, distance: 140.6
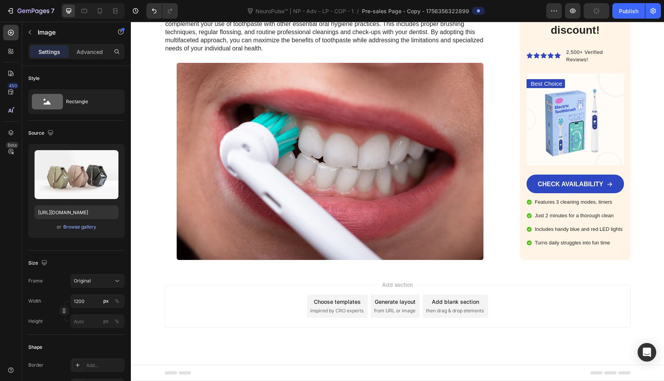
scroll to position [5038, 0]
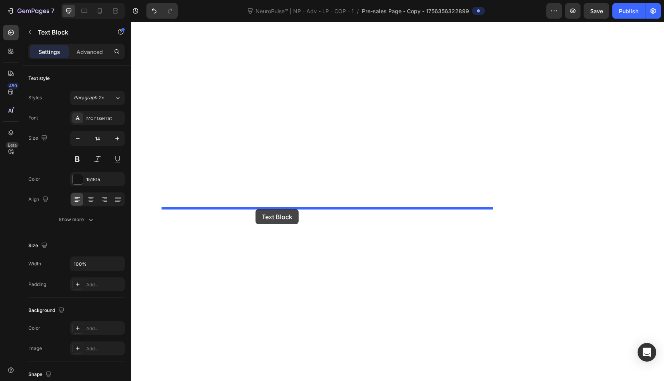
drag, startPoint x: 234, startPoint y: 109, endPoint x: 256, endPoint y: 209, distance: 102.5
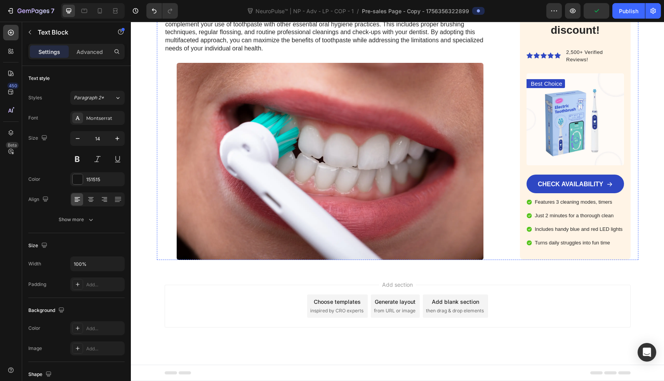
scroll to position [5196, 0]
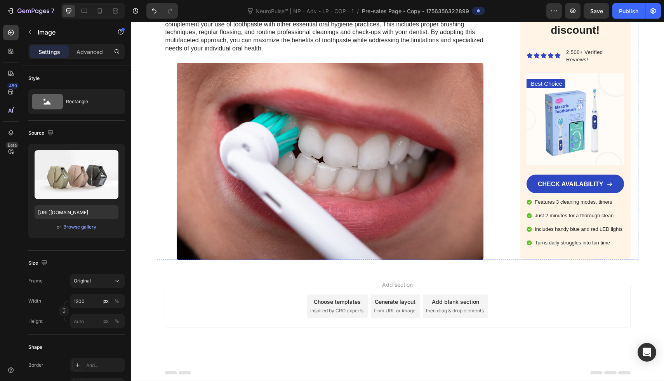
scroll to position [4184, 0]
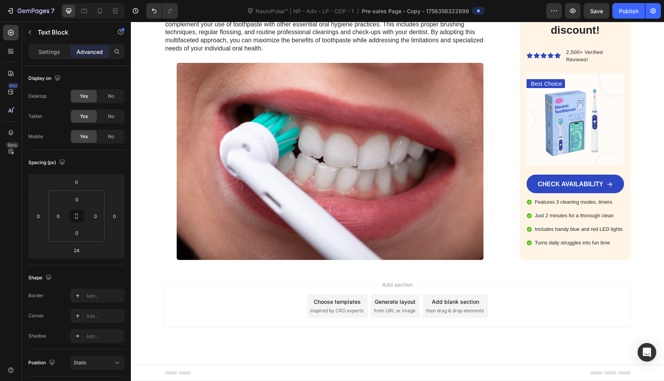
scroll to position [4630, 0]
drag, startPoint x: 332, startPoint y: 206, endPoint x: 332, endPoint y: 211, distance: 5.4
type input "24"
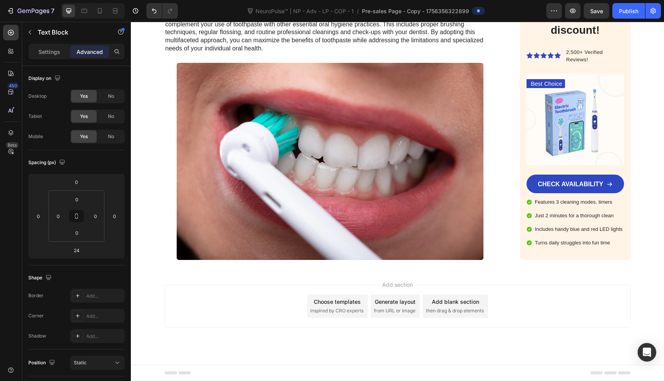
scroll to position [5111, 0]
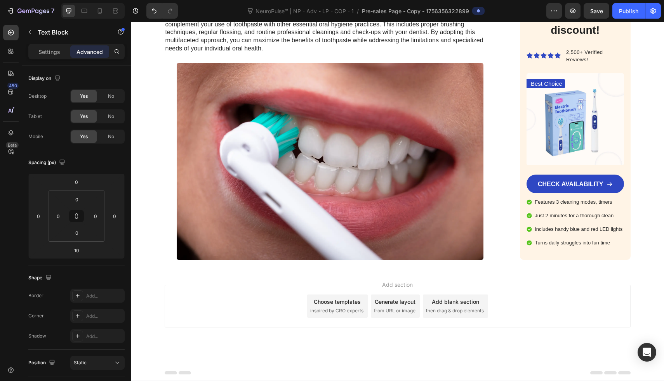
drag, startPoint x: 332, startPoint y: 176, endPoint x: 332, endPoint y: 181, distance: 5.1
type input "24"
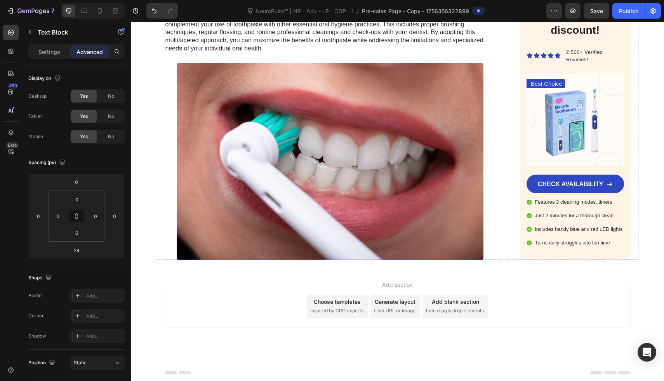
drag, startPoint x: 328, startPoint y: 183, endPoint x: 328, endPoint y: 188, distance: 5.4
type input "24"
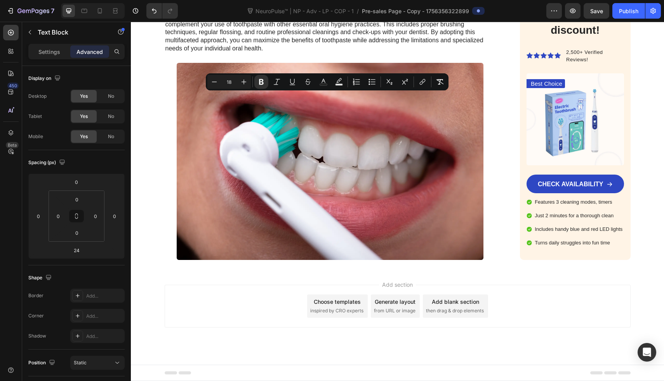
drag, startPoint x: 482, startPoint y: 252, endPoint x: 164, endPoint y: 94, distance: 355.6
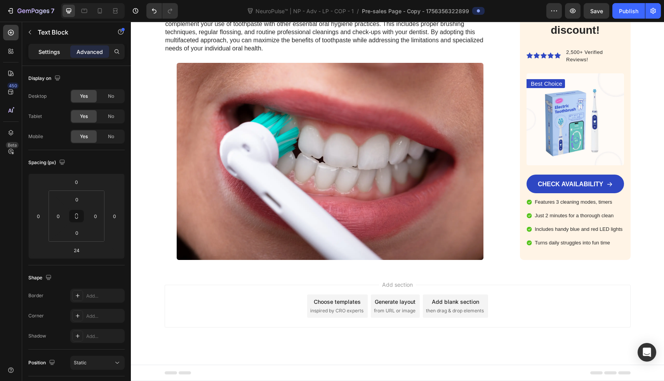
click at [68, 54] on div "Settings" at bounding box center [49, 51] width 39 height 12
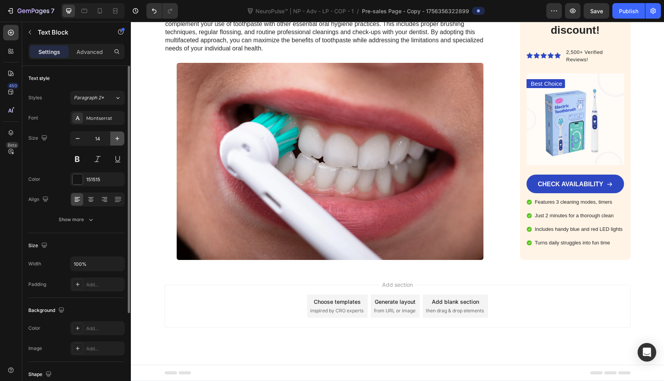
click at [118, 140] on icon "button" at bounding box center [117, 139] width 8 height 8
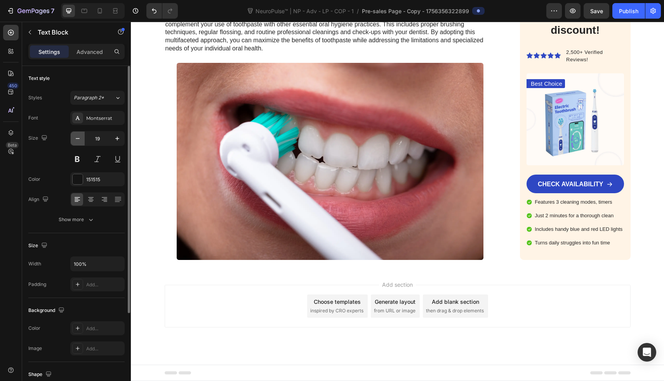
click at [77, 141] on icon "button" at bounding box center [78, 139] width 8 height 8
type input "18"
click at [153, 13] on icon "Undo/Redo" at bounding box center [154, 11] width 8 height 8
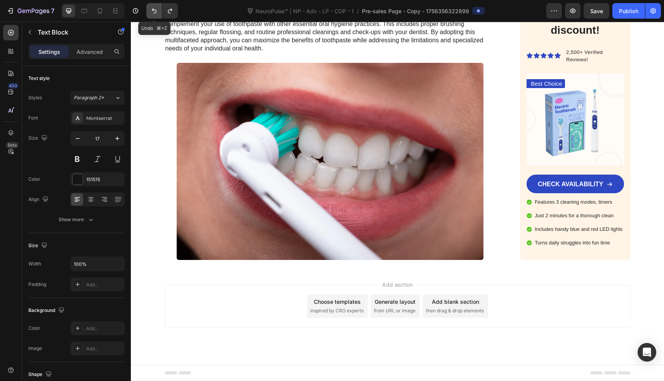
click at [153, 13] on icon "Undo/Redo" at bounding box center [154, 11] width 8 height 8
type input "14"
click at [153, 13] on icon "Undo/Redo" at bounding box center [154, 11] width 8 height 8
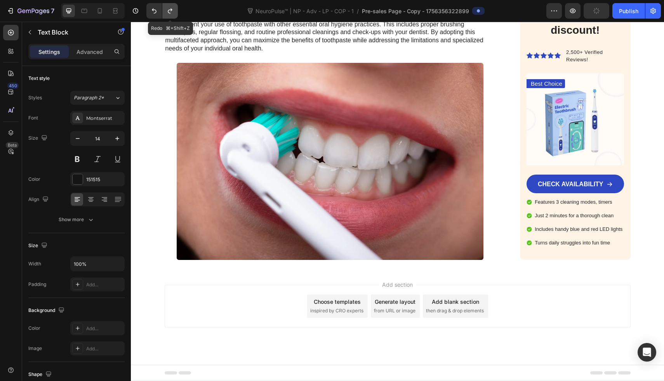
click at [166, 10] on button "Undo/Redo" at bounding box center [170, 11] width 16 height 16
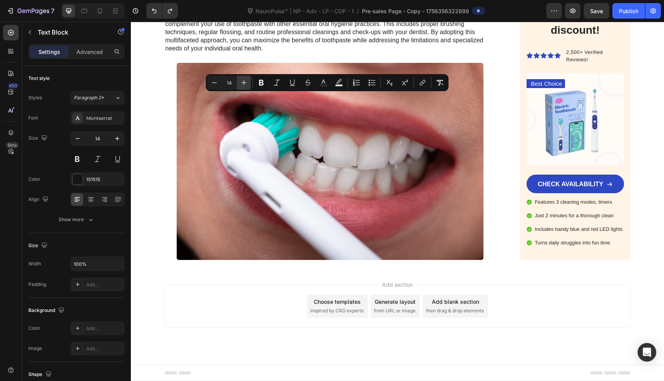
click at [243, 85] on icon "Editor contextual toolbar" at bounding box center [244, 83] width 8 height 8
type input "18"
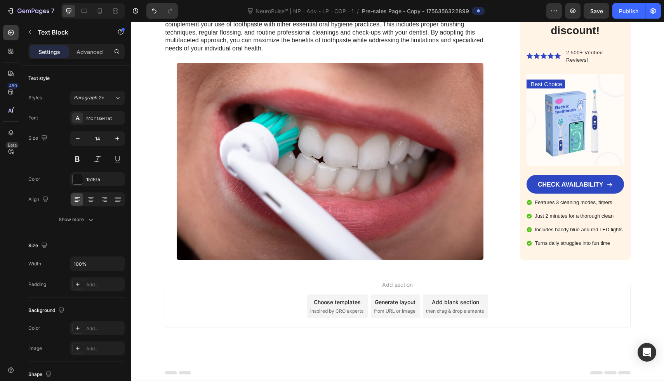
drag, startPoint x: 200, startPoint y: 99, endPoint x: 160, endPoint y: 99, distance: 40.0
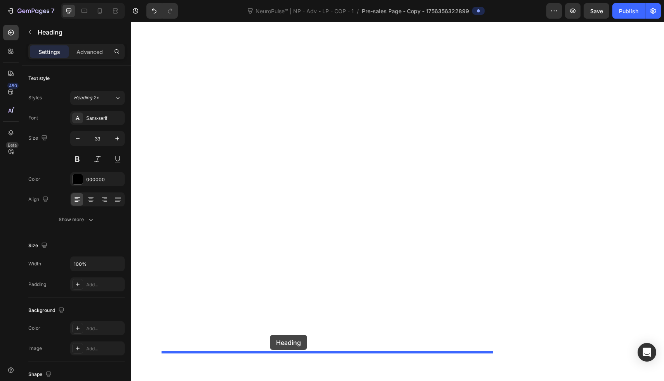
scroll to position [5530, 0]
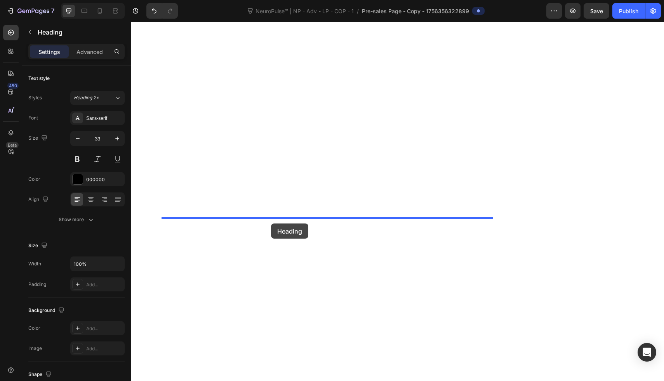
drag, startPoint x: 272, startPoint y: 145, endPoint x: 271, endPoint y: 224, distance: 79.2
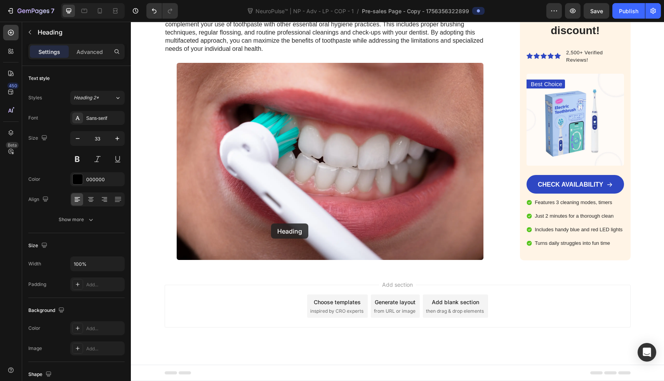
scroll to position [5490, 0]
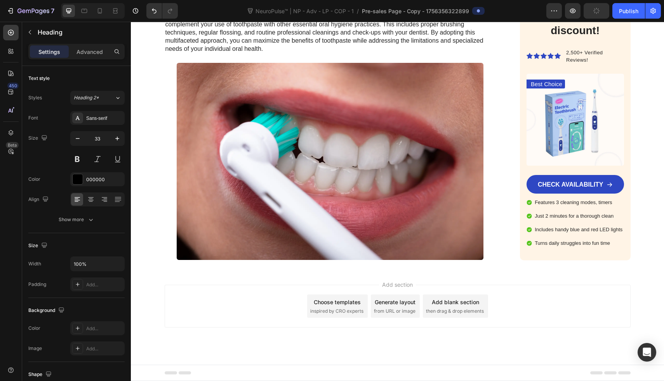
drag, startPoint x: 164, startPoint y: 224, endPoint x: 257, endPoint y: 225, distance: 93.2
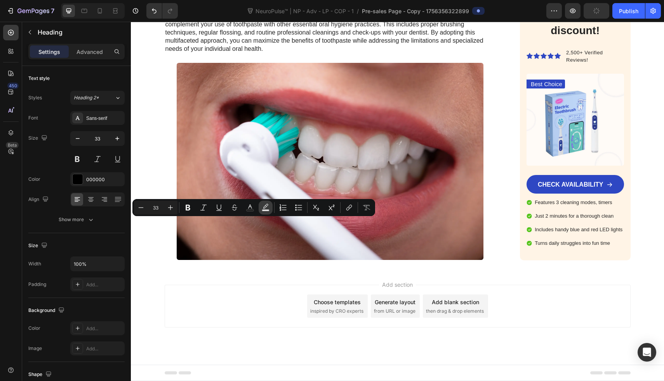
click at [265, 209] on icon "Editor contextual toolbar" at bounding box center [266, 208] width 8 height 8
type input "000000"
type input "77"
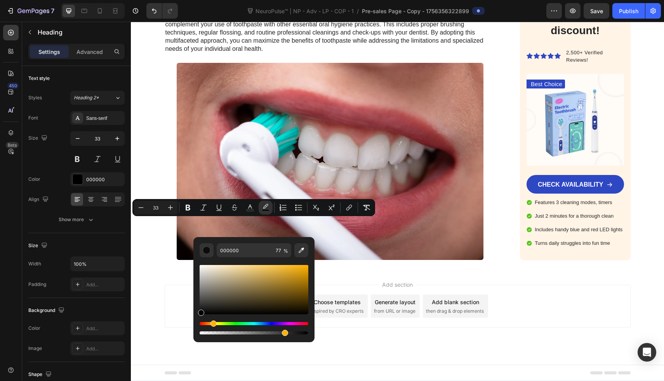
click at [212, 324] on div "Hue" at bounding box center [254, 323] width 109 height 3
drag, startPoint x: 301, startPoint y: 277, endPoint x: 309, endPoint y: 274, distance: 8.6
click at [309, 274] on div "000000 77 %" at bounding box center [253, 286] width 121 height 99
type input "CE8900"
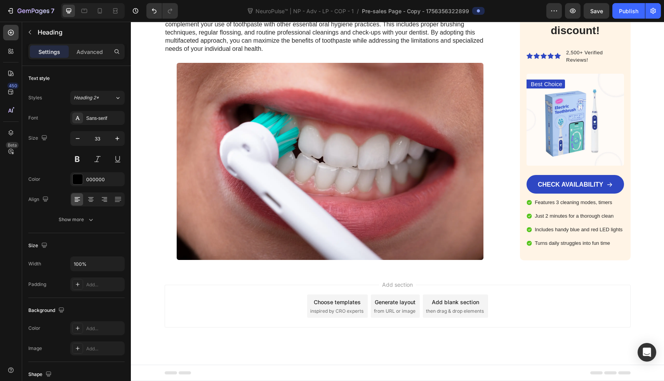
drag, startPoint x: 258, startPoint y: 231, endPoint x: 161, endPoint y: 230, distance: 96.3
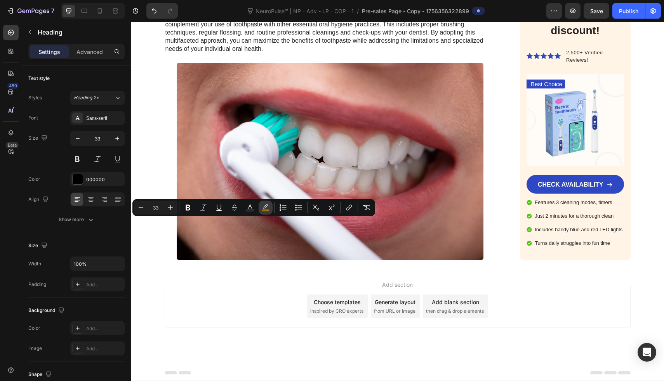
click at [268, 205] on icon "Editor contextual toolbar" at bounding box center [266, 208] width 8 height 8
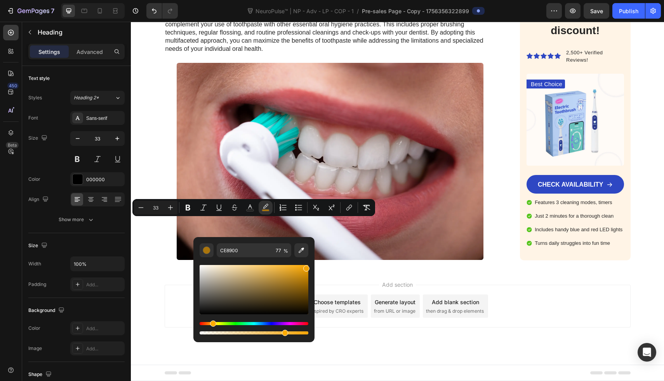
drag, startPoint x: 306, startPoint y: 275, endPoint x: 306, endPoint y: 267, distance: 8.2
click at [306, 267] on div "Editor contextual toolbar" at bounding box center [306, 269] width 6 height 6
type input "F4A507"
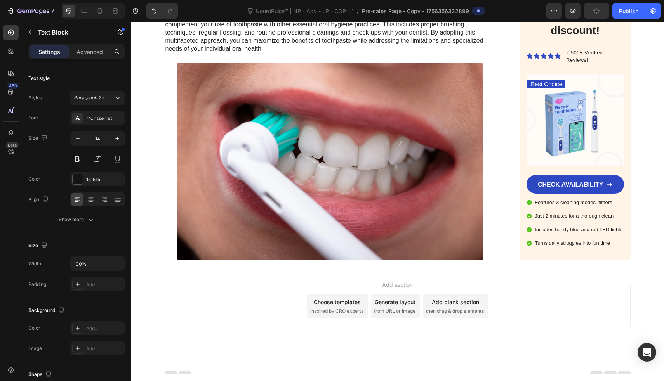
scroll to position [5614, 0]
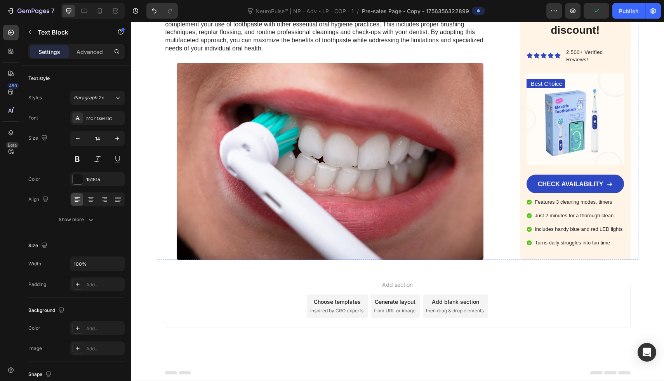
scroll to position [5599, 0]
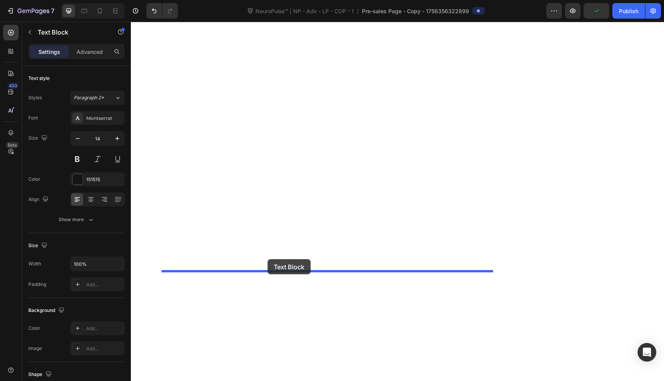
drag, startPoint x: 287, startPoint y: 172, endPoint x: 268, endPoint y: 259, distance: 89.6
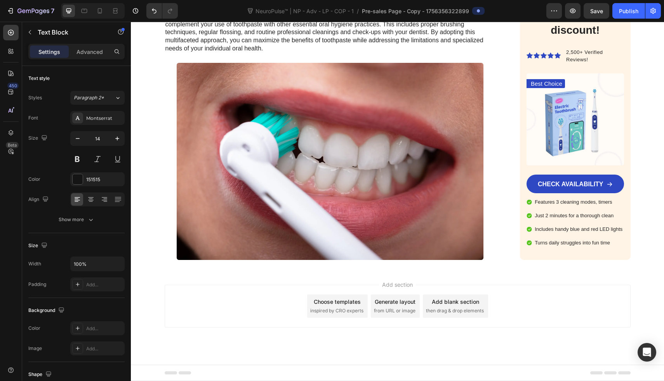
scroll to position [5349, 0]
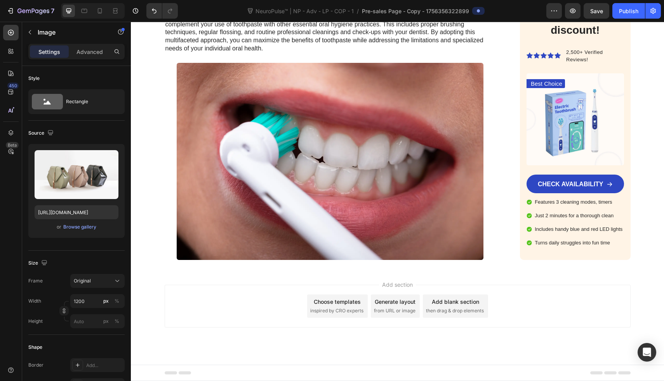
scroll to position [5598, 0]
click at [30, 31] on icon "button" at bounding box center [30, 32] width 6 height 6
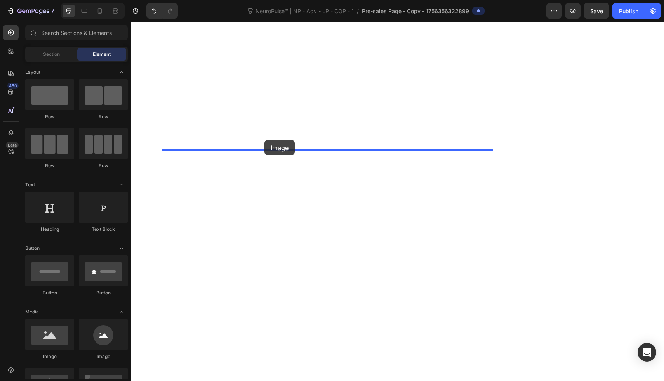
drag, startPoint x: 178, startPoint y: 360, endPoint x: 265, endPoint y: 140, distance: 236.0
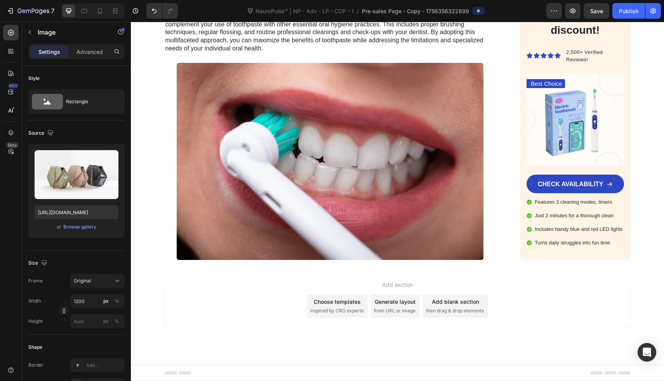
scroll to position [5857, 0]
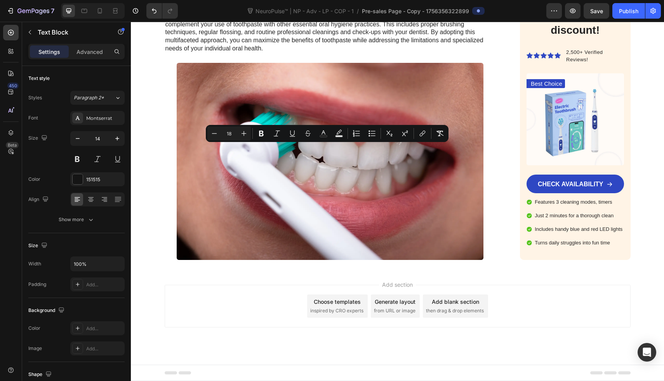
type input "14"
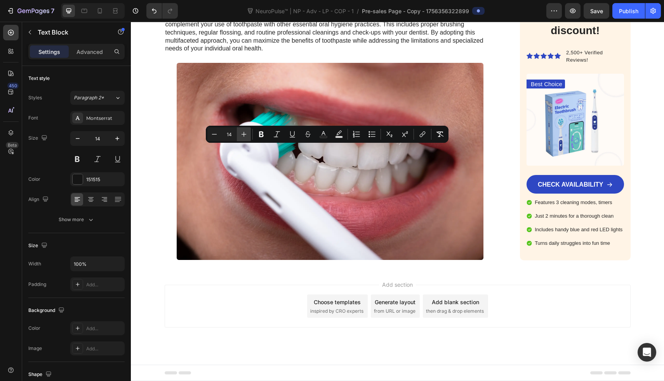
click at [243, 135] on icon "Editor contextual toolbar" at bounding box center [244, 135] width 8 height 8
type input "18"
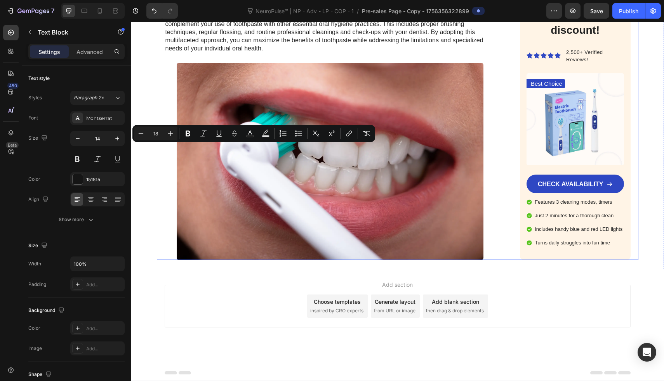
drag, startPoint x: 206, startPoint y: 150, endPoint x: 160, endPoint y: 150, distance: 45.4
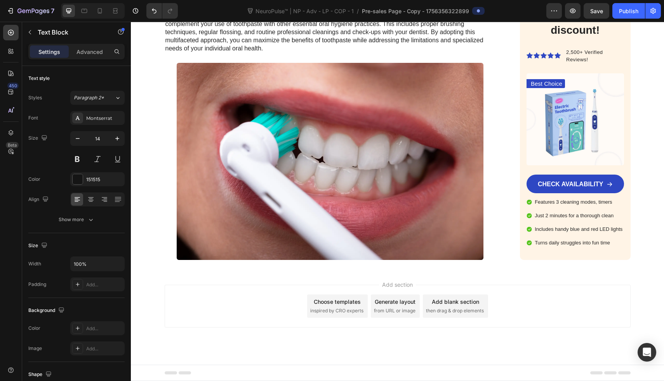
drag, startPoint x: 286, startPoint y: 202, endPoint x: 162, endPoint y: 200, distance: 123.9
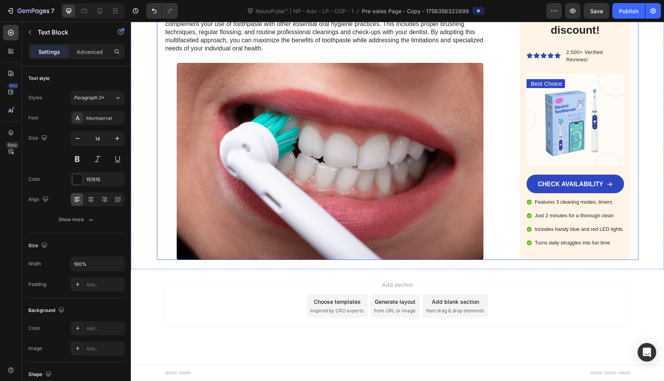
scroll to position [5986, 0]
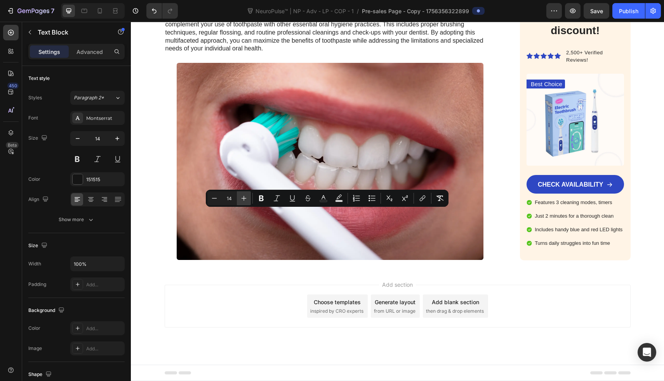
click at [241, 200] on icon "Editor contextual toolbar" at bounding box center [244, 199] width 8 height 8
type input "18"
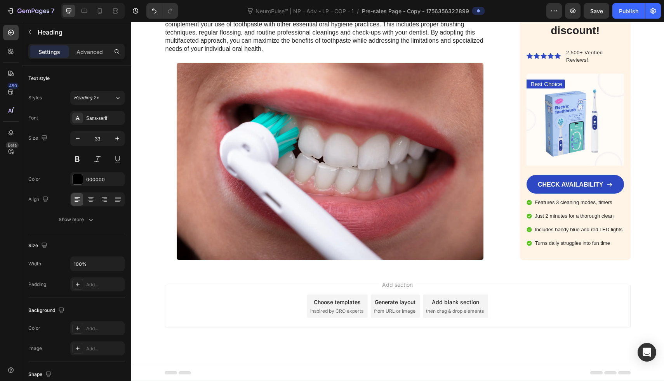
drag, startPoint x: 254, startPoint y: 286, endPoint x: 287, endPoint y: 43, distance: 244.6
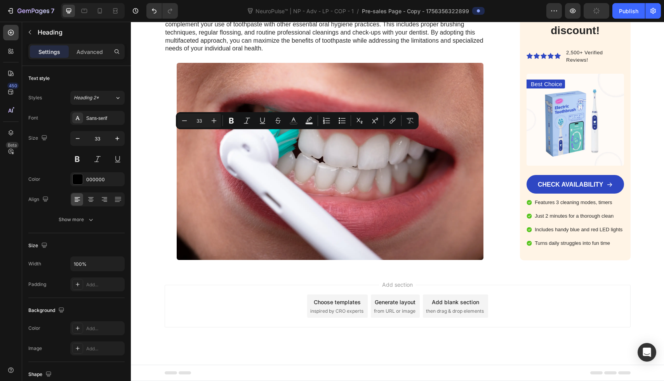
scroll to position [5612, 0]
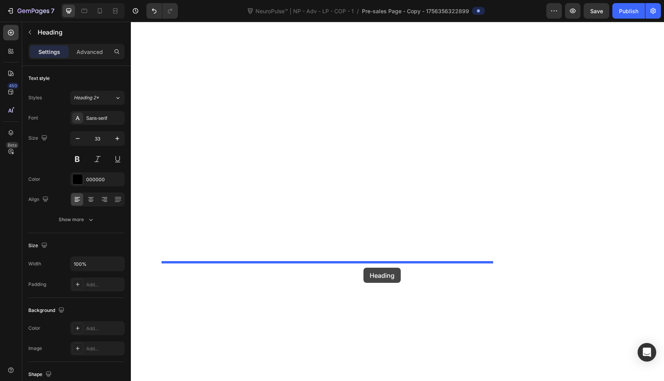
drag, startPoint x: 434, startPoint y: 152, endPoint x: 364, endPoint y: 268, distance: 135.2
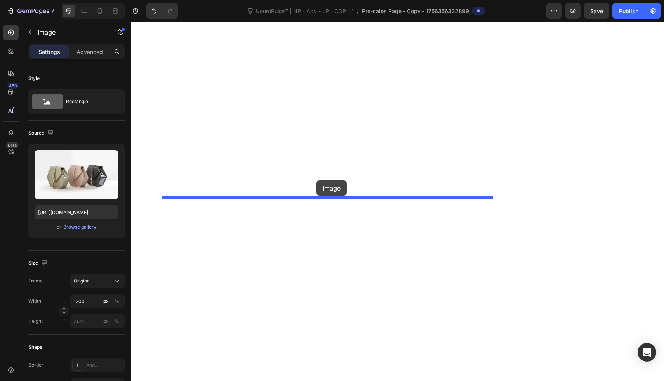
drag, startPoint x: 341, startPoint y: 143, endPoint x: 317, endPoint y: 181, distance: 44.9
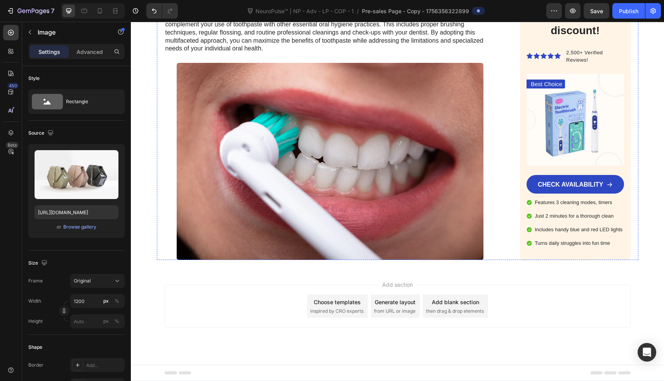
scroll to position [5903, 0]
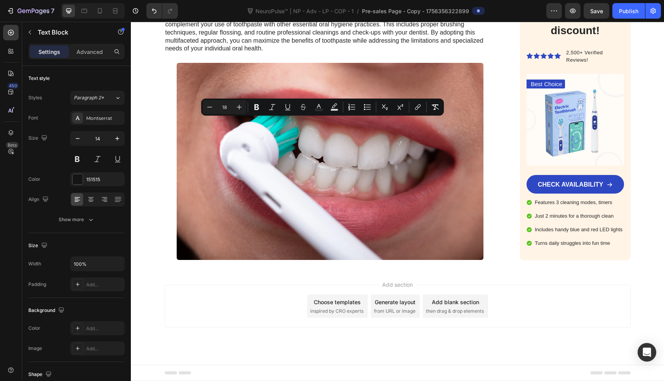
drag, startPoint x: 270, startPoint y: 137, endPoint x: 167, endPoint y: 125, distance: 104.0
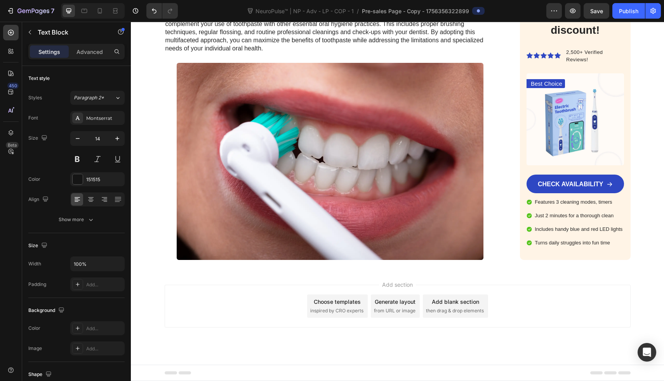
scroll to position [6217, 0]
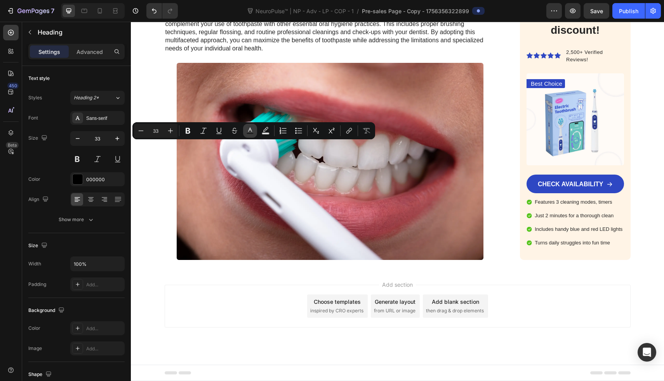
click at [249, 125] on button "Text Color" at bounding box center [250, 131] width 14 height 14
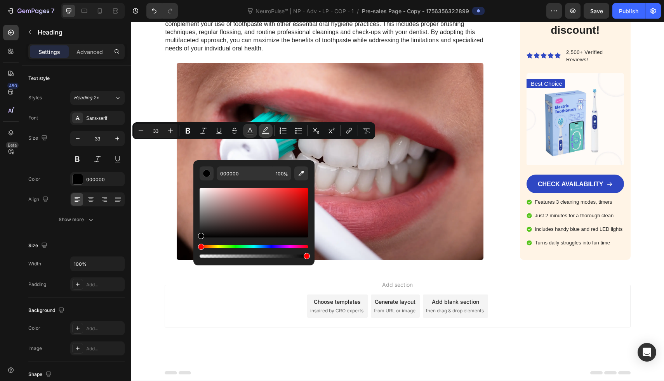
click at [265, 131] on icon "Editor contextual toolbar" at bounding box center [266, 131] width 8 height 8
click at [215, 247] on div "Hue" at bounding box center [254, 247] width 109 height 3
click at [211, 247] on div "Hue" at bounding box center [254, 247] width 109 height 3
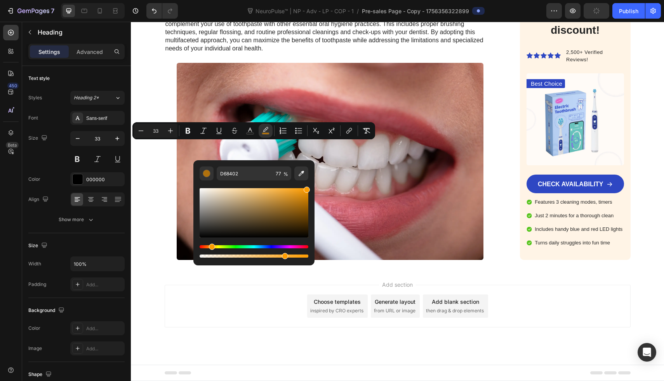
drag, startPoint x: 289, startPoint y: 202, endPoint x: 184, endPoint y: 157, distance: 114.2
click at [313, 165] on div "D68402 77 %" at bounding box center [253, 209] width 121 height 99
type input "FF9D00"
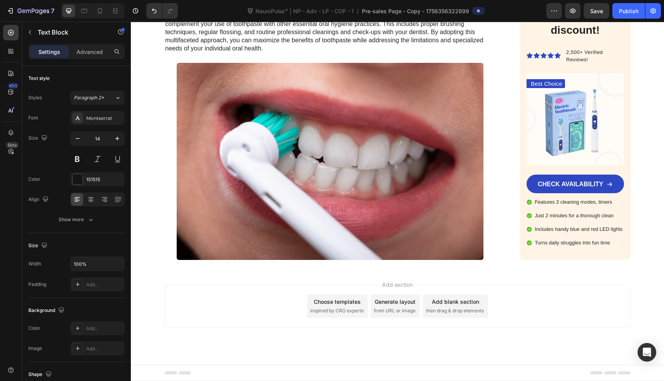
scroll to position [6254, 0]
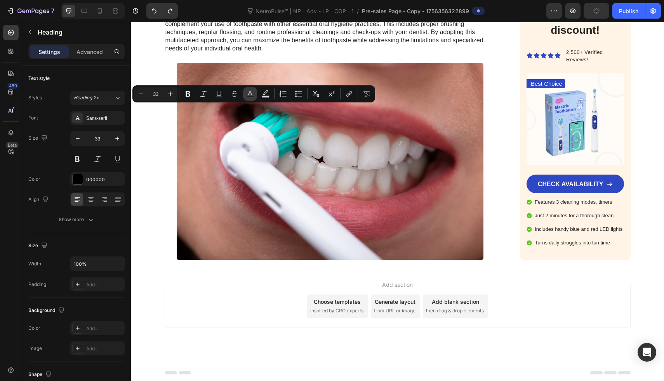
click at [249, 95] on icon "Editor contextual toolbar" at bounding box center [250, 94] width 8 height 8
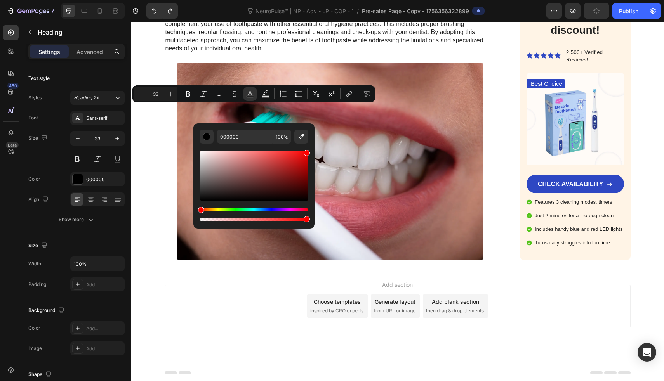
drag, startPoint x: 384, startPoint y: 205, endPoint x: 334, endPoint y: 130, distance: 90.6
type input "FF0000"
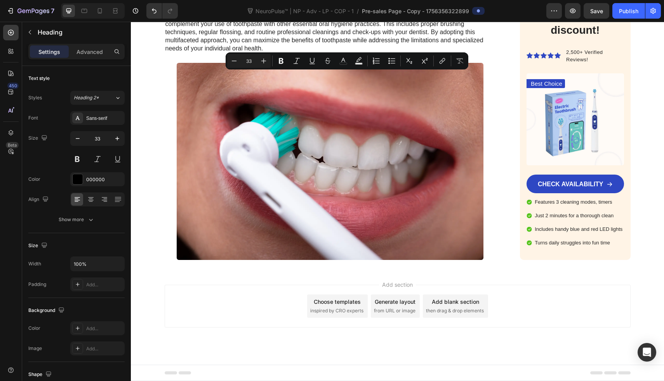
drag, startPoint x: 284, startPoint y: 78, endPoint x: 411, endPoint y: 82, distance: 127.1
click at [352, 57] on div "Minus 33 Plus Bold Italic Underline Strikethrough color Text Background Color N…" at bounding box center [347, 61] width 240 height 14
click at [358, 58] on icon "Editor contextual toolbar" at bounding box center [359, 61] width 8 height 8
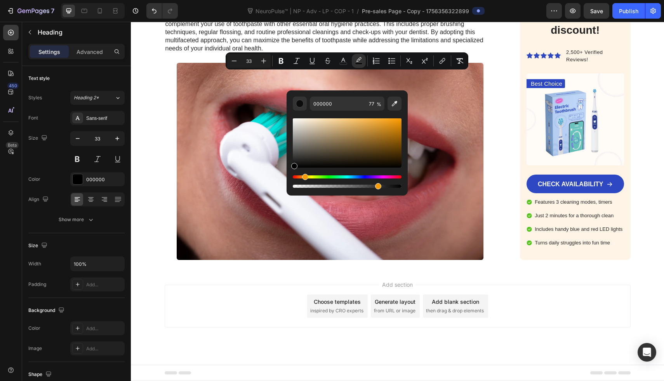
click at [304, 176] on div "Hue" at bounding box center [347, 177] width 109 height 3
type input "FF9D00"
drag, startPoint x: 506, startPoint y: 152, endPoint x: 412, endPoint y: 110, distance: 103.1
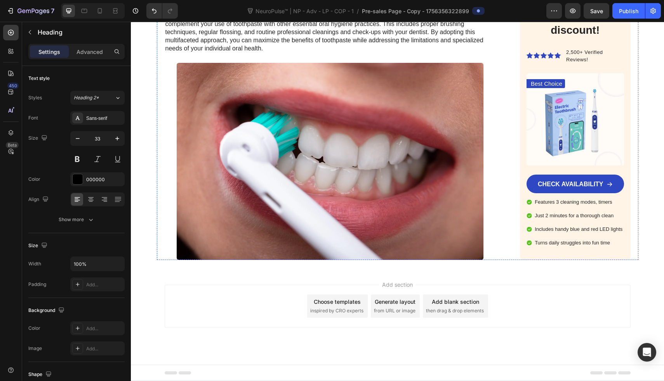
scroll to position [5974, 0]
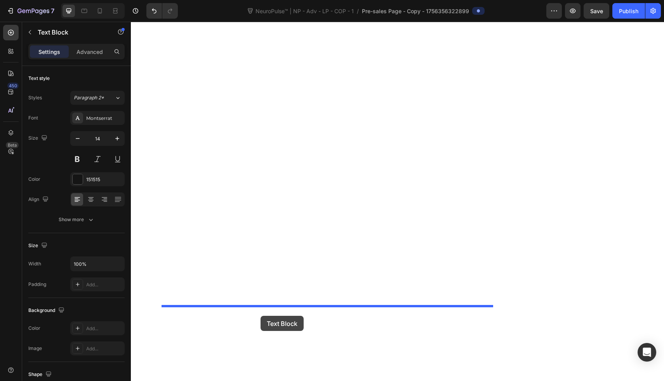
drag, startPoint x: 301, startPoint y: 56, endPoint x: 261, endPoint y: 309, distance: 256.1
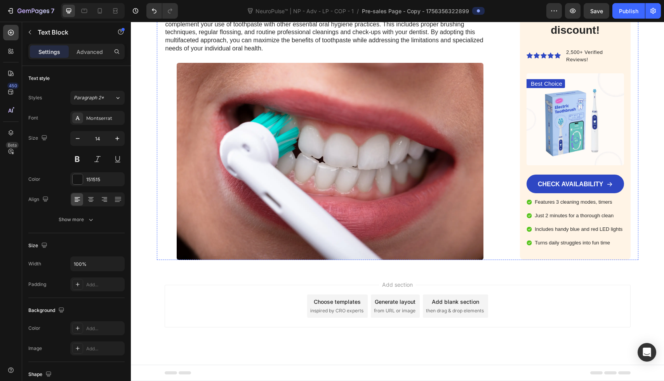
scroll to position [6558, 0]
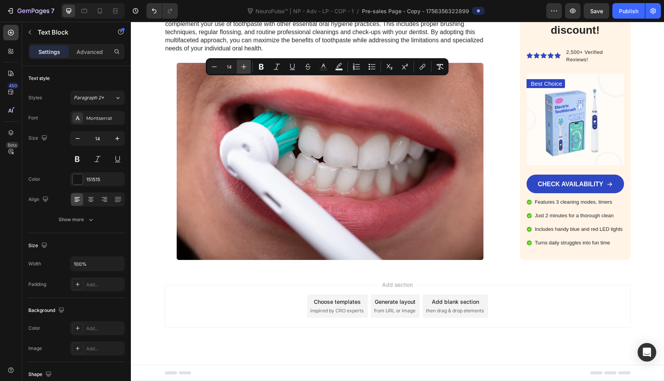
click at [246, 68] on icon "Editor contextual toolbar" at bounding box center [244, 67] width 8 height 8
type input "18"
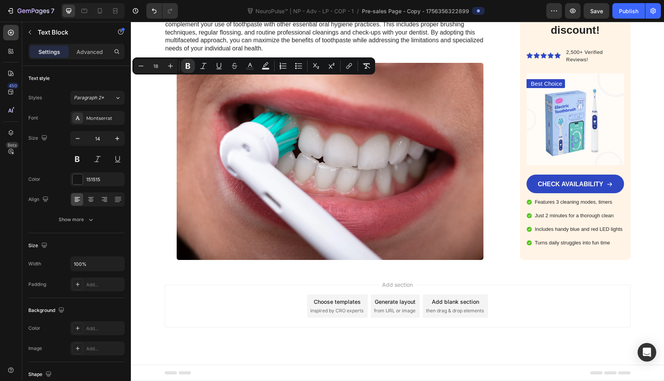
drag, startPoint x: 226, startPoint y: 81, endPoint x: 201, endPoint y: 81, distance: 24.5
click at [262, 67] on icon "Editor contextual toolbar" at bounding box center [266, 66] width 8 height 8
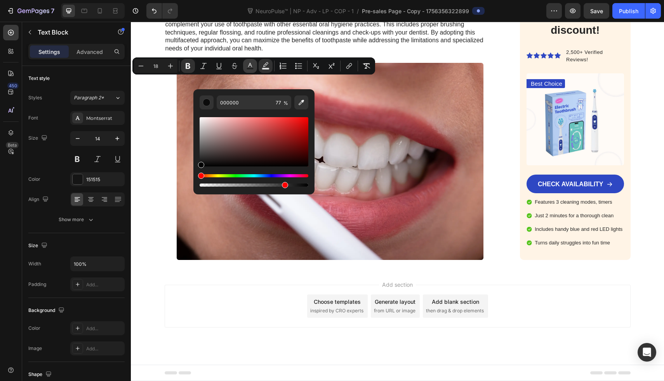
click at [248, 69] on rect "Editor contextual toolbar" at bounding box center [250, 69] width 7 height 2
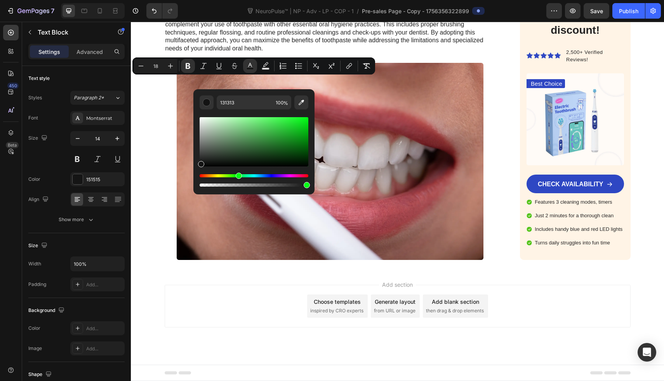
click at [236, 174] on div "Hue" at bounding box center [254, 175] width 109 height 3
type input "02A800"
drag, startPoint x: 287, startPoint y: 141, endPoint x: 312, endPoint y: 134, distance: 25.8
click at [312, 134] on div "02A800 100 %" at bounding box center [253, 138] width 121 height 99
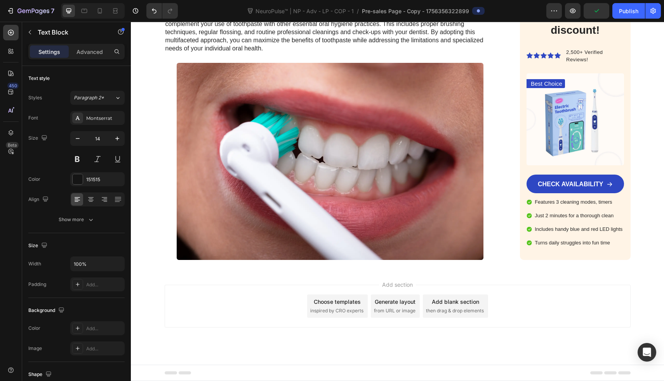
drag, startPoint x: 233, startPoint y: 124, endPoint x: 352, endPoint y: 123, distance: 119.6
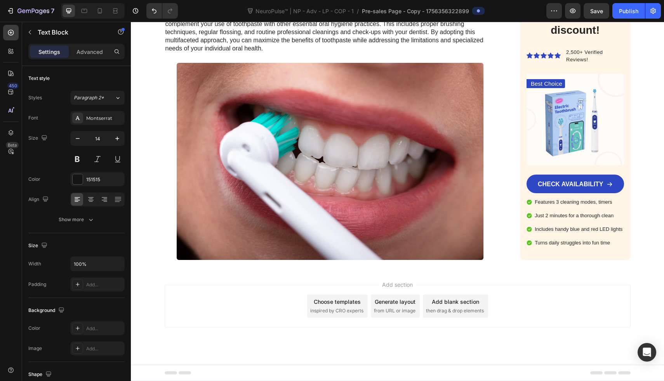
scroll to position [6584, 0]
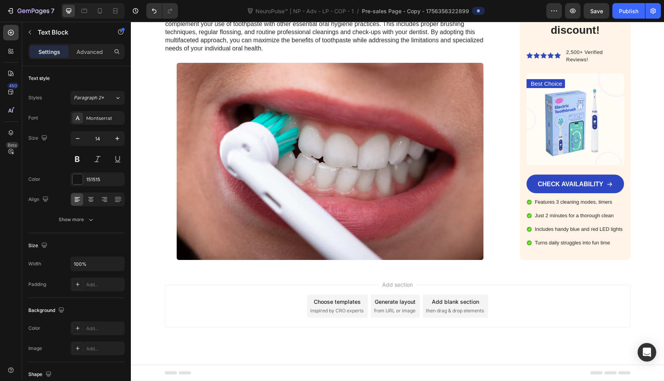
scroll to position [6648, 0]
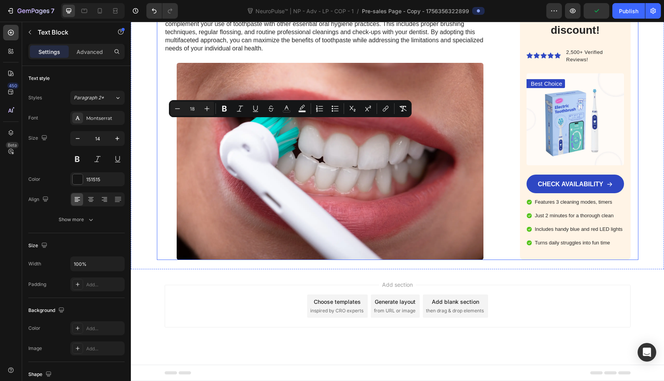
drag, startPoint x: 431, startPoint y: 127, endPoint x: 157, endPoint y: 122, distance: 273.5
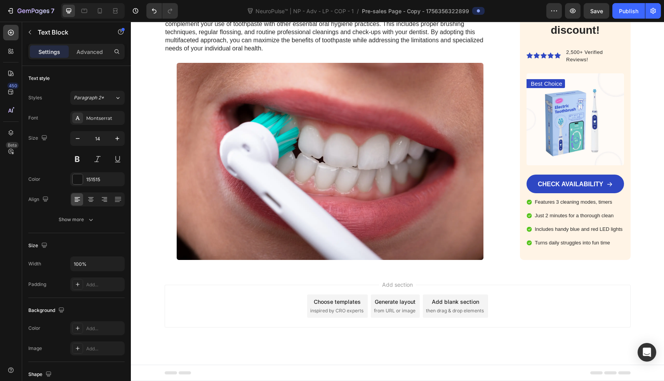
drag, startPoint x: 240, startPoint y: 145, endPoint x: 480, endPoint y: 143, distance: 239.7
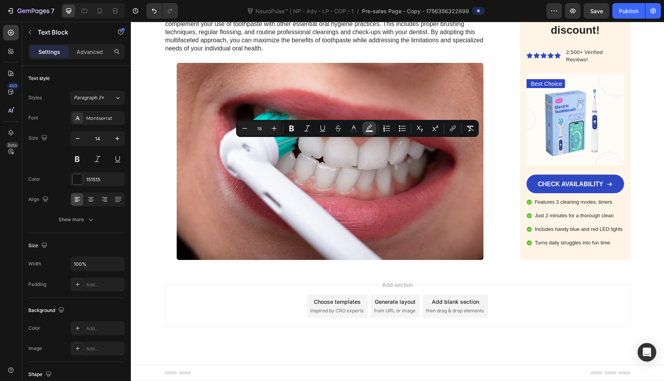
click at [365, 127] on button "Text Background Color" at bounding box center [369, 129] width 14 height 14
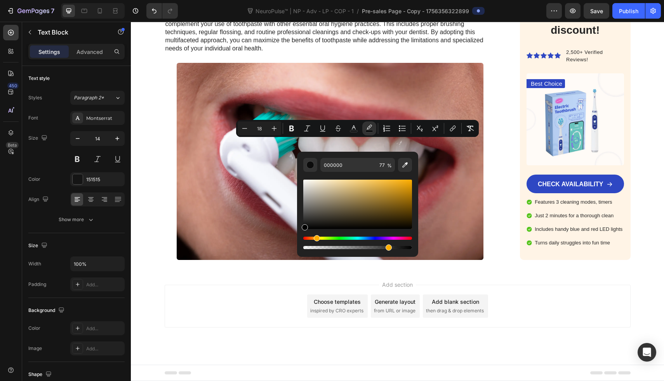
click at [316, 239] on div "Hue" at bounding box center [357, 238] width 109 height 3
drag, startPoint x: 402, startPoint y: 190, endPoint x: 414, endPoint y: 170, distance: 23.9
click at [414, 170] on div "000000 77 %" at bounding box center [357, 201] width 121 height 99
click at [314, 240] on div "Hue" at bounding box center [316, 238] width 6 height 6
click at [315, 240] on div "Hue" at bounding box center [317, 238] width 6 height 6
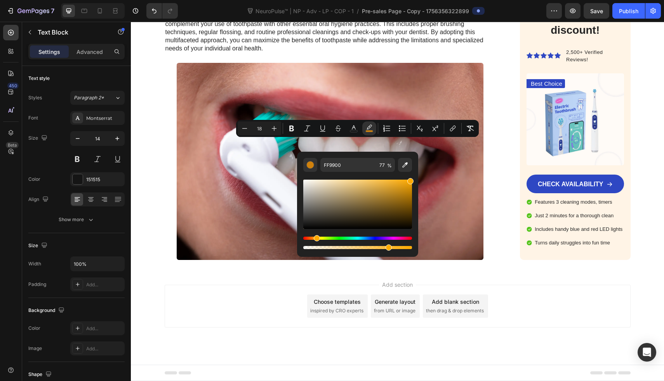
type input "FFAA00"
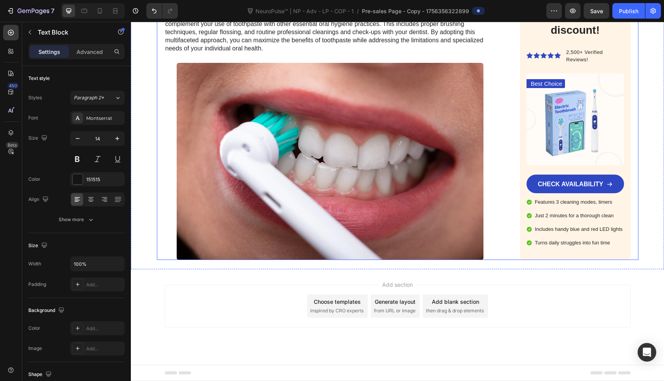
scroll to position [6648, 0]
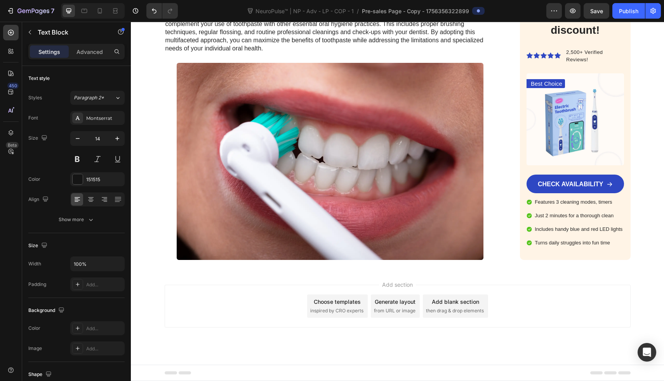
click at [9, 35] on icon at bounding box center [11, 33] width 8 height 8
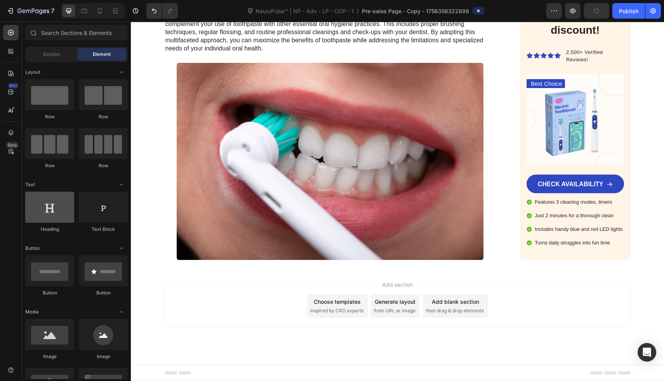
scroll to position [84, 0]
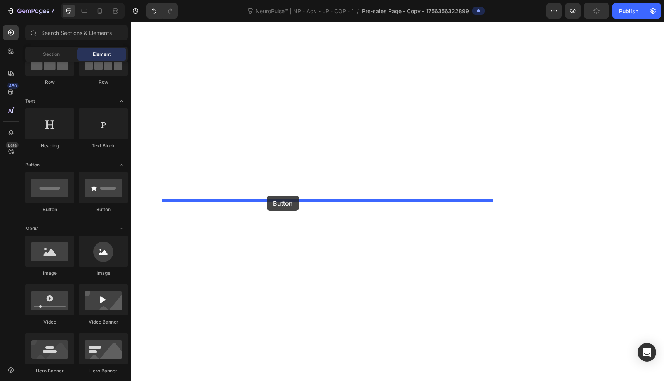
drag, startPoint x: 178, startPoint y: 213, endPoint x: 267, endPoint y: 196, distance: 91.0
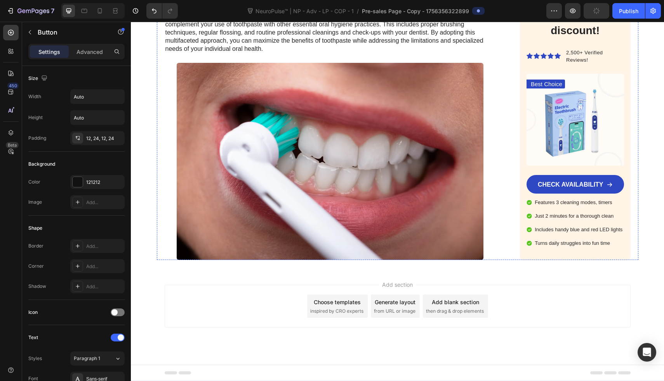
scroll to position [6222, 0]
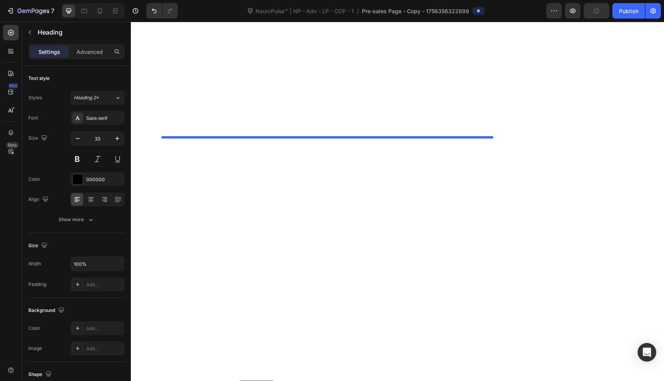
scroll to position [6683, 0]
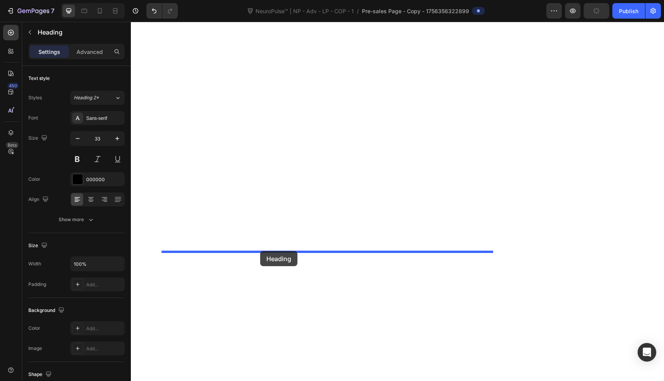
drag, startPoint x: 241, startPoint y: 167, endPoint x: 260, endPoint y: 251, distance: 86.0
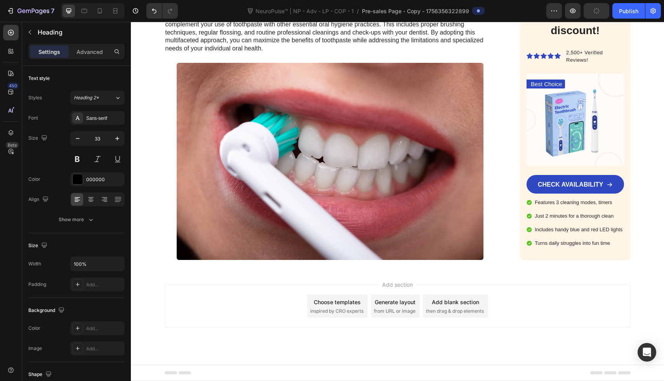
scroll to position [6662, 0]
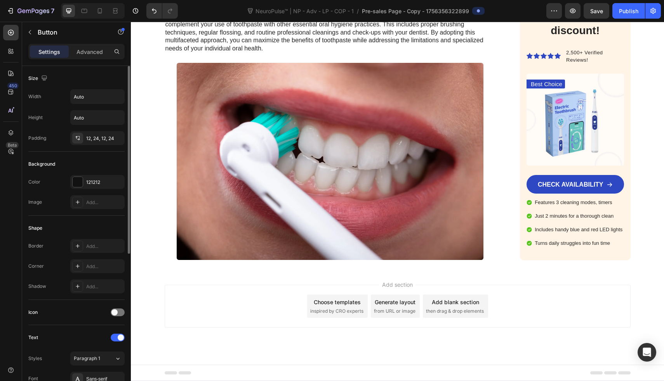
scroll to position [69, 0]
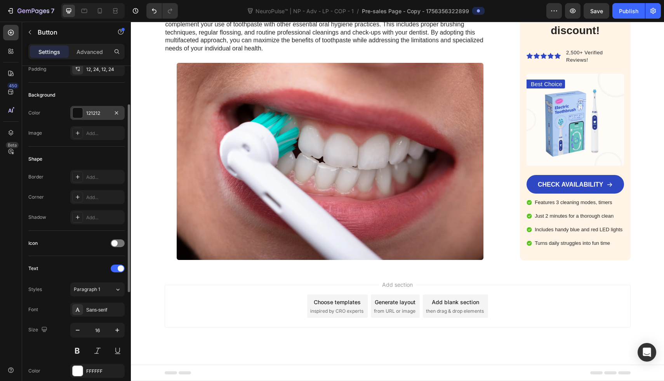
click at [88, 119] on div "121212" at bounding box center [97, 113] width 54 height 14
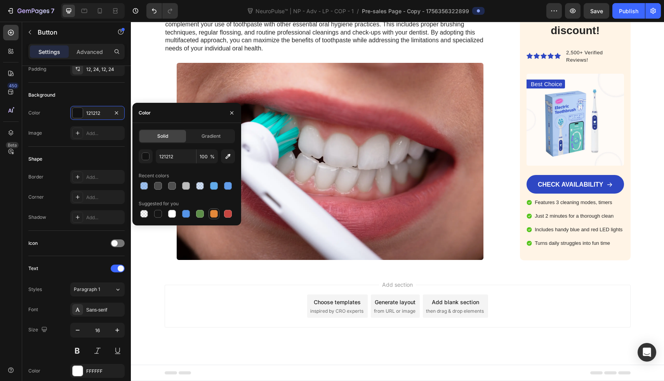
click at [214, 214] on div at bounding box center [214, 214] width 8 height 8
type input "E4893A"
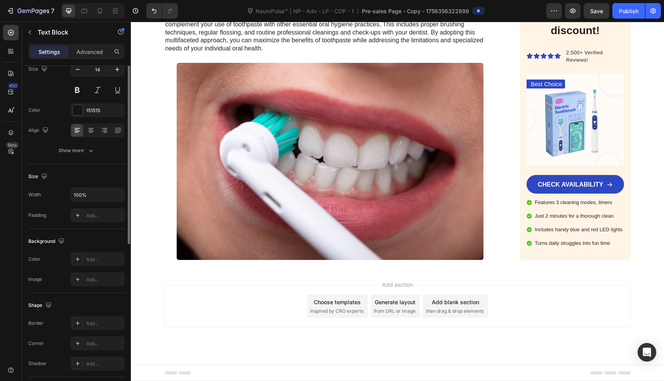
scroll to position [0, 0]
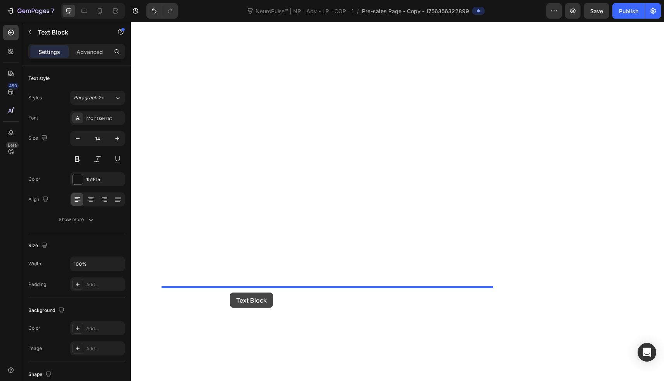
drag, startPoint x: 249, startPoint y: 120, endPoint x: 230, endPoint y: 294, distance: 174.7
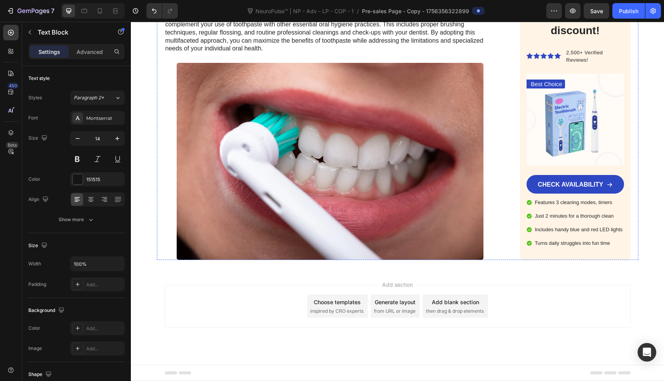
scroll to position [6871, 0]
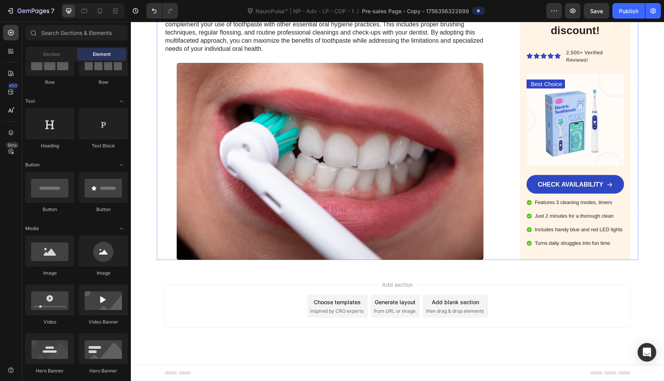
scroll to position [6904, 0]
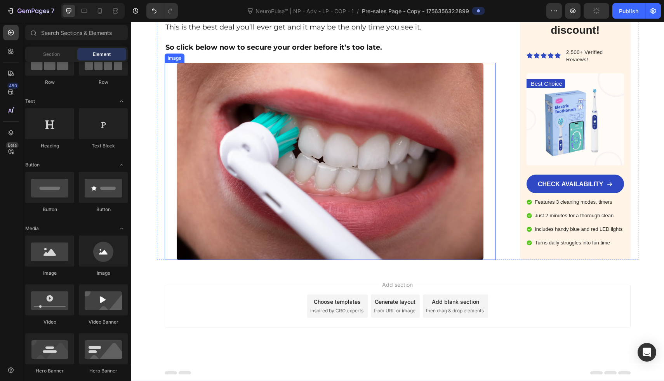
click at [212, 260] on img at bounding box center [330, 161] width 307 height 197
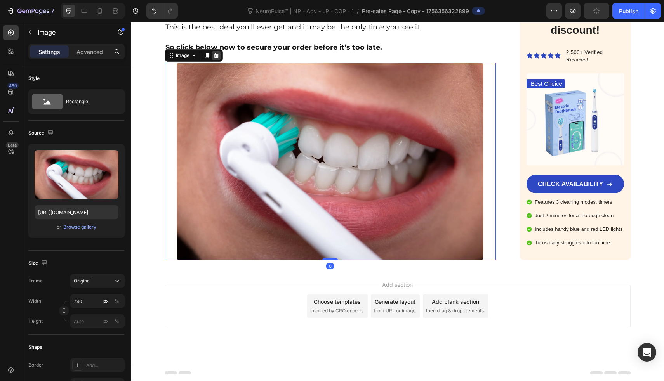
click at [214, 58] on icon at bounding box center [216, 55] width 5 height 5
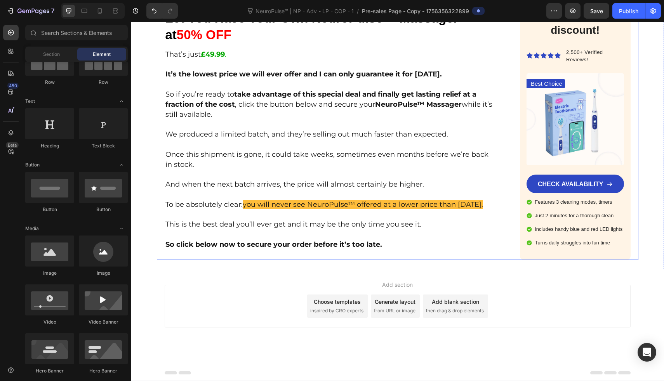
click at [212, 287] on div "Add section Choose templates inspired by CRO experts Generate layout from URL o…" at bounding box center [398, 306] width 466 height 43
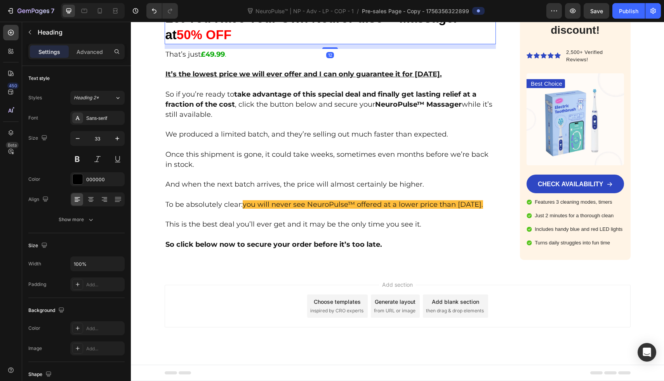
click at [260, 44] on p "I Decided to Offer a Special Limited-Time Discount and Let You Have Your Own Ne…" at bounding box center [330, 18] width 330 height 50
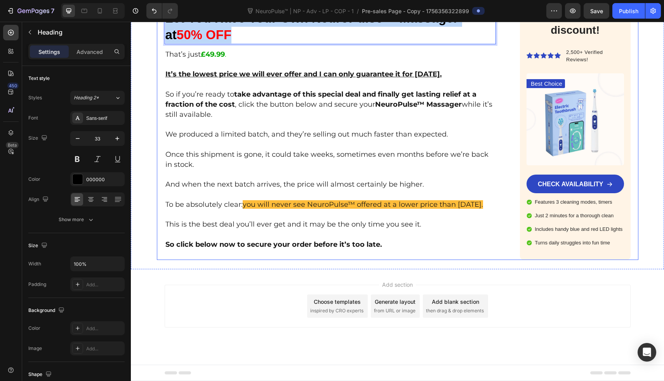
drag, startPoint x: 260, startPoint y: 138, endPoint x: 161, endPoint y: 105, distance: 104.5
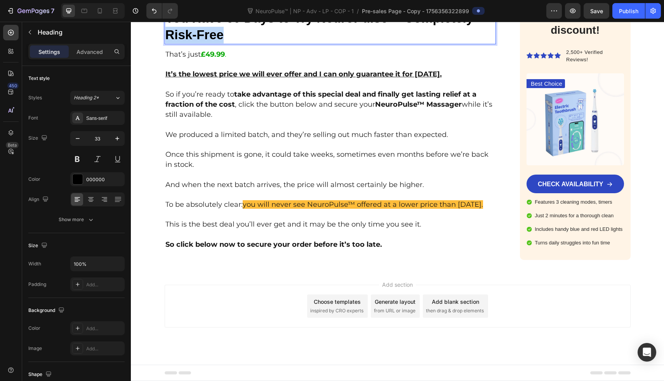
drag, startPoint x: 226, startPoint y: 118, endPoint x: 163, endPoint y: 119, distance: 63.3
click at [165, 44] on p "You Have 60 Days to Try NeuroPulse™ Completely Risk-Free" at bounding box center [330, 26] width 330 height 33
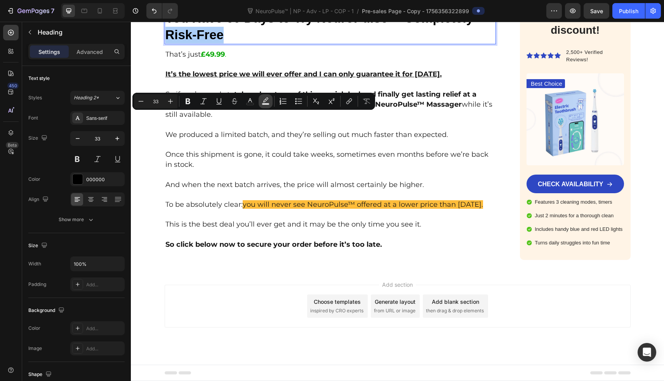
click at [262, 102] on icon "Editor contextual toolbar" at bounding box center [266, 102] width 8 height 8
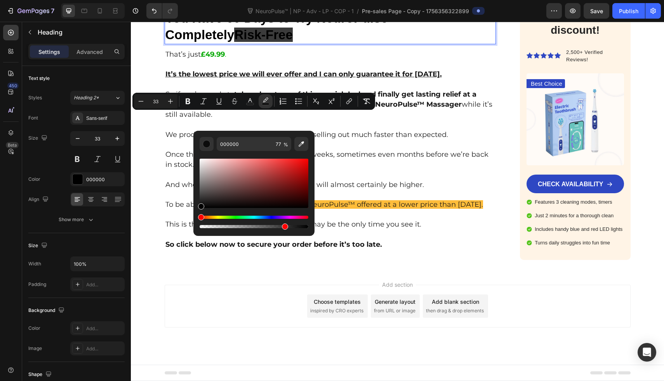
click at [211, 218] on div "Hue" at bounding box center [254, 217] width 109 height 3
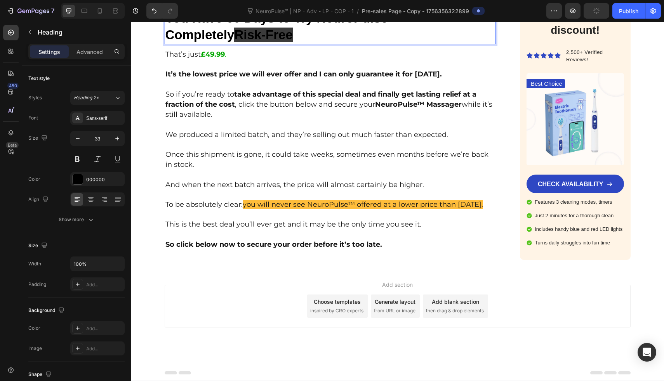
drag, startPoint x: 343, startPoint y: 241, endPoint x: 212, endPoint y: 219, distance: 132.7
click at [234, 42] on span "Risk-Free" at bounding box center [263, 35] width 58 height 14
click at [226, 44] on p "You Have 60 Days to Try NeuroPulse™ Completely Risk-Free" at bounding box center [330, 26] width 330 height 33
click at [232, 44] on p "You Have 60 Days to Try NeuroPulse™ Completely Risk-Free" at bounding box center [330, 26] width 330 height 33
click at [279, 44] on p "You Have 60 Days to Try NeuroPulse™ Completely Risk-Free" at bounding box center [330, 26] width 330 height 33
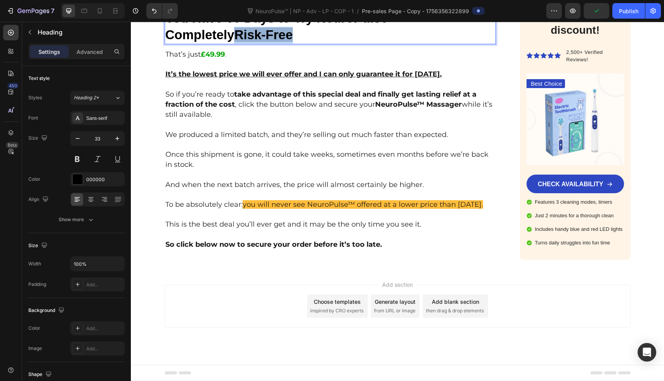
drag, startPoint x: 232, startPoint y: 120, endPoint x: 165, endPoint y: 120, distance: 66.8
click at [165, 44] on p "You Have 60 Days to Try NeuroPulse™ Completely Risk-Free" at bounding box center [330, 26] width 330 height 33
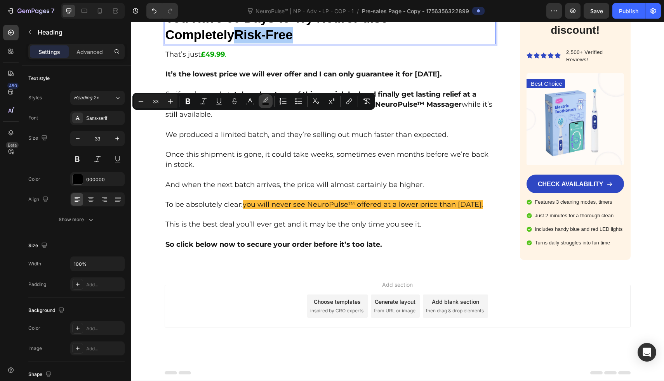
click at [265, 100] on icon "Editor contextual toolbar" at bounding box center [266, 102] width 8 height 8
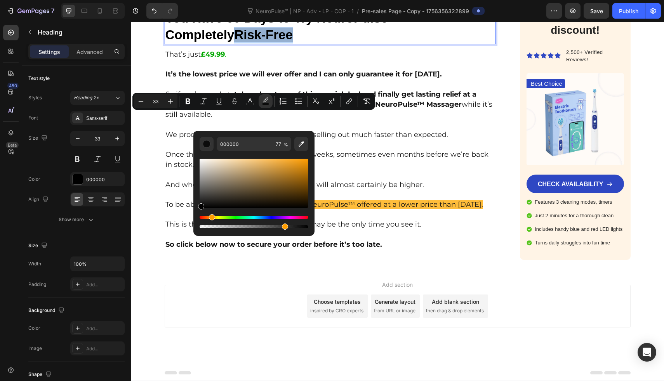
drag, startPoint x: 216, startPoint y: 218, endPoint x: 211, endPoint y: 218, distance: 5.1
click at [211, 218] on div "Hue" at bounding box center [254, 217] width 109 height 3
type input "FF9D00"
drag, startPoint x: 432, startPoint y: 193, endPoint x: 315, endPoint y: 148, distance: 124.8
click at [374, 44] on p "You Have 60 Days to Try NeuroPulse™ Completely Risk-Free" at bounding box center [330, 26] width 330 height 33
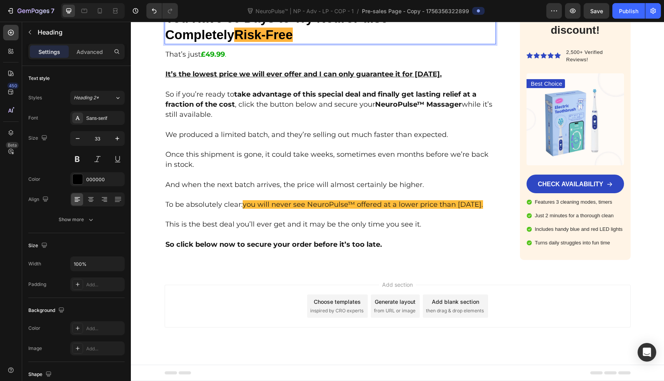
scroll to position [6821, 0]
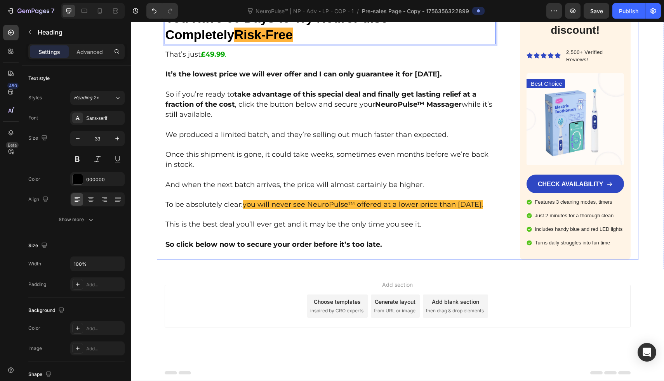
click at [230, 44] on p "You Have 60 Days to Try NeuroPulse™ Completely Risk-Free" at bounding box center [330, 26] width 330 height 33
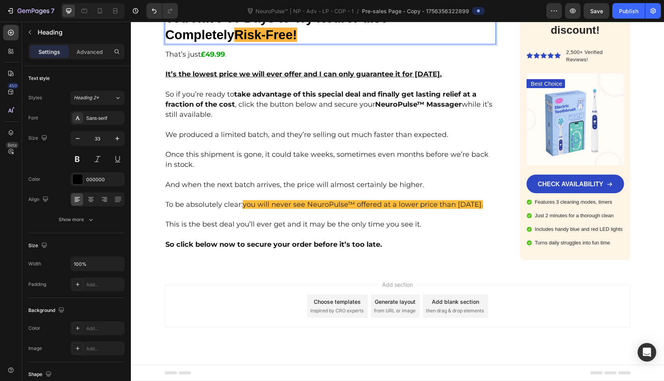
scroll to position [6848, 0]
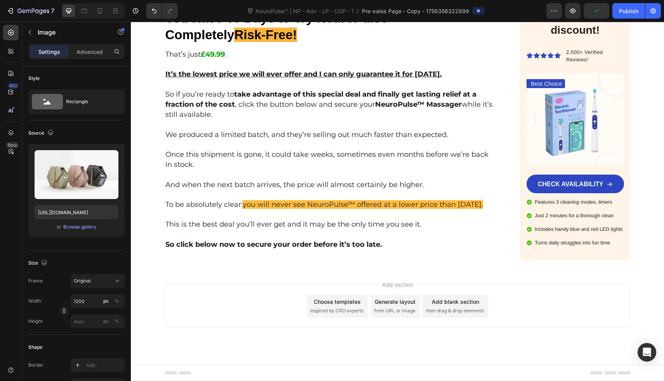
scroll to position [6777, 0]
click at [26, 35] on button "button" at bounding box center [30, 32] width 12 height 12
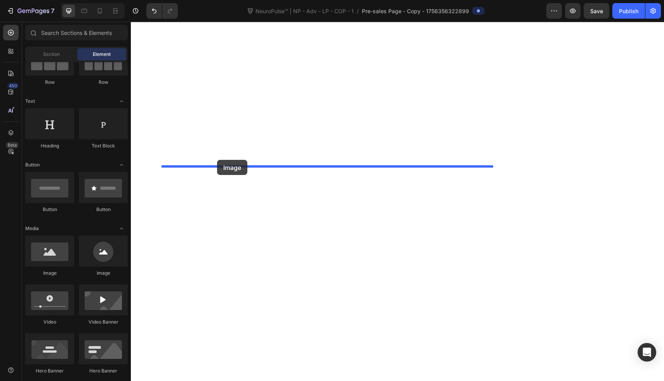
drag, startPoint x: 185, startPoint y: 283, endPoint x: 230, endPoint y: 148, distance: 142.9
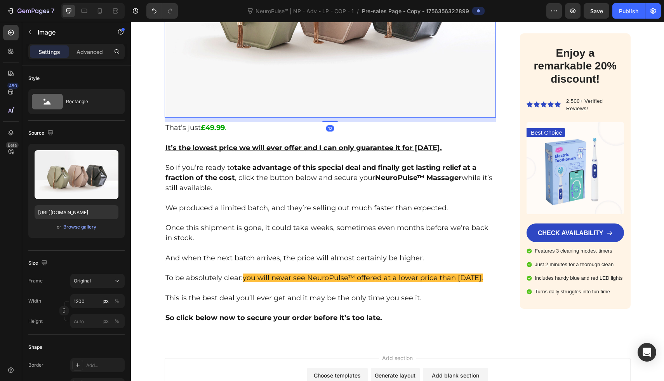
scroll to position [7079, 0]
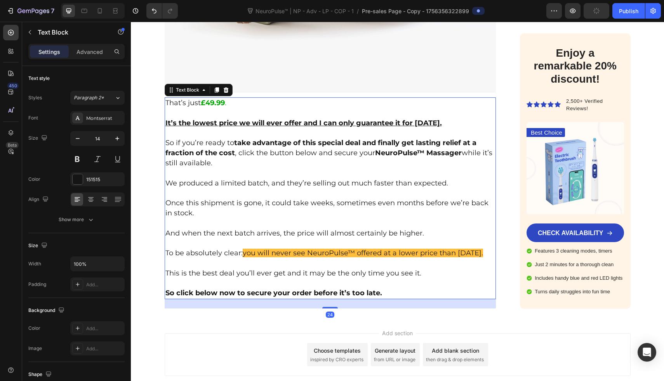
click at [236, 162] on p "So if you’re ready to take advantage of this special deal and finally get lasti…" at bounding box center [330, 153] width 330 height 31
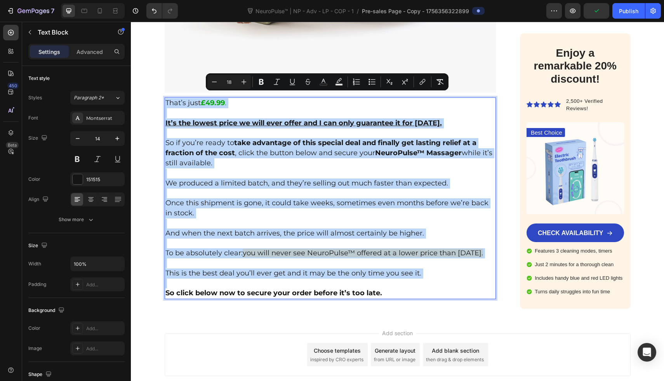
type input "14"
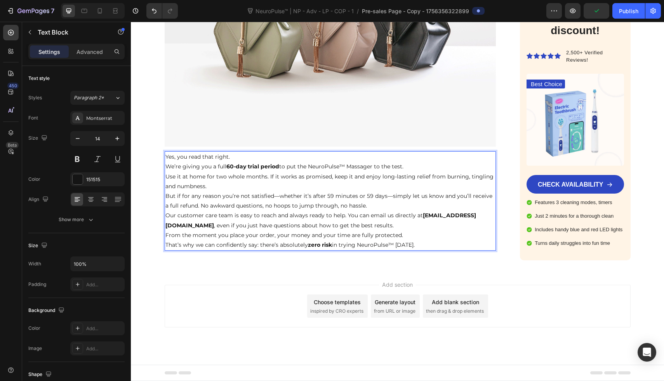
scroll to position [7020, 0]
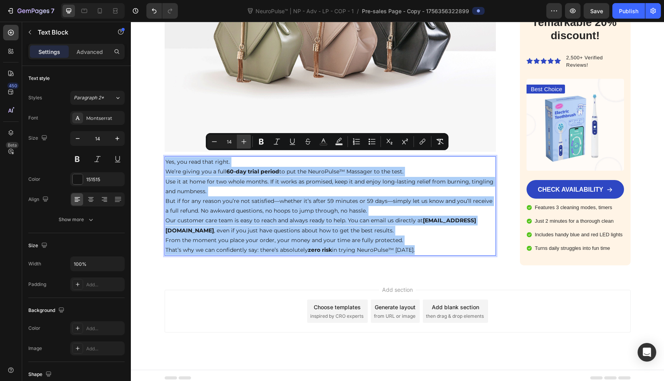
click at [243, 145] on icon "Editor contextual toolbar" at bounding box center [244, 142] width 8 height 8
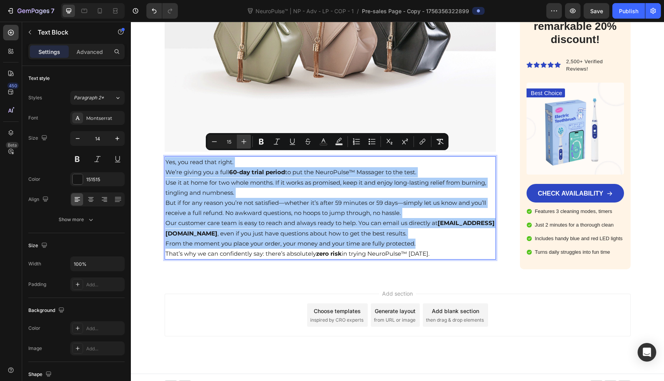
click at [243, 145] on icon "Editor contextual toolbar" at bounding box center [244, 142] width 8 height 8
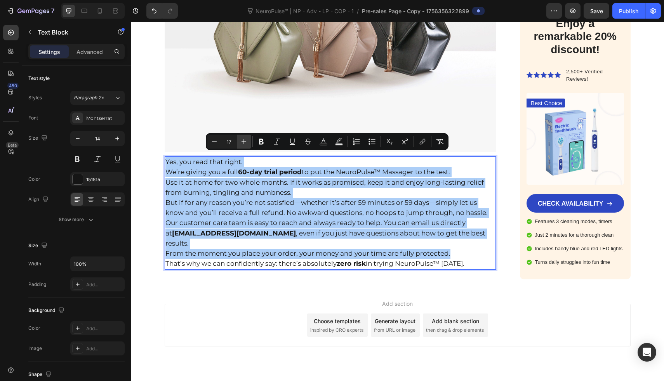
click at [243, 145] on icon "Editor contextual toolbar" at bounding box center [244, 142] width 8 height 8
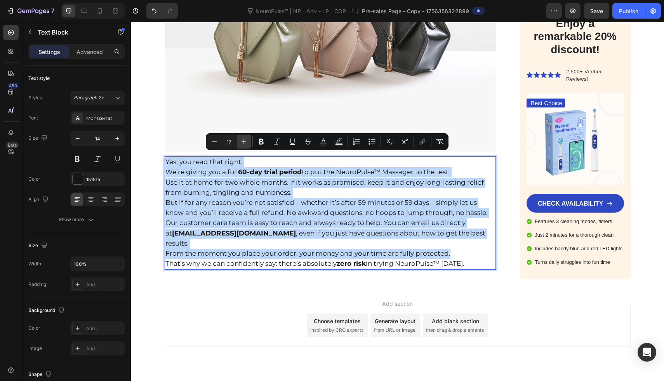
type input "18"
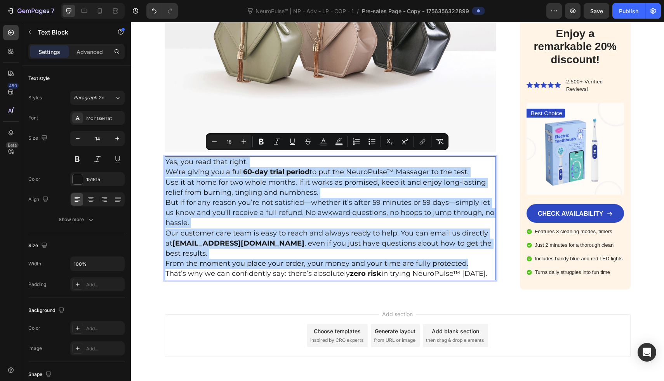
click at [252, 157] on p "Yes, you read that right." at bounding box center [330, 162] width 330 height 10
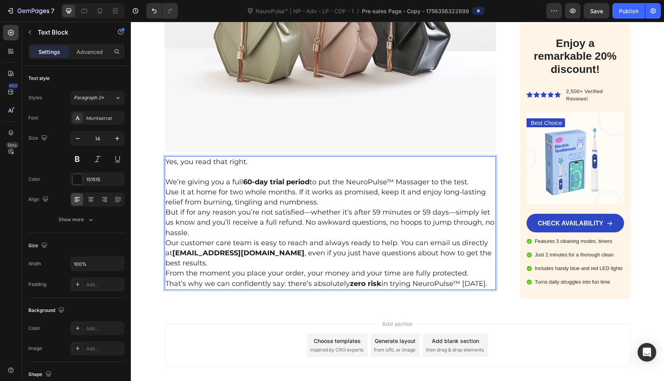
click at [474, 179] on p "We’re giving you a full 60-day trial period to put the NeuroPulse™ Massager to …" at bounding box center [330, 183] width 330 height 10
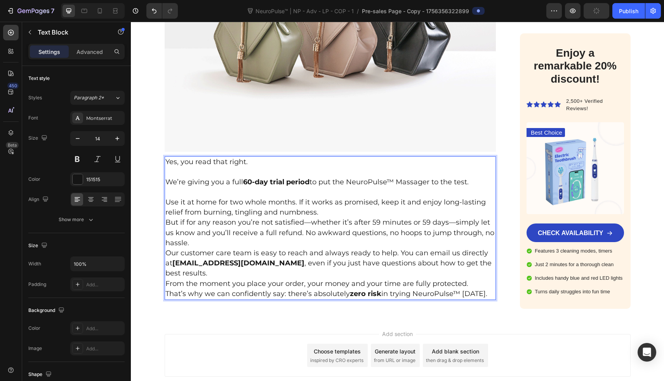
click at [324, 210] on p "Use it at home for two whole months. If it works as promised, keep it and enjoy…" at bounding box center [330, 208] width 330 height 20
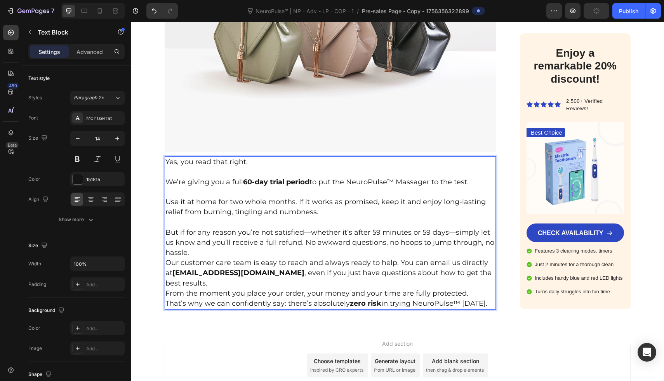
click at [303, 231] on span "But if for any reason you’re not satisfied—whether it’s after 59 minutes or 59 …" at bounding box center [329, 242] width 329 height 29
click at [446, 231] on span "But if for any reason you’re not satisfied, whether it’s after 59 minutes or 59…" at bounding box center [329, 242] width 329 height 29
click at [265, 251] on p "But if for any reason you’re not satisfied, whether it’s after 59 minutes or 59…" at bounding box center [330, 243] width 330 height 31
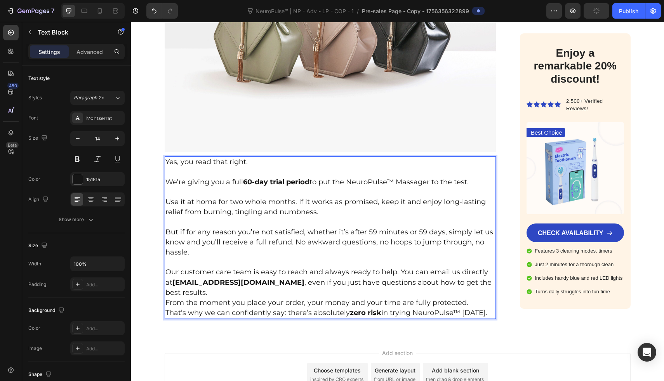
click at [395, 270] on span "Our customer care team is easy to reach and always ready to help. You can email…" at bounding box center [328, 282] width 326 height 29
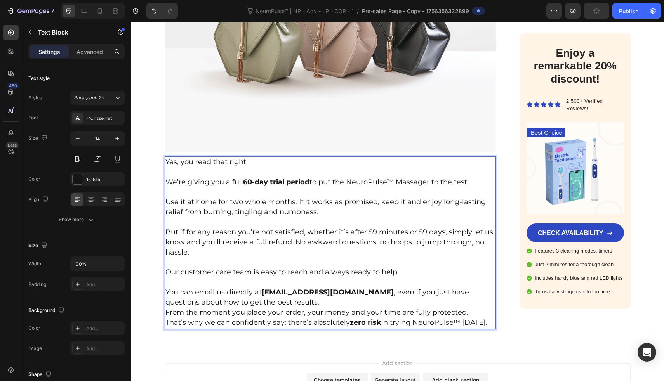
click at [291, 291] on strong "[EMAIL_ADDRESS][DOMAIN_NAME]" at bounding box center [328, 292] width 132 height 9
drag, startPoint x: 259, startPoint y: 290, endPoint x: 324, endPoint y: 291, distance: 64.5
click at [324, 291] on strong "[EMAIL_ADDRESS][DOMAIN_NAME]" at bounding box center [328, 292] width 132 height 9
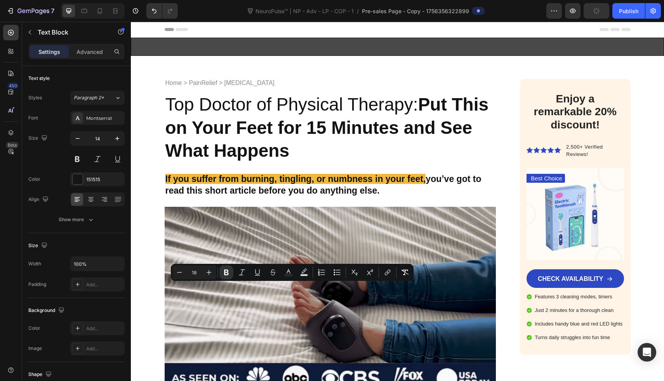
scroll to position [7020, 0]
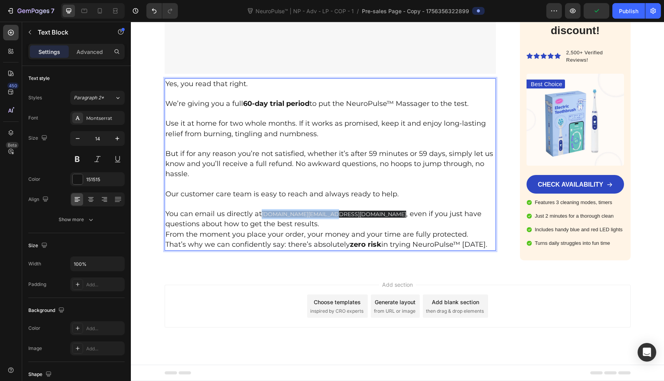
click at [259, 218] on span "You can email us directly at" at bounding box center [213, 214] width 96 height 9
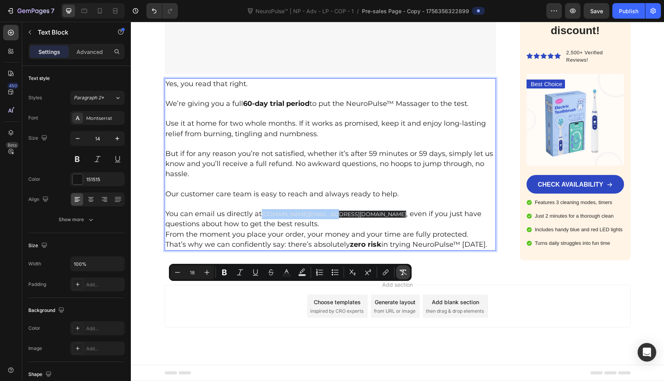
click at [398, 273] on button "Remove Format" at bounding box center [403, 273] width 14 height 14
click at [207, 273] on icon "Editor contextual toolbar" at bounding box center [207, 273] width 8 height 8
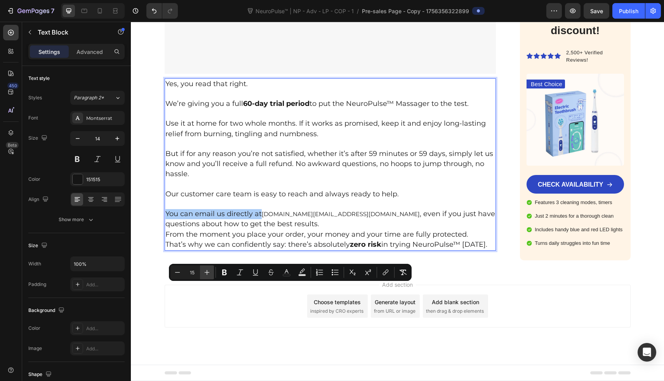
click at [207, 273] on icon "Editor contextual toolbar" at bounding box center [207, 273] width 8 height 8
click at [228, 272] on icon "Editor contextual toolbar" at bounding box center [225, 273] width 8 height 8
type input "18"
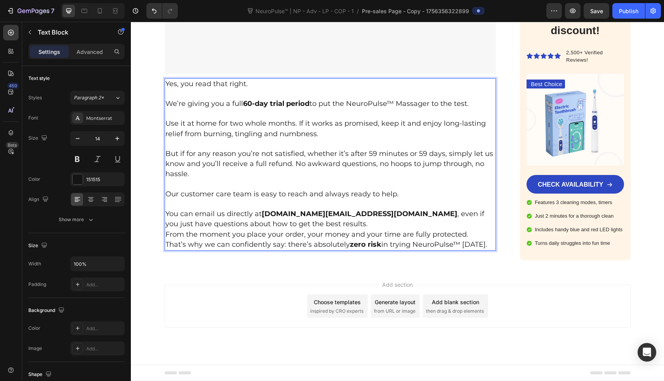
click at [249, 190] on p "Rich Text Editor. Editing area: main" at bounding box center [330, 185] width 330 height 10
click at [424, 230] on p "You can email us directly at [DOMAIN_NAME][EMAIL_ADDRESS][DOMAIN_NAME] , even i…" at bounding box center [330, 219] width 330 height 20
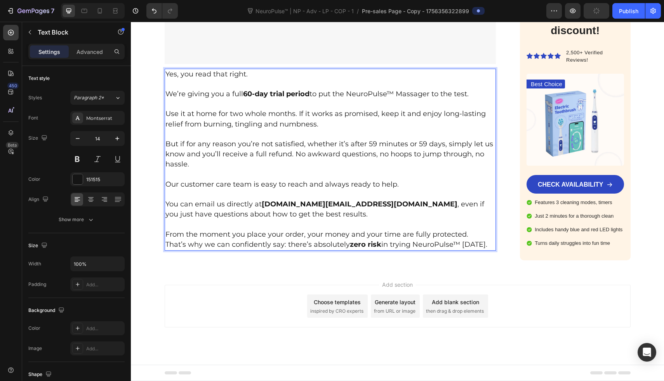
click at [469, 240] on p "From the moment you place your order, your money and your time are fully protec…" at bounding box center [330, 235] width 330 height 10
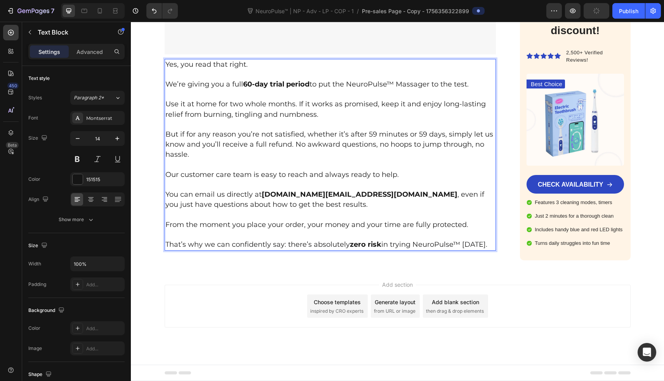
click at [485, 250] on p "That’s why we can confidently say: there’s absolutely zero risk in trying Neuro…" at bounding box center [330, 245] width 330 height 10
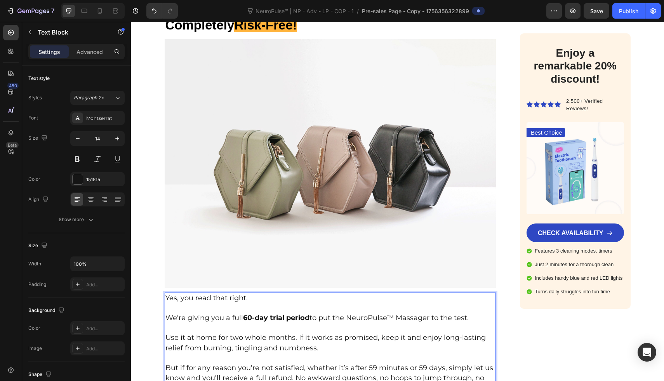
scroll to position [6698, 0]
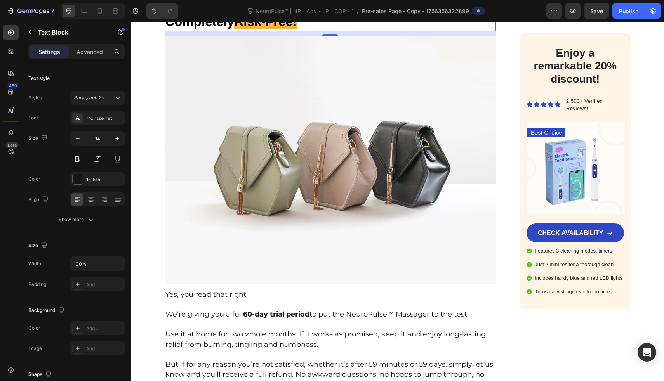
click at [230, 31] on p "You Have 60 Days to Try NeuroPulse™ Completely Risk-Free!" at bounding box center [330, 13] width 330 height 33
